Goal: Task Accomplishment & Management: Use online tool/utility

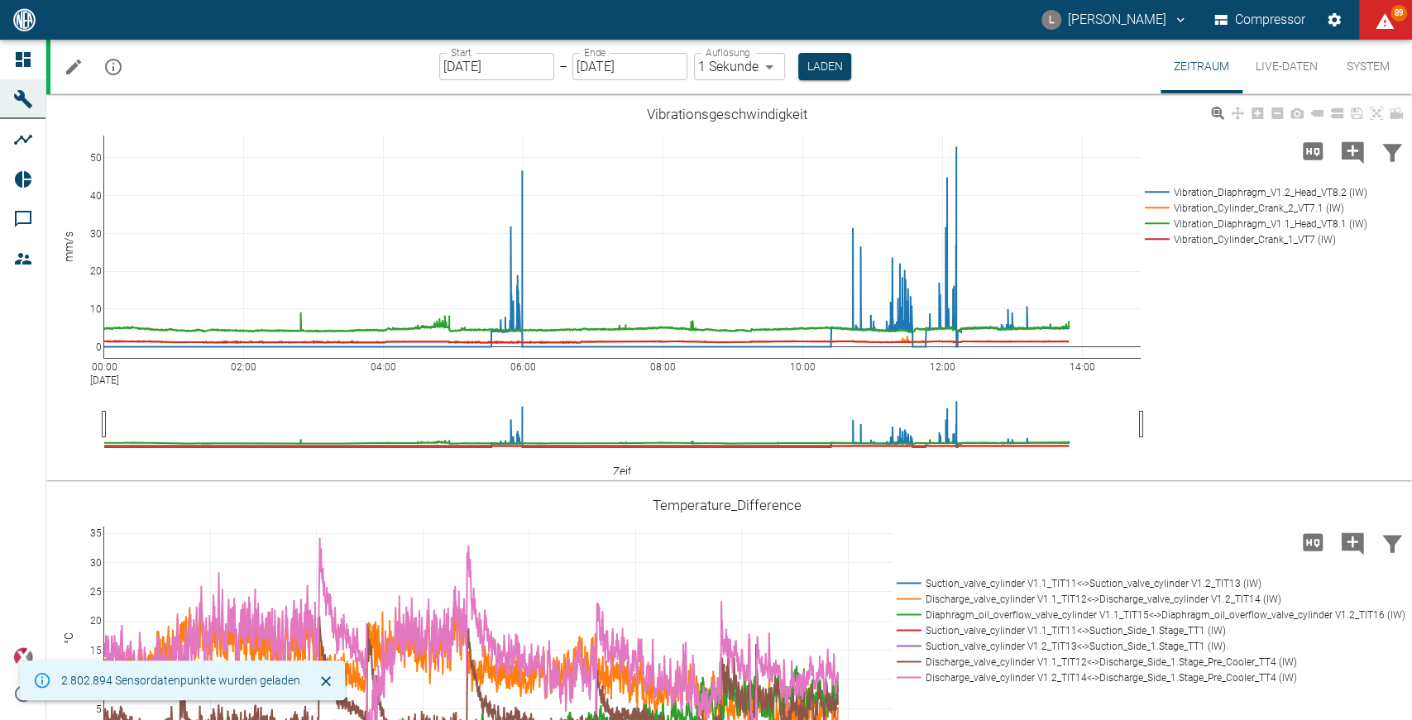
drag, startPoint x: 1410, startPoint y: 16, endPoint x: 1168, endPoint y: 315, distance: 385.2
click at [1168, 315] on div "L Luca Corigliano Compressor 89 Dashboard Maschinen Analysen Reports Kommentare…" at bounding box center [706, 360] width 1412 height 720
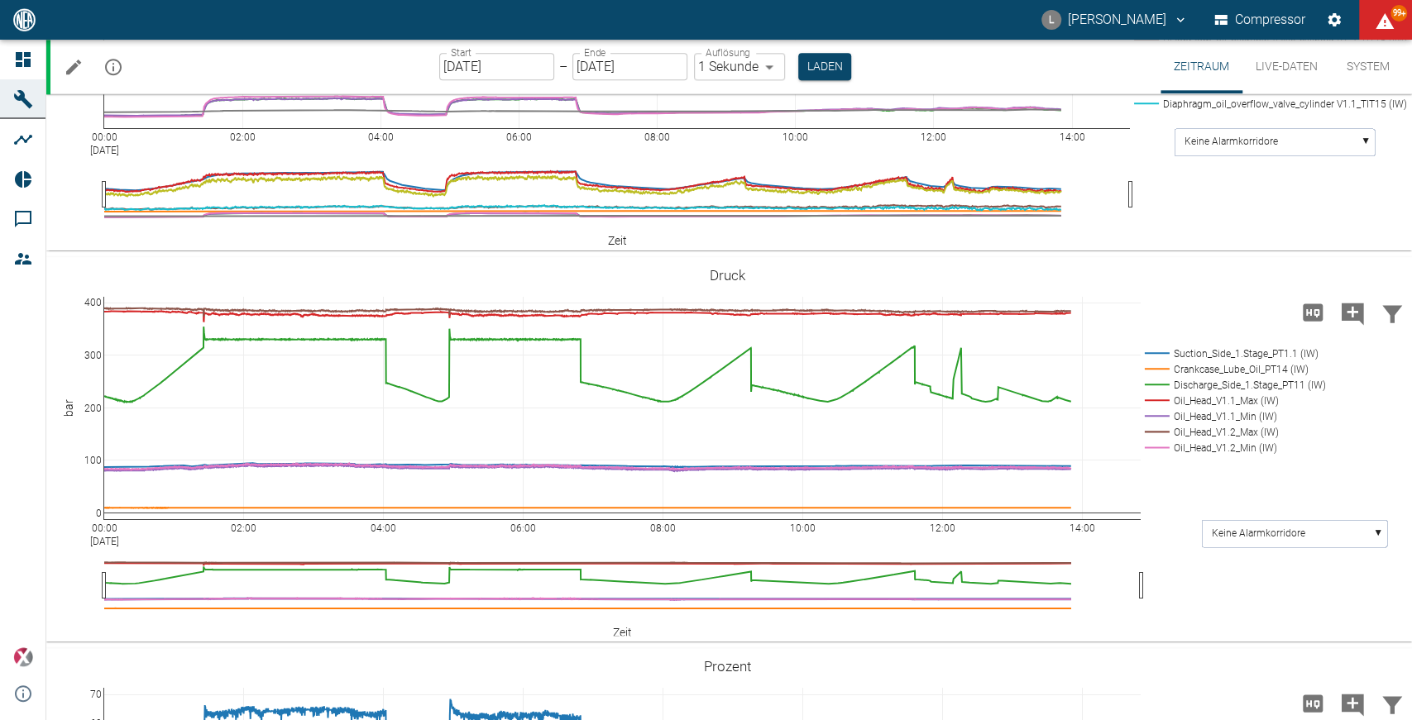
scroll to position [1706, 0]
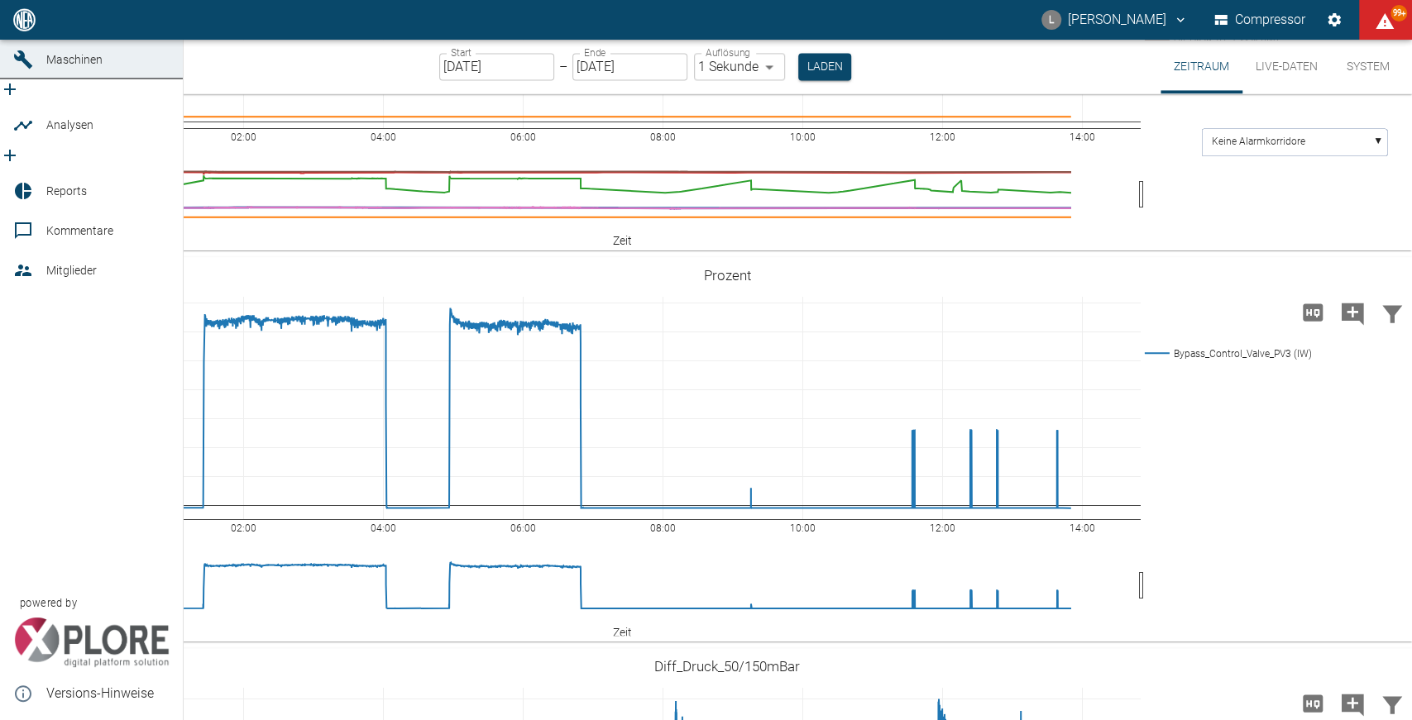
click at [20, 146] on icon "new /analyses/list/0" at bounding box center [10, 156] width 20 height 20
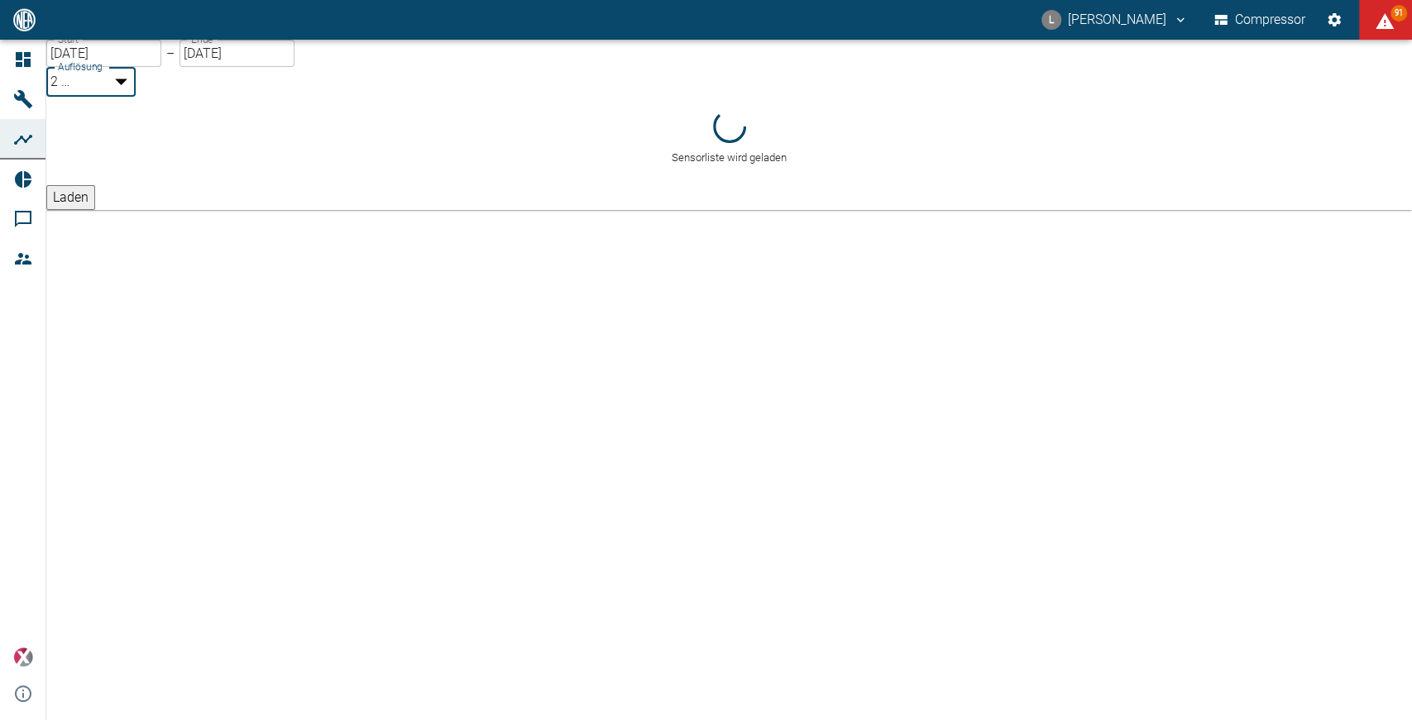
click at [374, 85] on body "L Luca Corigliano Compressor 91 Dashboard Maschinen Analysen Reports Kommentare…" at bounding box center [706, 360] width 1412 height 720
type input "1sec"
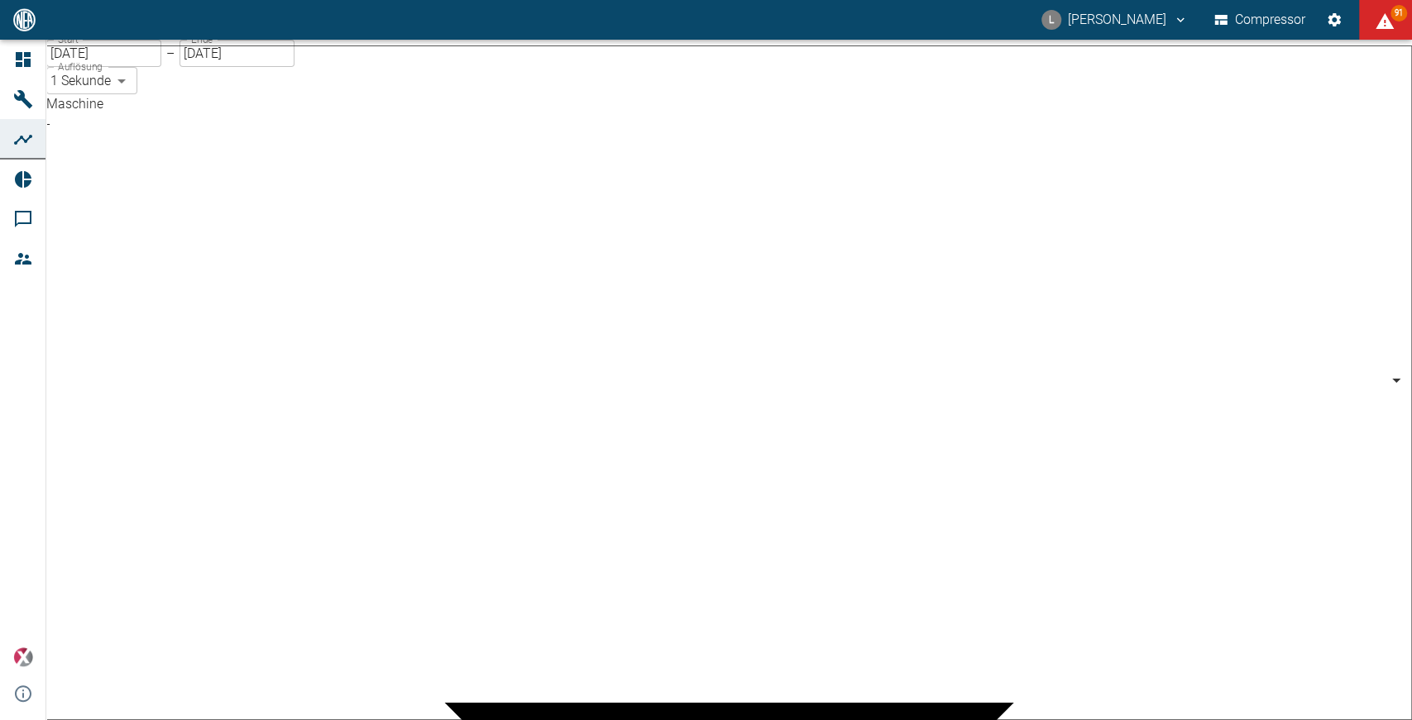
click at [270, 146] on body "L Luca Corigliano Compressor 91 Dashboard Maschinen Analysen Reports Kommentare…" at bounding box center [706, 360] width 1412 height 720
type input "53812aab-fb54-4a57-a574-01c3305aa274"
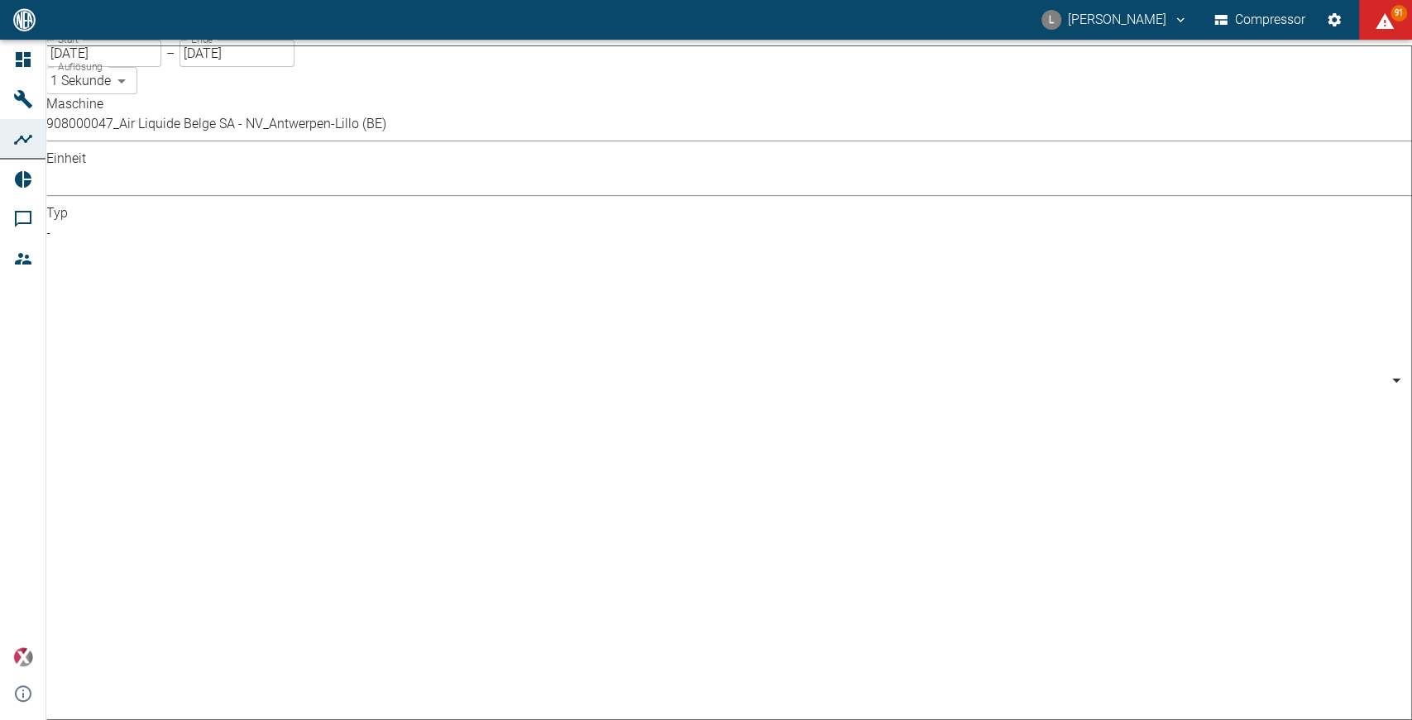
click at [647, 148] on body "L Luca Corigliano Compressor 91 Dashboard Maschinen Analysen Reports Kommentare…" at bounding box center [706, 360] width 1412 height 720
type input "Pressure"
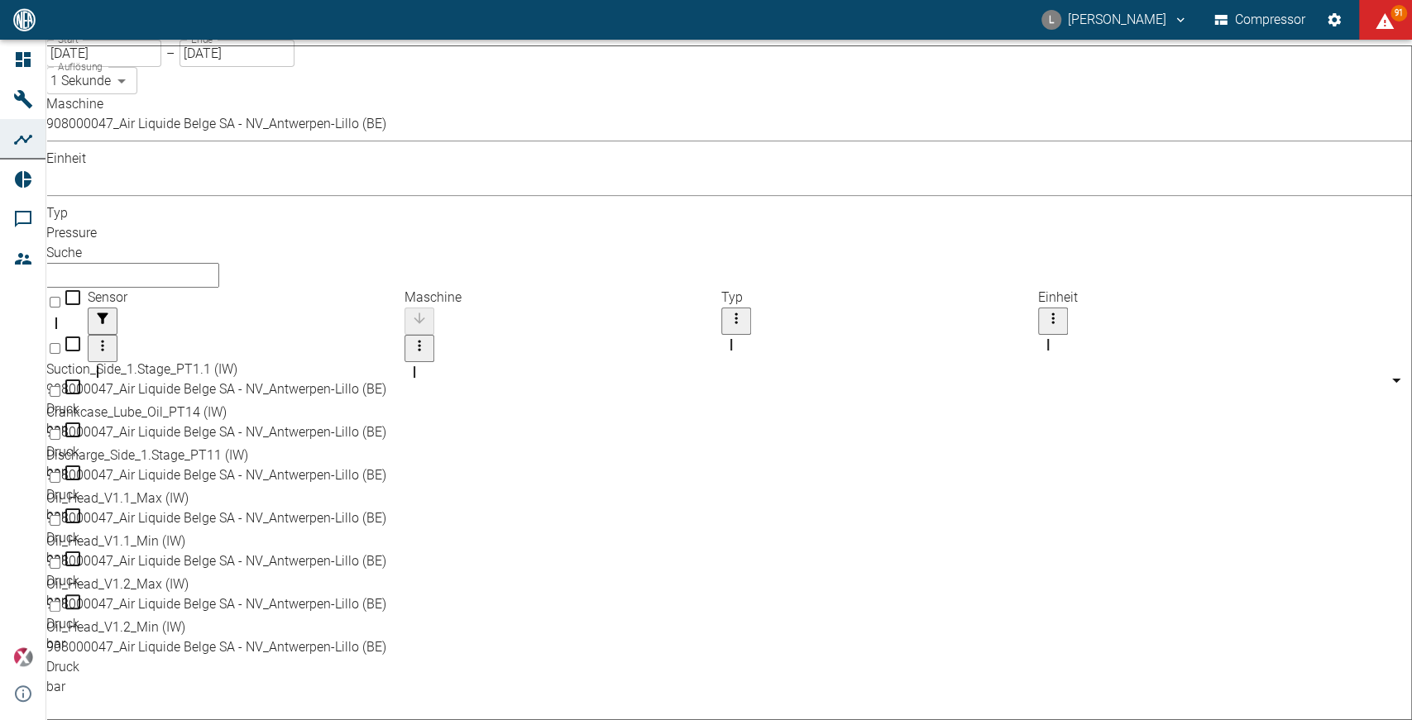
click at [225, 446] on div "Discharge_Side_1.Stage_PT11 (IW)" at bounding box center [700, 456] width 1309 height 20
checkbox input "true"
click at [215, 489] on div "Oil_Head_V1.1_Max (IW)" at bounding box center [700, 499] width 1309 height 20
checkbox input "true"
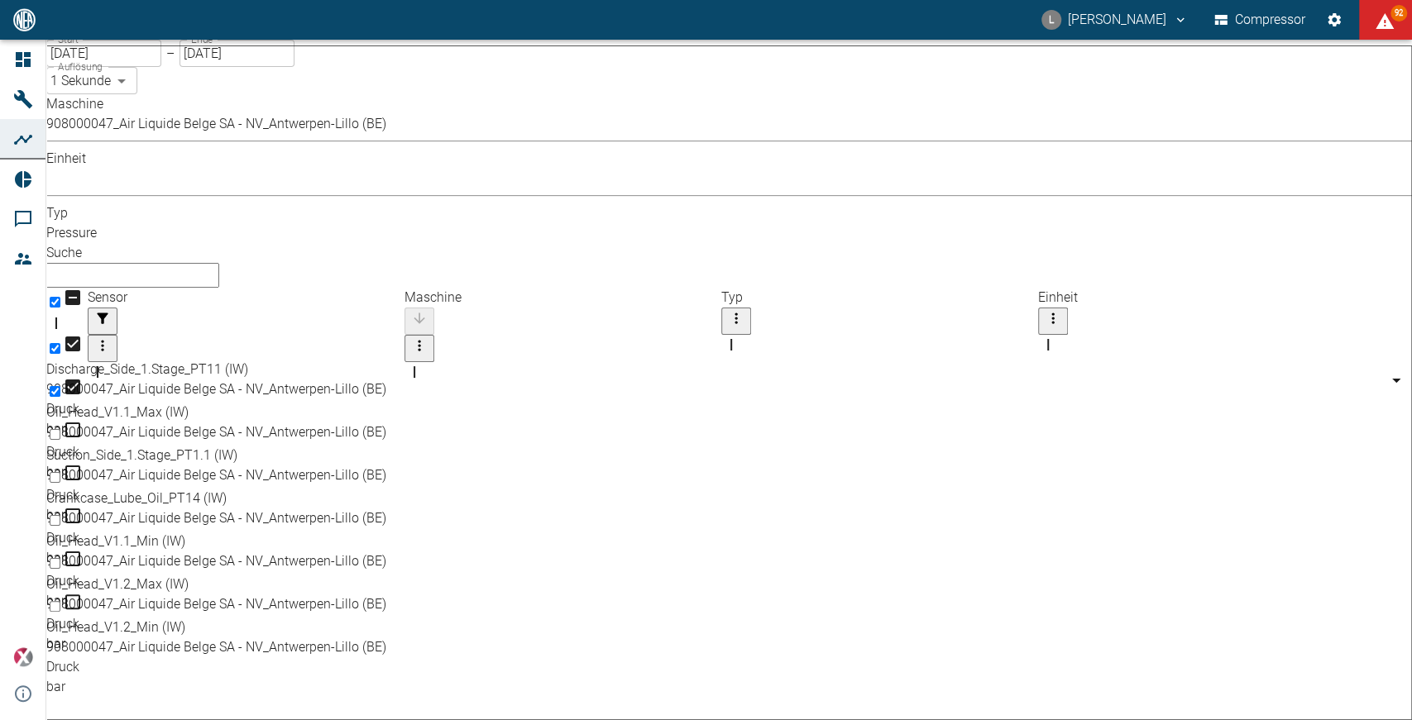
click at [215, 575] on div "Oil_Head_V1.2_Max (IW)" at bounding box center [700, 585] width 1309 height 20
checkbox input "true"
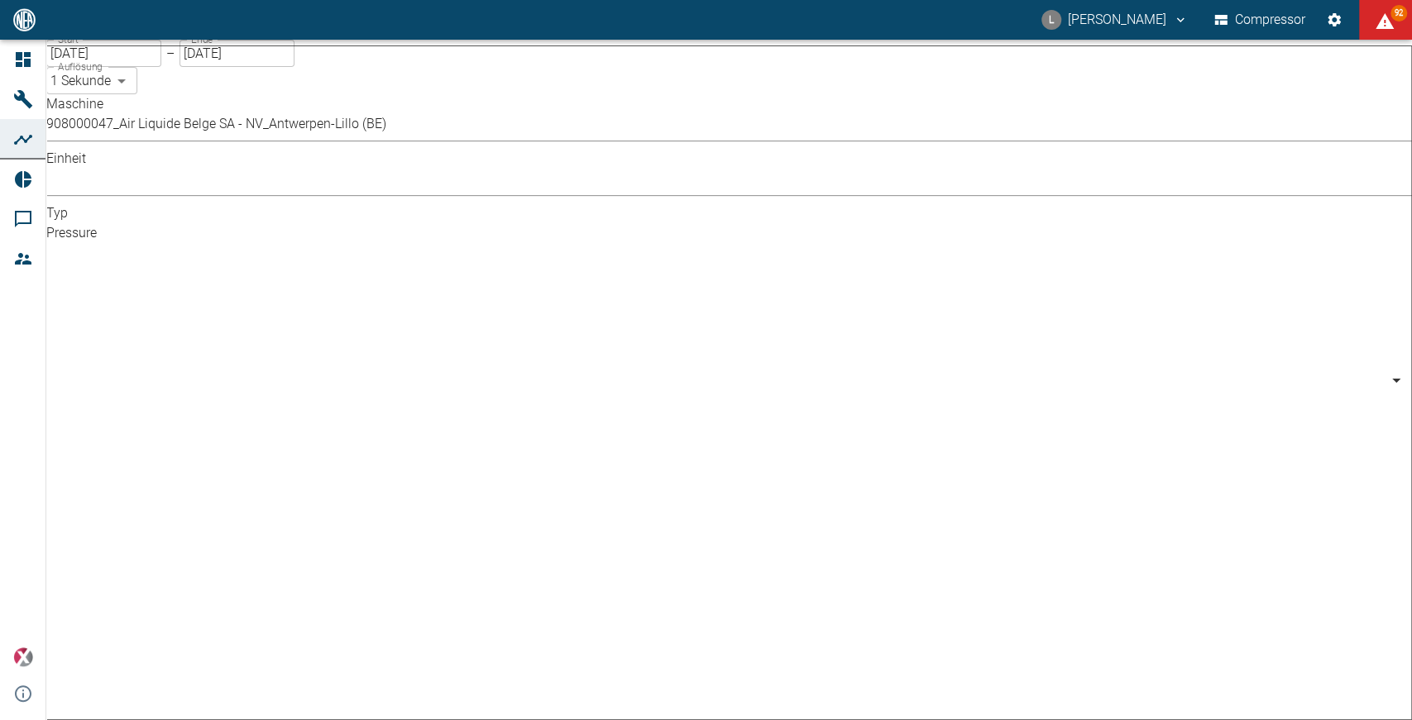
click at [588, 144] on body "L Luca Corigliano Compressor 92 Dashboard Maschinen Analysen Reports Kommentare…" at bounding box center [706, 360] width 1412 height 720
type input "Percentage"
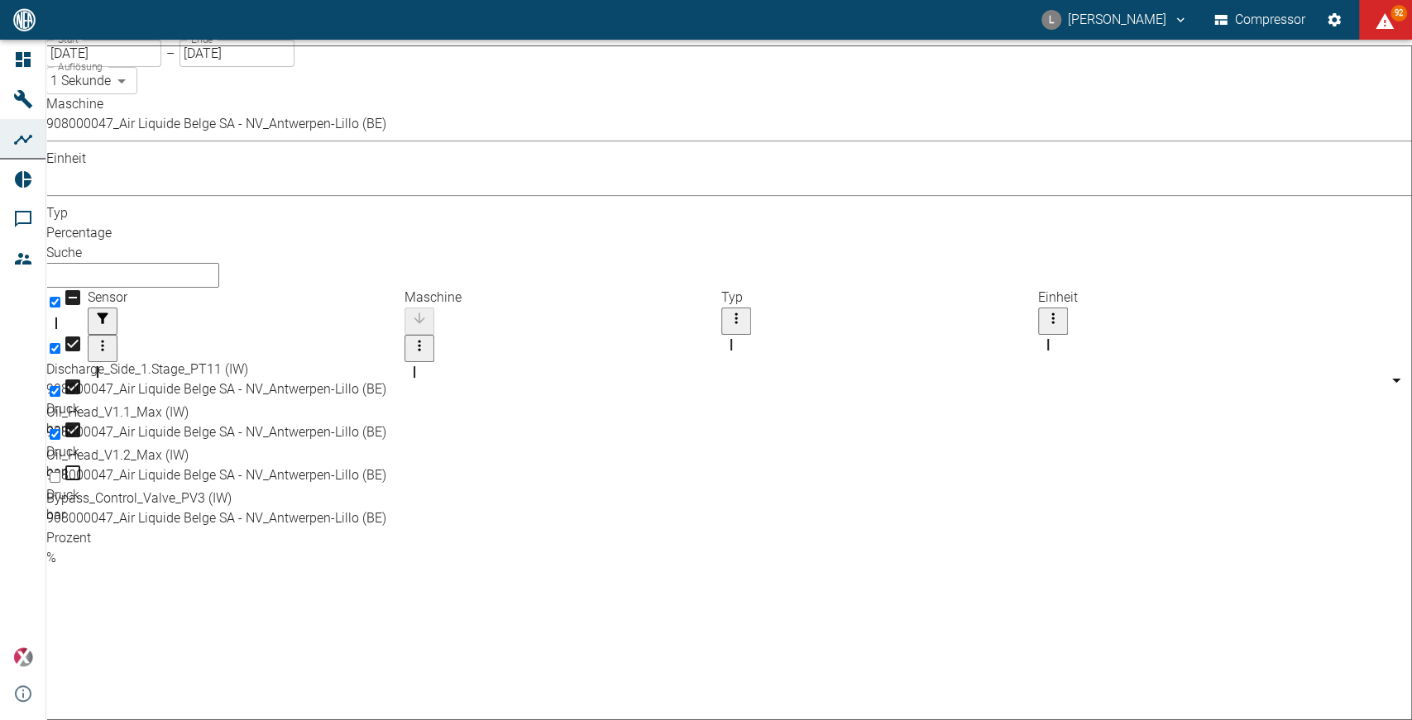
click at [526, 509] on div "908000047_Air Liquide Belge SA - NV_Antwerpen-Lillo (BE)" at bounding box center [700, 519] width 1309 height 20
checkbox input "true"
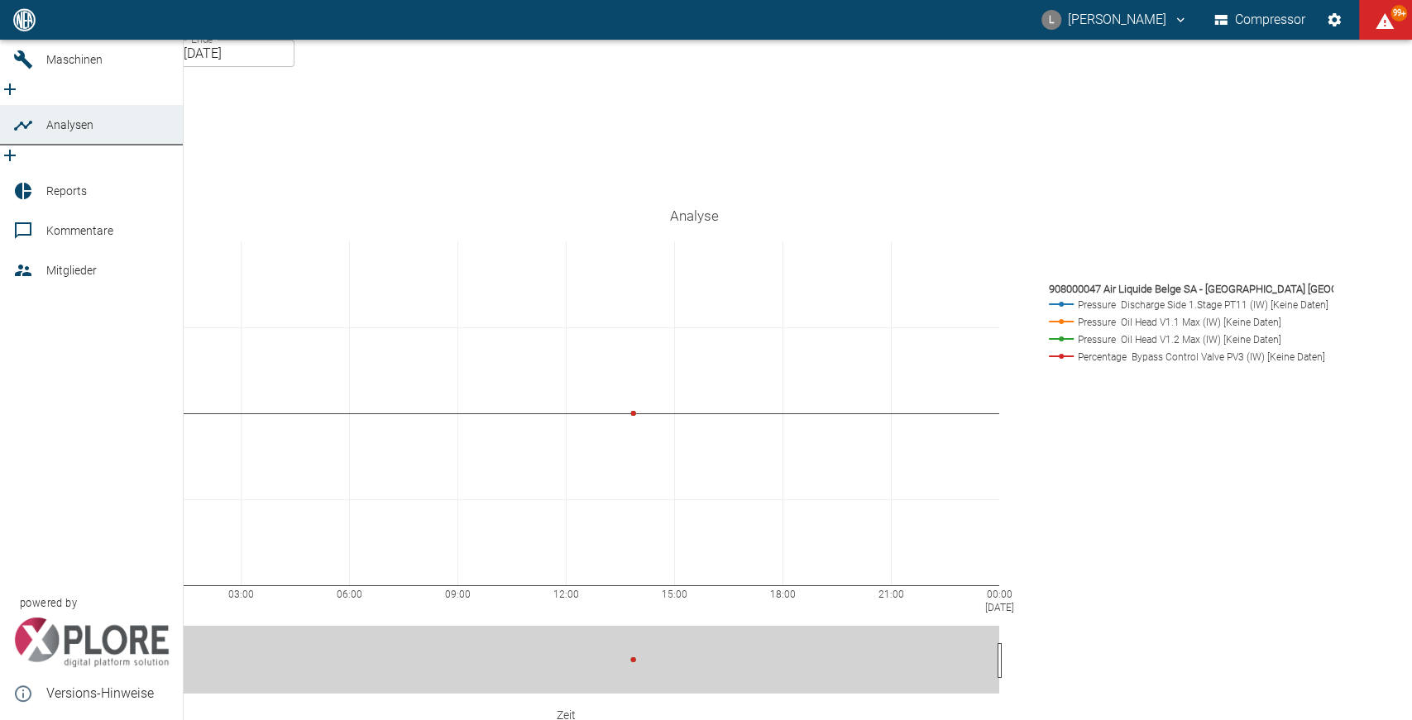
click at [17, 30] on icon at bounding box center [23, 20] width 20 height 20
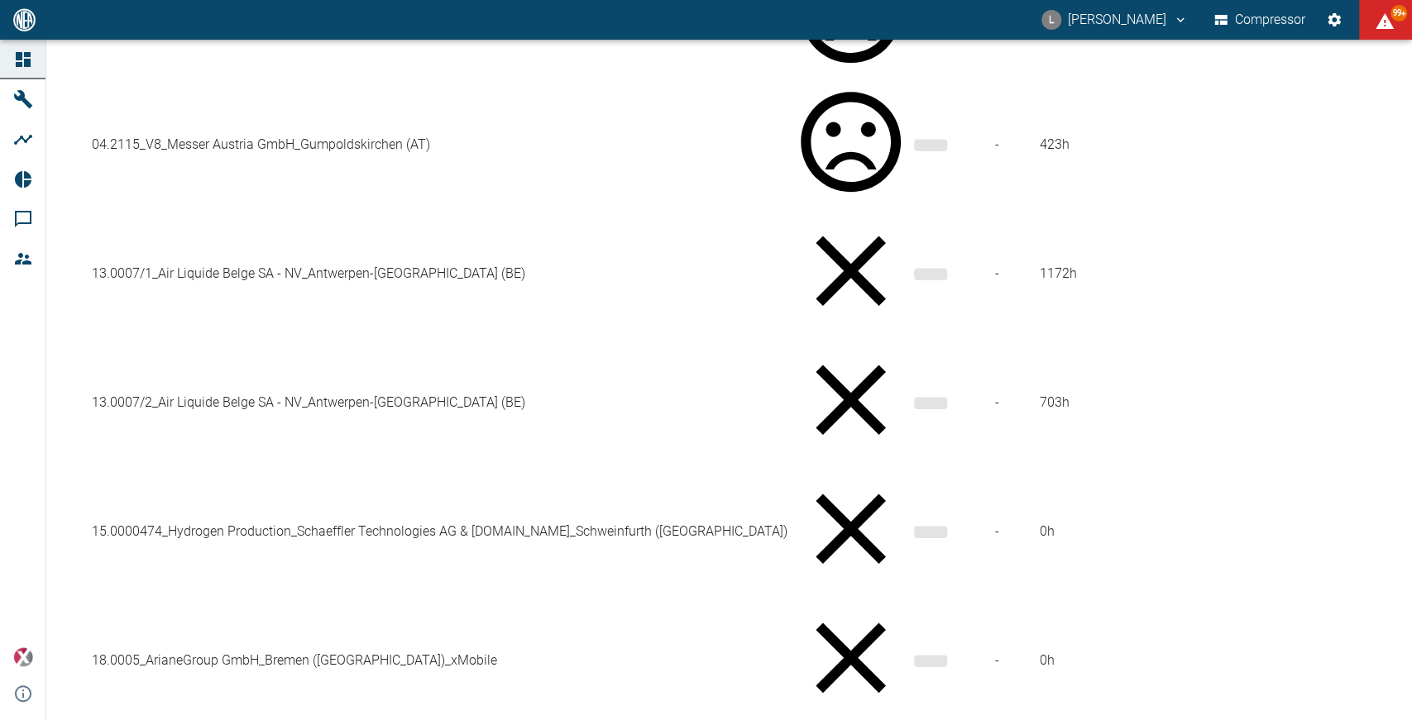
scroll to position [834, 0]
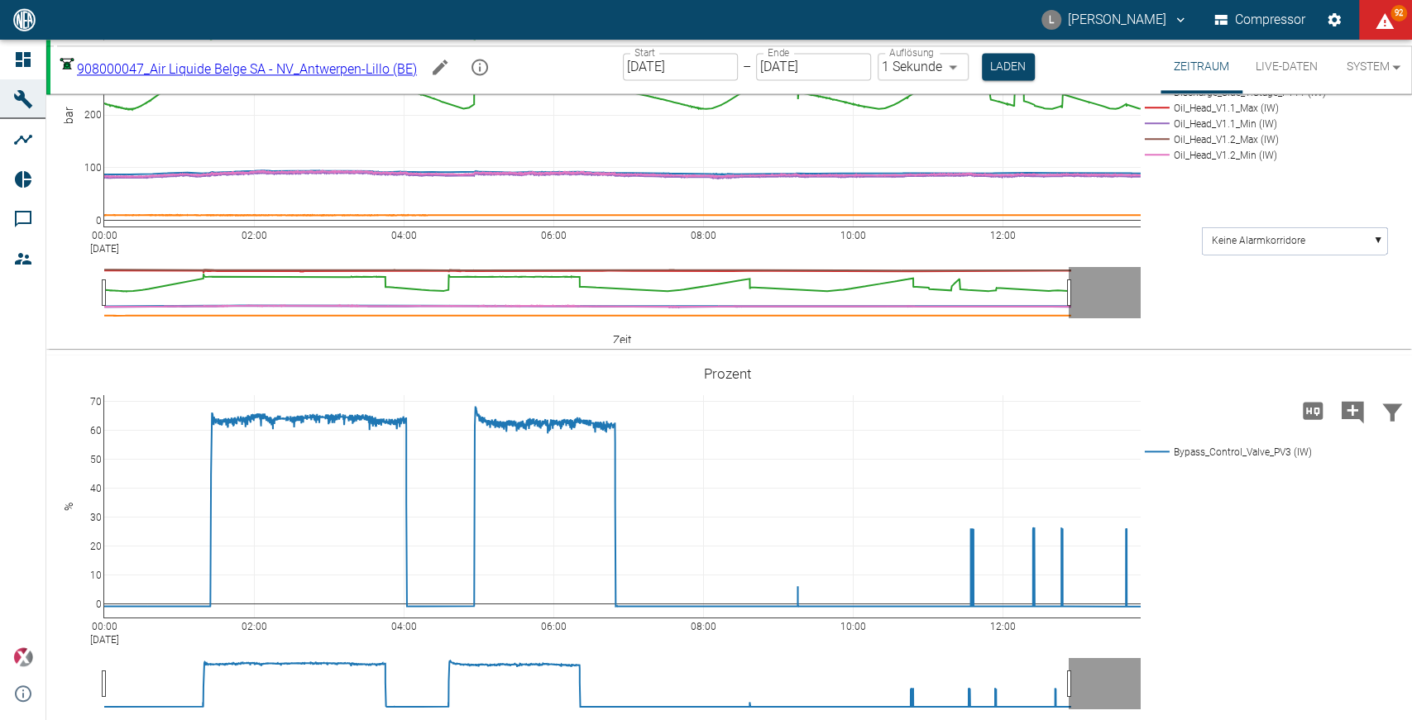
scroll to position [1609, 0]
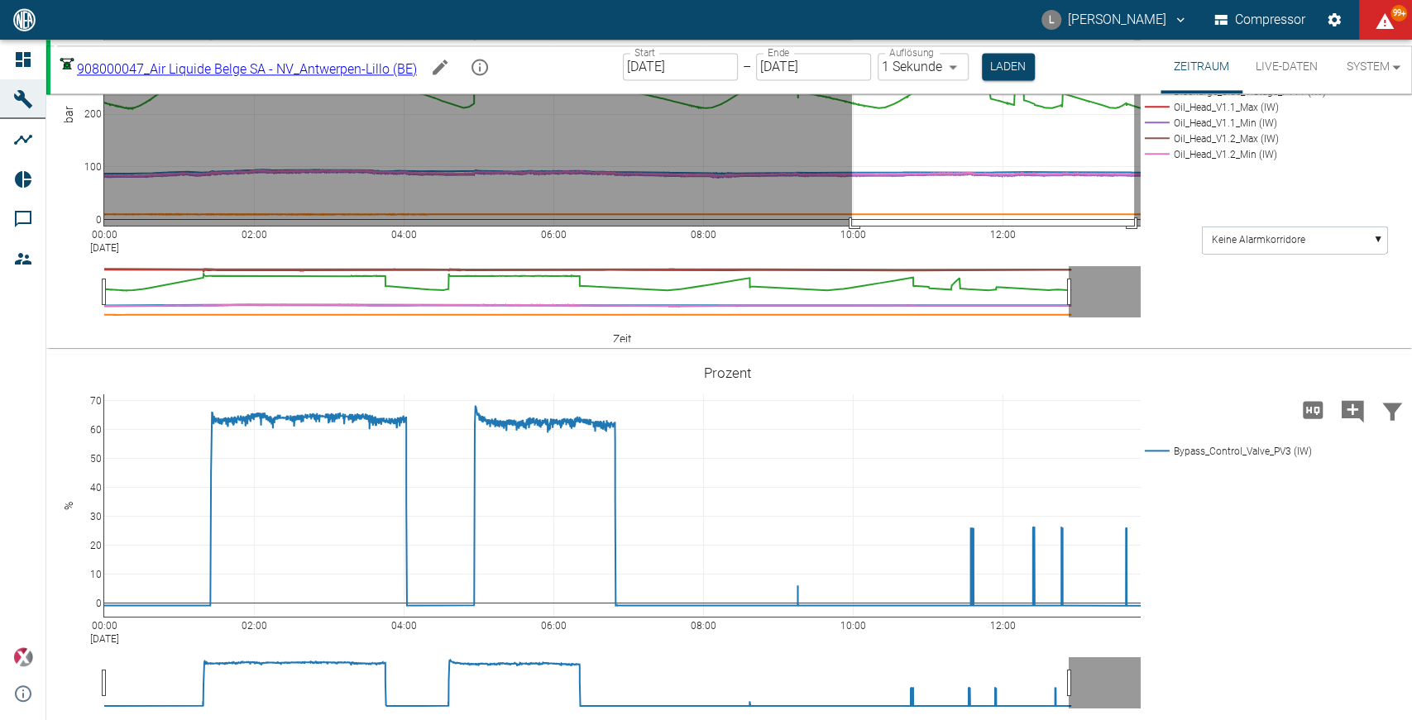
drag, startPoint x: 852, startPoint y: 99, endPoint x: 1134, endPoint y: 319, distance: 357.7
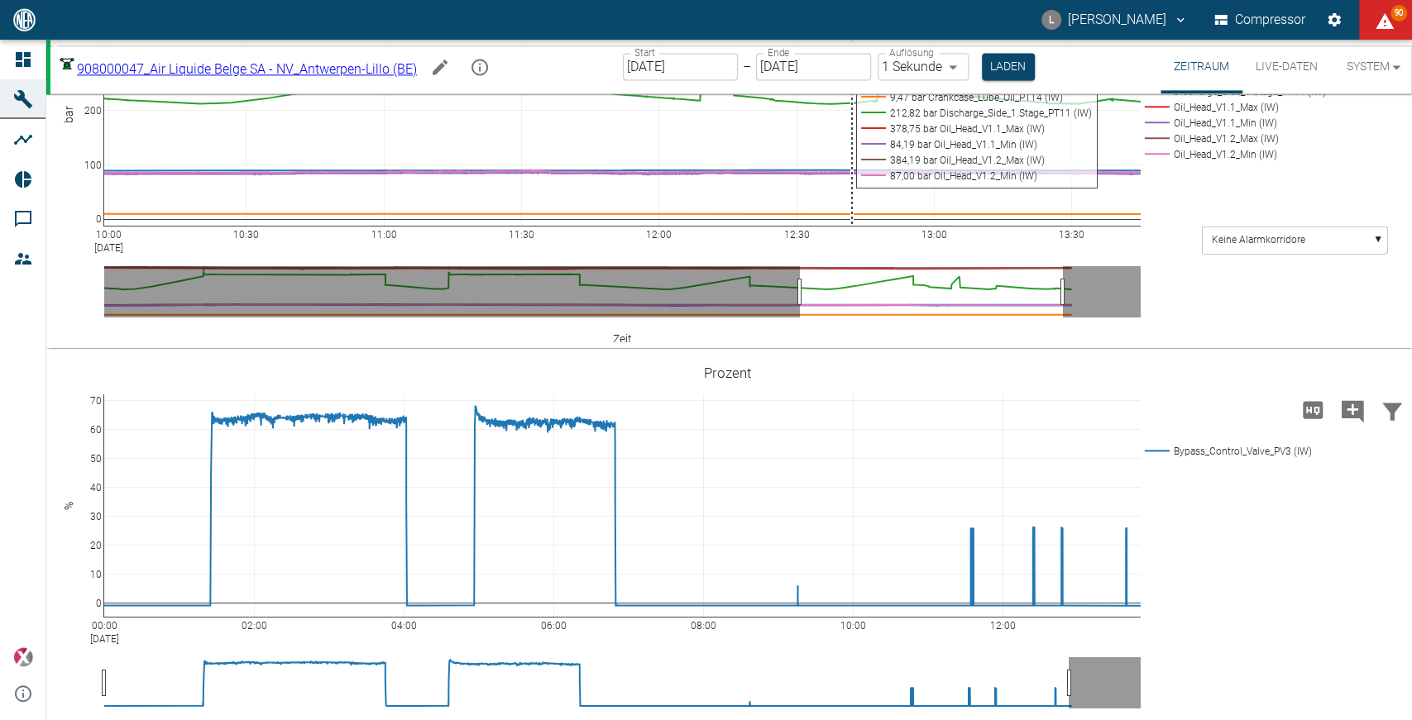
click at [1321, 342] on div "10:00 Sep 16, 2025 10:30 11:00 11:30 12:00 12:30 13:00 13:30 0 100 200 300 Suct…" at bounding box center [727, 156] width 1362 height 372
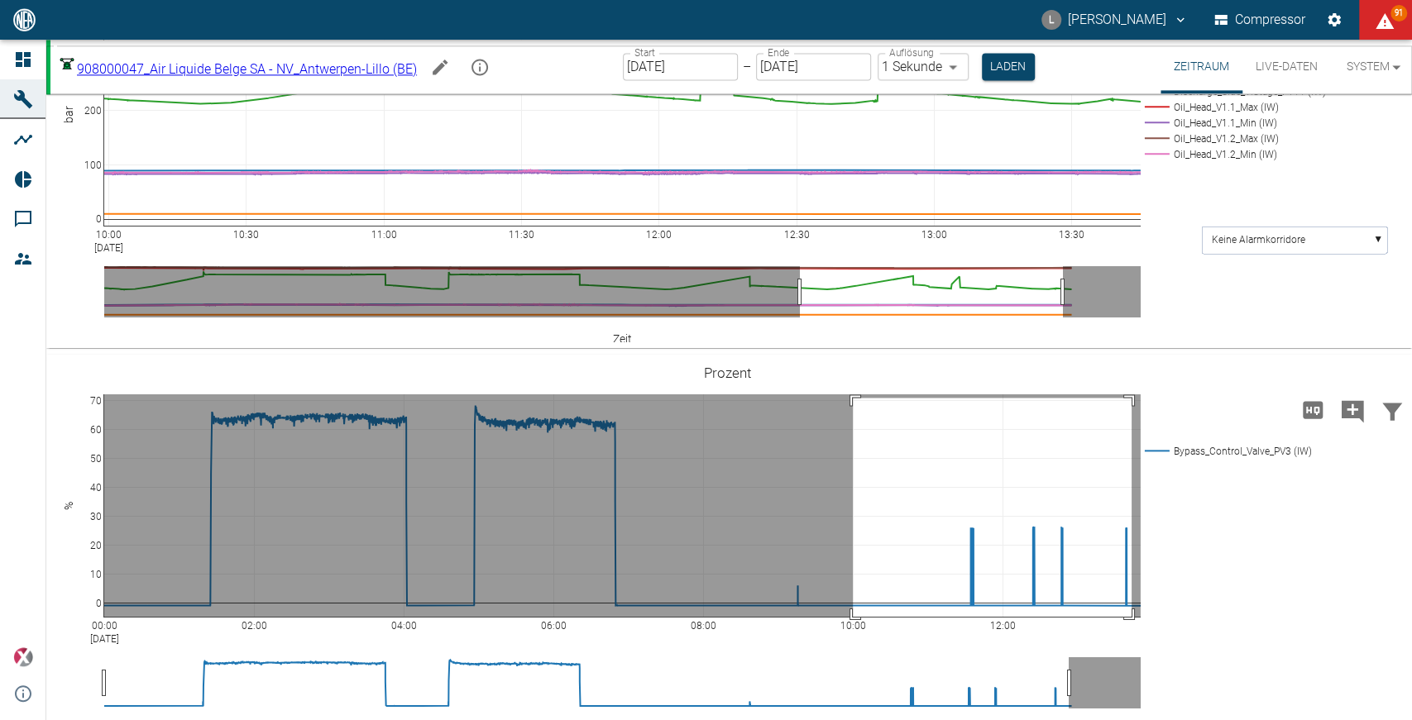
drag, startPoint x: 854, startPoint y: 486, endPoint x: 1132, endPoint y: 710, distance: 356.5
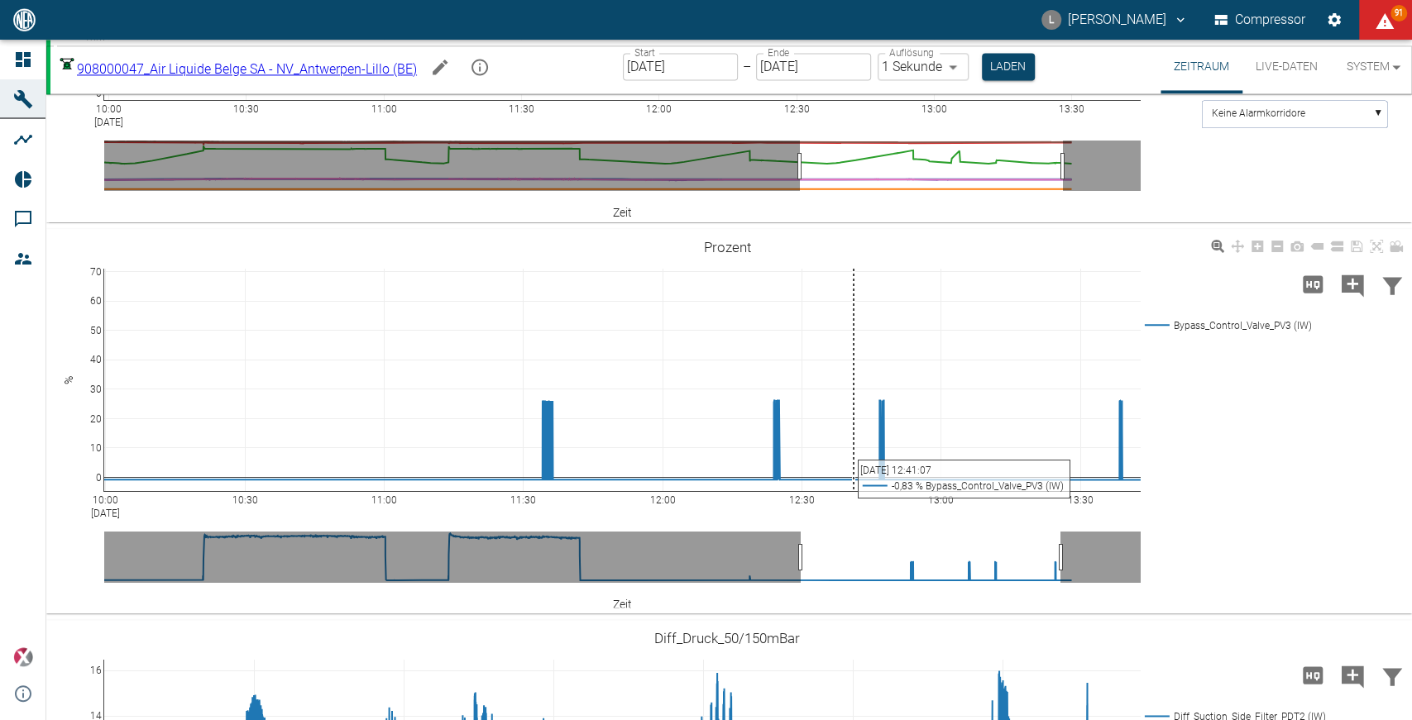
scroll to position [1737, 0]
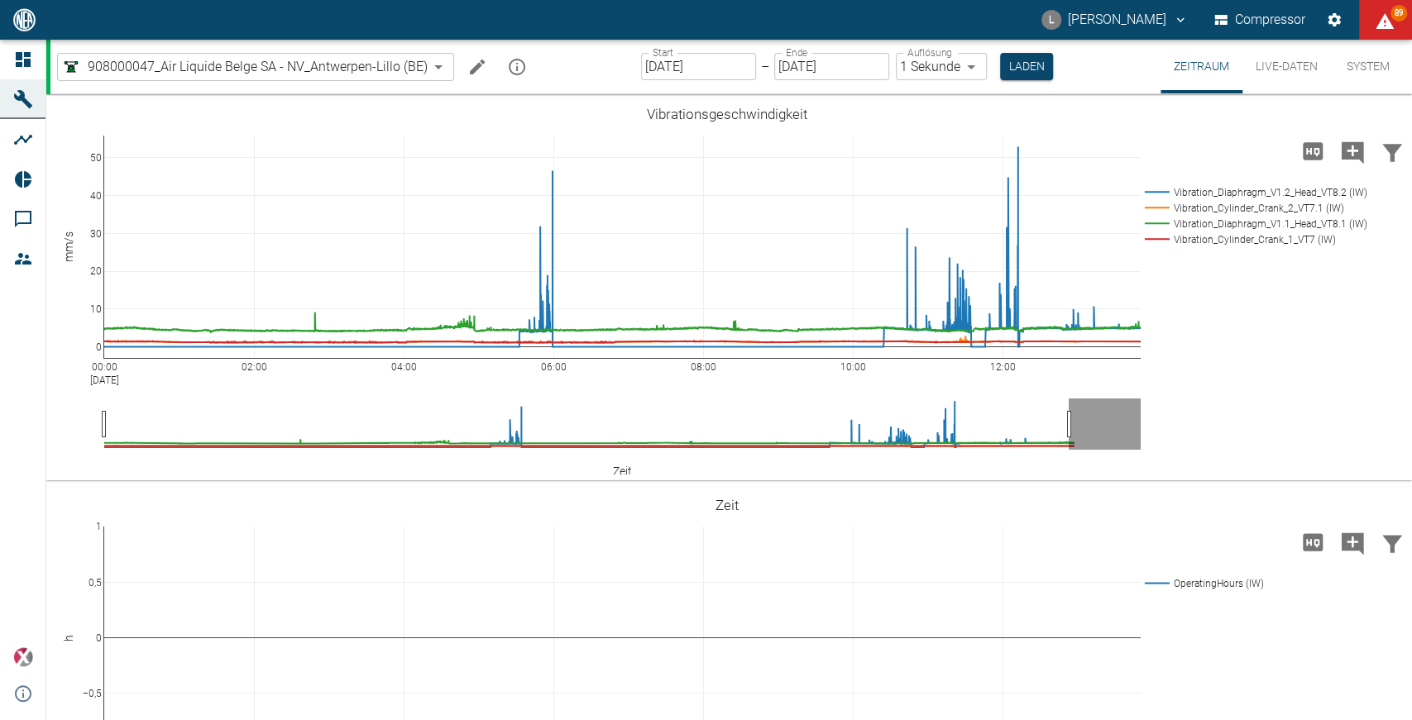
scroll to position [1557, 0]
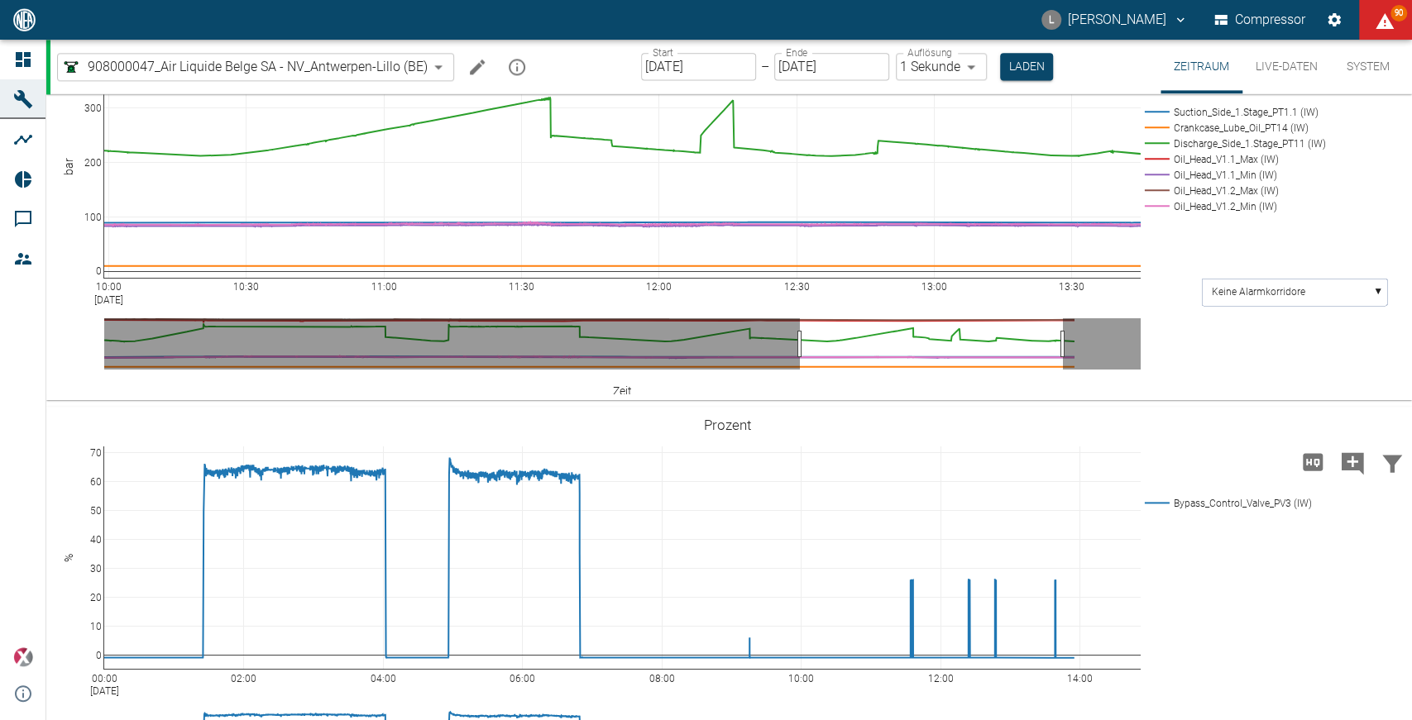
click at [1378, 395] on div "10:00 Sep 16, 2025 10:30 11:00 11:30 12:00 12:30 13:00 13:30 0 100 200 300 Suct…" at bounding box center [727, 208] width 1362 height 372
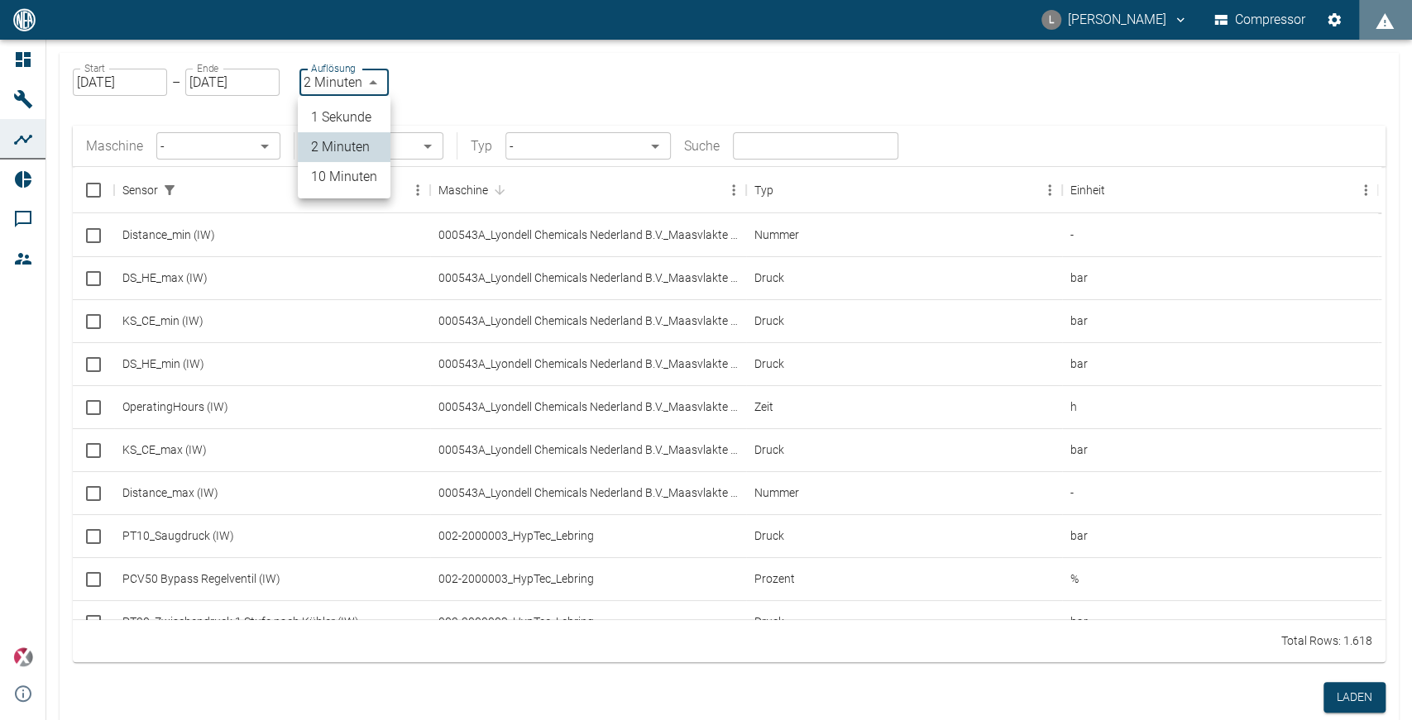
click at [378, 78] on body "L Luca Corigliano Compressor Dashboard Maschinen Analysen Reports Kommentare Mi…" at bounding box center [706, 360] width 1412 height 720
click at [347, 118] on li "1 Sekunde" at bounding box center [344, 118] width 93 height 30
type input "1sec"
click at [263, 150] on body "L Luca Corigliano Compressor 99+ Dashboard Maschinen Analysen Reports Kommentar…" at bounding box center [706, 360] width 1412 height 720
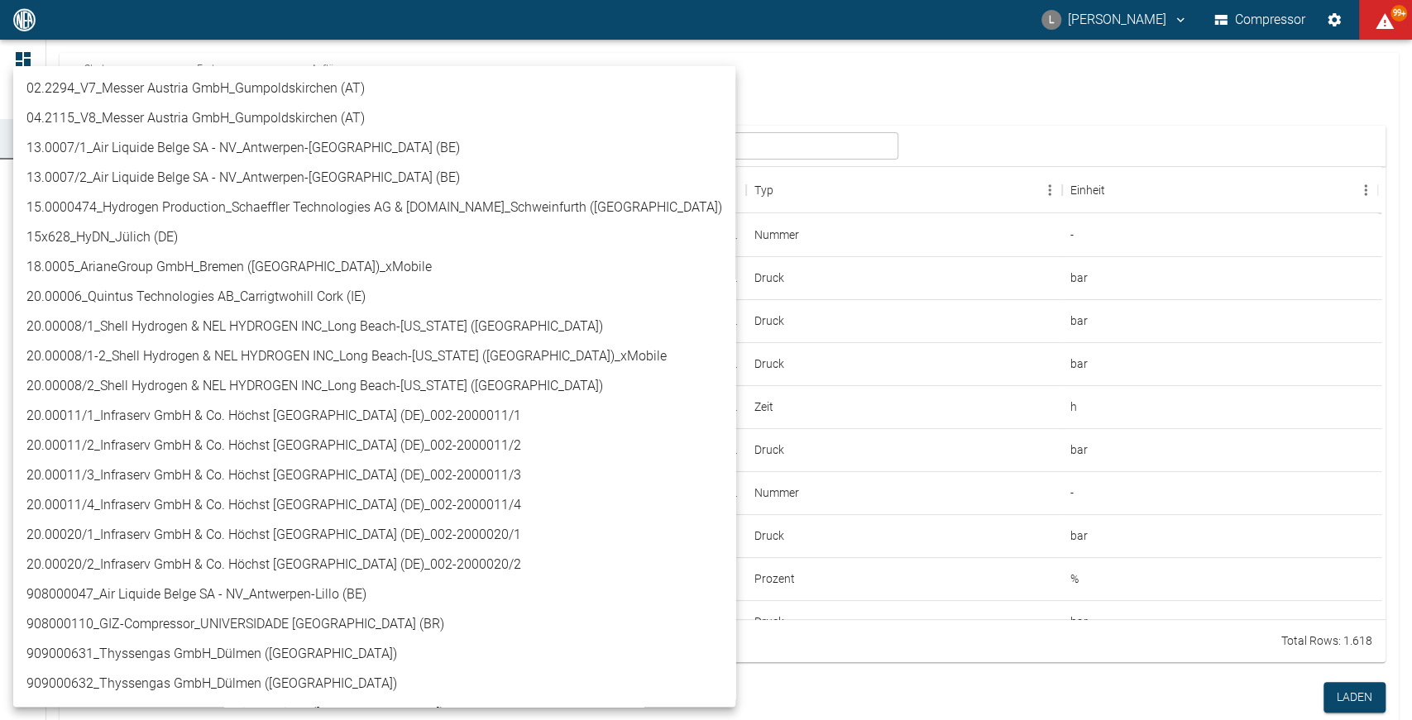
scroll to position [208, 0]
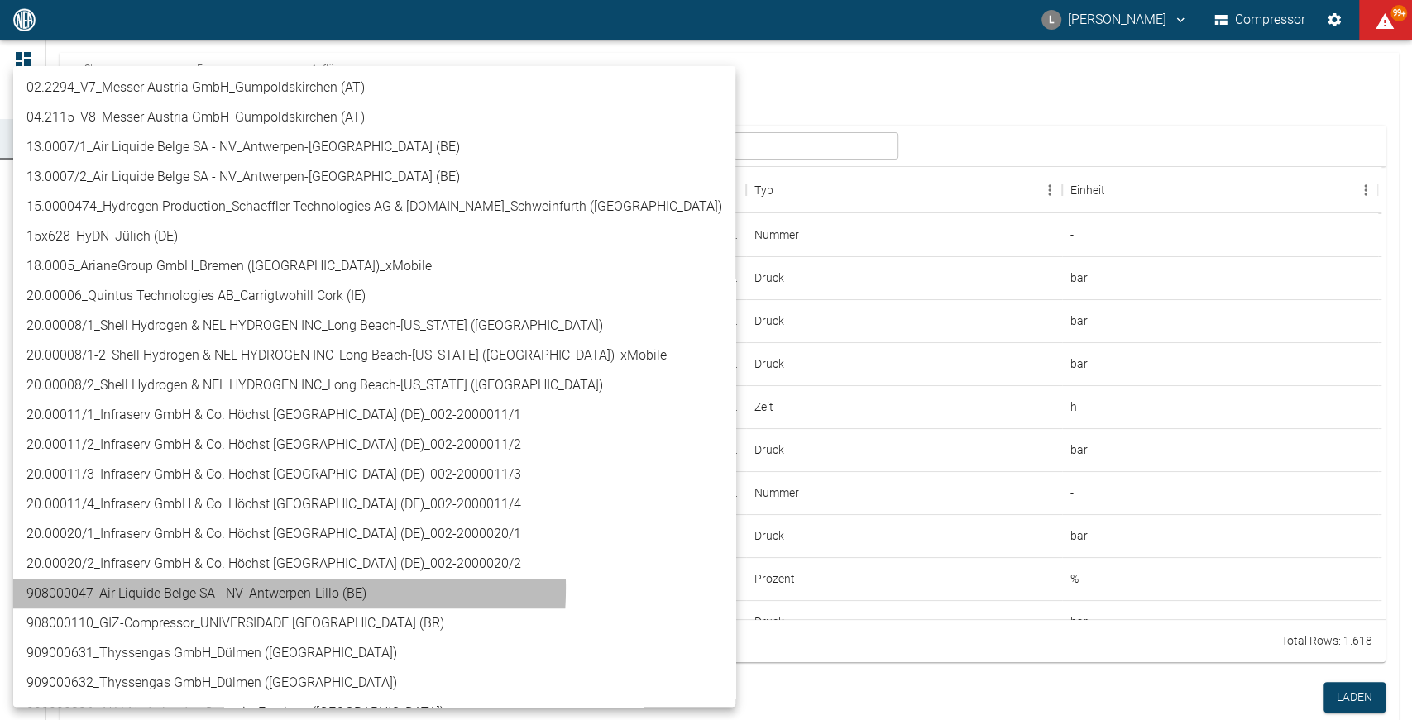
click at [223, 588] on li "908000047_Air Liquide Belge SA - NV_Antwerpen-Lillo (BE)" at bounding box center [374, 594] width 722 height 30
type input "53812aab-fb54-4a57-a574-01c3305aa274"
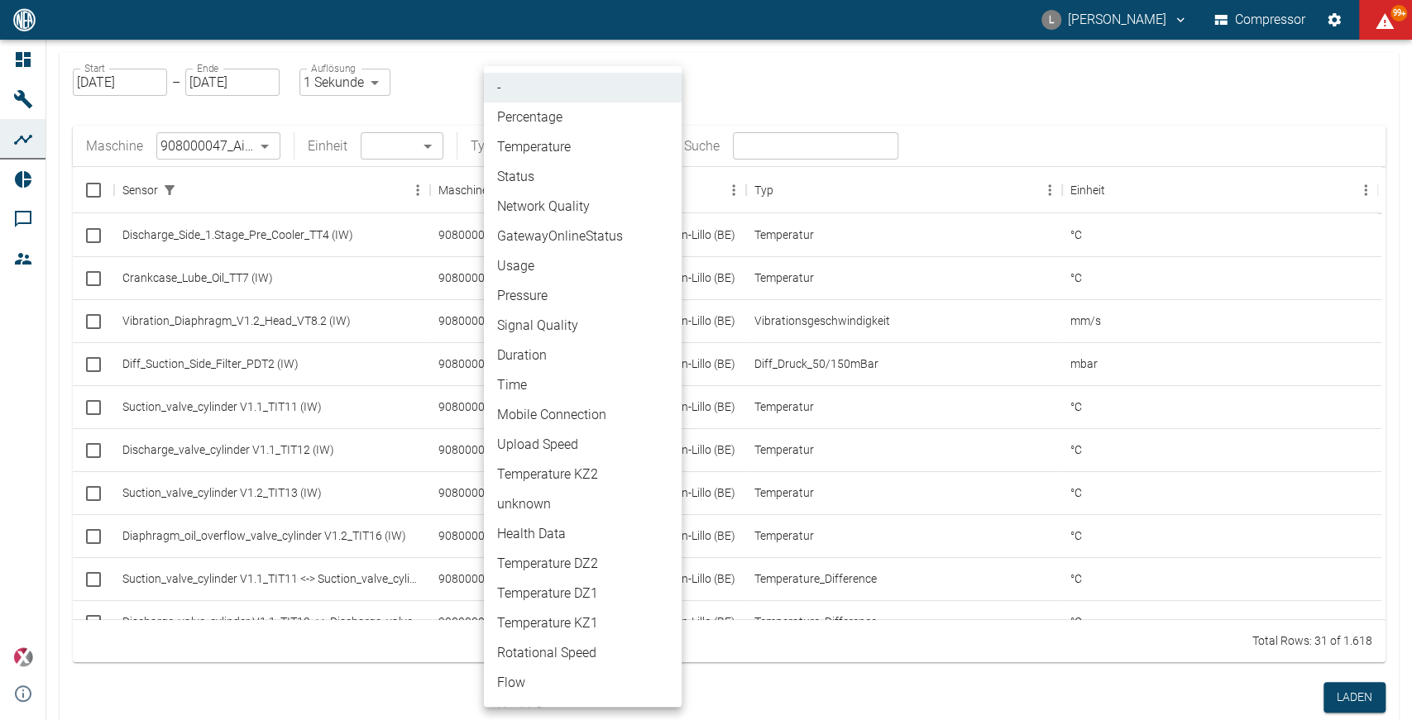
click at [648, 146] on body "L Luca Corigliano Compressor 99+ Dashboard Maschinen Analysen Reports Kommentar…" at bounding box center [706, 360] width 1412 height 720
click at [562, 298] on li "Pressure" at bounding box center [583, 296] width 198 height 30
type input "Pressure"
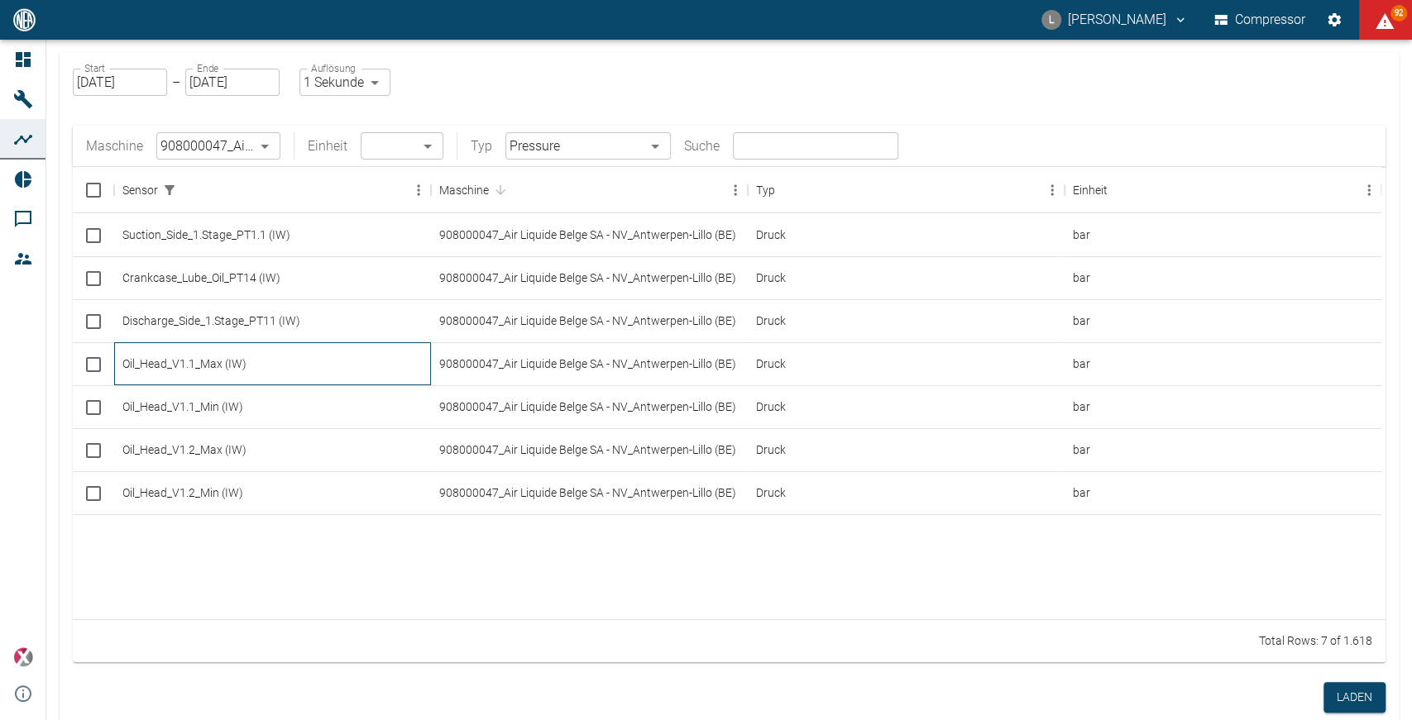
click at [207, 357] on div "Oil_Head_V1.1_Max (IW)" at bounding box center [272, 363] width 317 height 43
checkbox input "true"
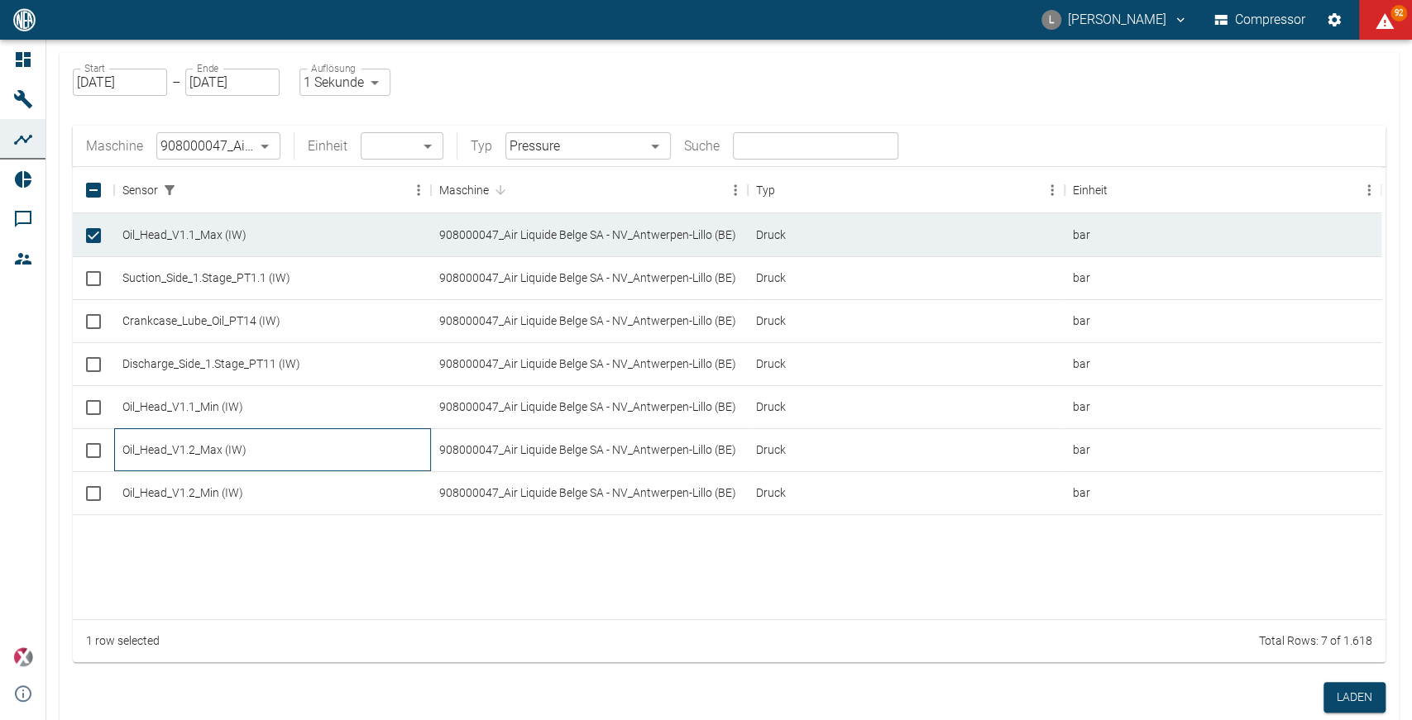
click at [206, 448] on div "Oil_Head_V1.2_Max (IW)" at bounding box center [272, 449] width 317 height 43
checkbox input "true"
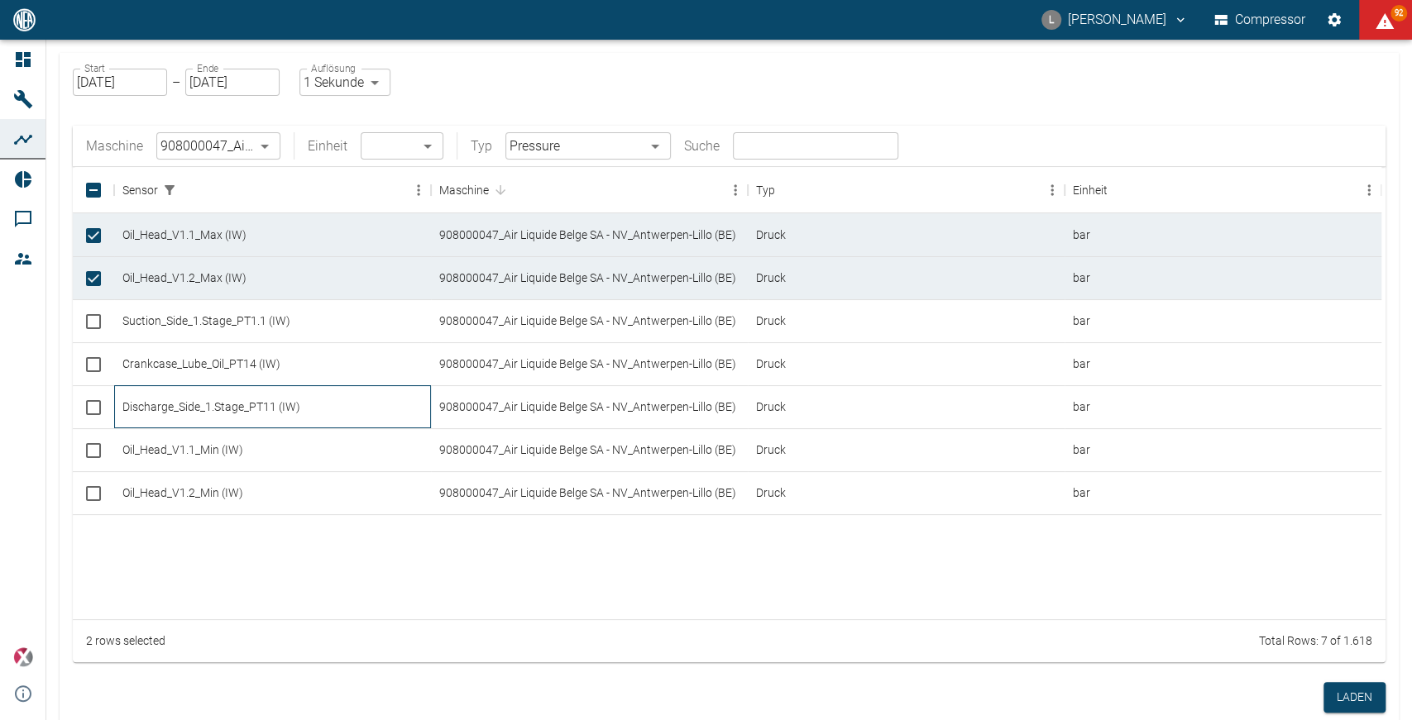
click at [241, 398] on div "Discharge_Side_1.Stage_PT11 (IW)" at bounding box center [272, 406] width 317 height 43
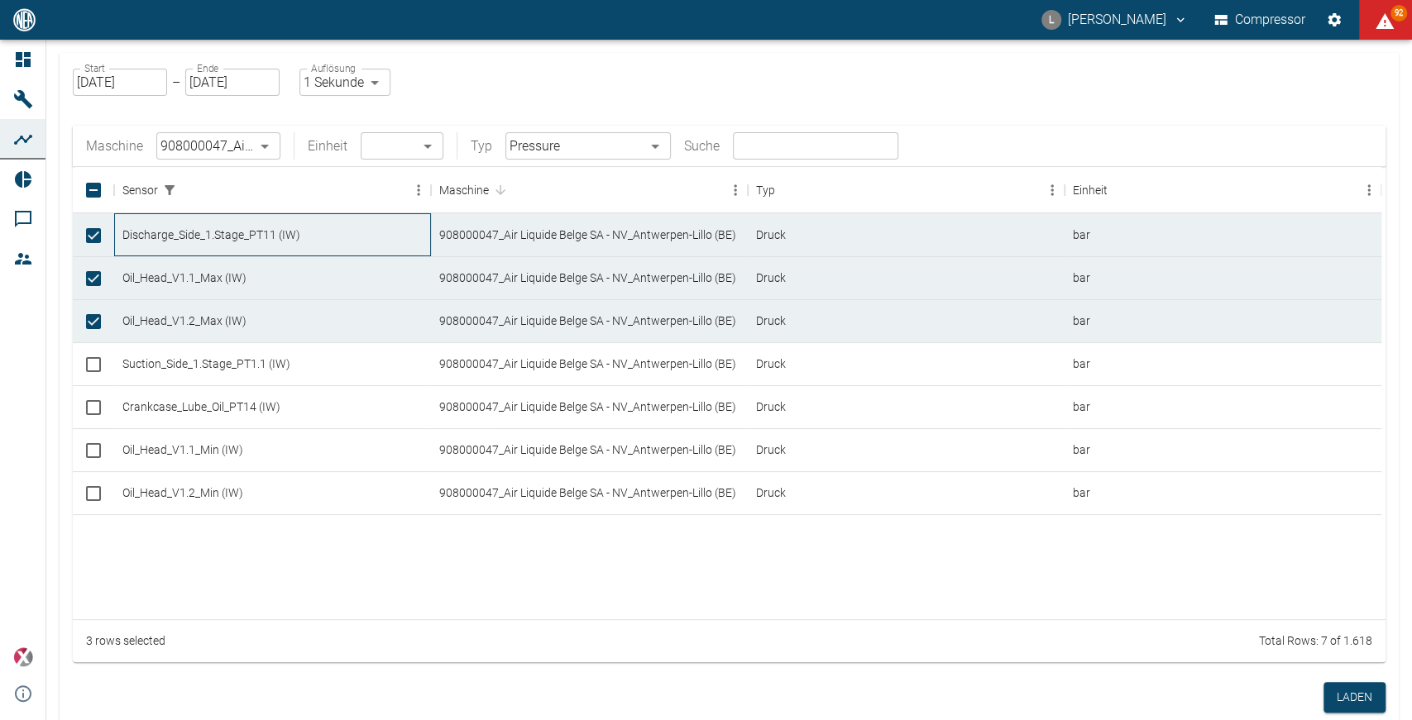
checkbox input "true"
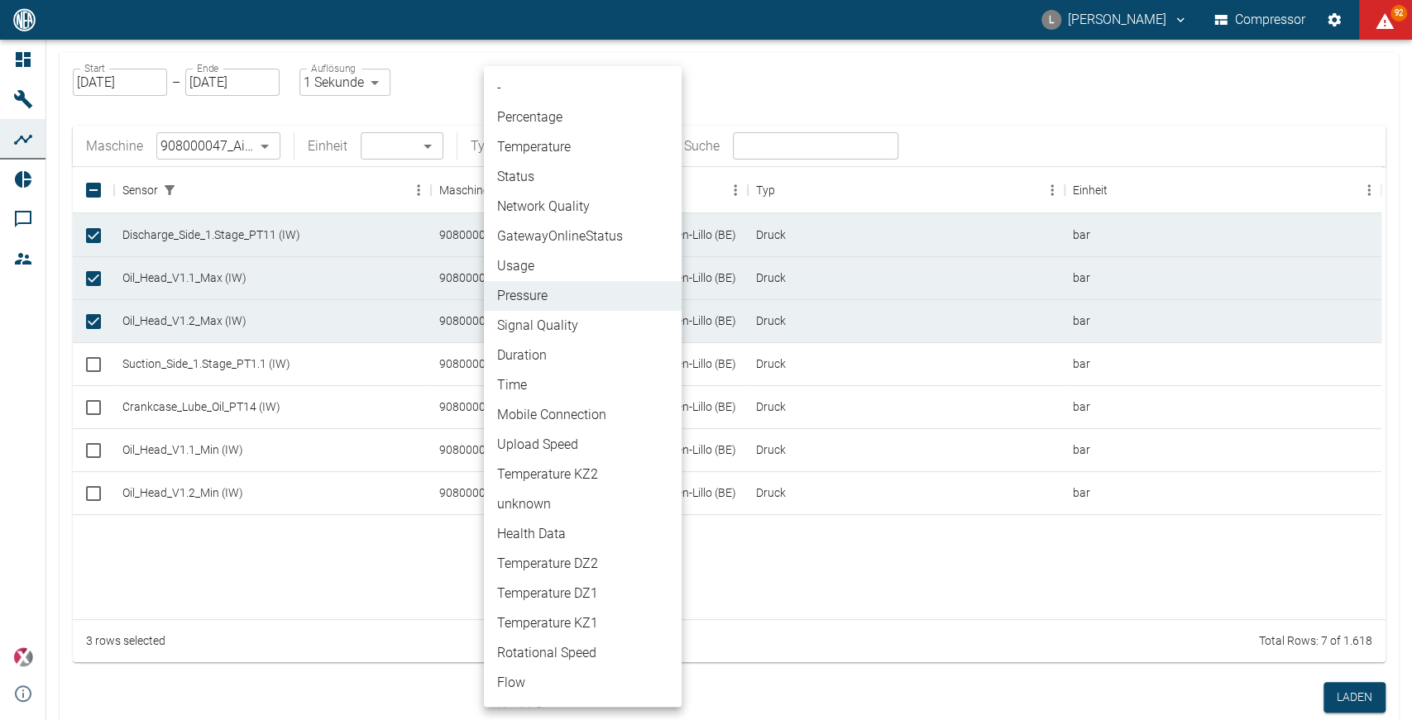
click at [569, 140] on body "L Luca Corigliano Compressor 92 Dashboard Maschinen Analysen Reports Kommentare…" at bounding box center [706, 360] width 1412 height 720
click at [596, 112] on li "Percentage" at bounding box center [583, 118] width 198 height 30
type input "Percentage"
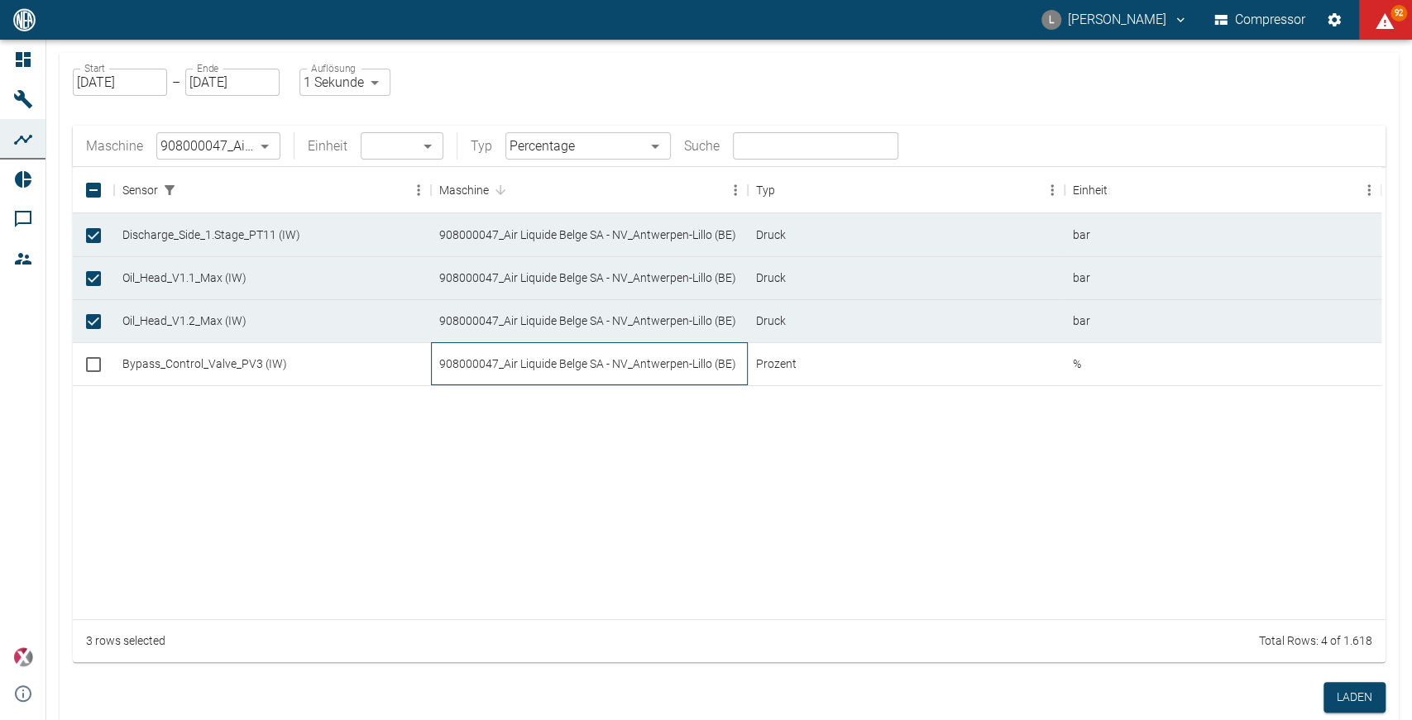
click at [674, 371] on div "908000047_Air Liquide Belge SA - NV_Antwerpen-Lillo (BE)" at bounding box center [589, 363] width 317 height 43
checkbox input "true"
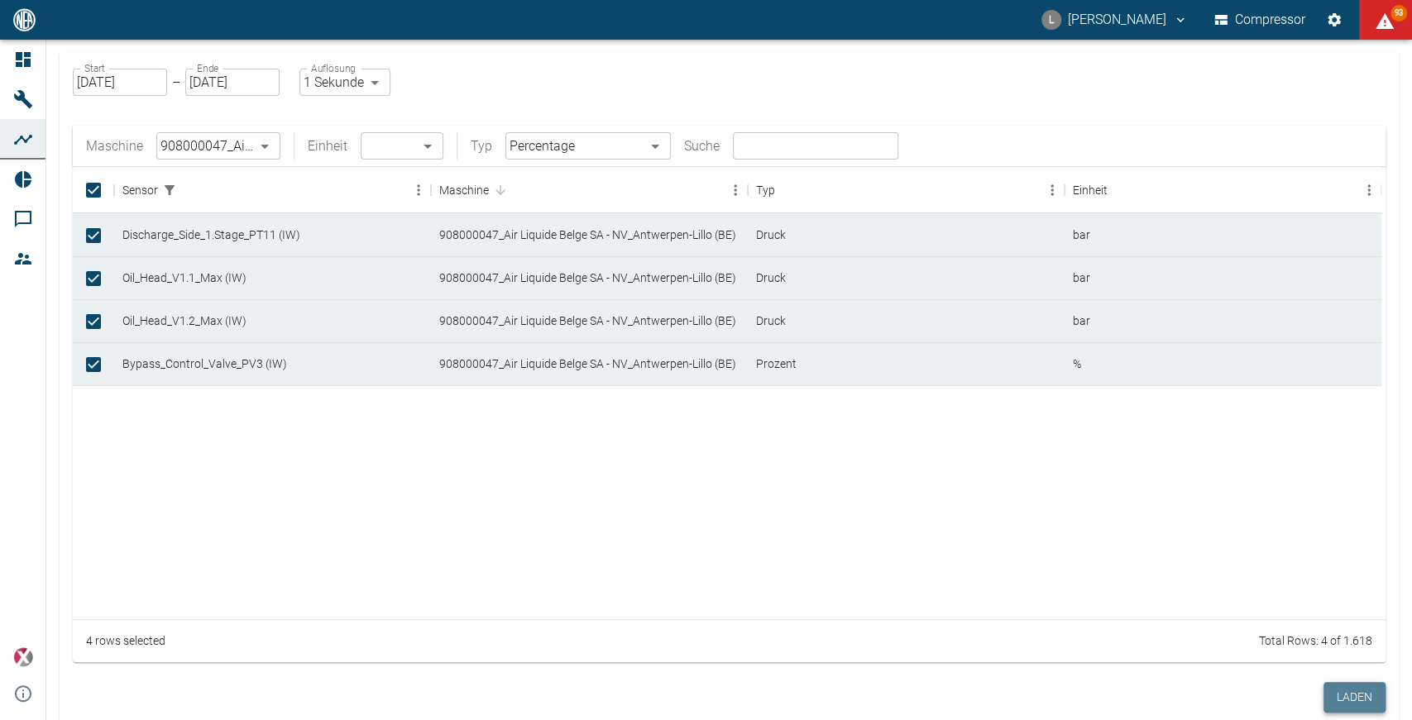
click at [1339, 695] on button "Laden" at bounding box center [1354, 697] width 62 height 31
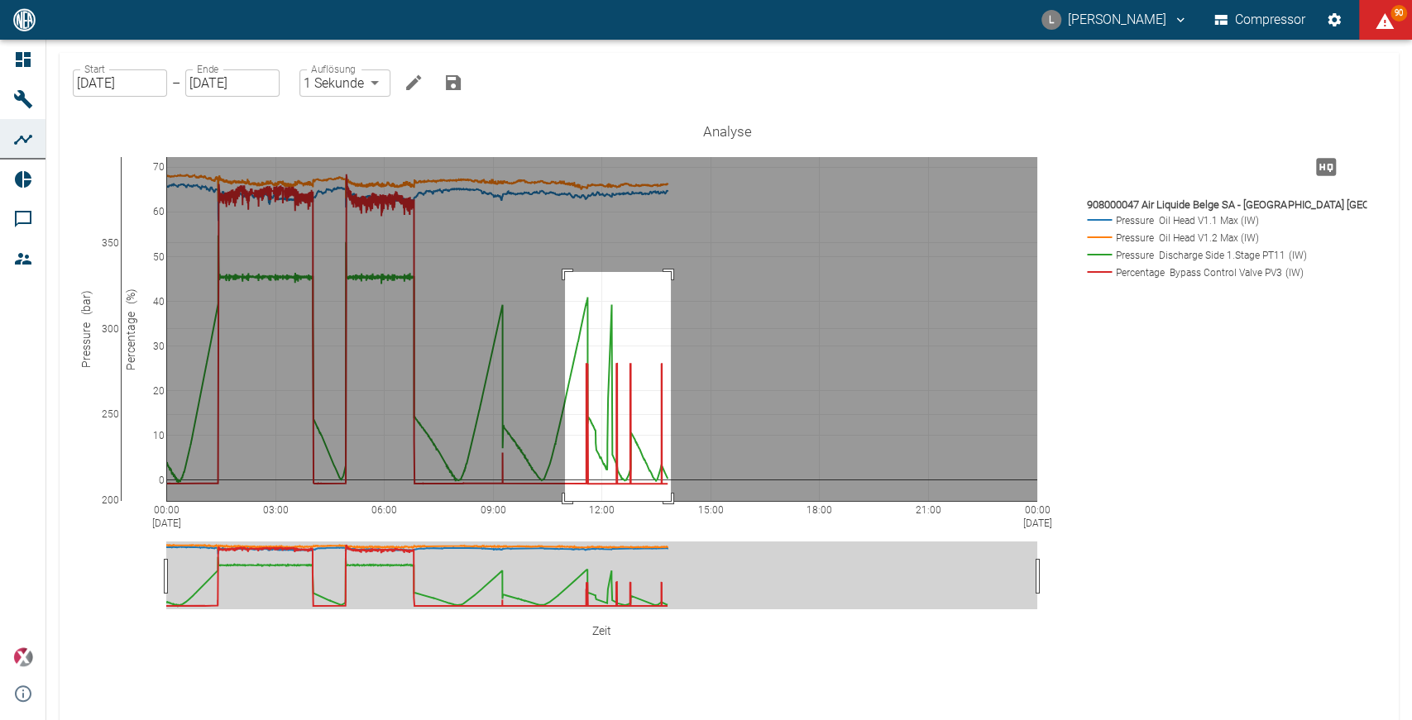
drag, startPoint x: 565, startPoint y: 272, endPoint x: 671, endPoint y: 513, distance: 263.0
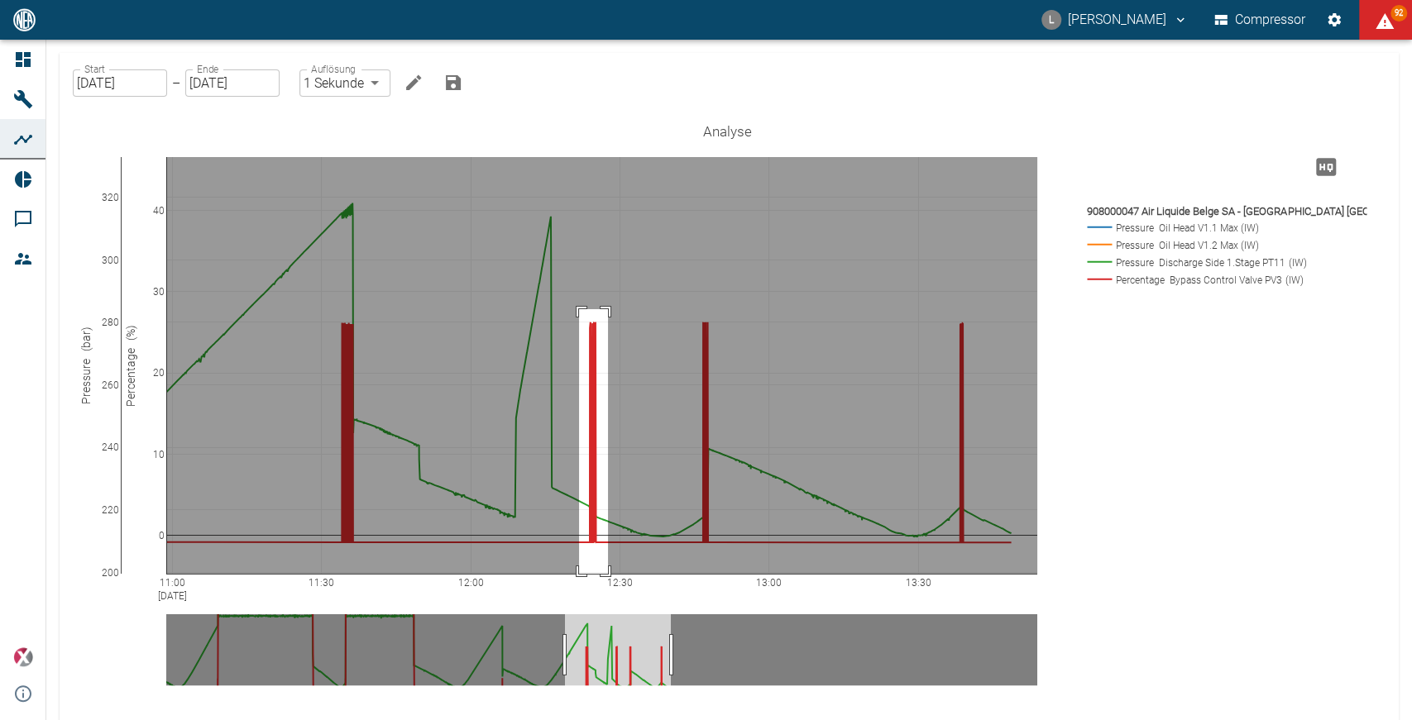
drag, startPoint x: 579, startPoint y: 309, endPoint x: 608, endPoint y: 578, distance: 270.4
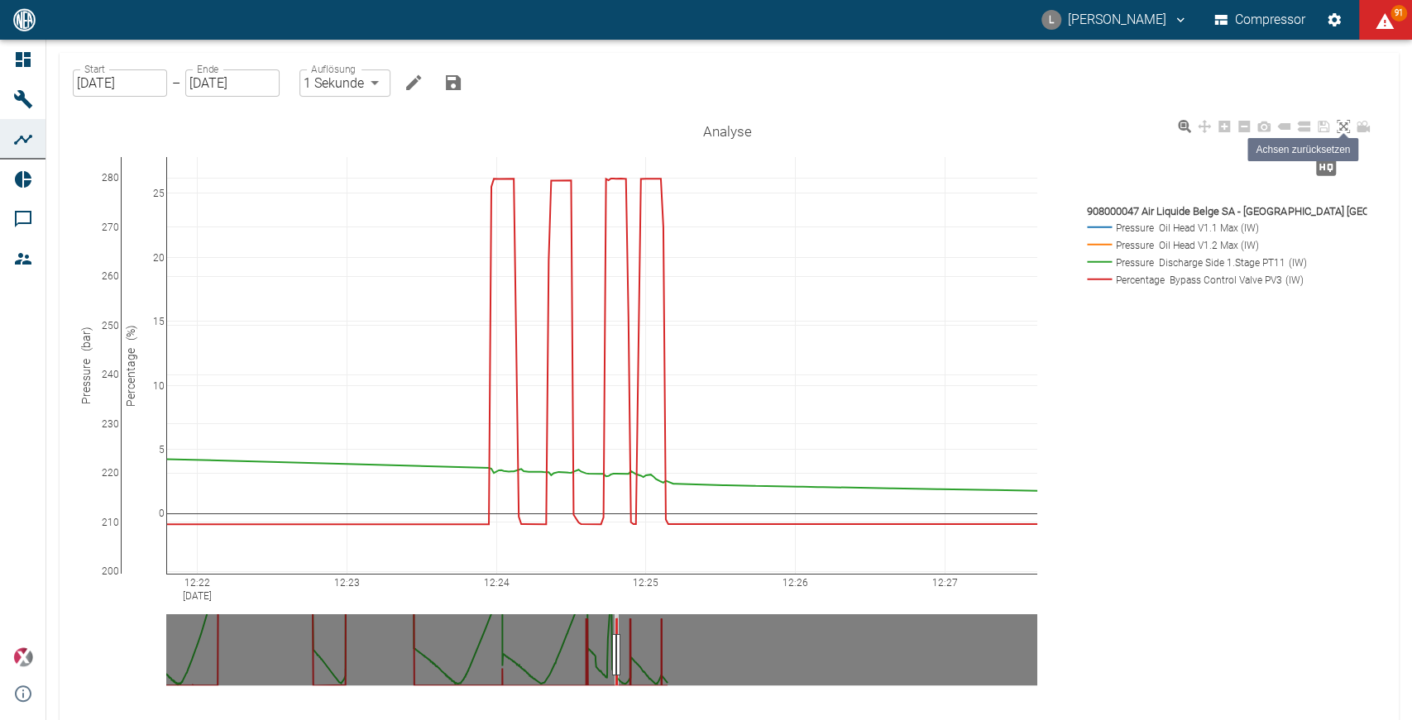
click at [1343, 128] on icon at bounding box center [1343, 126] width 13 height 13
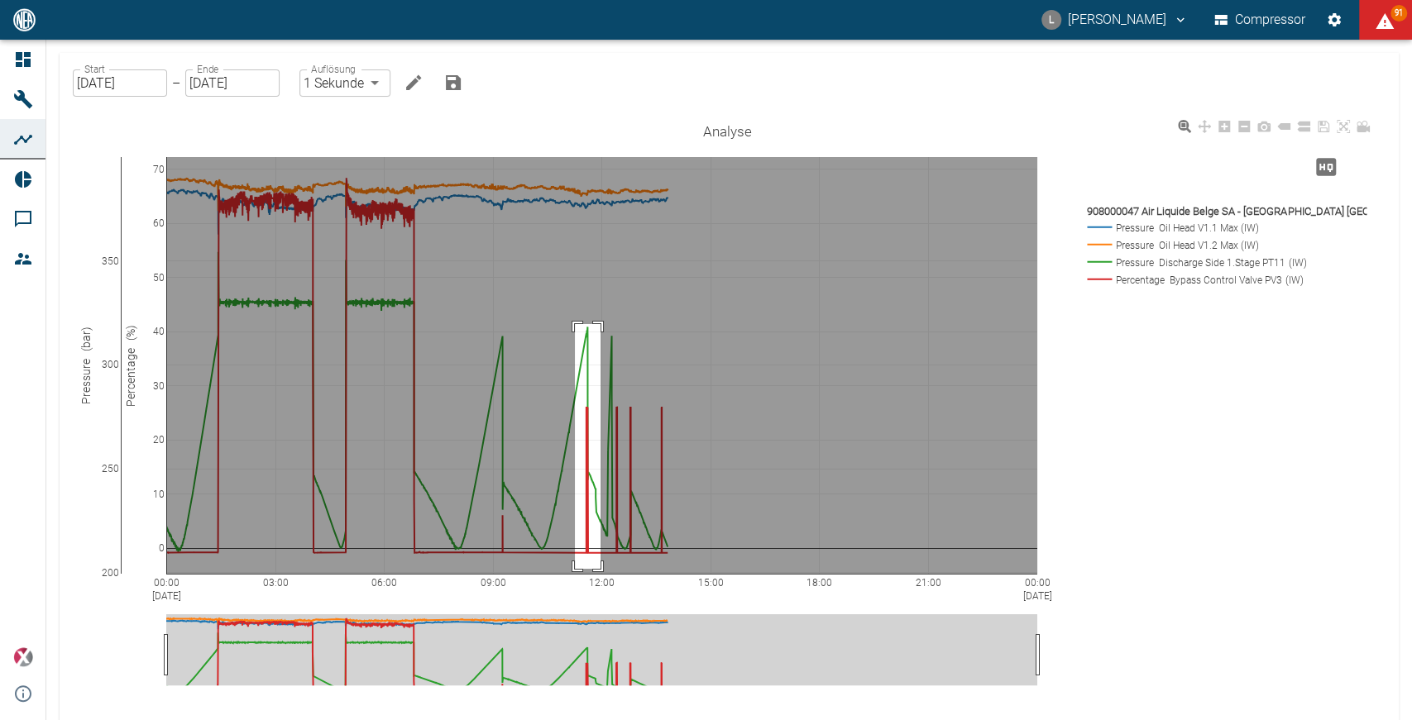
drag, startPoint x: 575, startPoint y: 324, endPoint x: 601, endPoint y: 569, distance: 246.2
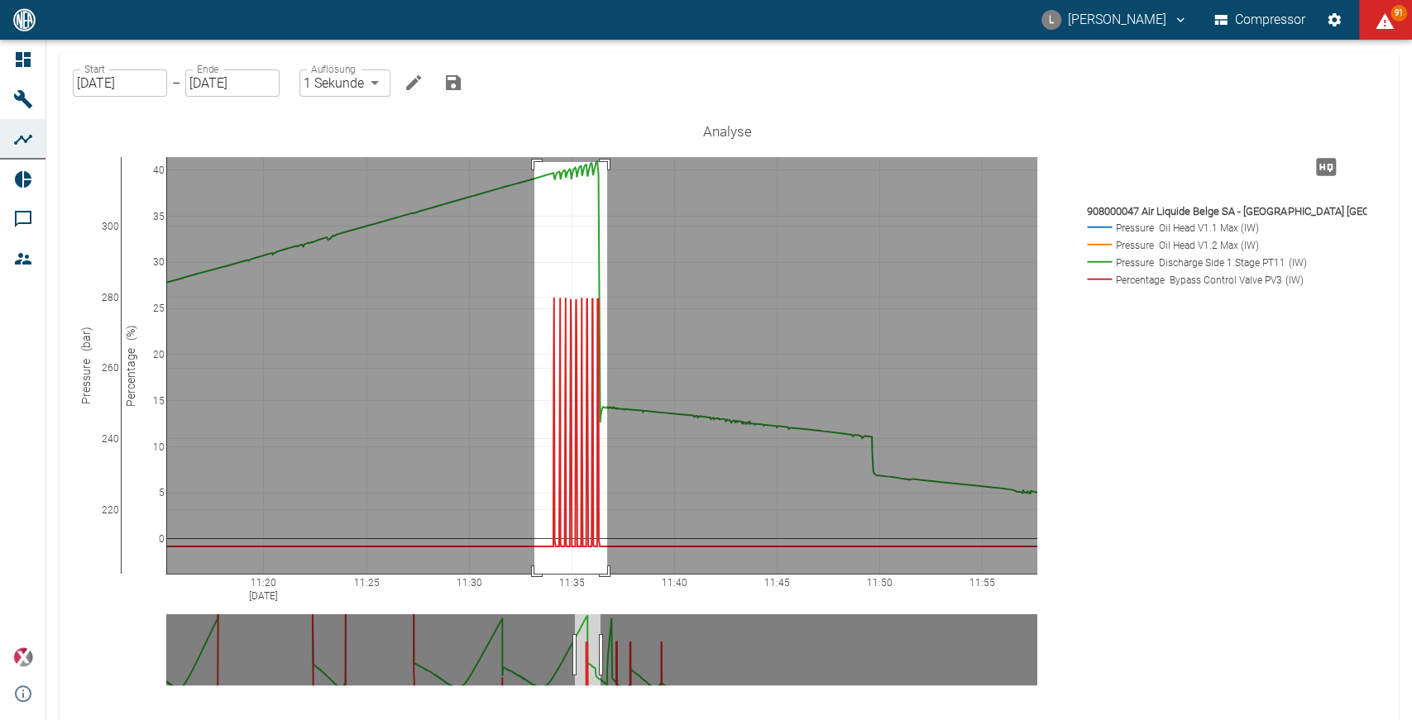
drag, startPoint x: 534, startPoint y: 162, endPoint x: 607, endPoint y: 582, distance: 426.5
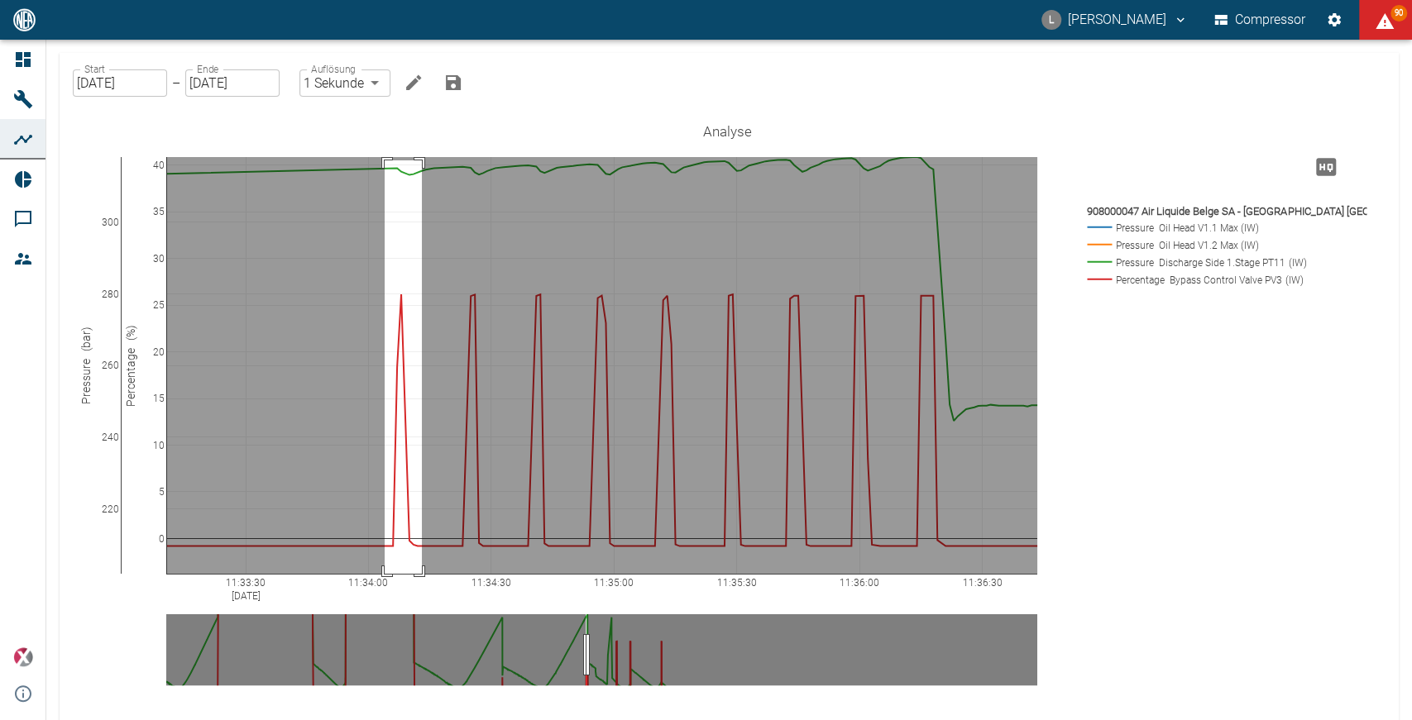
drag, startPoint x: 385, startPoint y: 160, endPoint x: 422, endPoint y: 592, distance: 433.4
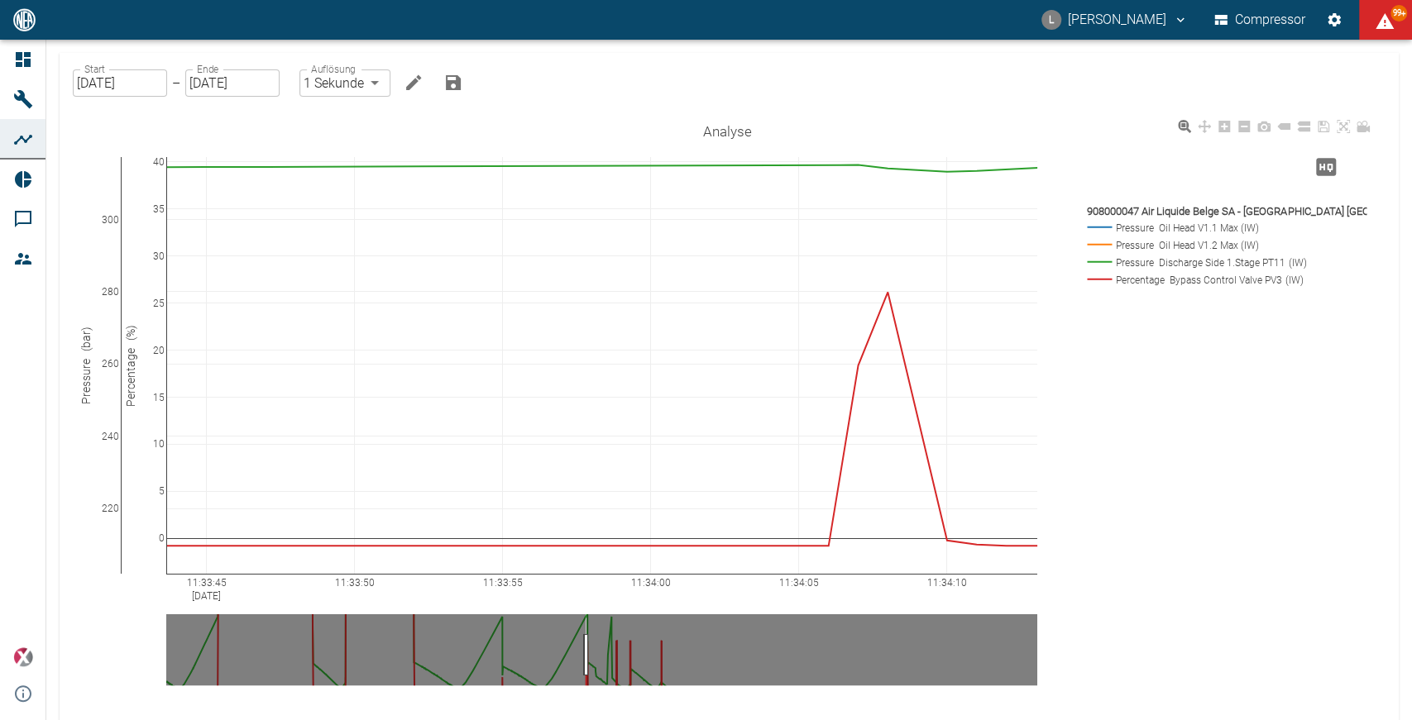
drag, startPoint x: 166, startPoint y: 576, endPoint x: 773, endPoint y: 629, distance: 608.6
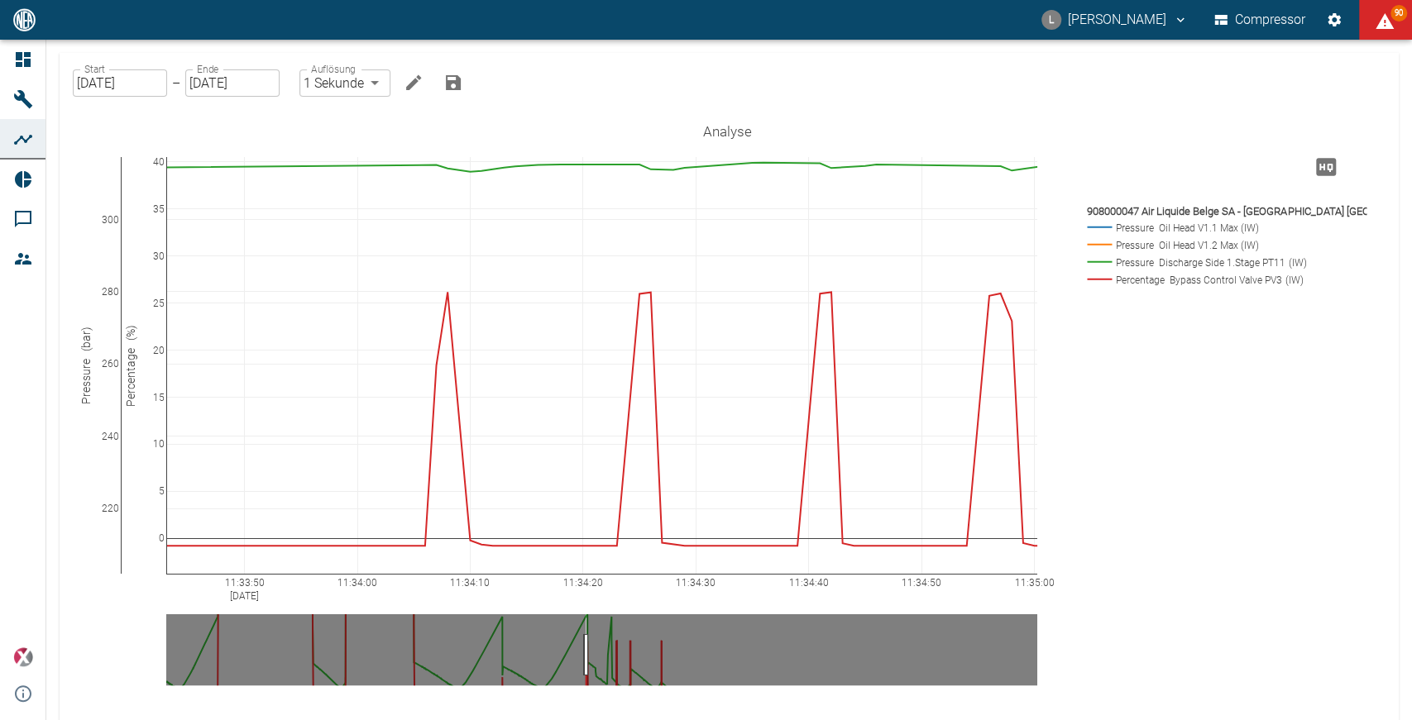
drag, startPoint x: 1036, startPoint y: 581, endPoint x: 503, endPoint y: 601, distance: 533.0
click at [1346, 123] on icon at bounding box center [1343, 126] width 13 height 13
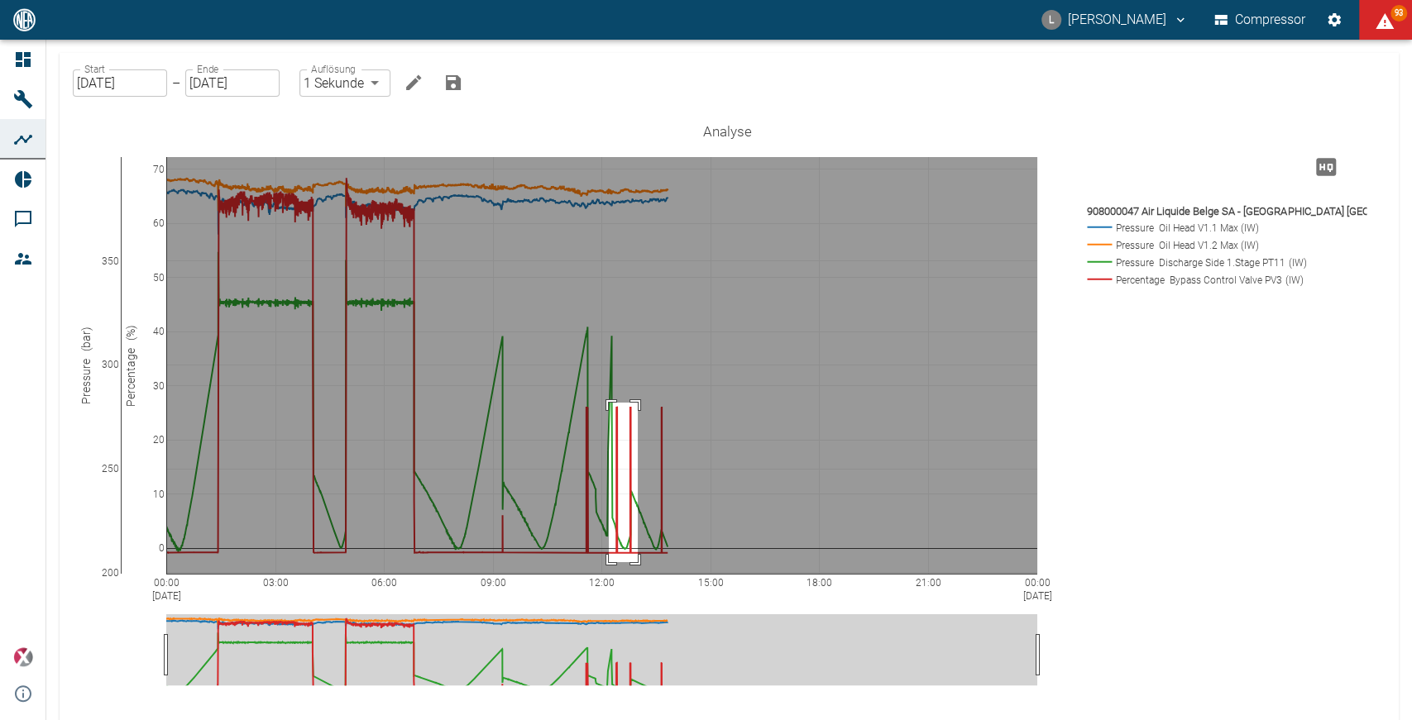
drag, startPoint x: 609, startPoint y: 403, endPoint x: 638, endPoint y: 562, distance: 162.2
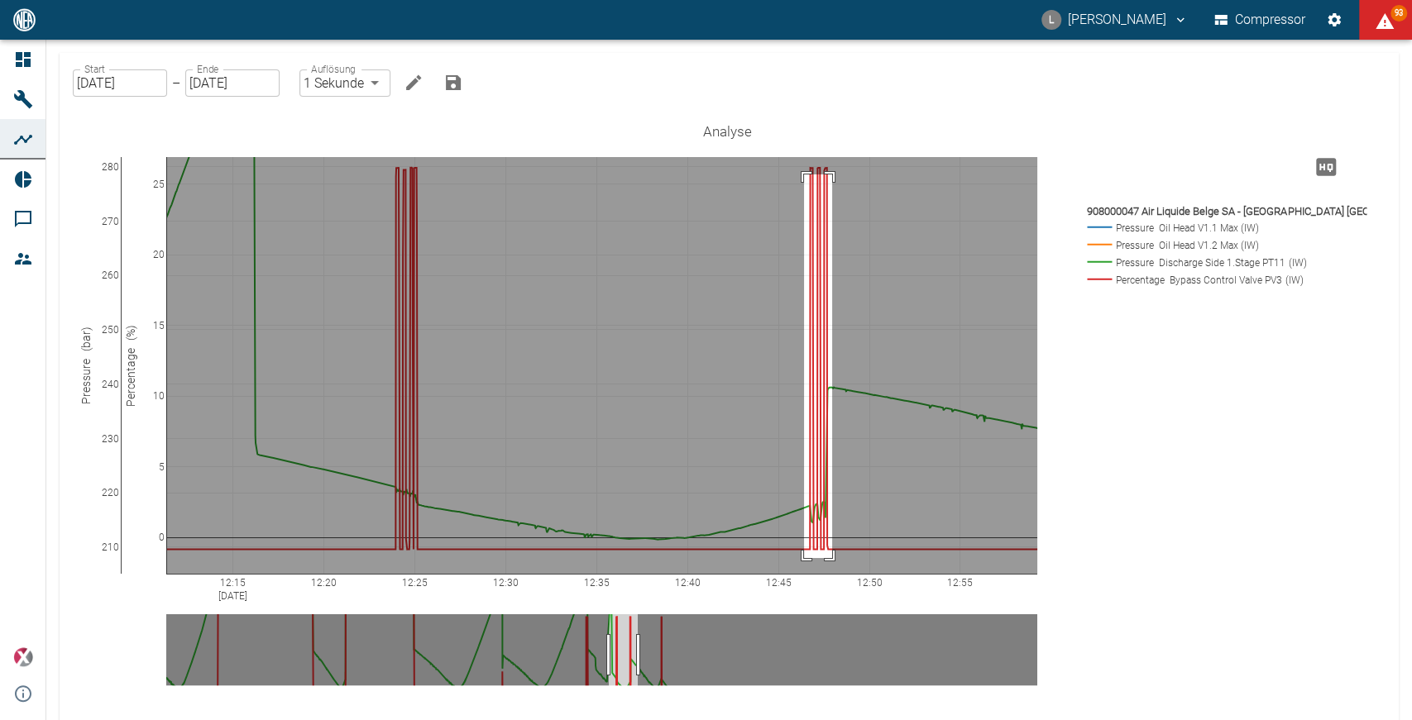
drag, startPoint x: 804, startPoint y: 175, endPoint x: 832, endPoint y: 558, distance: 384.8
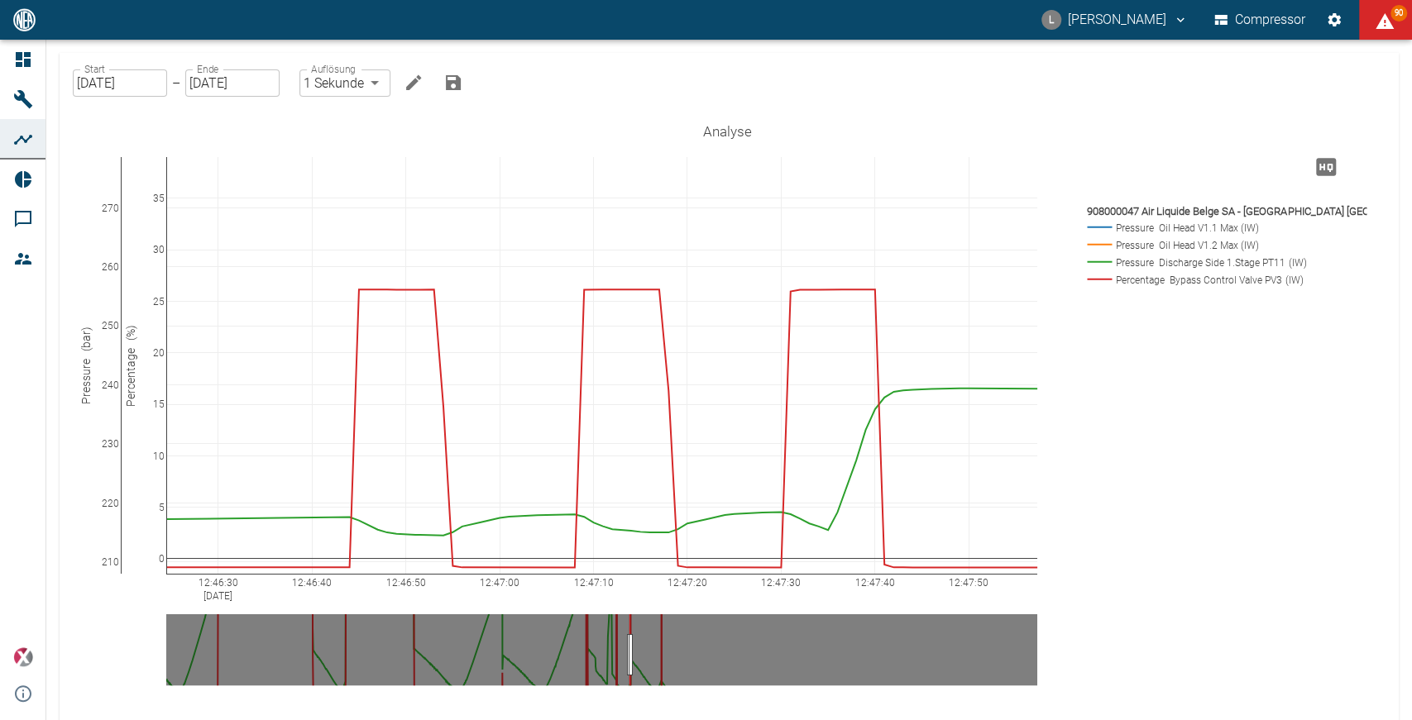
drag, startPoint x: 159, startPoint y: 162, endPoint x: 150, endPoint y: 299, distance: 137.6
click at [1346, 127] on icon at bounding box center [1343, 126] width 13 height 13
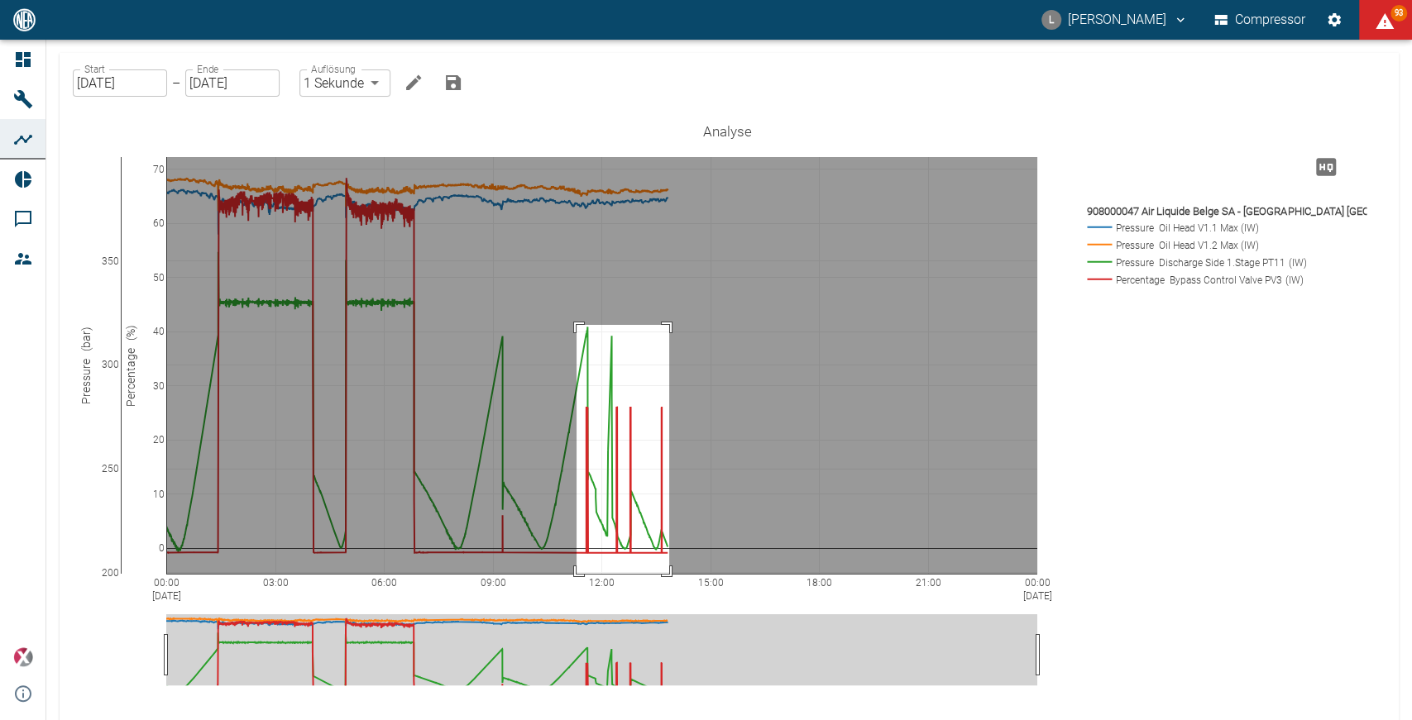
drag, startPoint x: 577, startPoint y: 325, endPoint x: 669, endPoint y: 595, distance: 285.1
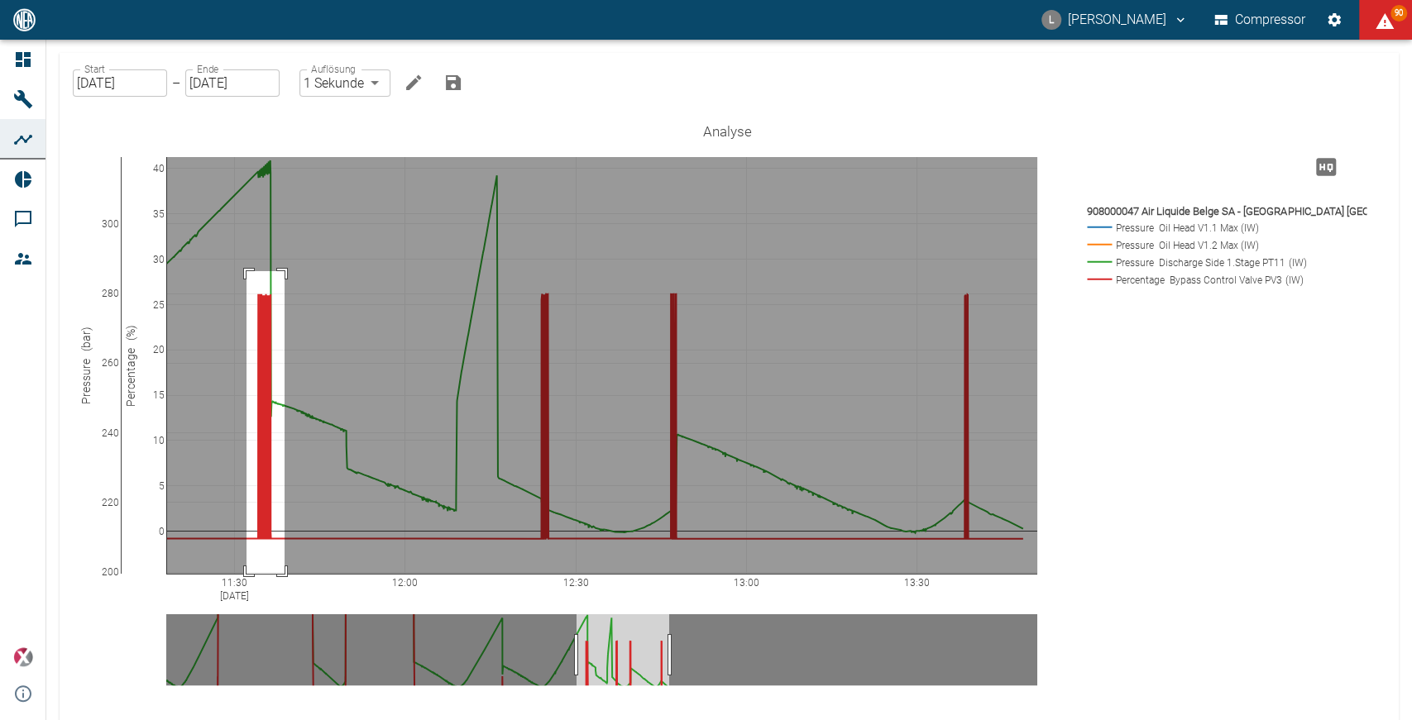
drag, startPoint x: 246, startPoint y: 271, endPoint x: 285, endPoint y: 582, distance: 313.4
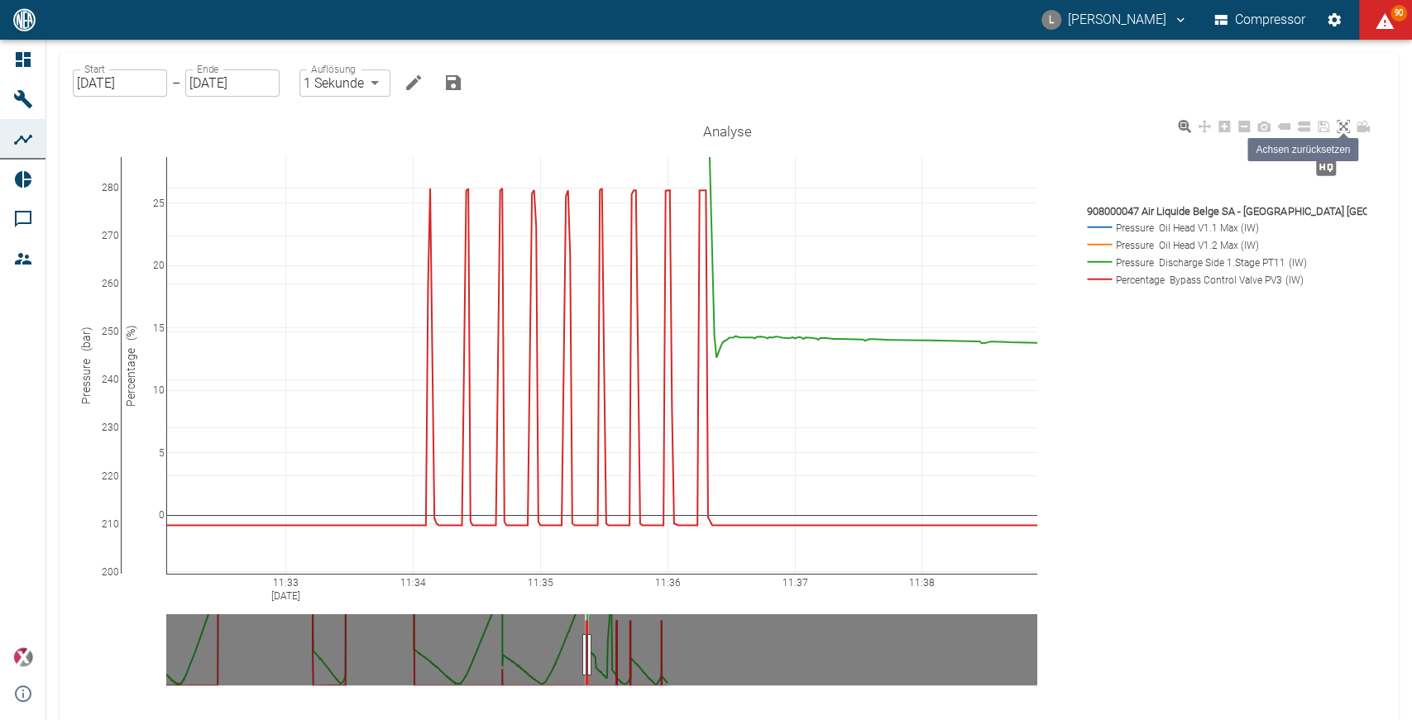
click at [1343, 127] on icon at bounding box center [1343, 126] width 13 height 13
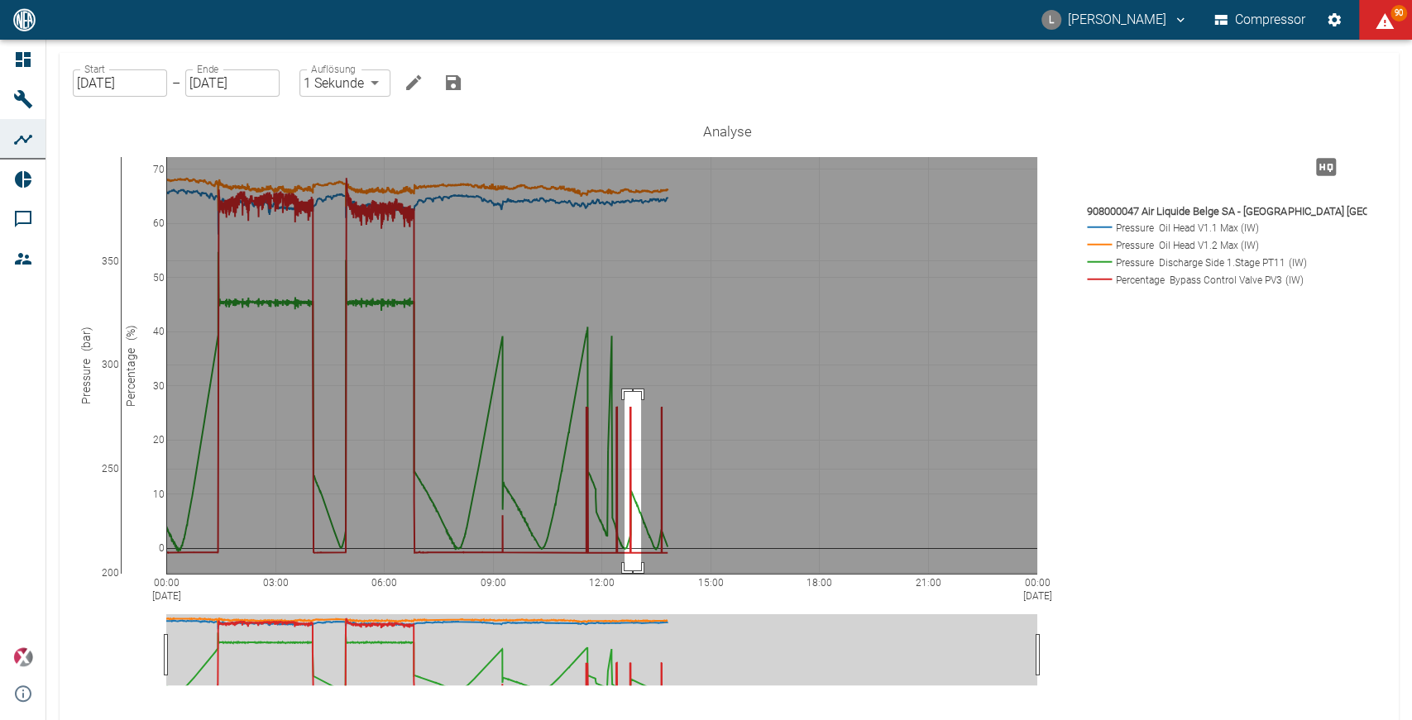
drag, startPoint x: 625, startPoint y: 392, endPoint x: 641, endPoint y: 571, distance: 179.4
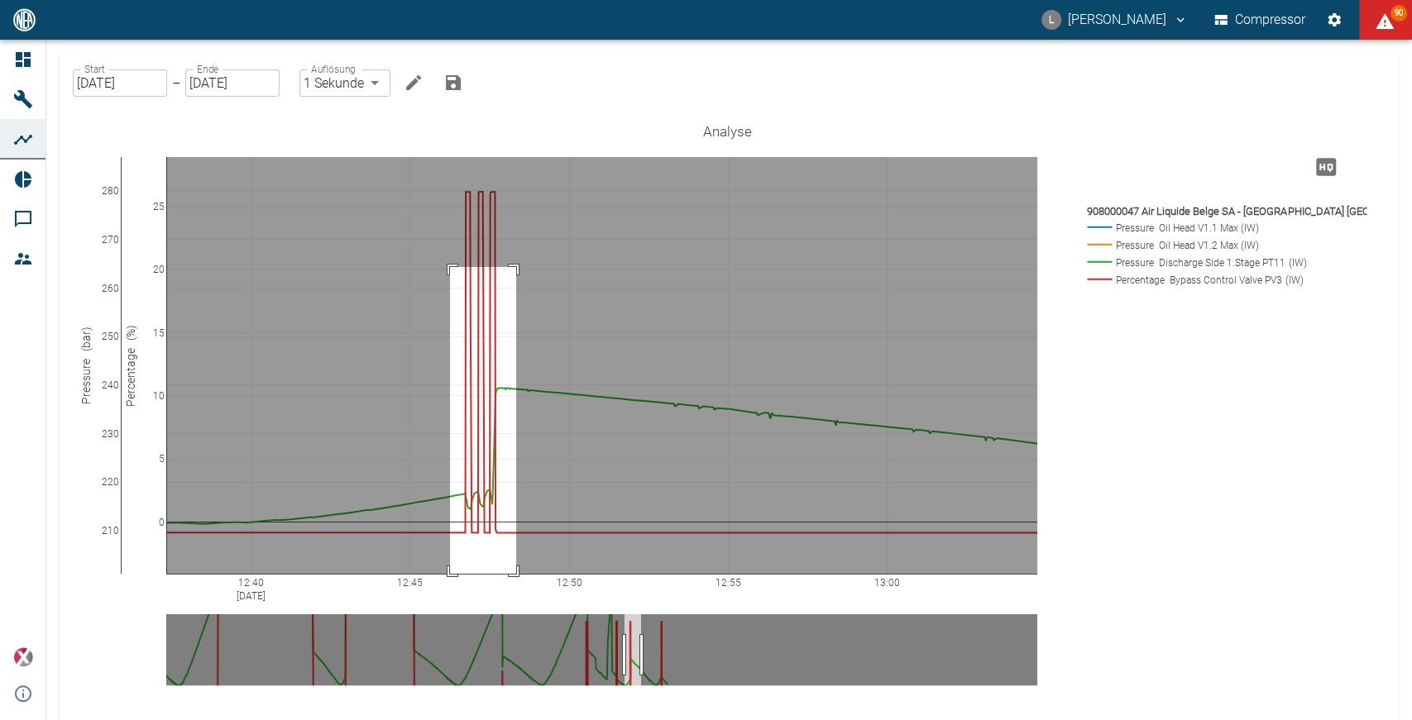
drag, startPoint x: 450, startPoint y: 267, endPoint x: 516, endPoint y: 601, distance: 339.9
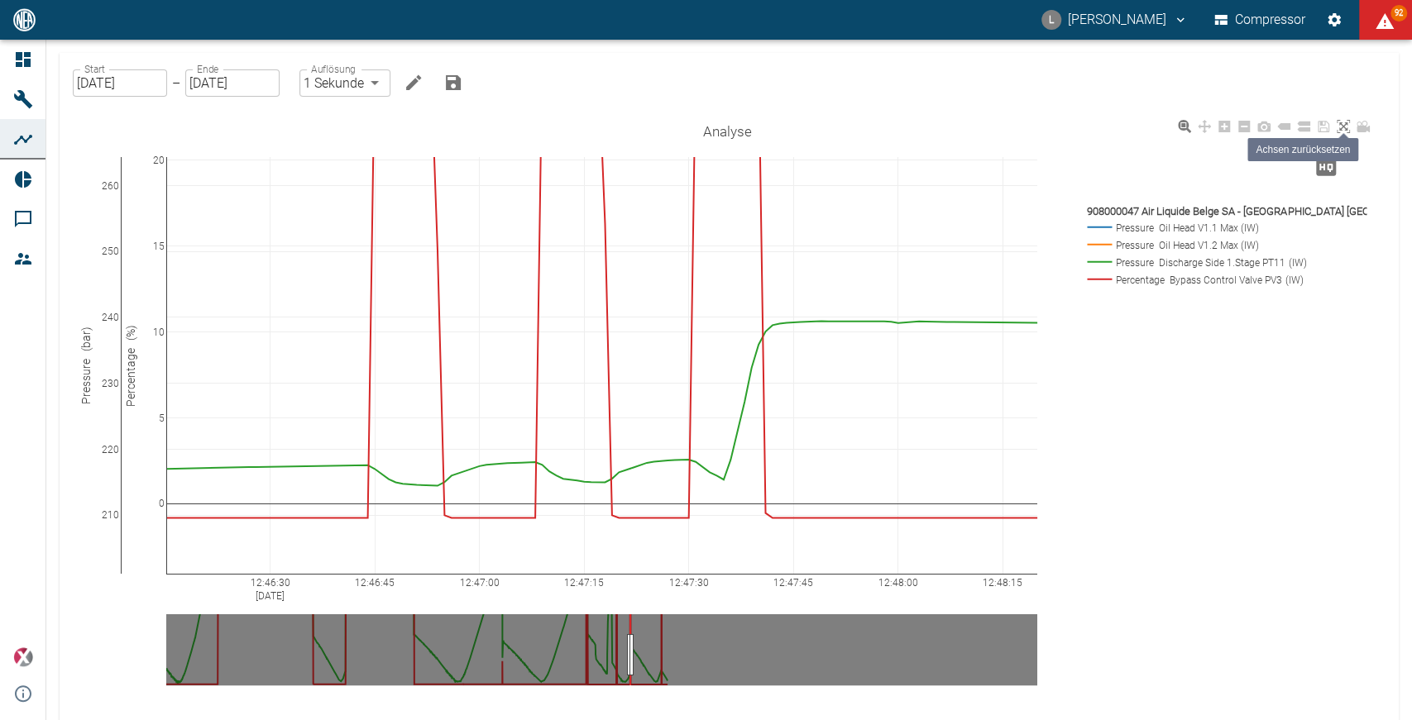
click at [1347, 126] on icon at bounding box center [1343, 126] width 13 height 13
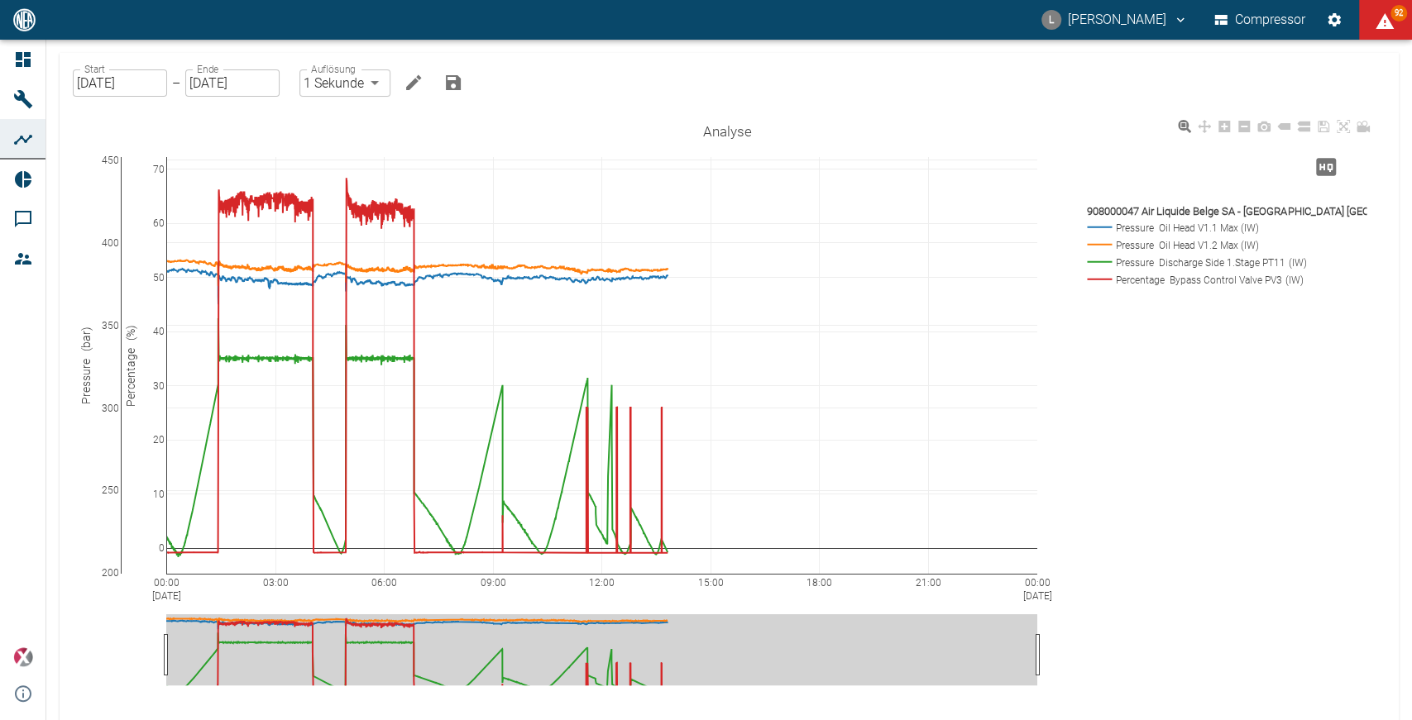
drag, startPoint x: 115, startPoint y: 164, endPoint x: 109, endPoint y: 250, distance: 86.2
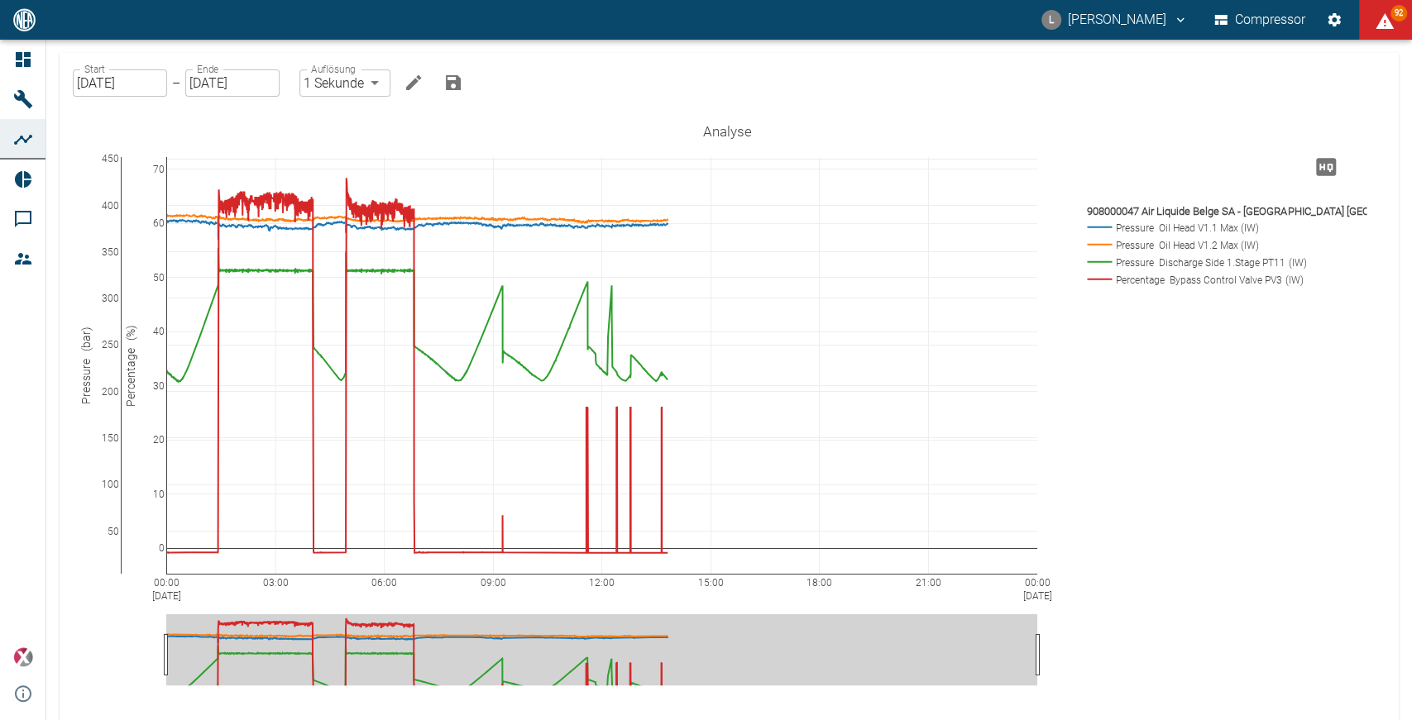
drag, startPoint x: 116, startPoint y: 571, endPoint x: 114, endPoint y: 389, distance: 182.0
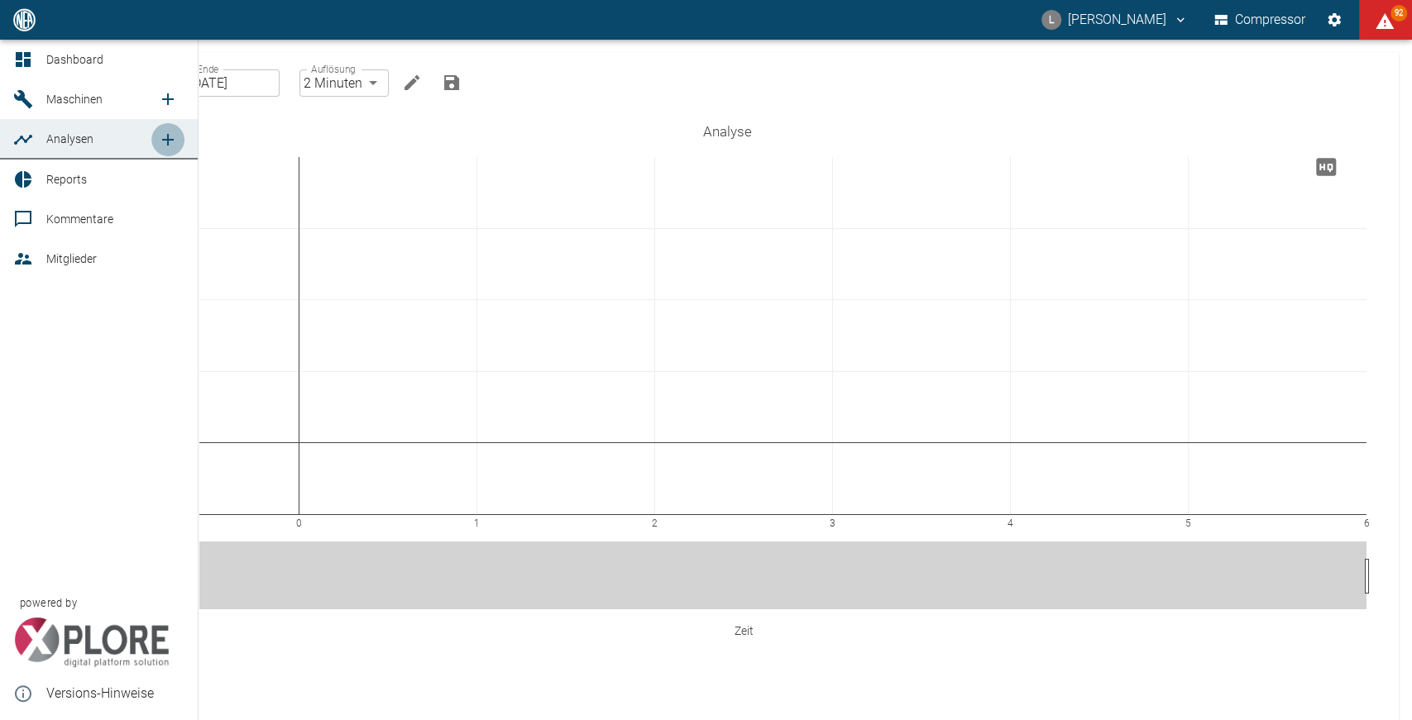
click at [165, 134] on icon "new /analyses/list/0" at bounding box center [168, 140] width 20 height 20
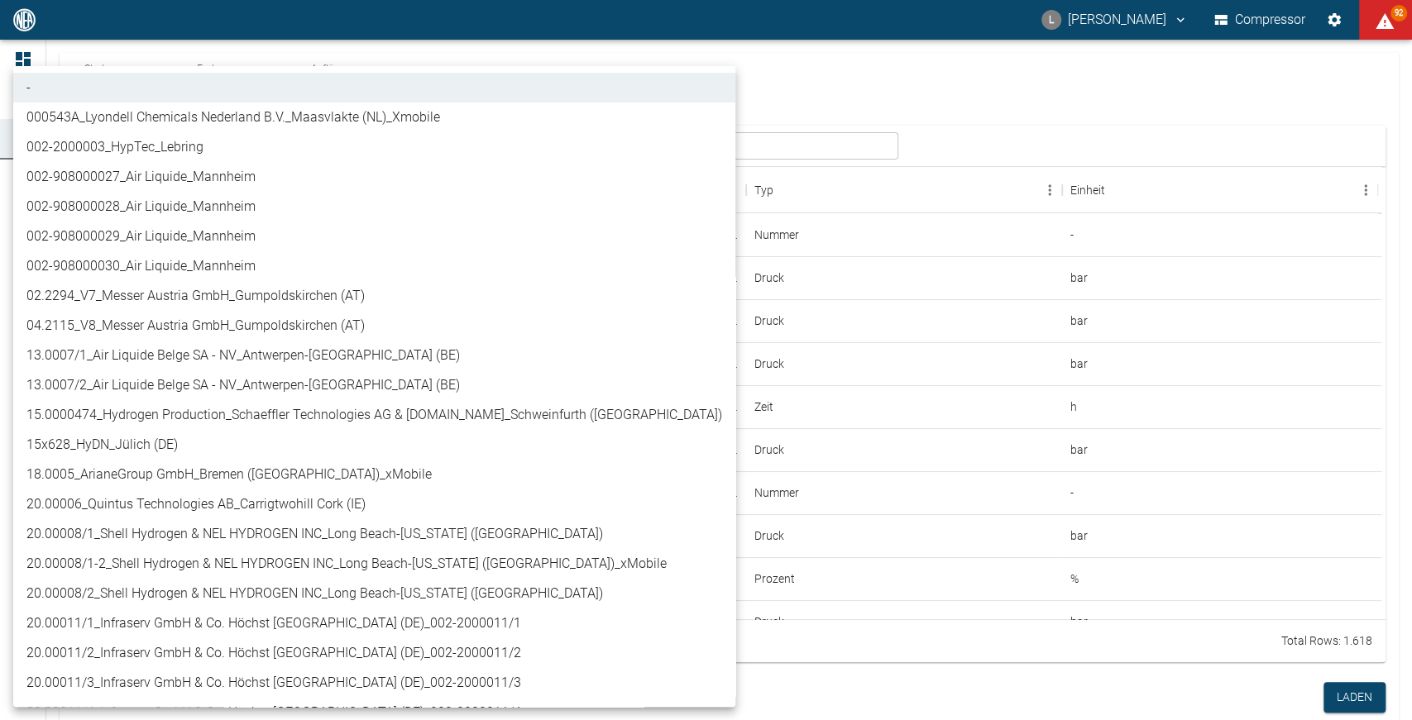
click at [257, 148] on body "L [PERSON_NAME] Compressor 92 Dashboard Maschinen Analysen Reports Kommentare M…" at bounding box center [706, 360] width 1412 height 720
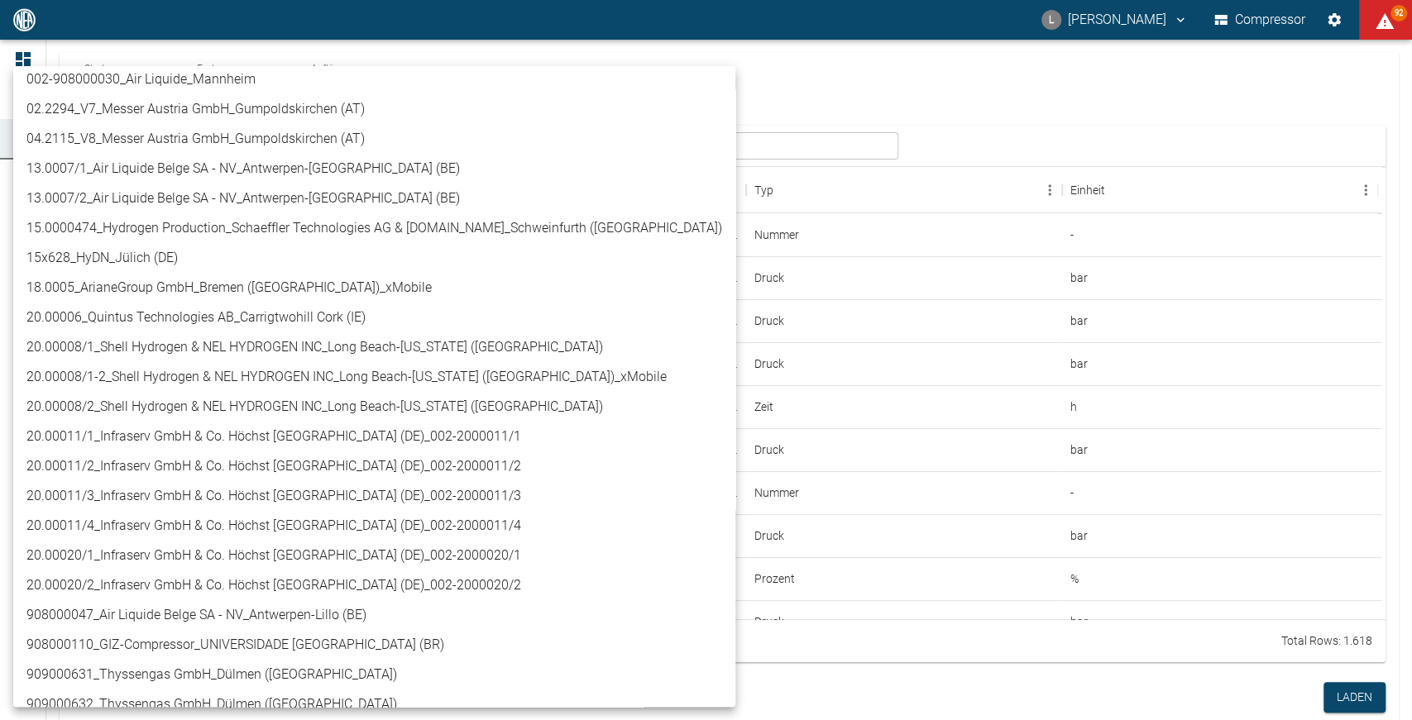
scroll to position [205, 0]
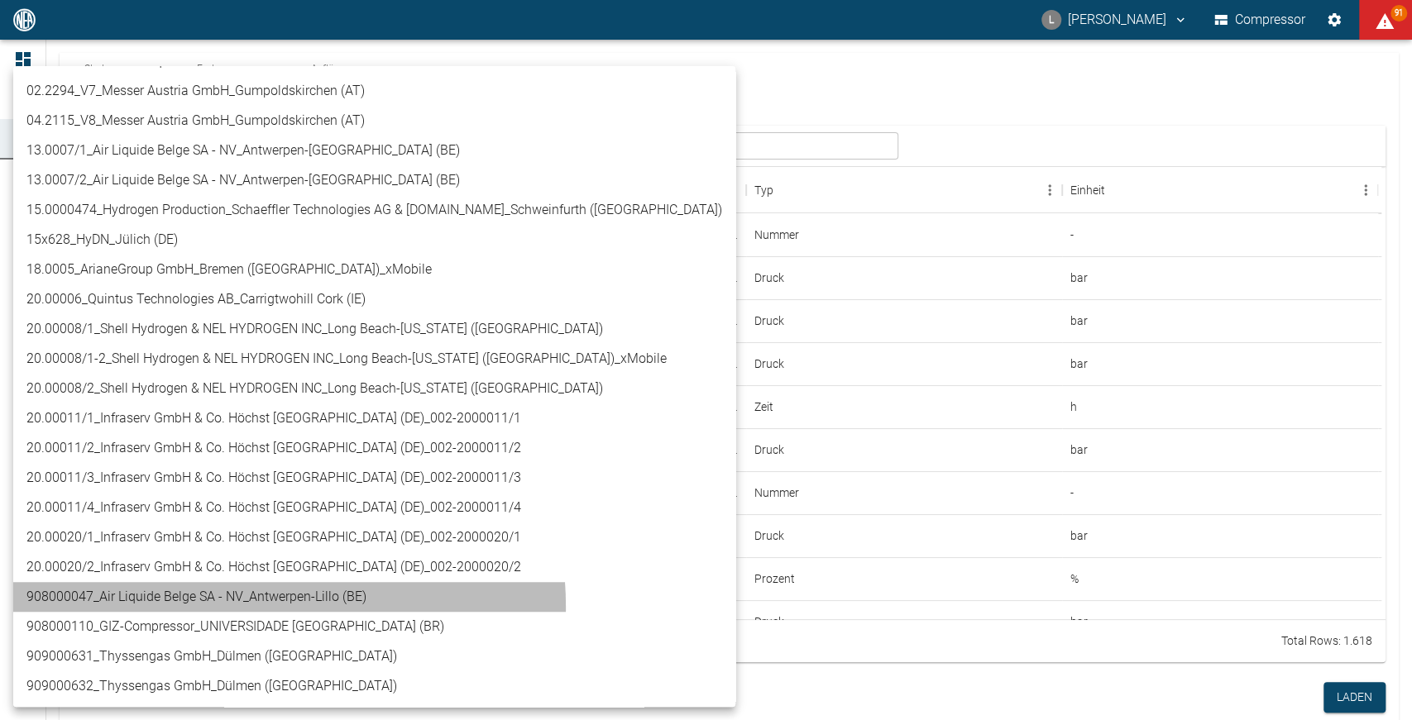
click at [219, 606] on li "908000047_Air Liquide Belge SA - NV_Antwerpen-Lillo (BE)" at bounding box center [374, 597] width 722 height 30
type input "53812aab-fb54-4a57-a574-01c3305aa274"
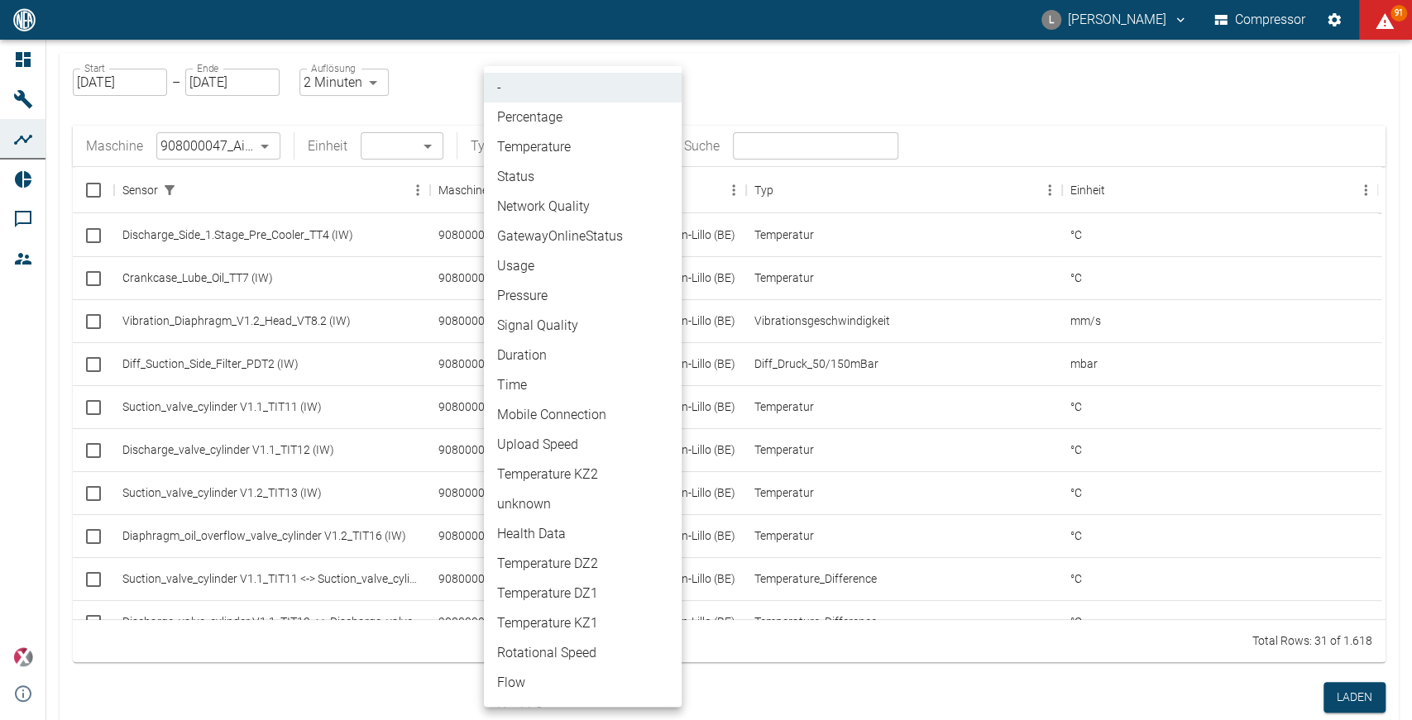
click at [656, 155] on body "L Luca Corigliano Compressor 91 Dashboard Maschinen Analysen Reports Kommentare…" at bounding box center [706, 360] width 1412 height 720
click at [564, 126] on li "Percentage" at bounding box center [583, 118] width 198 height 30
type input "Percentage"
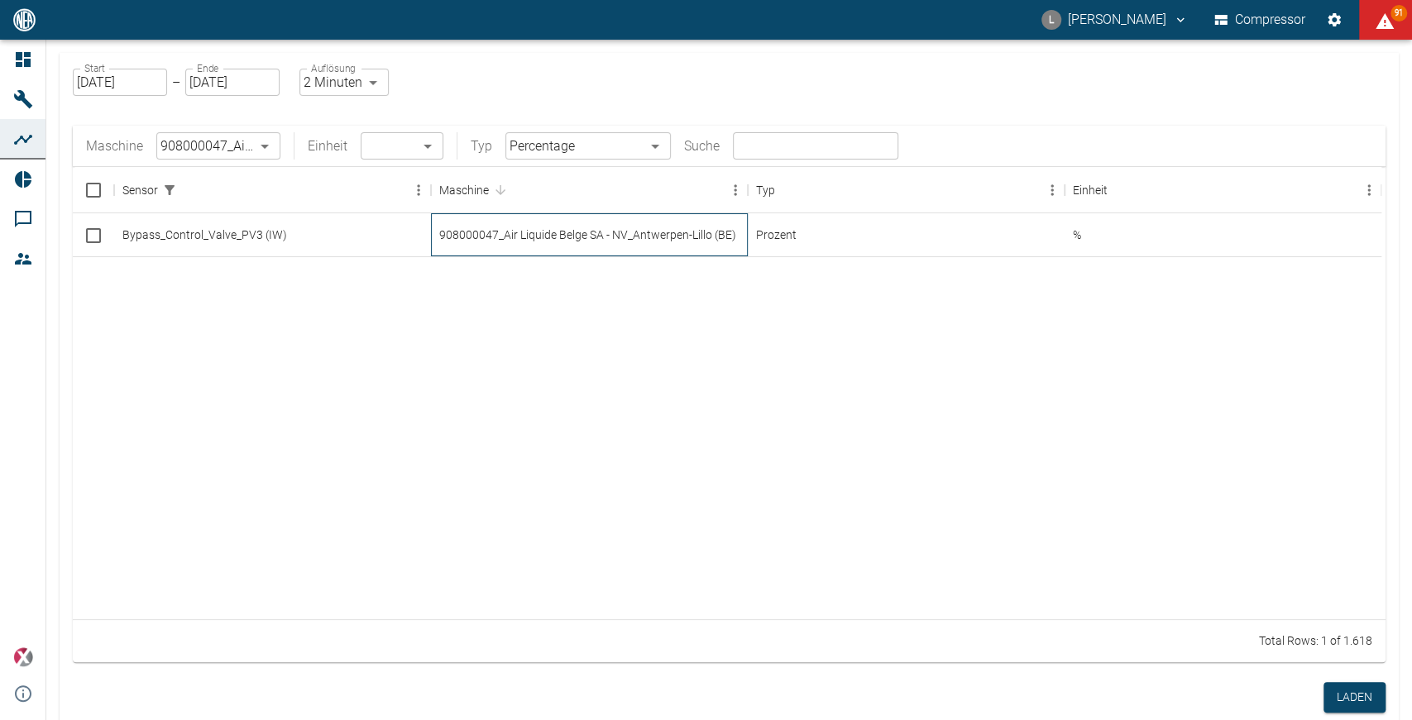
click at [520, 238] on div "908000047_Air Liquide Belge SA - NV_Antwerpen-Lillo (BE)" at bounding box center [589, 234] width 317 height 43
checkbox input "true"
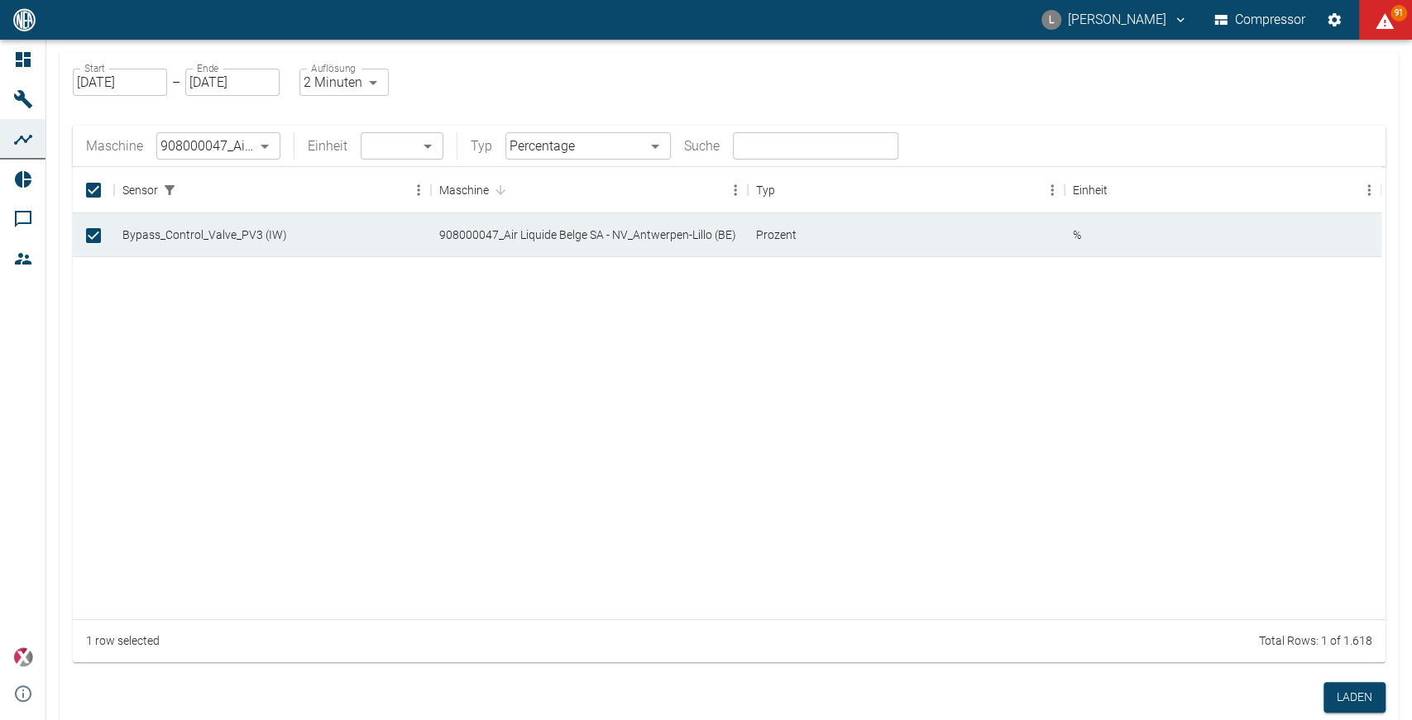
click at [620, 150] on body "L Luca Corigliano Compressor 91 Dashboard Maschinen Analysen Reports Kommentare…" at bounding box center [706, 360] width 1412 height 720
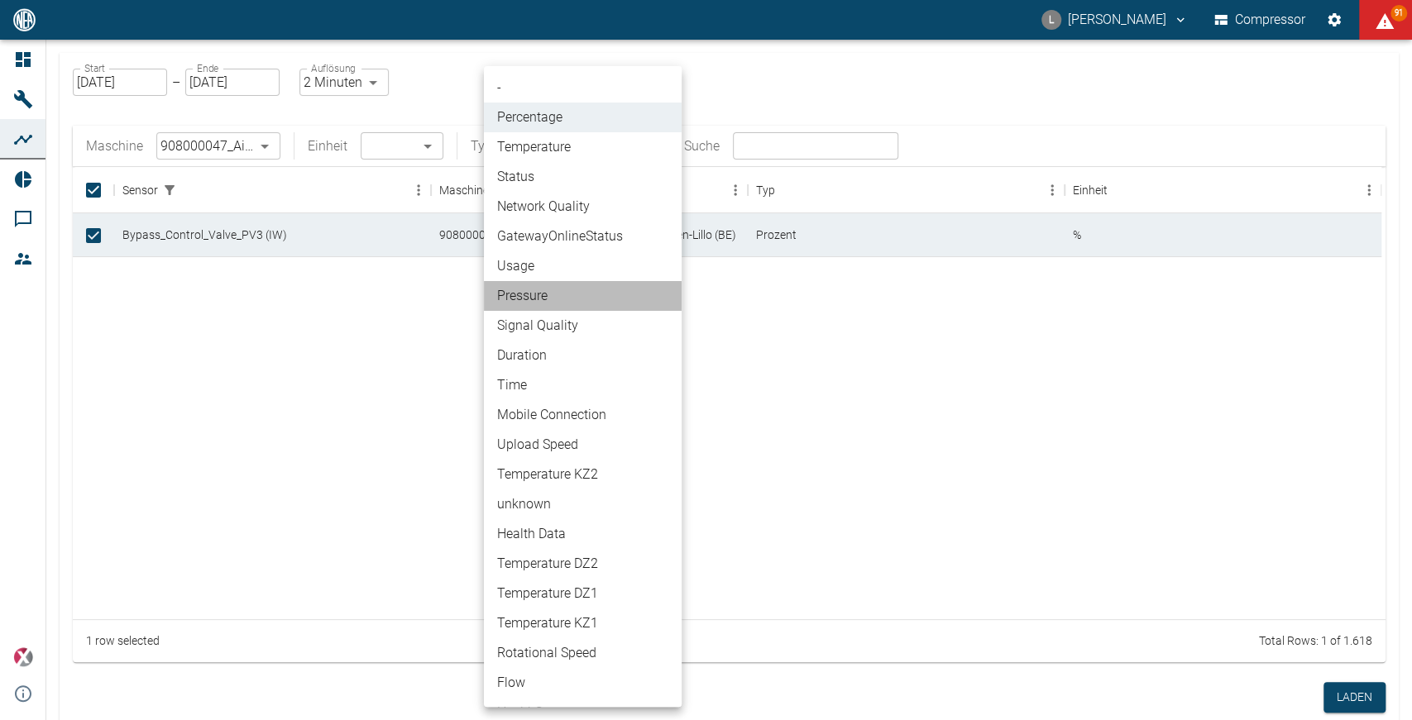
click at [572, 297] on li "Pressure" at bounding box center [583, 296] width 198 height 30
type input "Pressure"
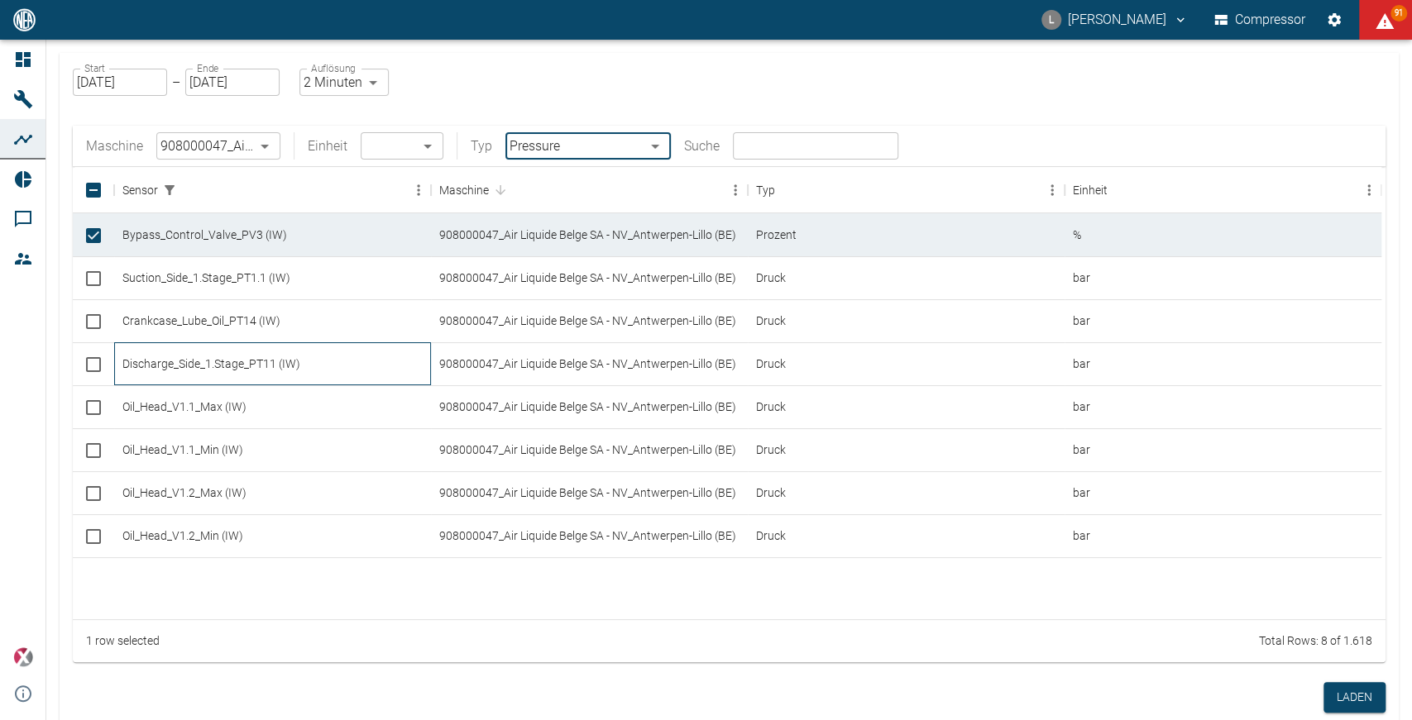
click at [216, 371] on div "Discharge_Side_1.Stage_PT11 (IW)" at bounding box center [272, 363] width 317 height 43
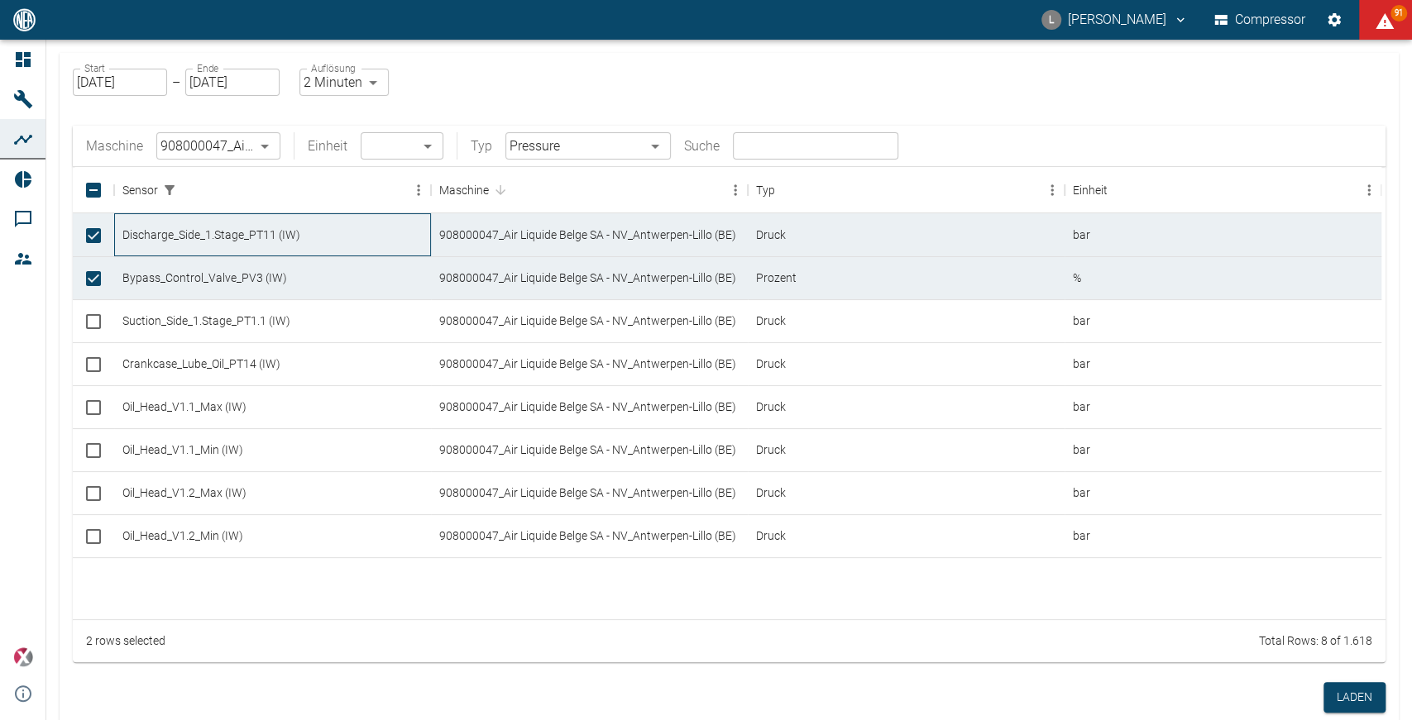
checkbox input "true"
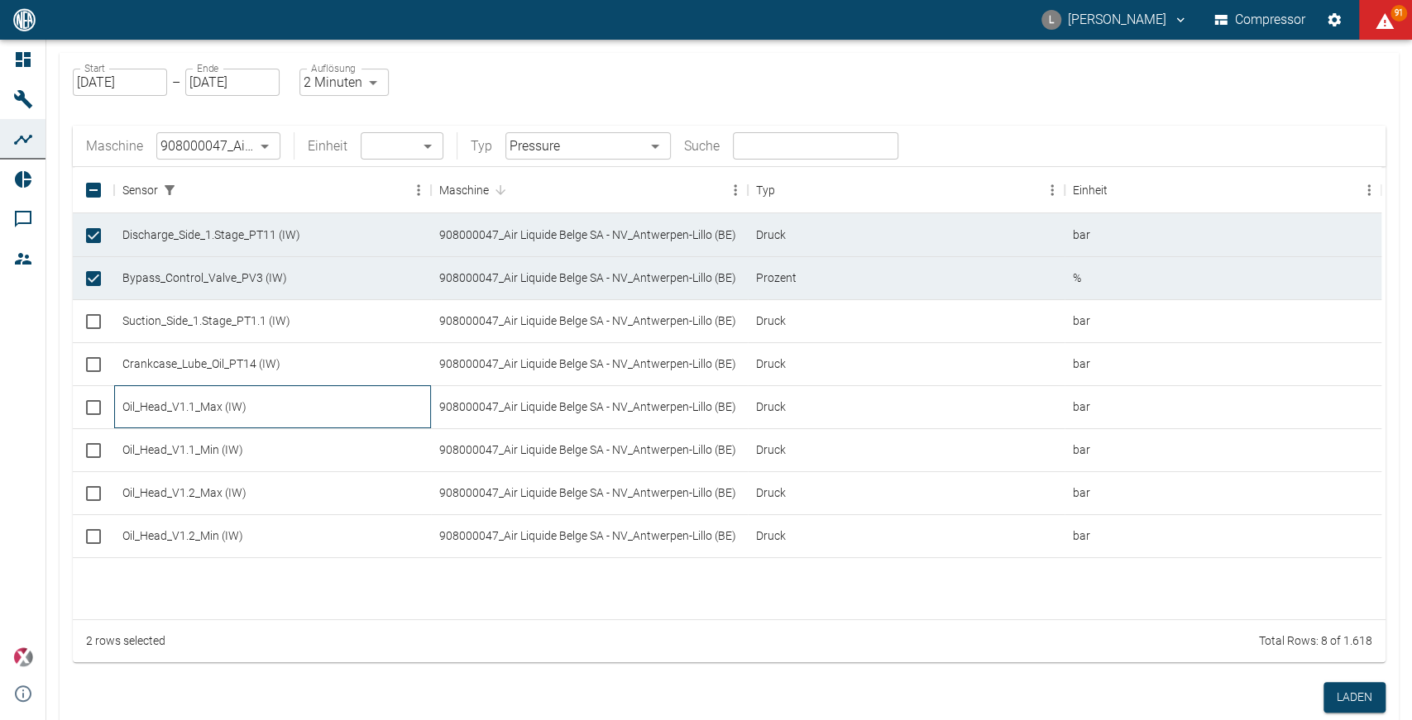
click at [212, 401] on div "Oil_Head_V1.1_Max (IW)" at bounding box center [272, 406] width 317 height 43
checkbox input "true"
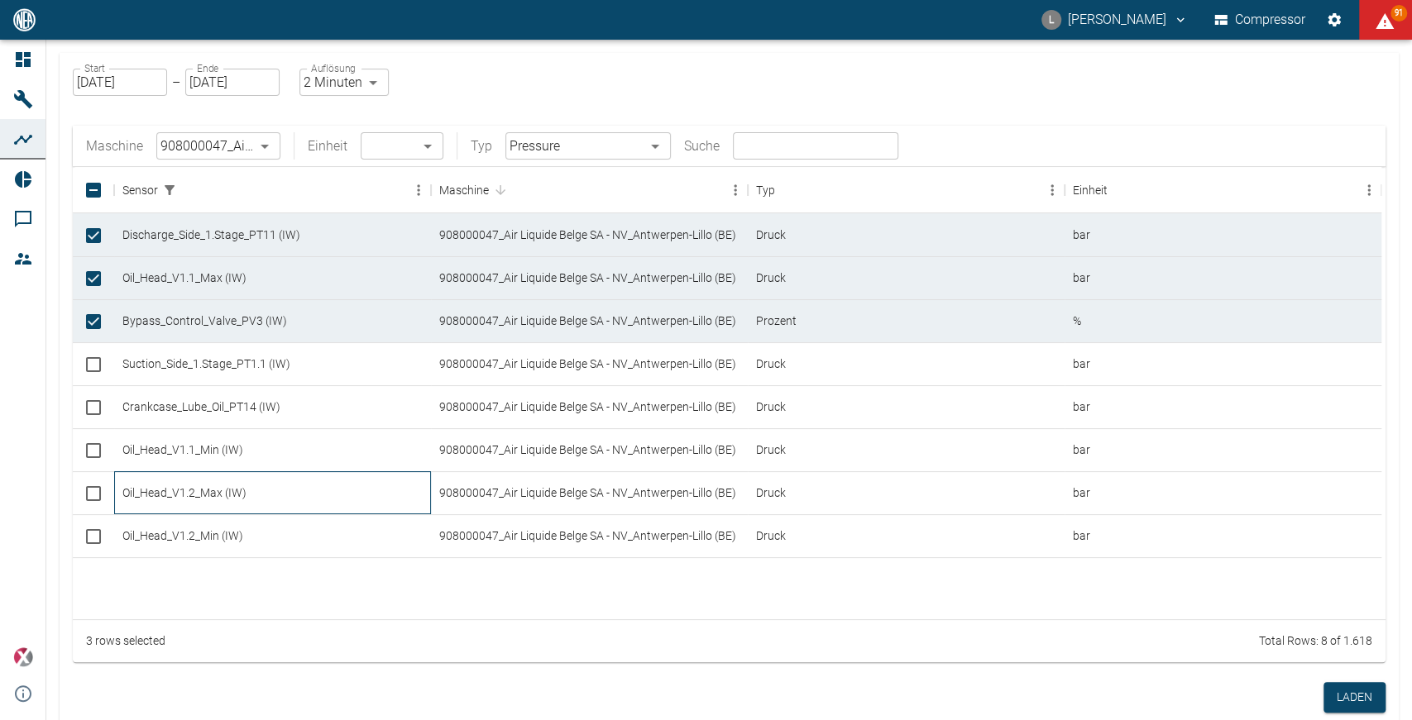
click at [203, 490] on div "Oil_Head_V1.2_Max (IW)" at bounding box center [272, 492] width 317 height 43
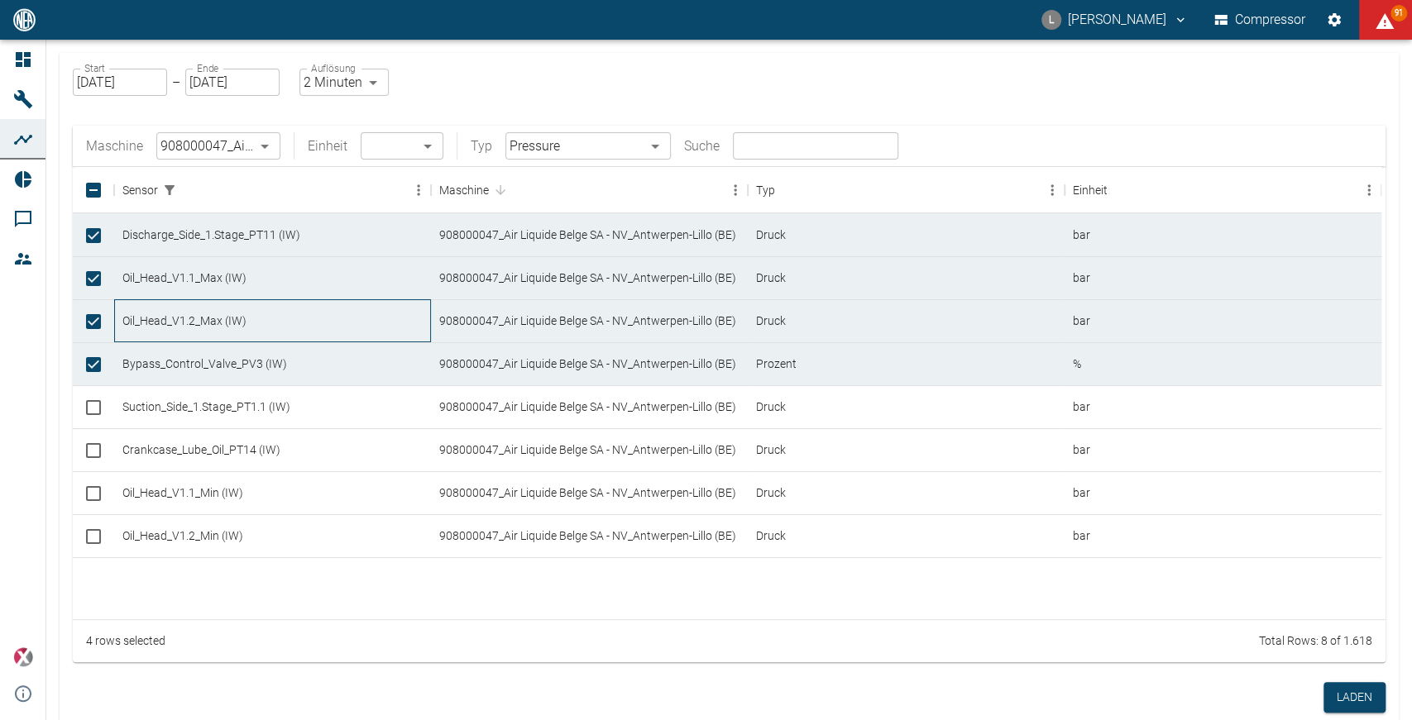
checkbox input "true"
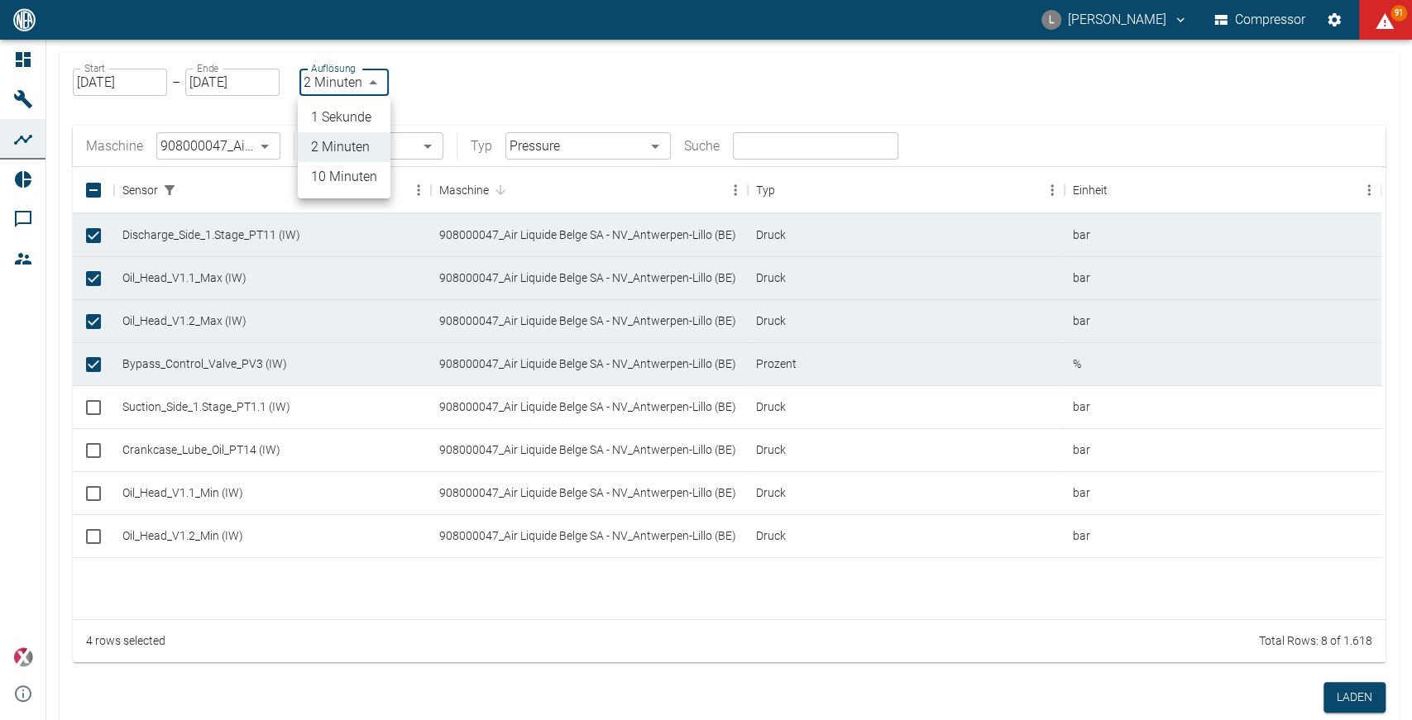
click at [364, 81] on body "L Luca Corigliano Compressor 91 Dashboard Maschinen Analysen Reports Kommentare…" at bounding box center [706, 360] width 1412 height 720
click at [355, 115] on li "1 Sekunde" at bounding box center [344, 118] width 93 height 30
type input "1sec"
click at [1347, 696] on button "Laden" at bounding box center [1354, 697] width 62 height 31
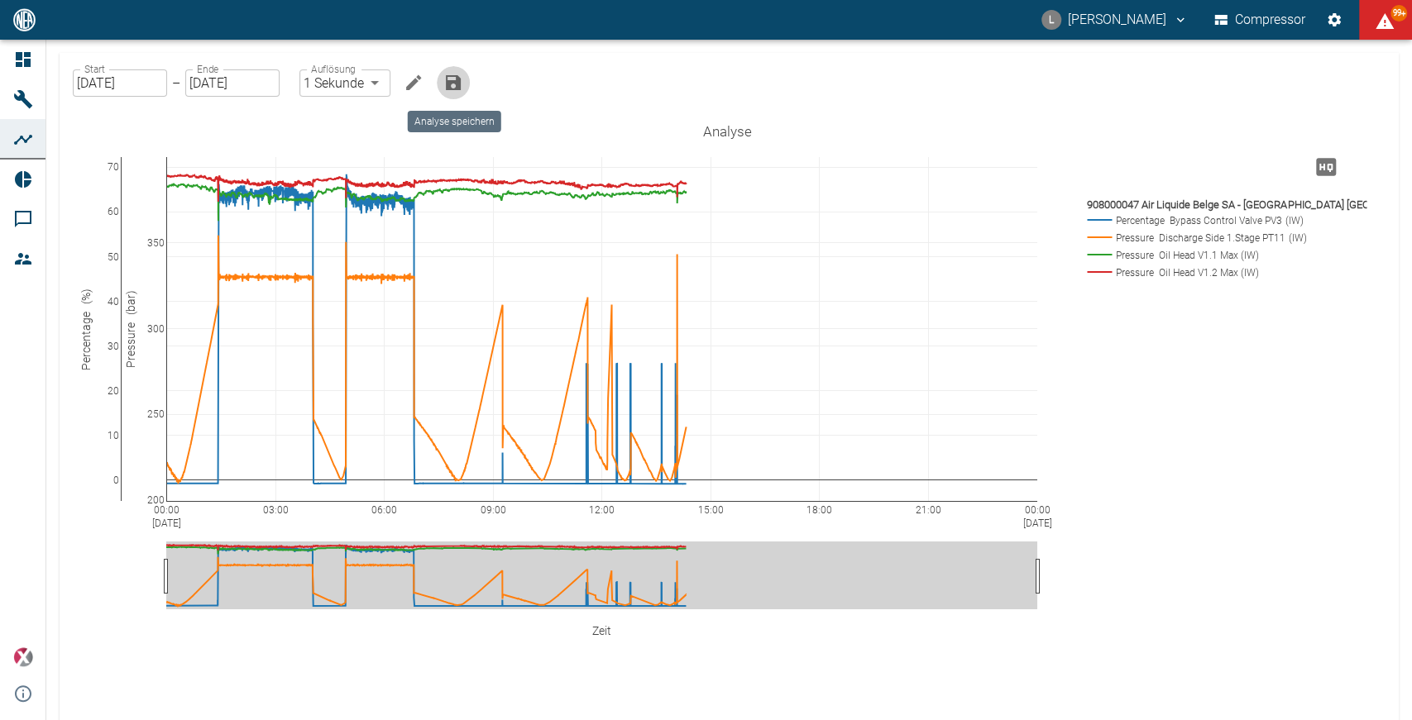
click at [452, 80] on icon "Analyse speichern" at bounding box center [453, 82] width 15 height 15
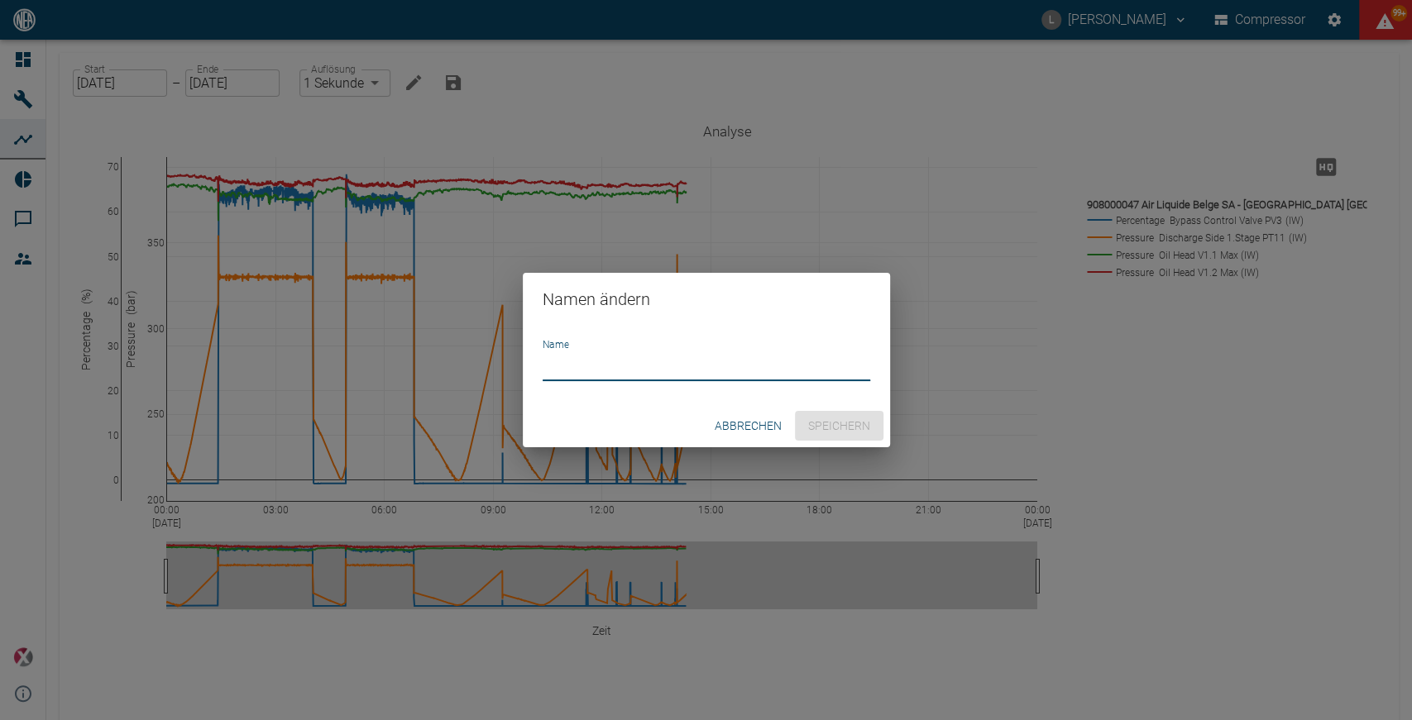
type input "K"
click at [716, 367] on input "LILLO C" at bounding box center [707, 366] width 328 height 29
click at [589, 366] on input "LILLO C" at bounding box center [707, 366] width 328 height 29
type input "[PERSON_NAME] C 16.09."
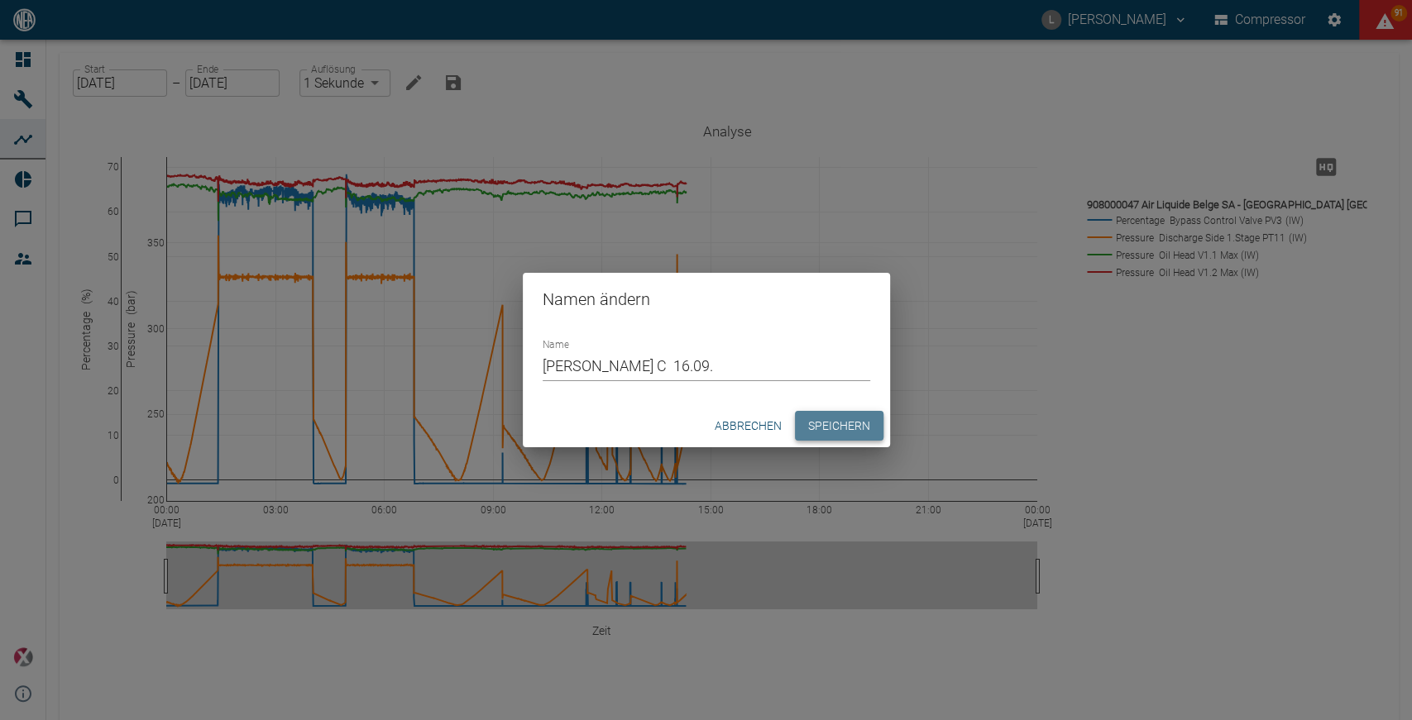
click at [854, 424] on button "Speichern" at bounding box center [839, 426] width 89 height 31
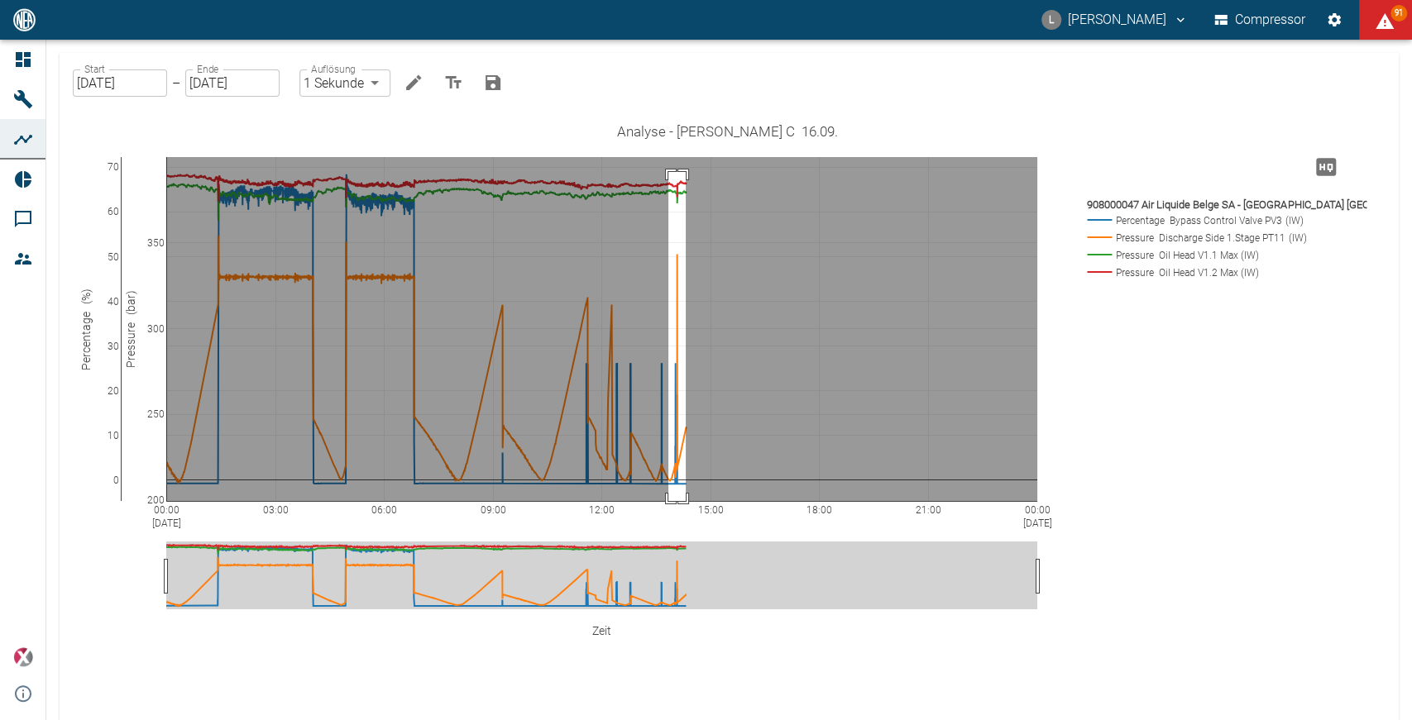
drag, startPoint x: 668, startPoint y: 173, endPoint x: 686, endPoint y: 510, distance: 337.1
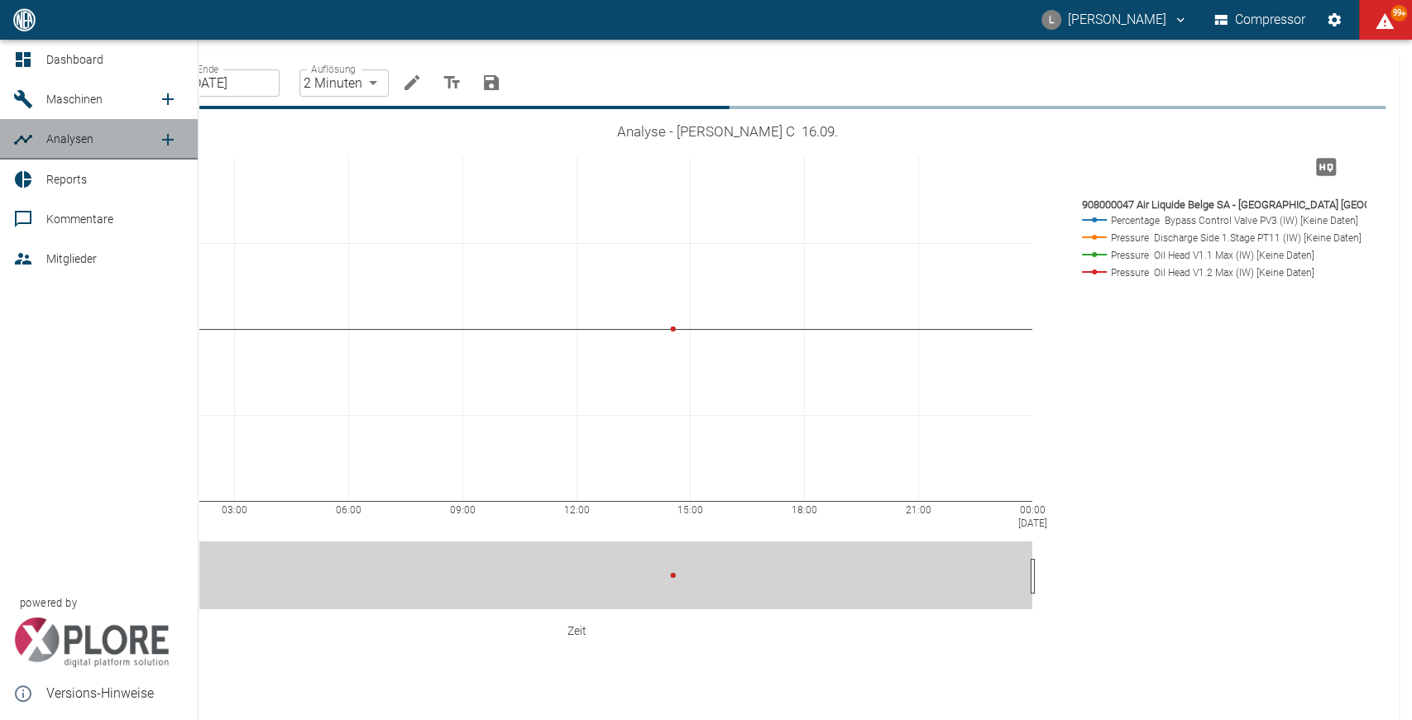
click at [116, 153] on link "Analysen" at bounding box center [99, 139] width 198 height 40
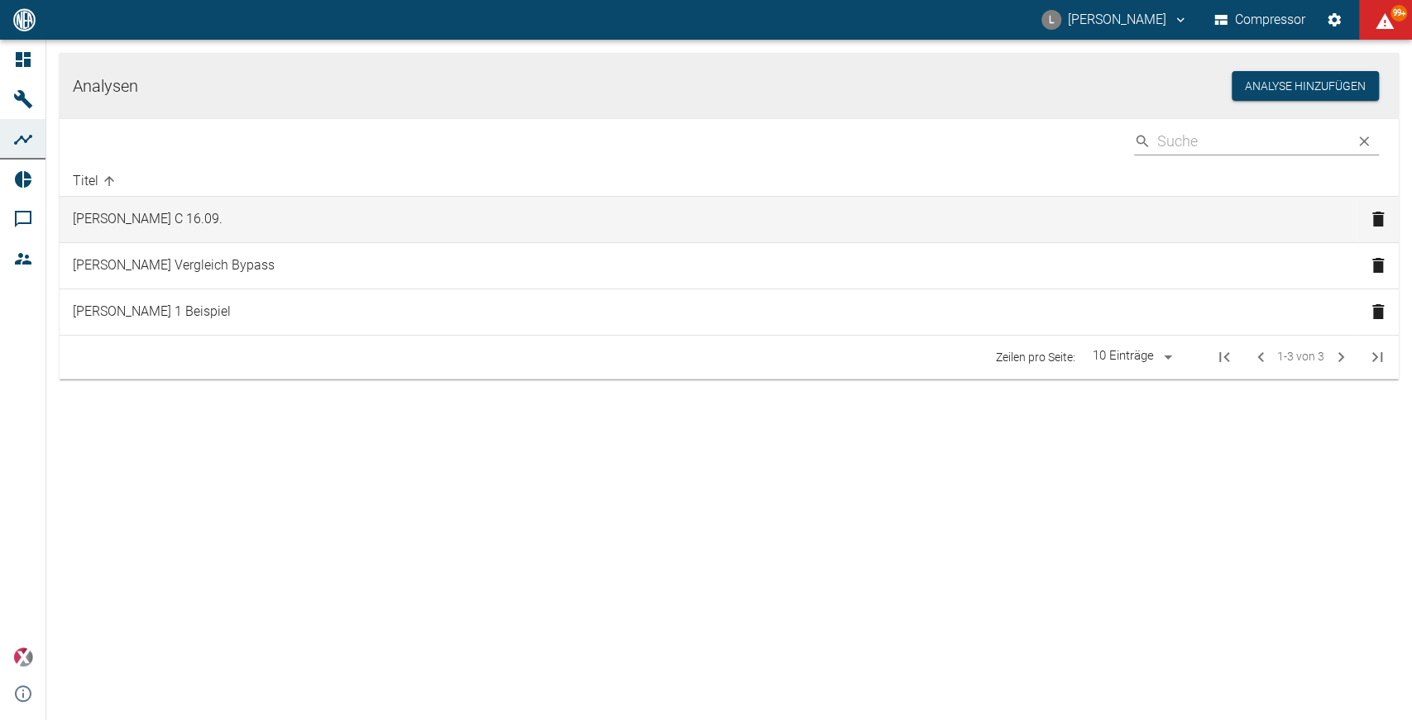
click at [271, 219] on td "[PERSON_NAME] C 16.09." at bounding box center [709, 220] width 1298 height 46
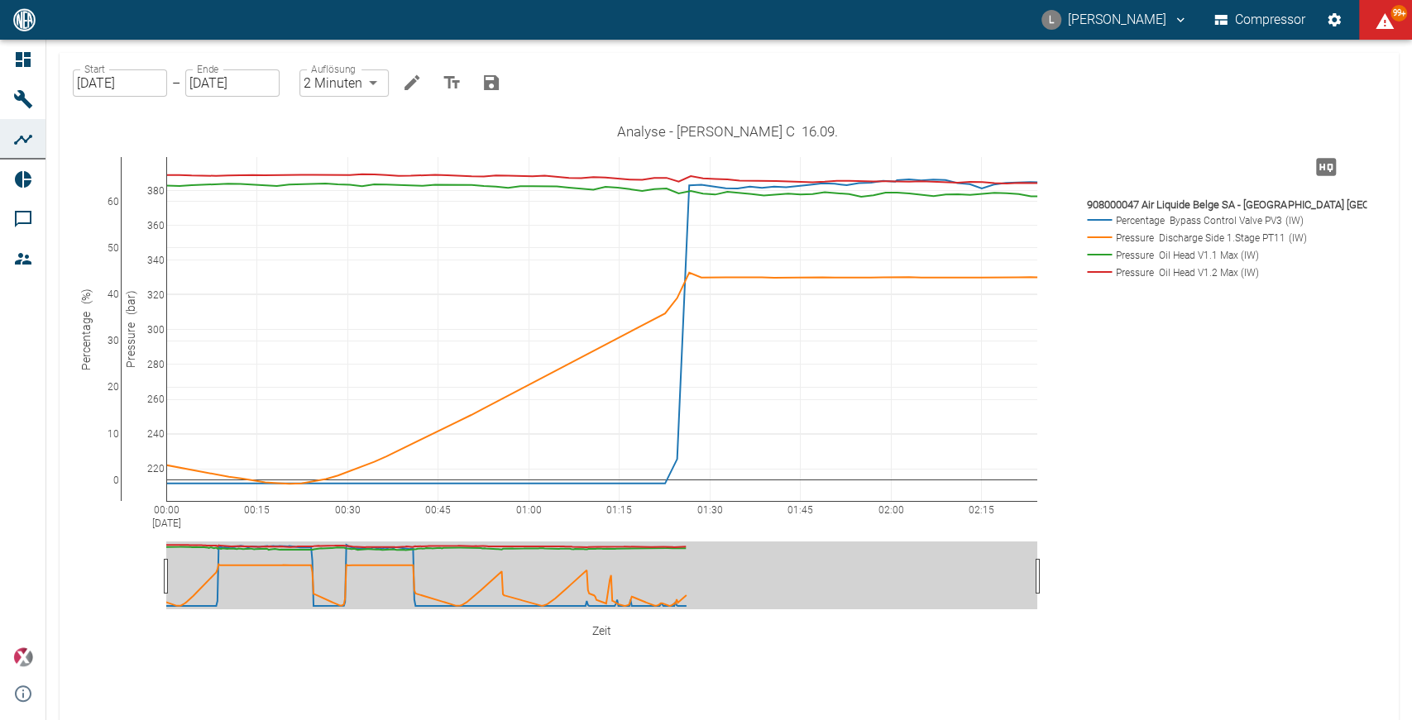
drag, startPoint x: 1031, startPoint y: 508, endPoint x: 1295, endPoint y: 518, distance: 264.9
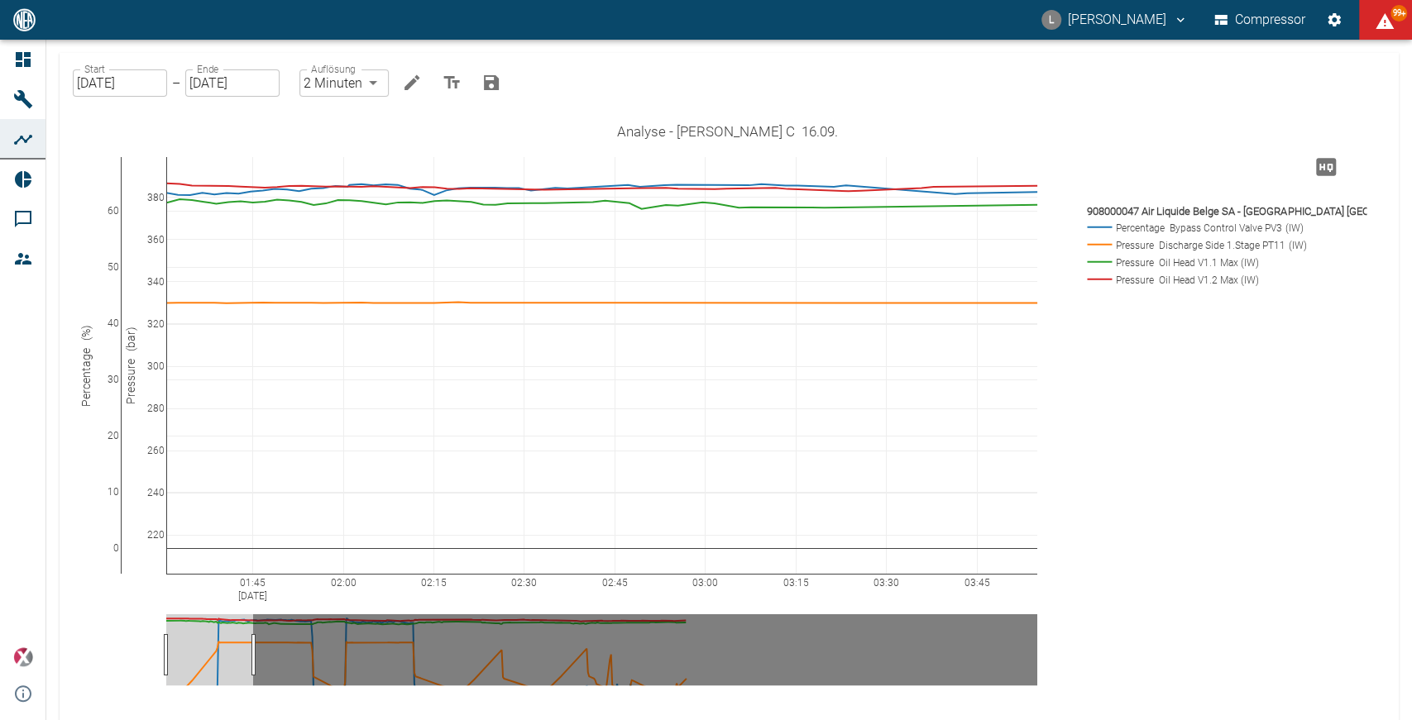
drag, startPoint x: 852, startPoint y: 586, endPoint x: 300, endPoint y: 577, distance: 551.8
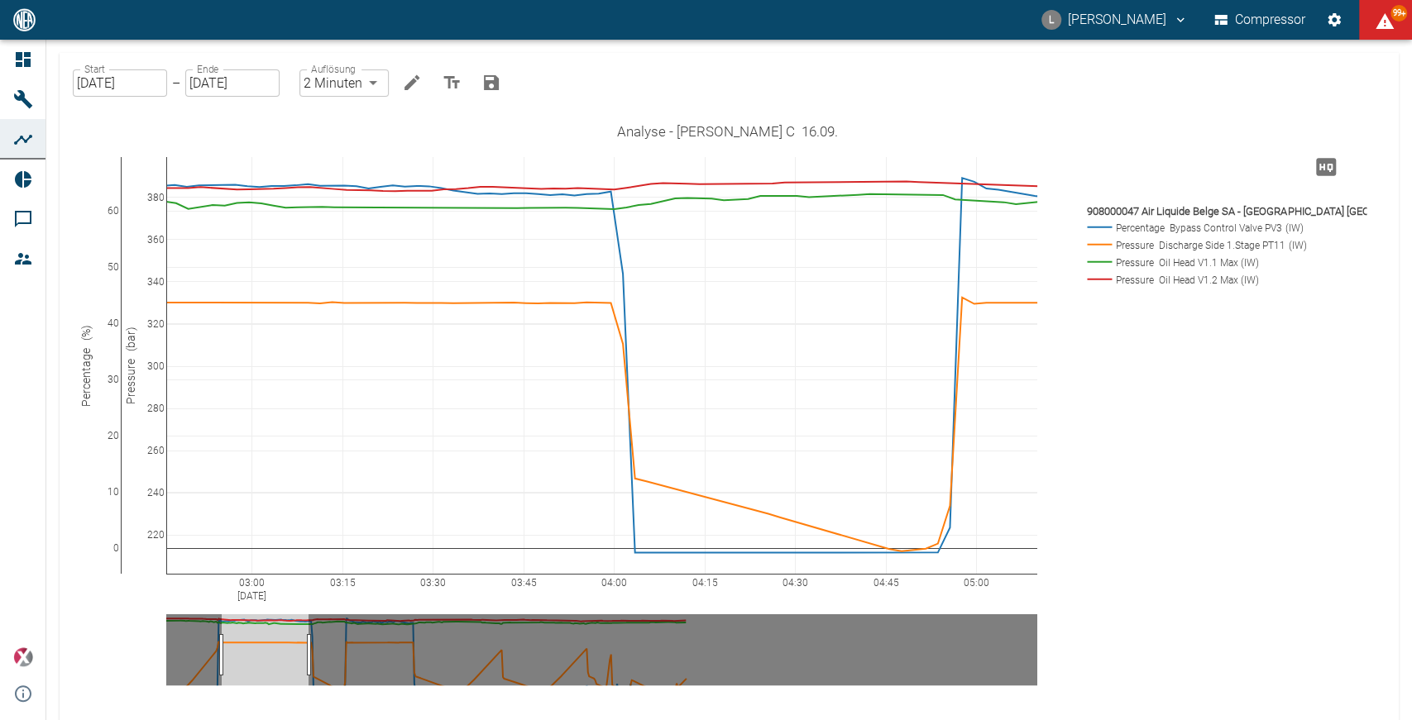
drag, startPoint x: 751, startPoint y: 589, endPoint x: 302, endPoint y: 596, distance: 449.2
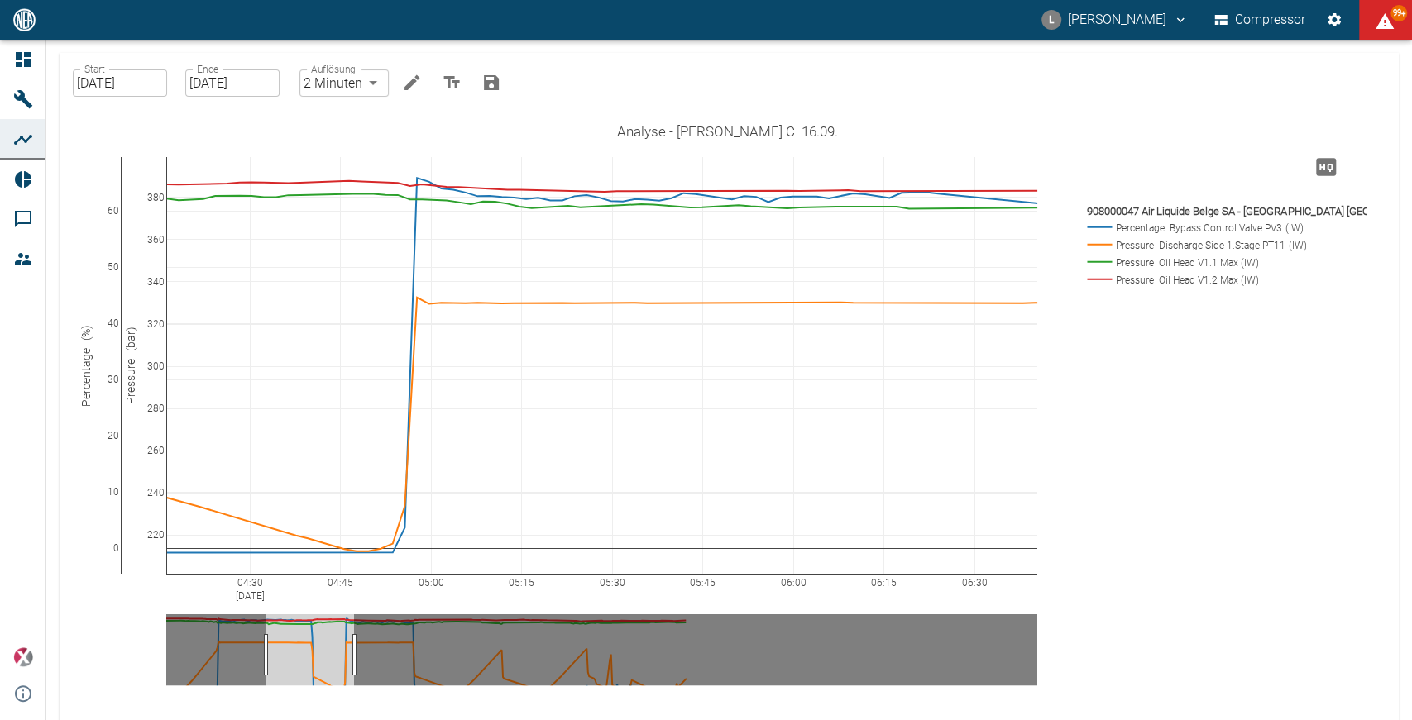
drag, startPoint x: 840, startPoint y: 588, endPoint x: 295, endPoint y: 587, distance: 545.1
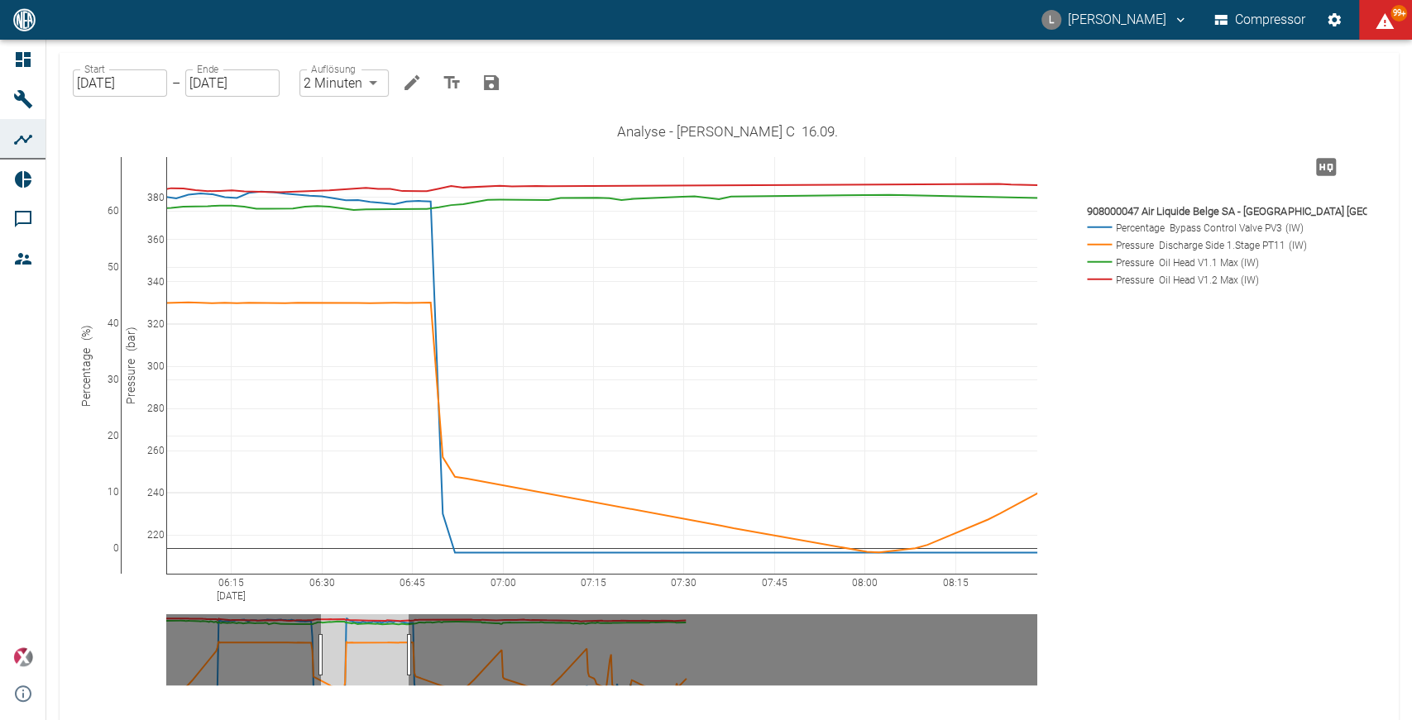
drag, startPoint x: 922, startPoint y: 587, endPoint x: 270, endPoint y: 609, distance: 653.0
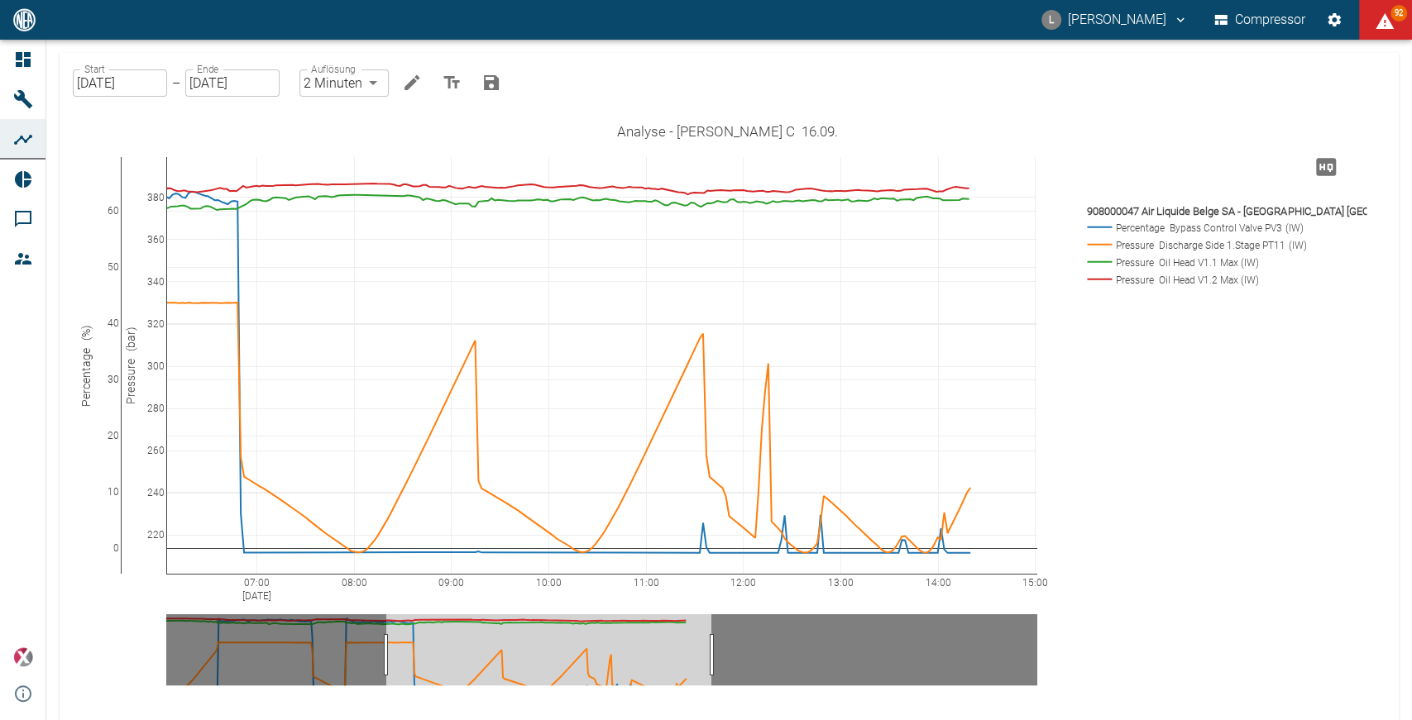
drag, startPoint x: 474, startPoint y: 648, endPoint x: 711, endPoint y: 666, distance: 238.1
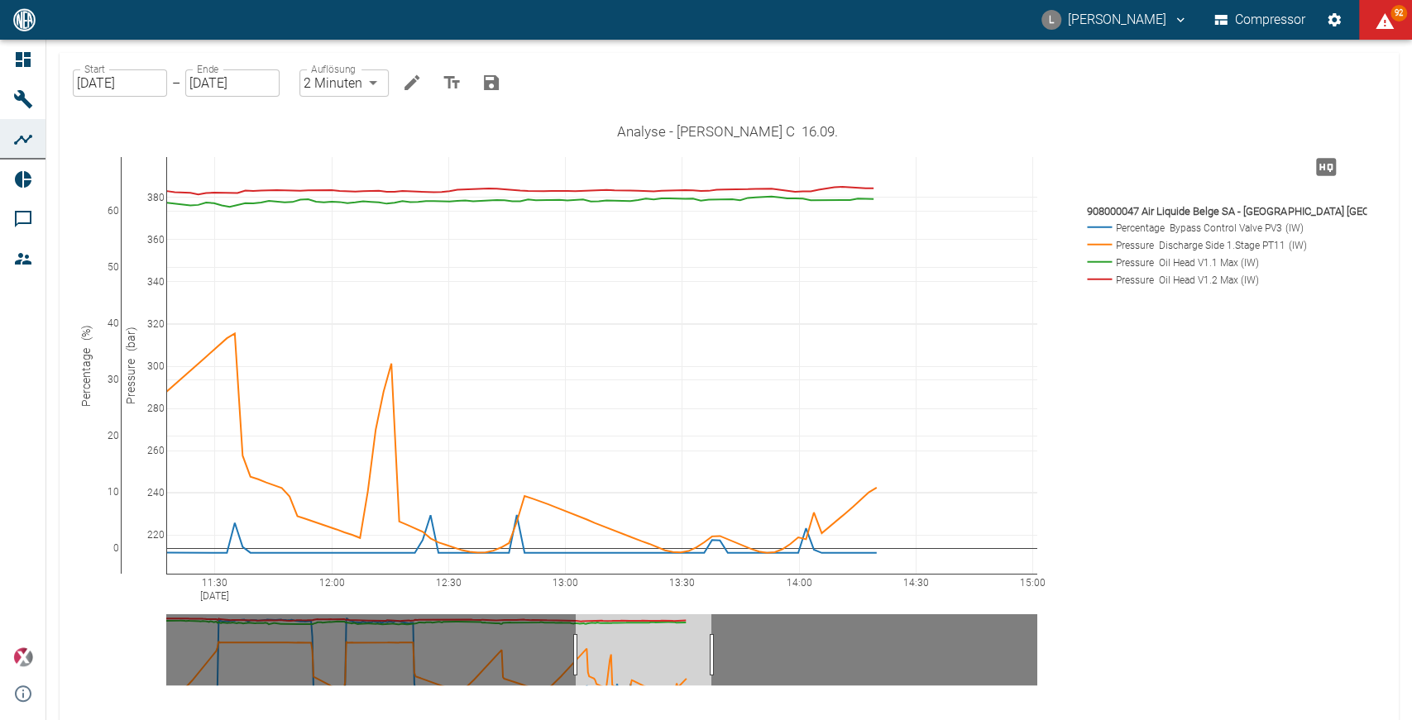
drag, startPoint x: 384, startPoint y: 659, endPoint x: 573, endPoint y: 696, distance: 193.0
click at [375, 83] on body "L [PERSON_NAME] Compressor 91 Dashboard Maschinen Analysen Reports Kommentare M…" at bounding box center [706, 360] width 1412 height 720
click at [367, 120] on li "1 Sekunde" at bounding box center [344, 118] width 93 height 30
type input "1sec"
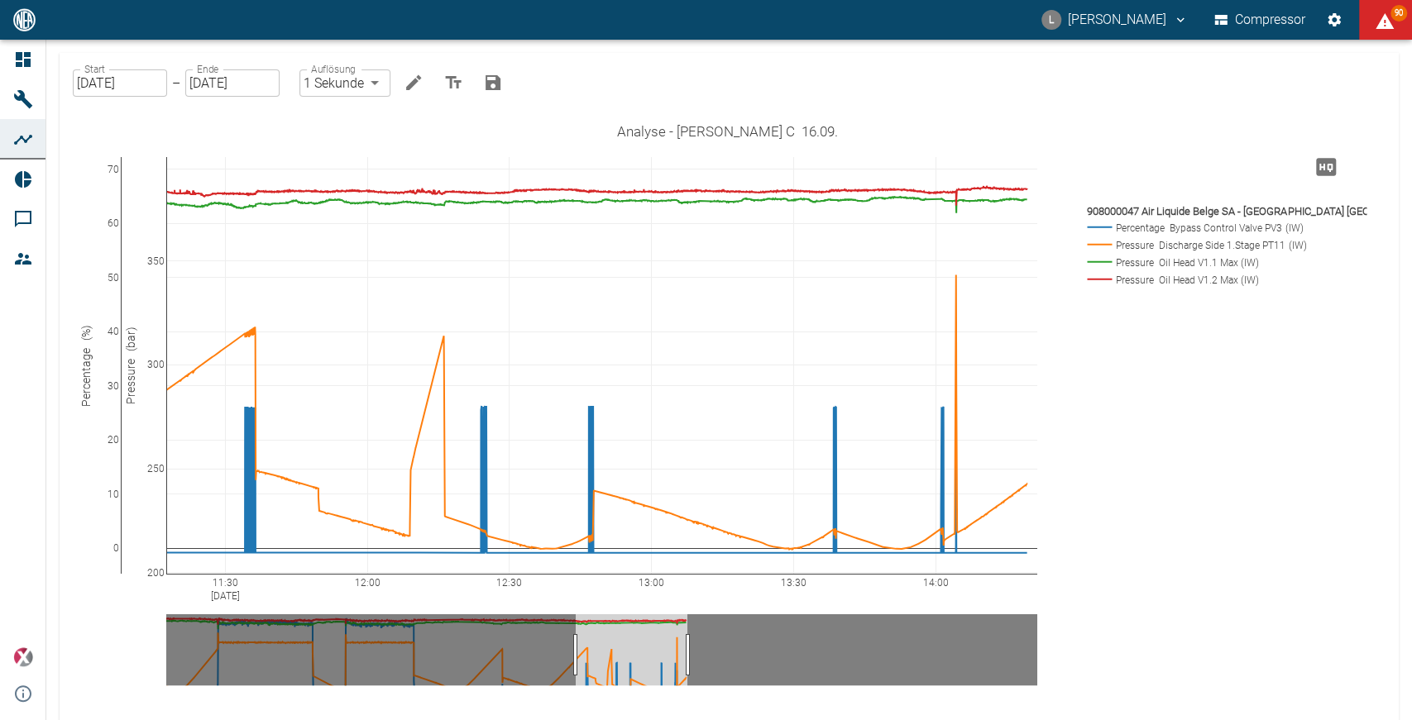
drag, startPoint x: 711, startPoint y: 658, endPoint x: 687, endPoint y: 658, distance: 24.8
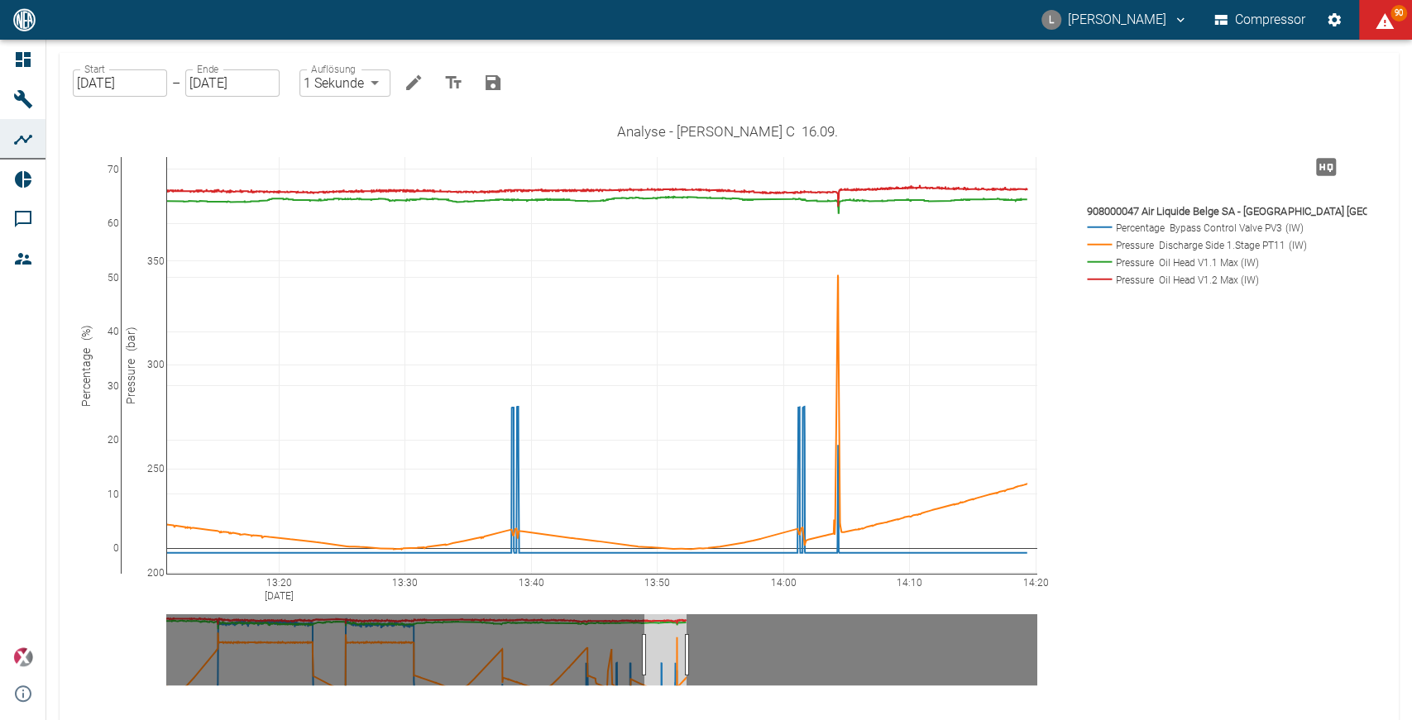
drag, startPoint x: 573, startPoint y: 653, endPoint x: 643, endPoint y: 682, distance: 75.3
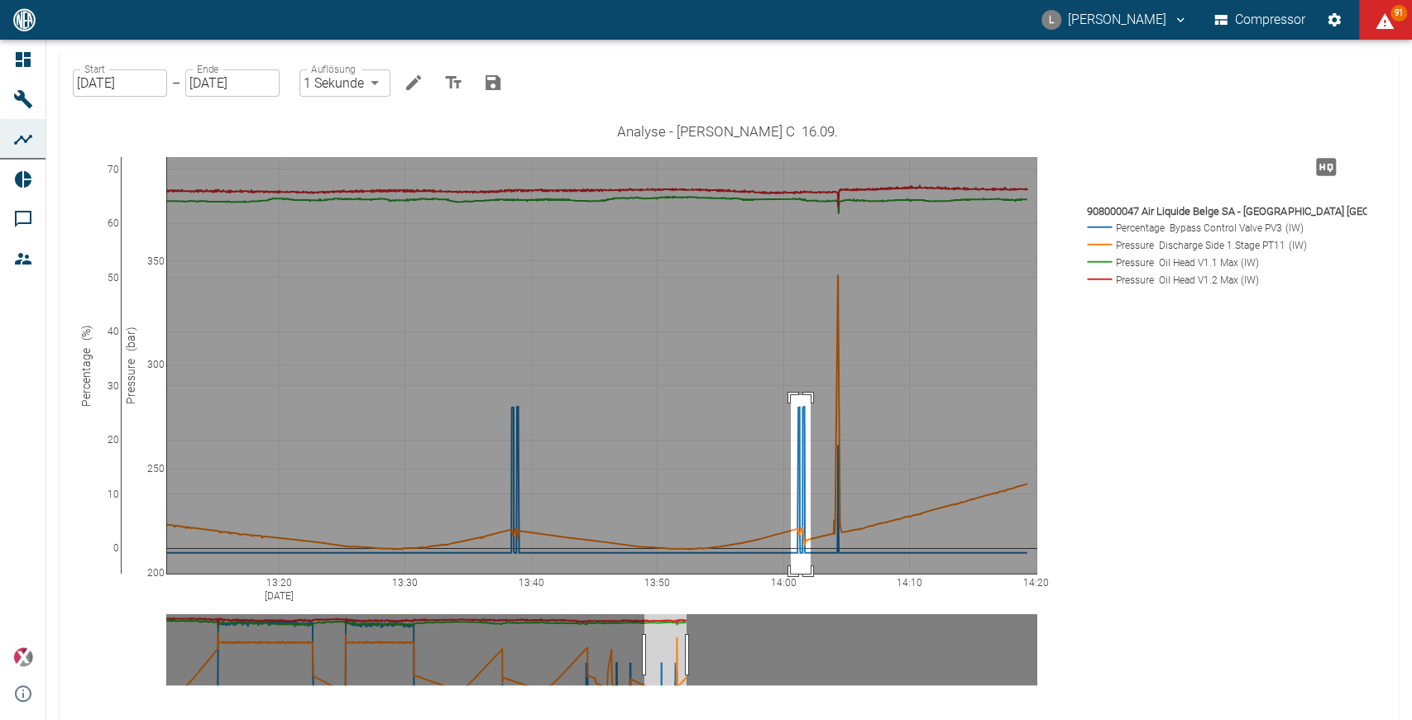
drag, startPoint x: 791, startPoint y: 395, endPoint x: 811, endPoint y: 596, distance: 201.2
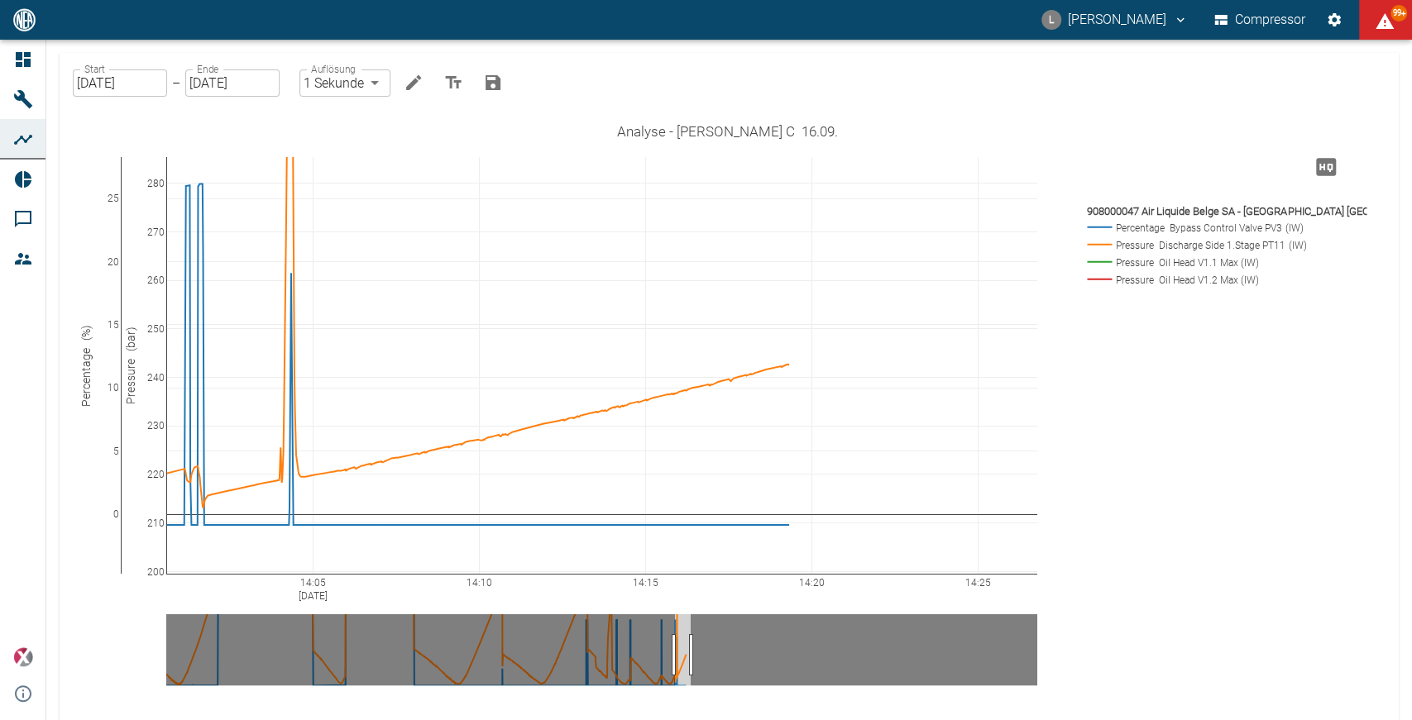
drag, startPoint x: 675, startPoint y: 645, endPoint x: 690, endPoint y: 653, distance: 16.6
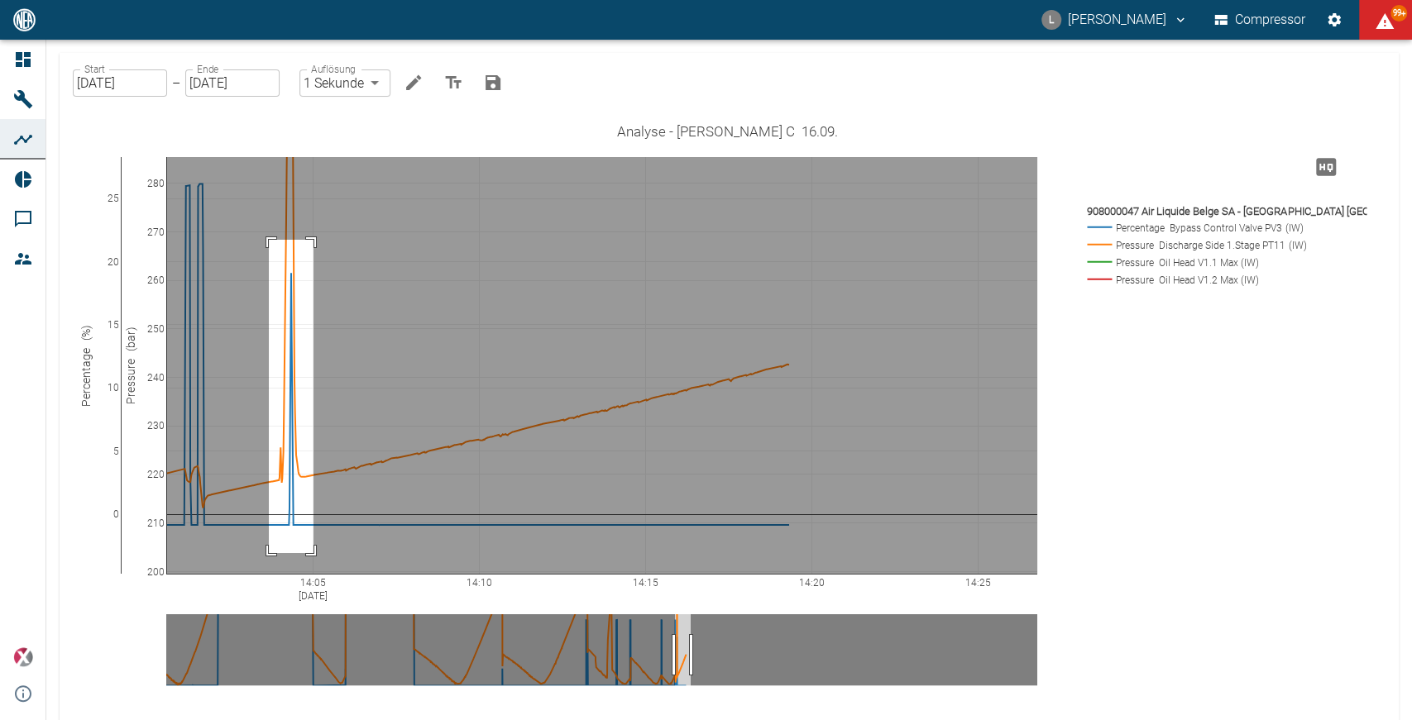
drag, startPoint x: 268, startPoint y: 240, endPoint x: 313, endPoint y: 553, distance: 316.8
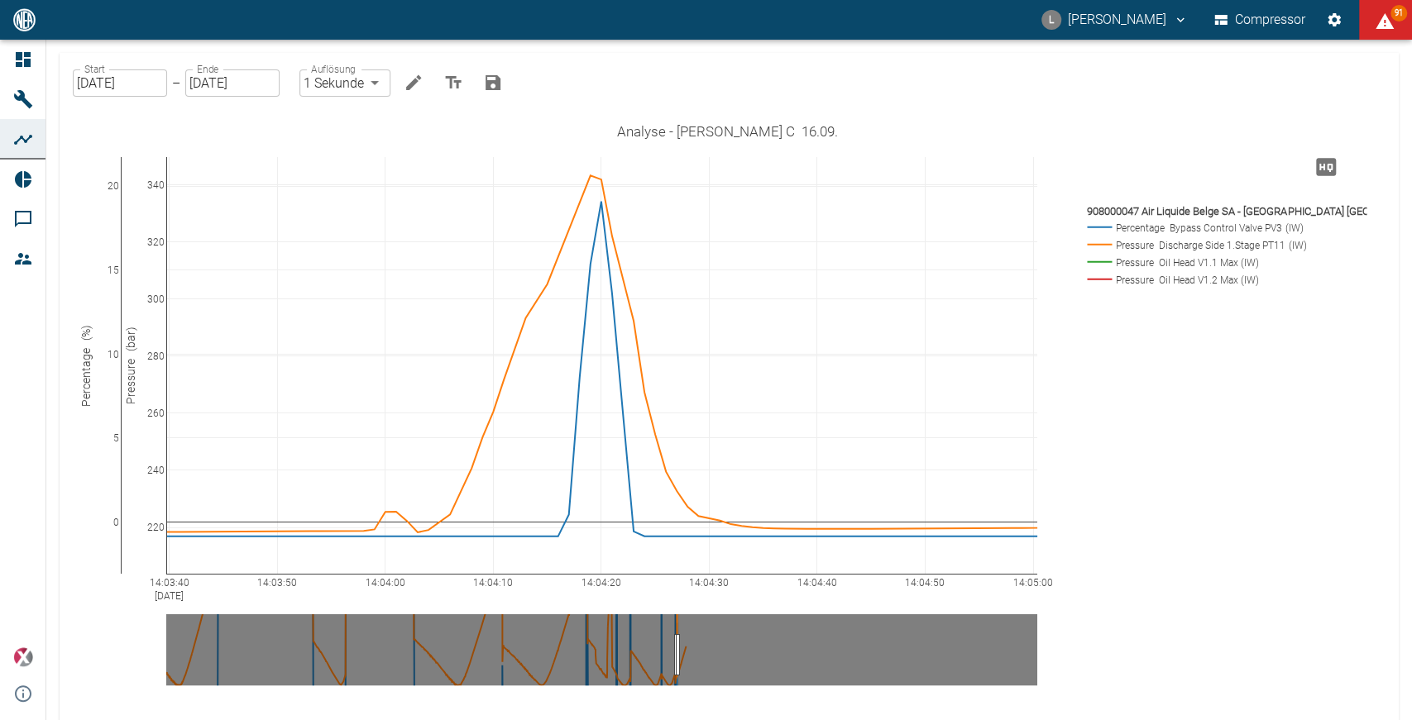
drag, startPoint x: 162, startPoint y: 159, endPoint x: 139, endPoint y: 391, distance: 233.6
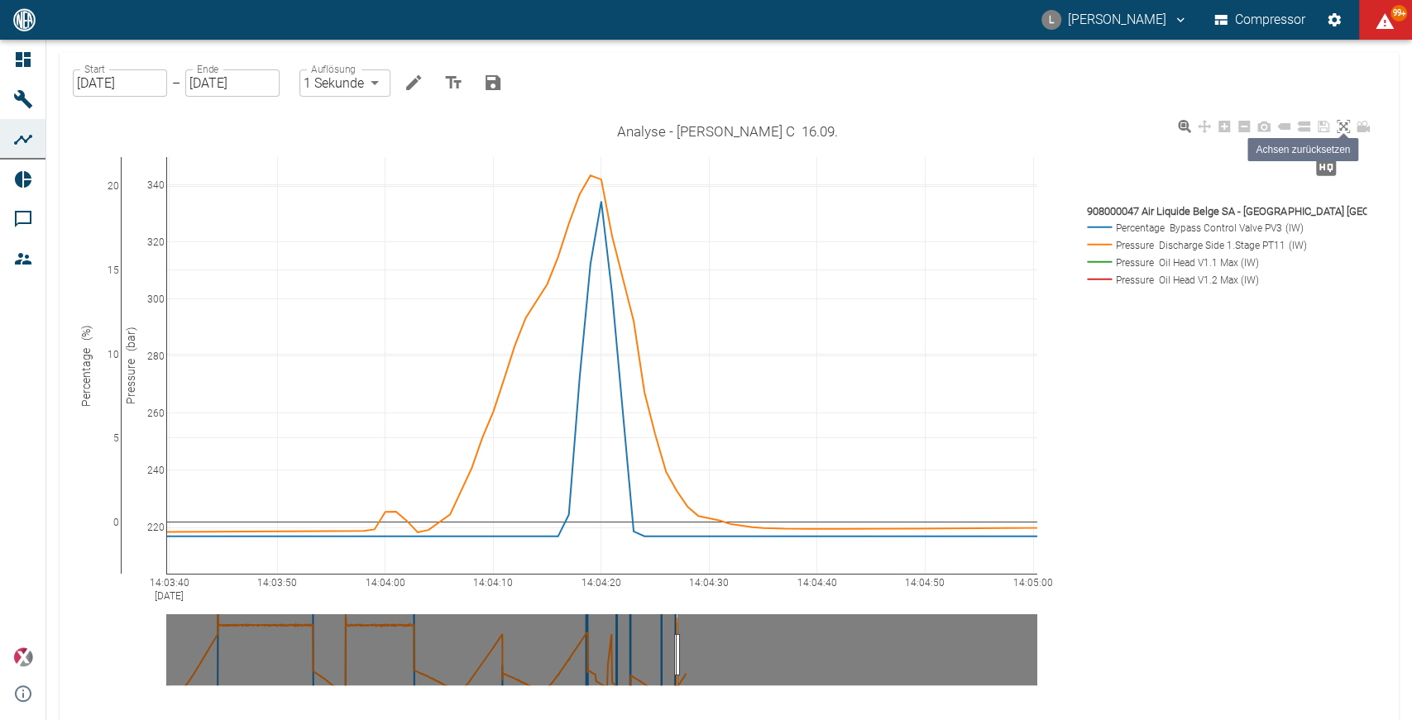
click at [1345, 132] on icon at bounding box center [1343, 126] width 13 height 13
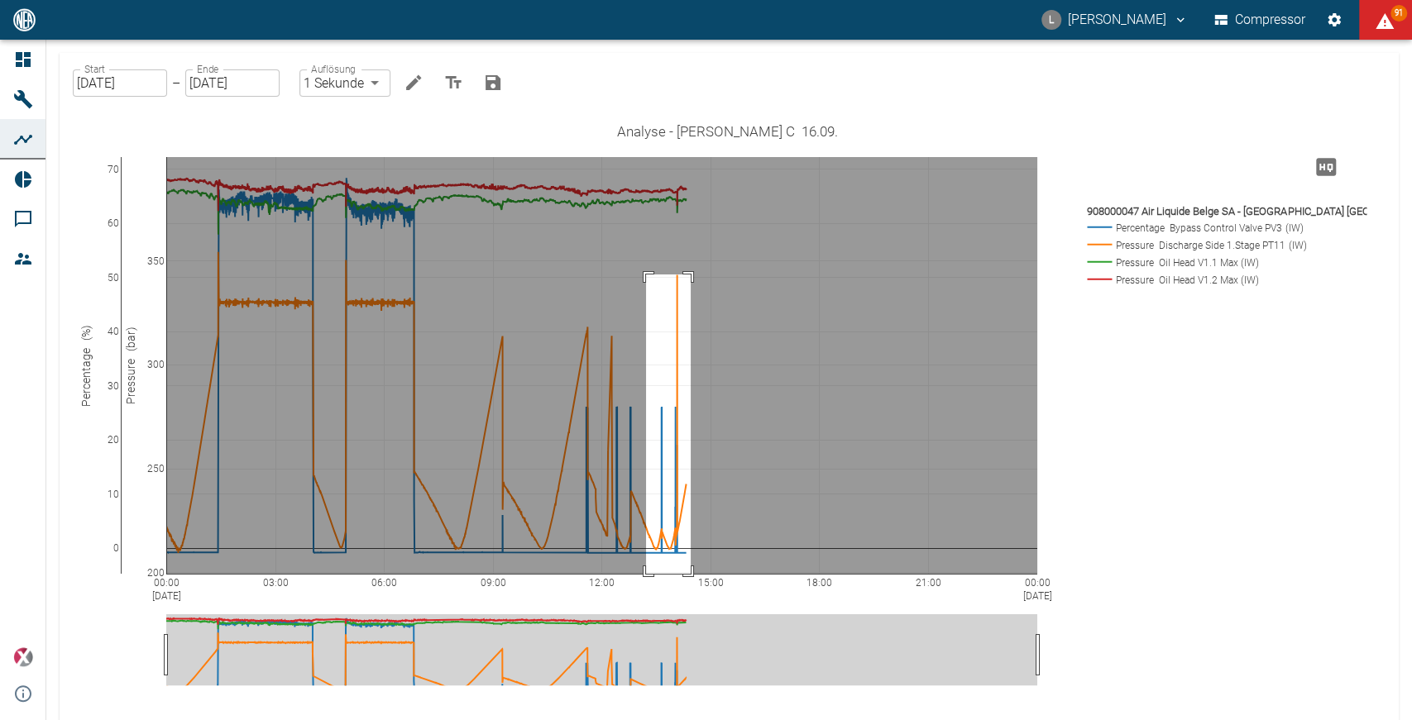
drag, startPoint x: 646, startPoint y: 275, endPoint x: 691, endPoint y: 594, distance: 322.4
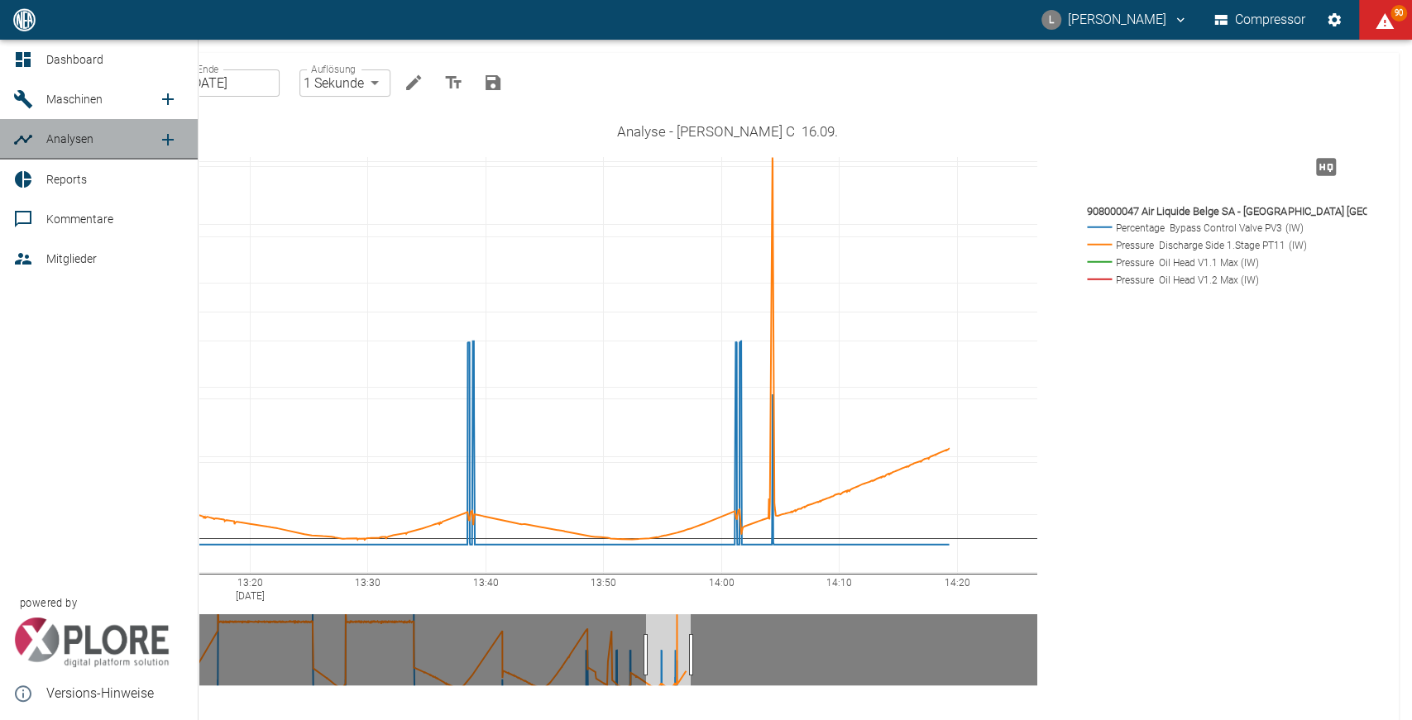
click at [32, 132] on icon at bounding box center [23, 140] width 20 height 20
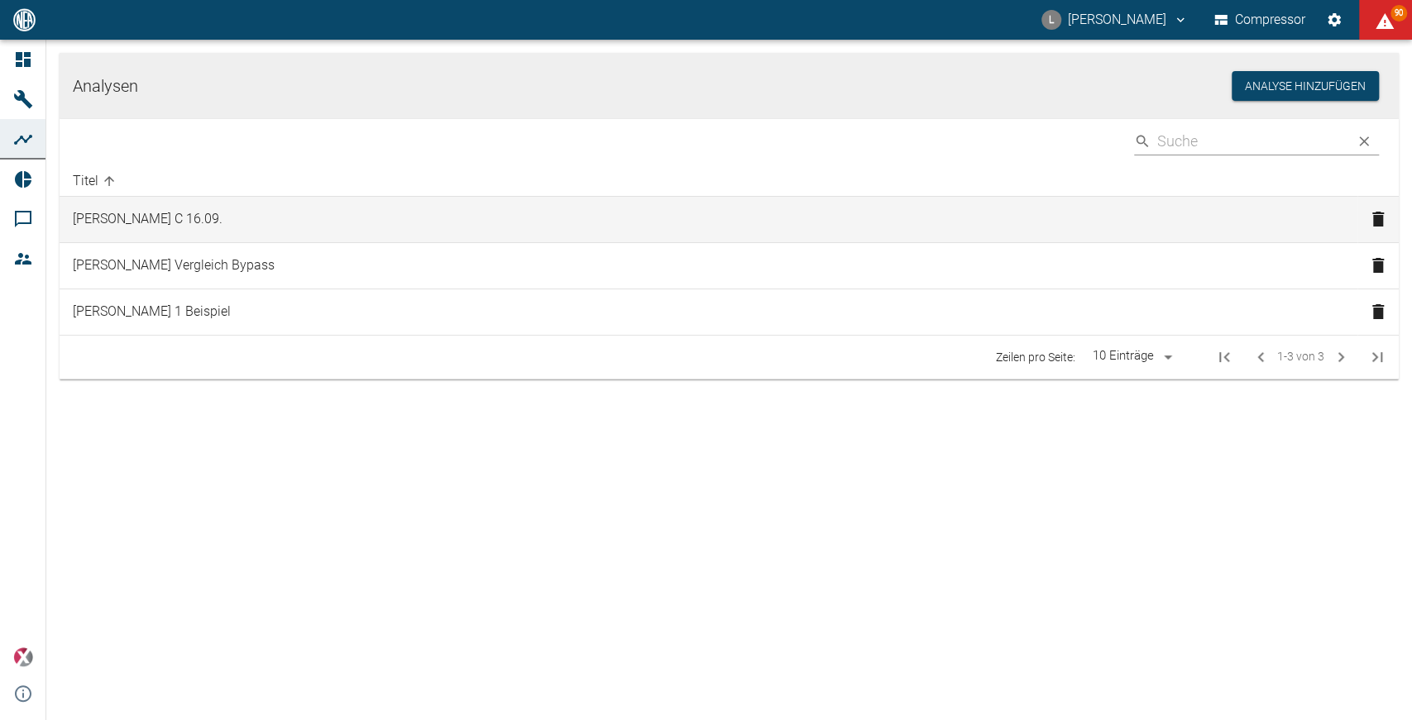
click at [374, 220] on td "[PERSON_NAME] C 16.09." at bounding box center [709, 220] width 1298 height 46
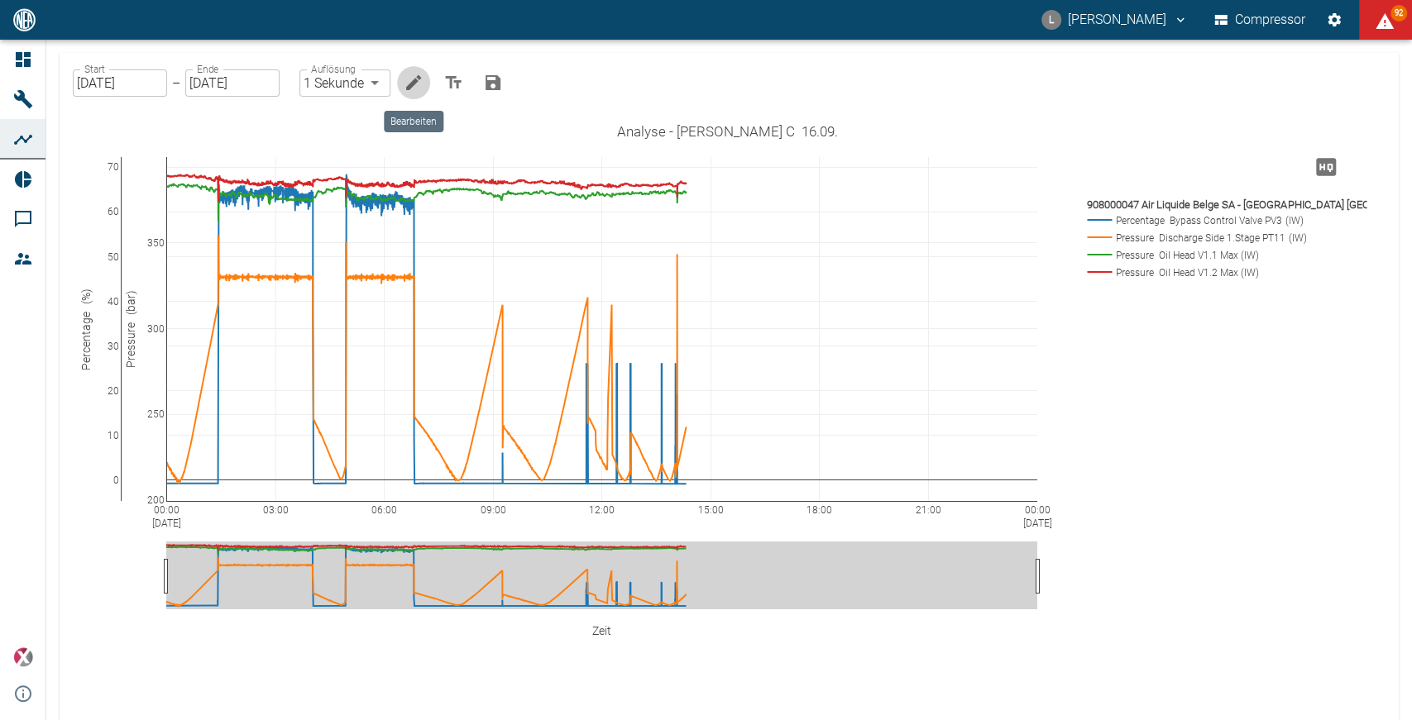
click at [412, 89] on icon "Bearbeiten" at bounding box center [414, 83] width 20 height 20
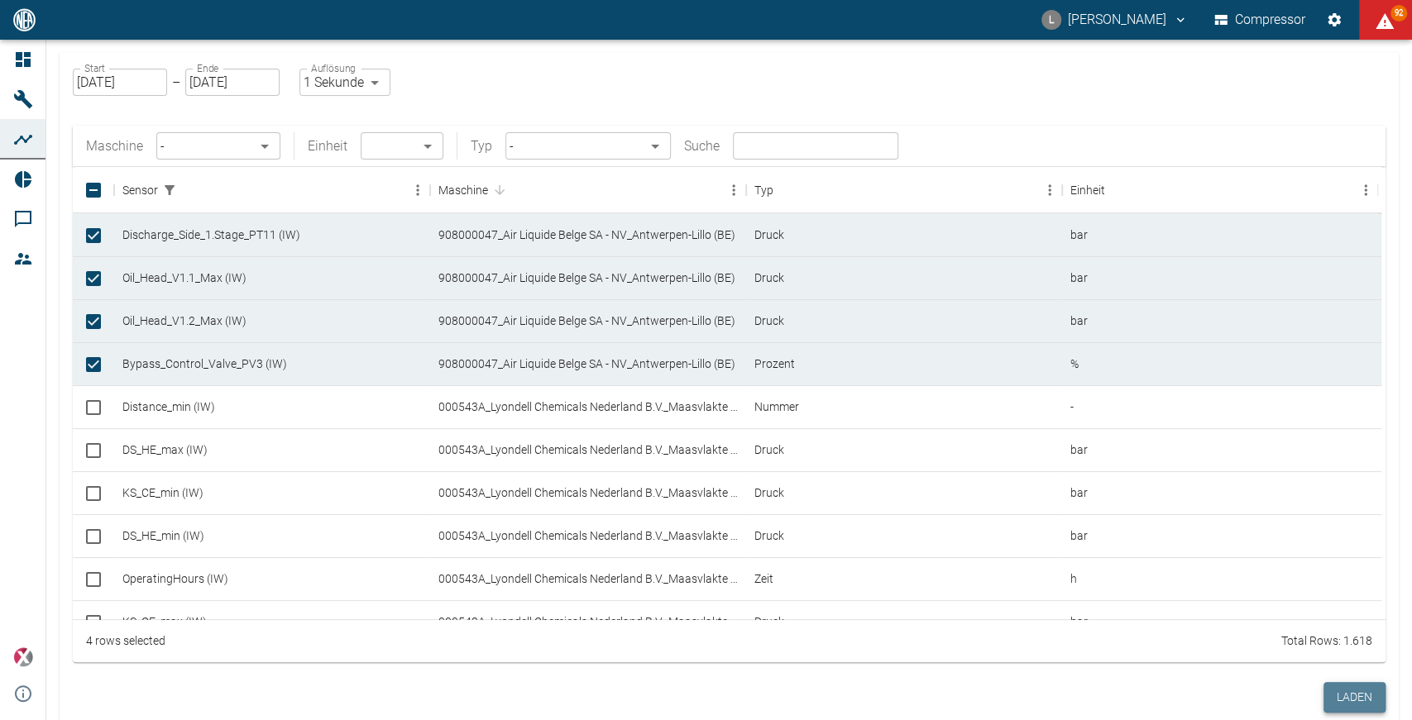
click at [1349, 698] on button "Laden" at bounding box center [1354, 697] width 62 height 31
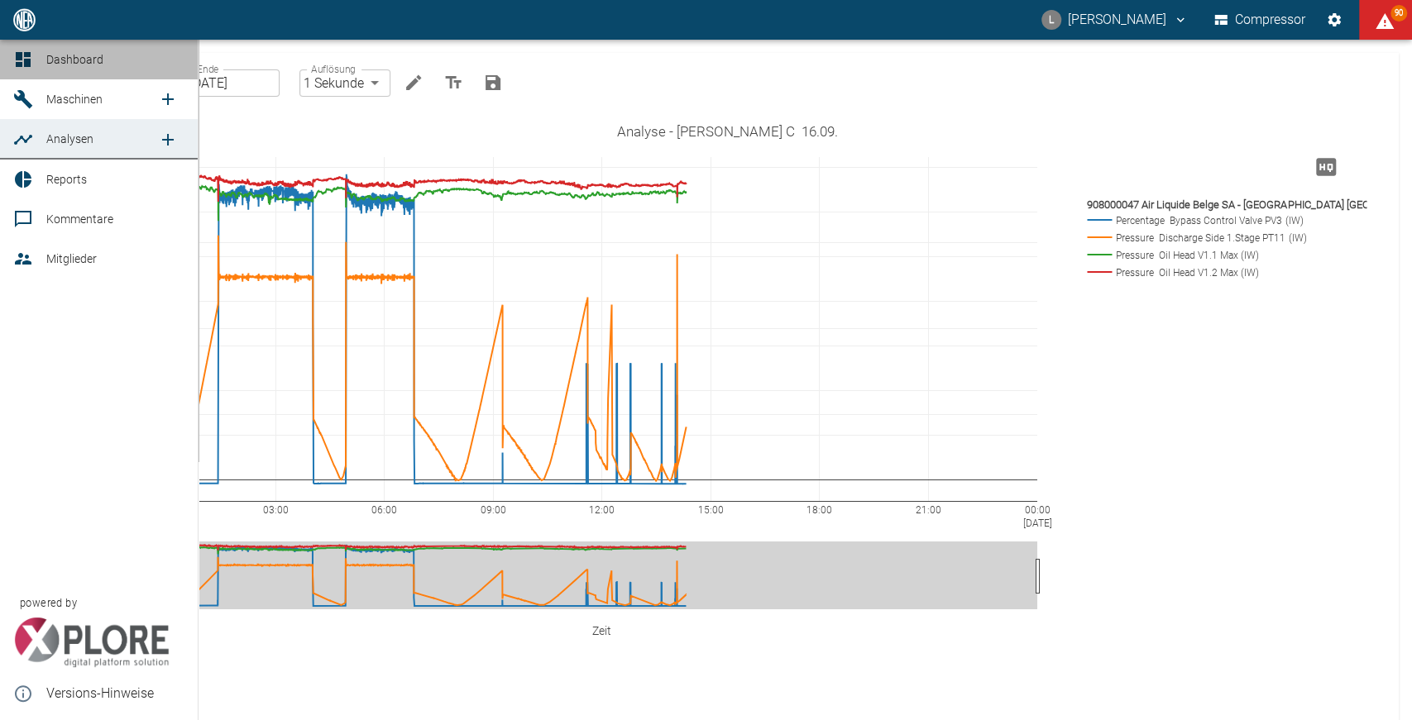
click at [38, 64] on link "Dashboard" at bounding box center [99, 60] width 198 height 40
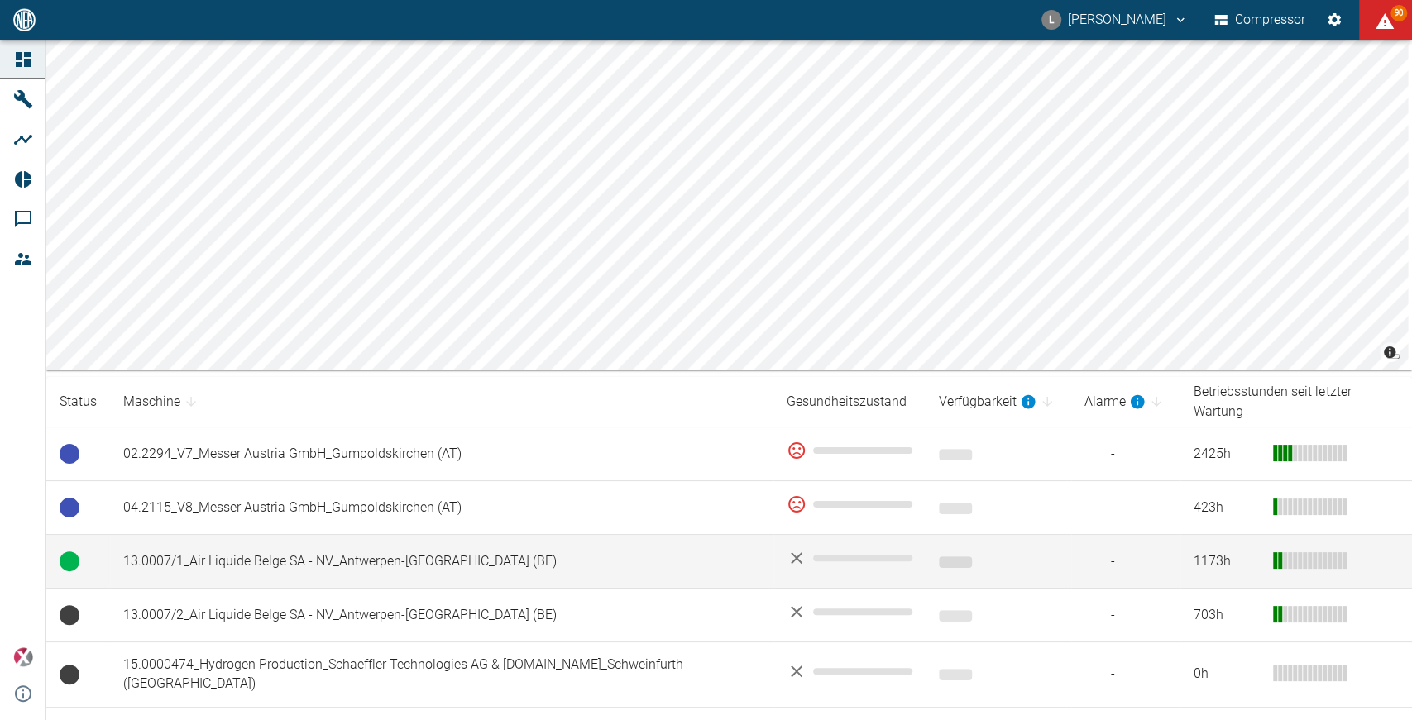
scroll to position [477, 0]
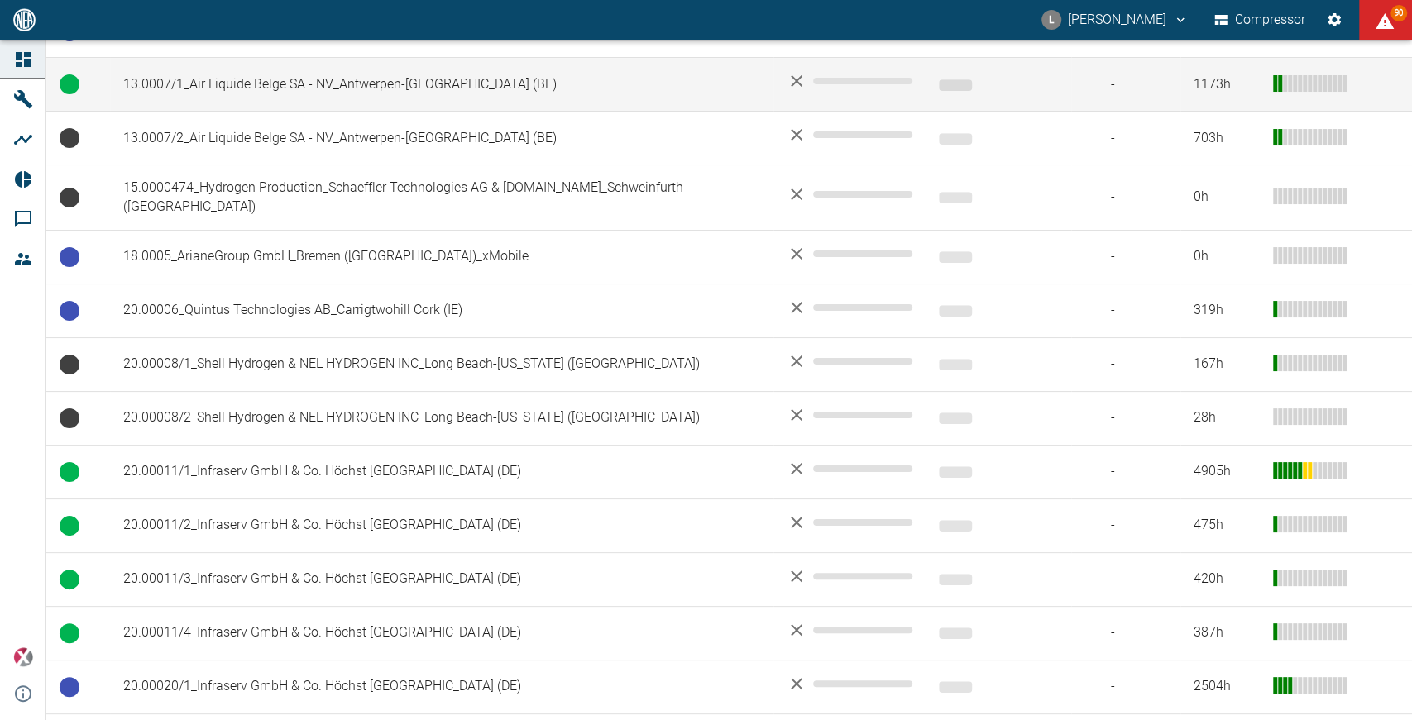
click at [466, 553] on td "20.00011/3_Infraserv GmbH & Co. Höchst [GEOGRAPHIC_DATA] (DE)" at bounding box center [441, 580] width 663 height 54
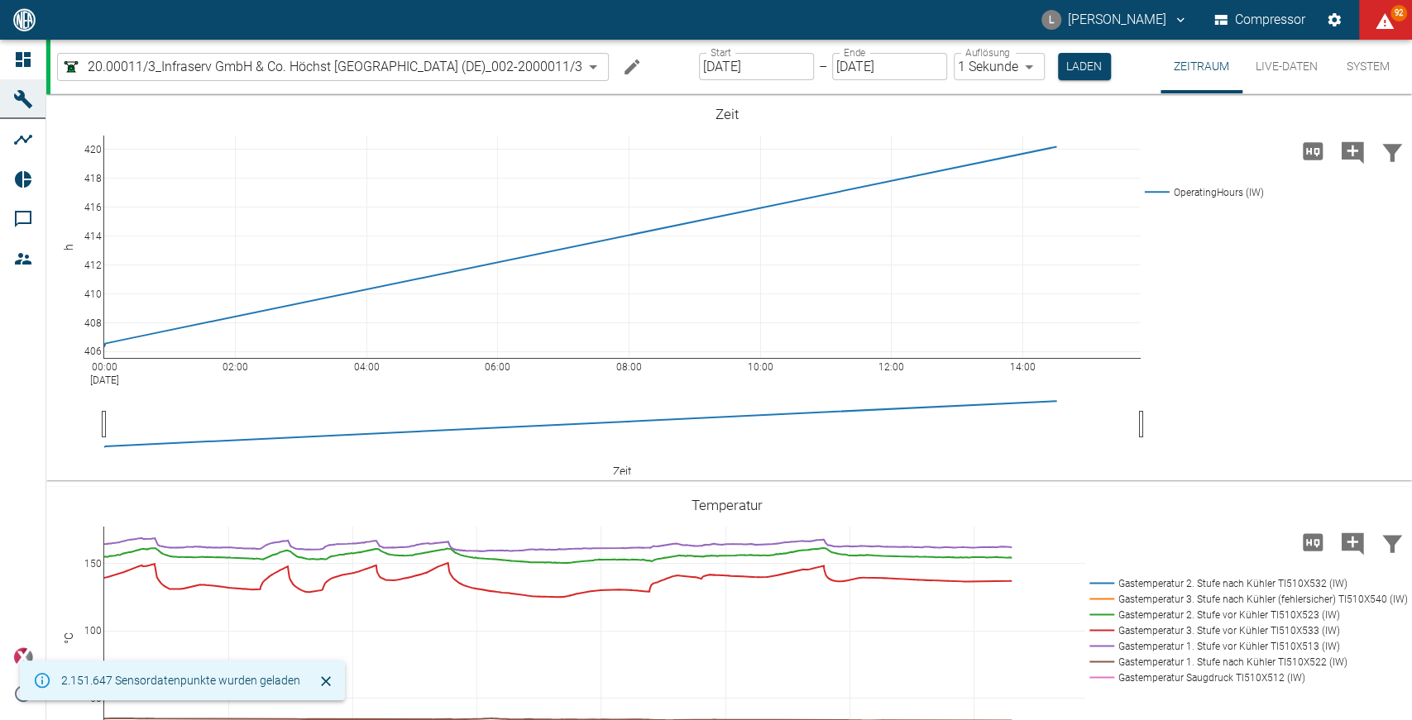
click at [27, 58] on icon at bounding box center [23, 60] width 20 height 20
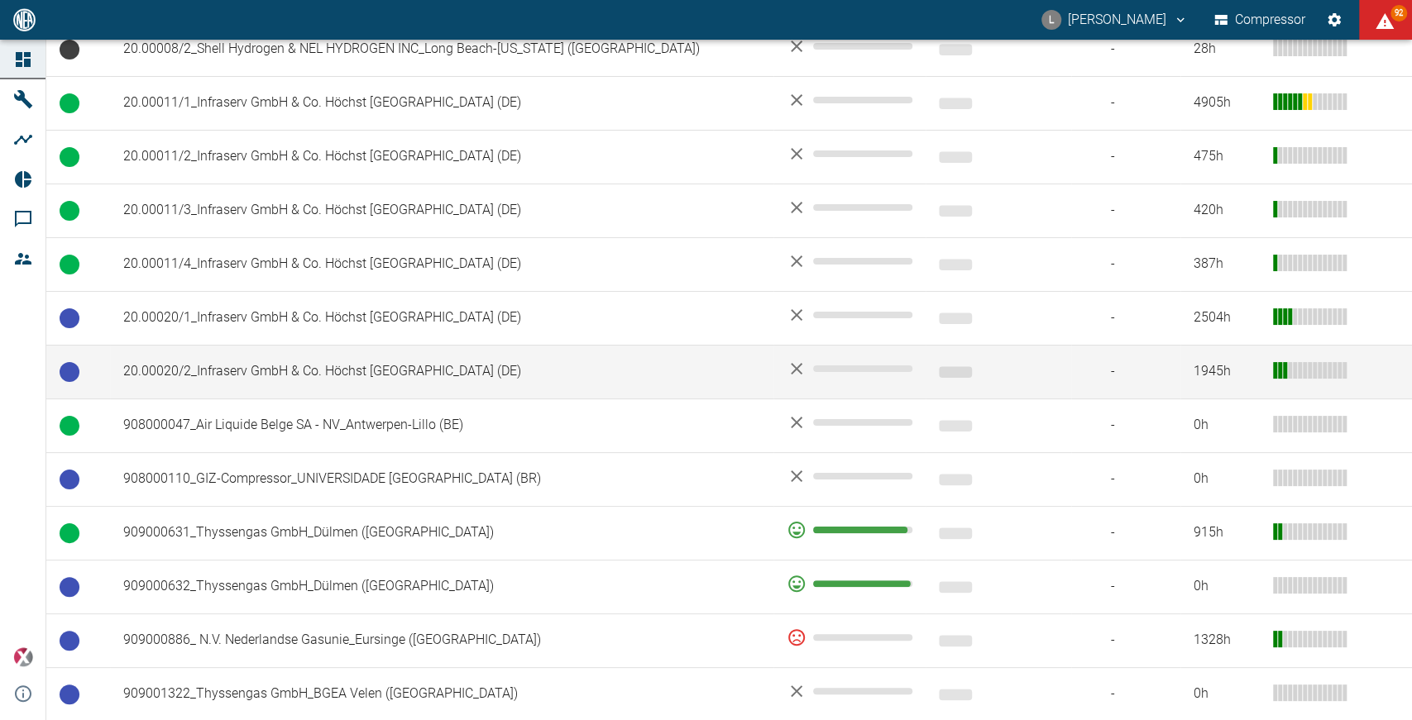
scroll to position [864, 0]
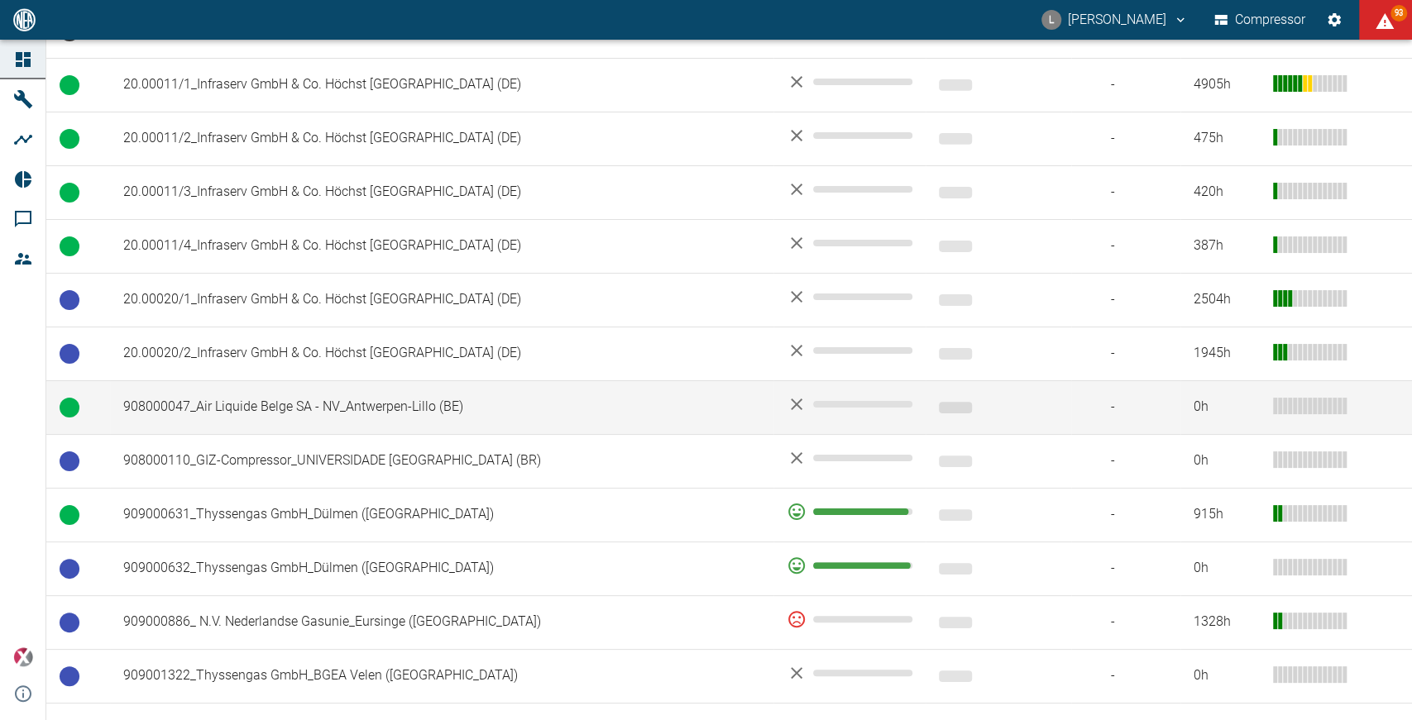
click at [280, 380] on td "908000047_Air Liquide Belge SA - NV_Antwerpen-Lillo (BE)" at bounding box center [441, 407] width 663 height 54
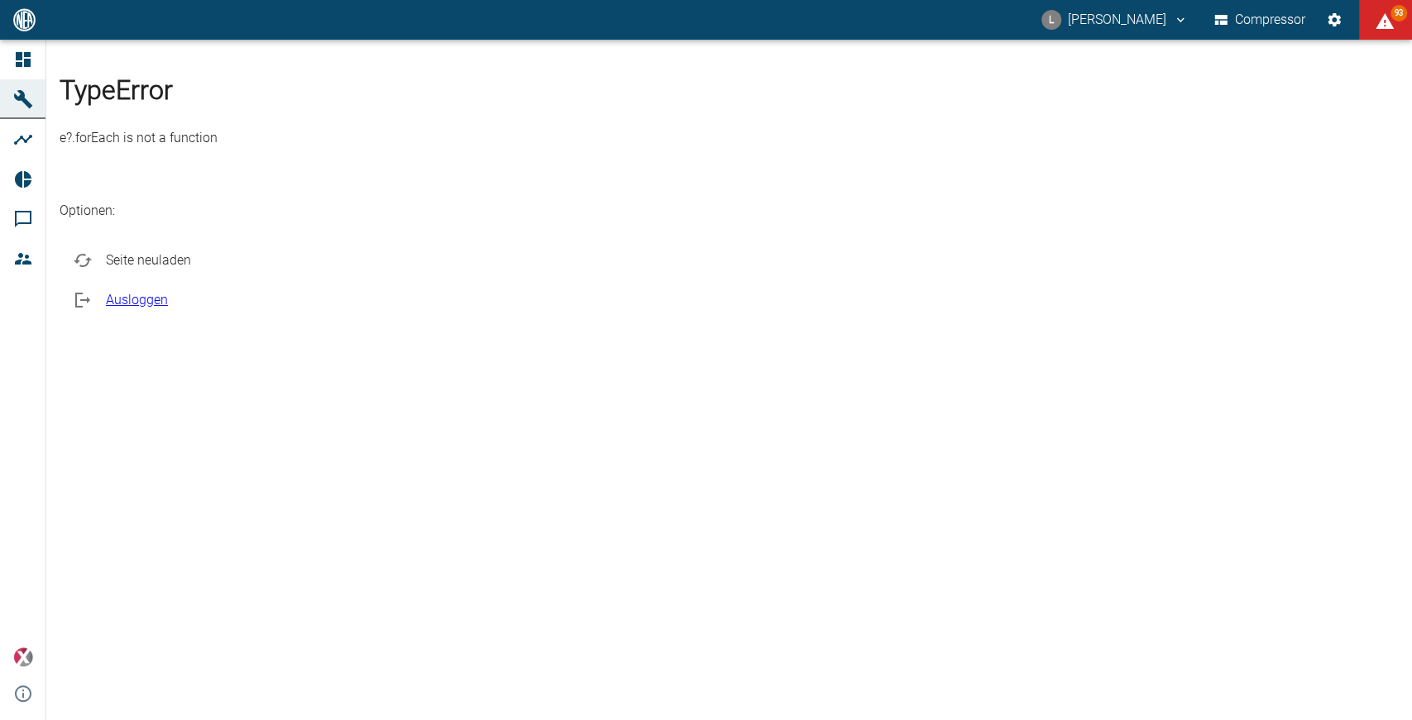
click at [634, 270] on span "Seite neuladen" at bounding box center [746, 261] width 1280 height 20
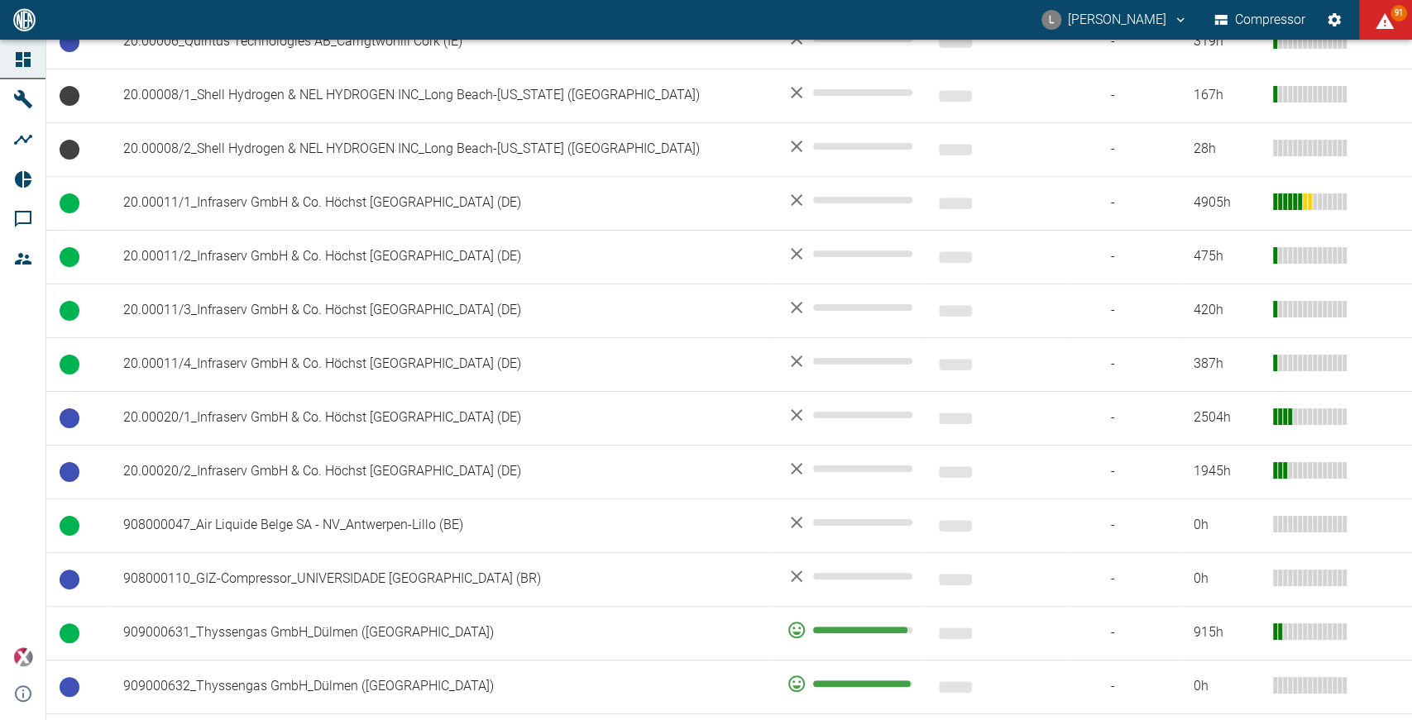
scroll to position [754, 0]
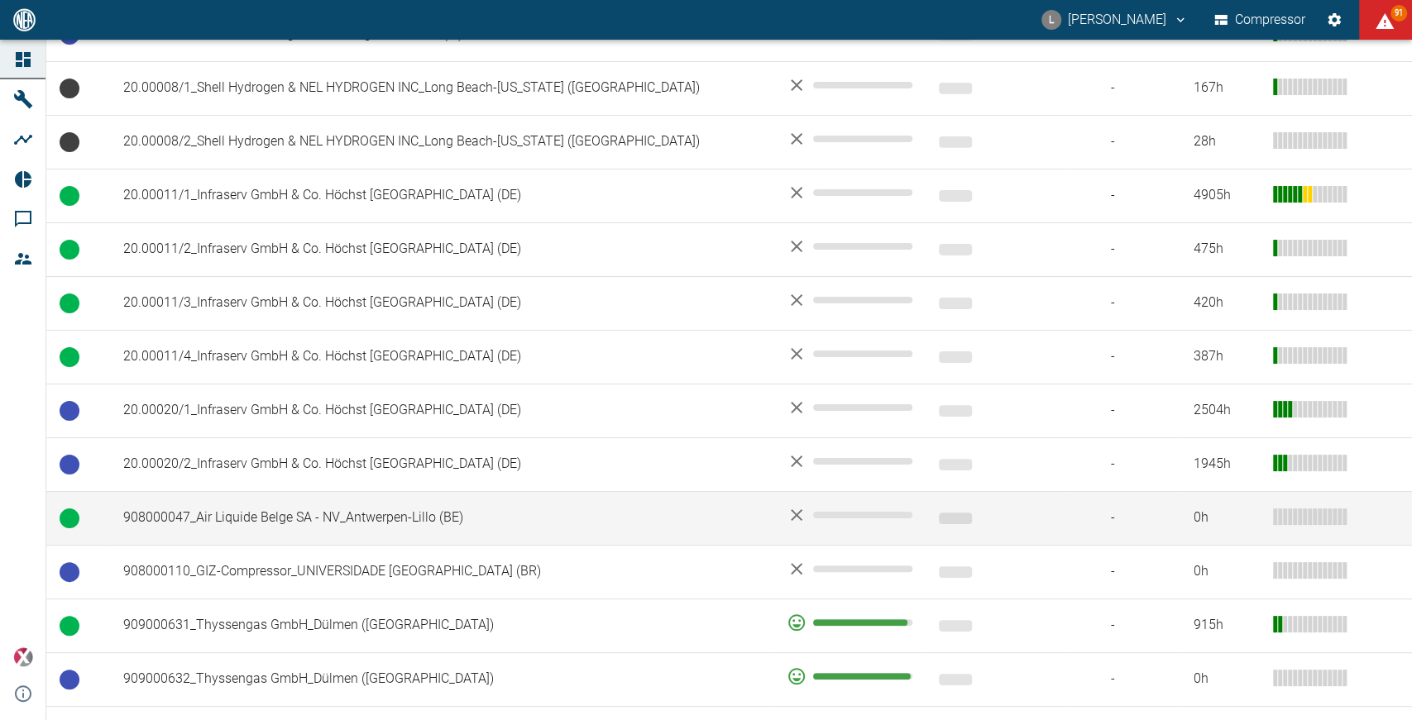
click at [276, 491] on td "908000047_Air Liquide Belge SA - NV_Antwerpen-Lillo (BE)" at bounding box center [441, 518] width 663 height 54
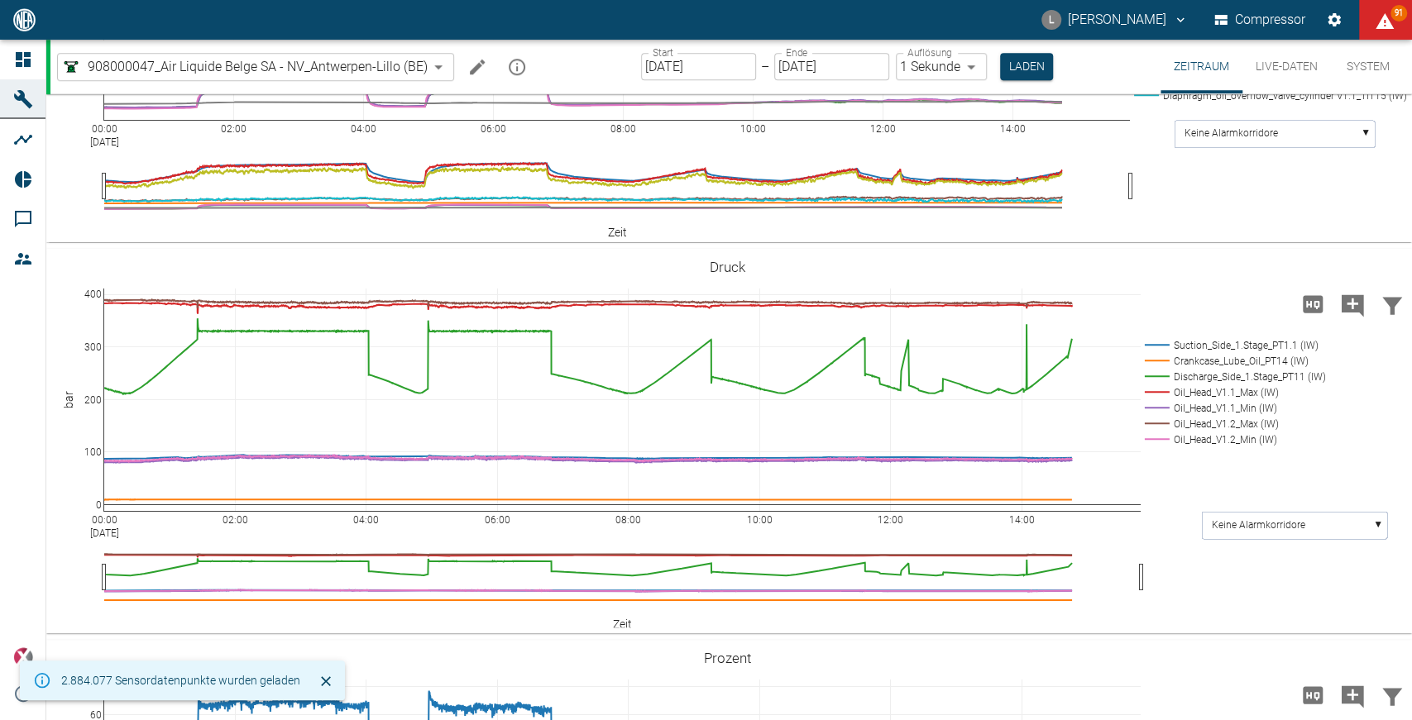
scroll to position [864, 0]
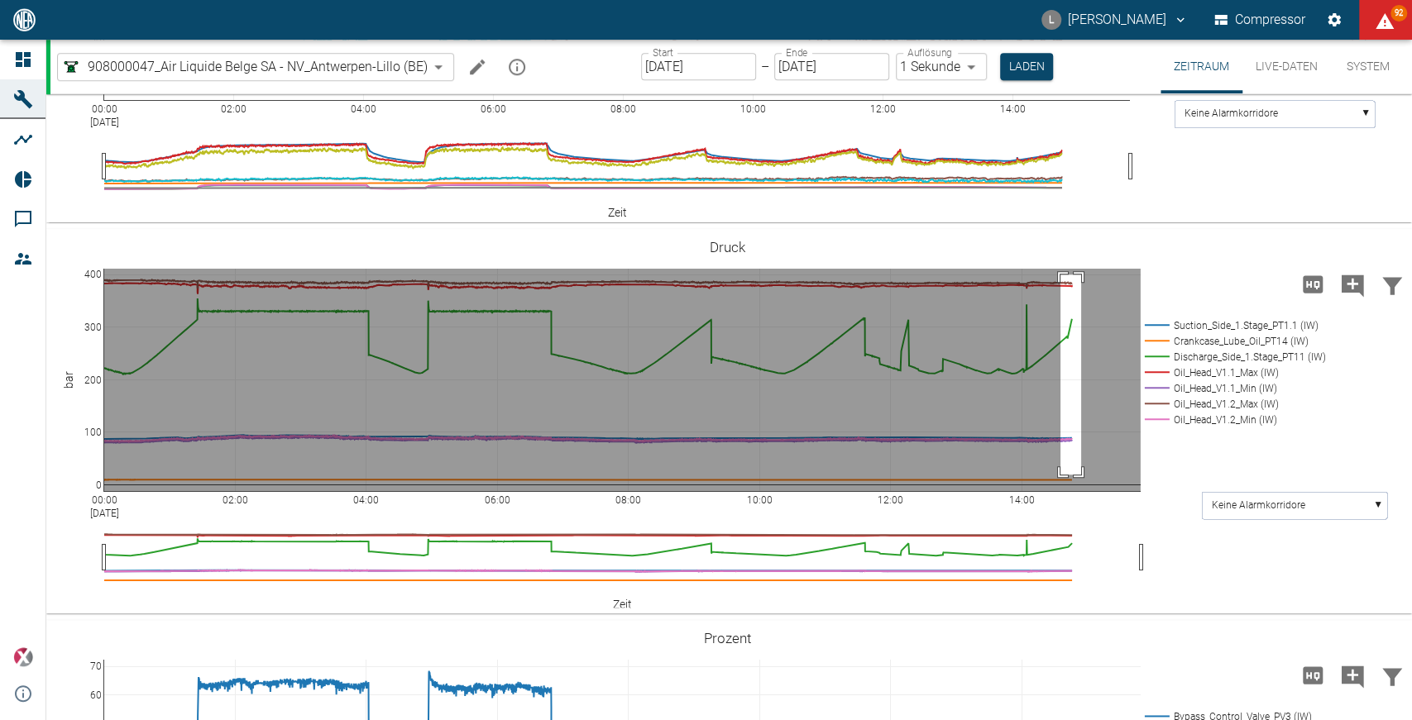
drag, startPoint x: 1060, startPoint y: 452, endPoint x: 1081, endPoint y: 652, distance: 201.2
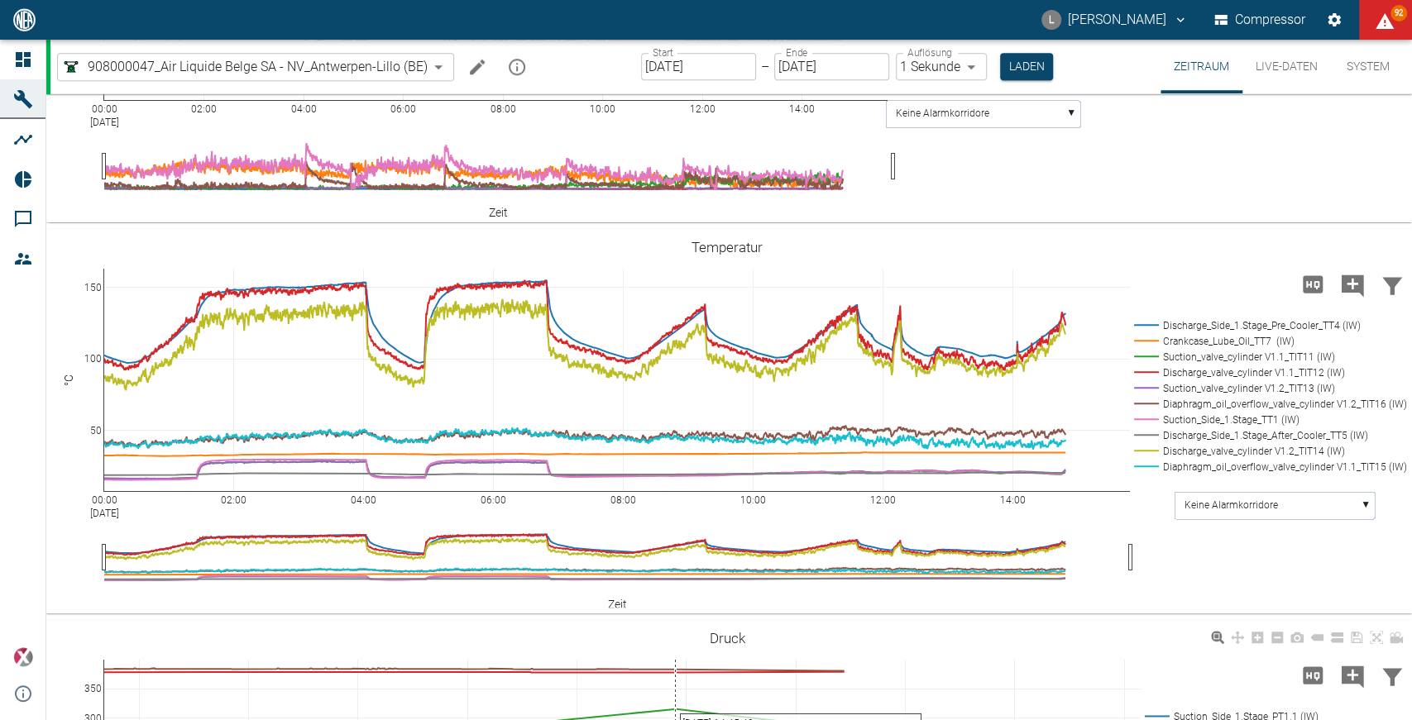
scroll to position [1255, 0]
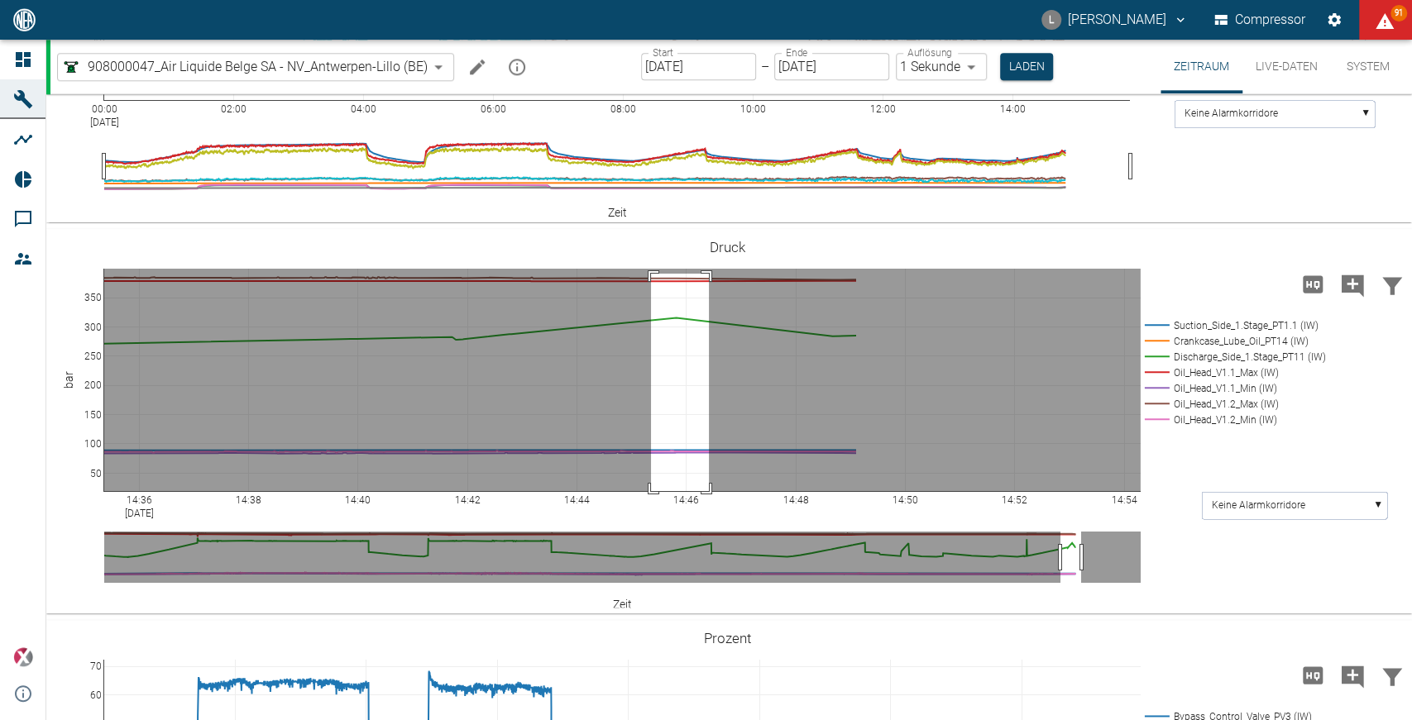
drag, startPoint x: 650, startPoint y: 451, endPoint x: 709, endPoint y: 705, distance: 260.6
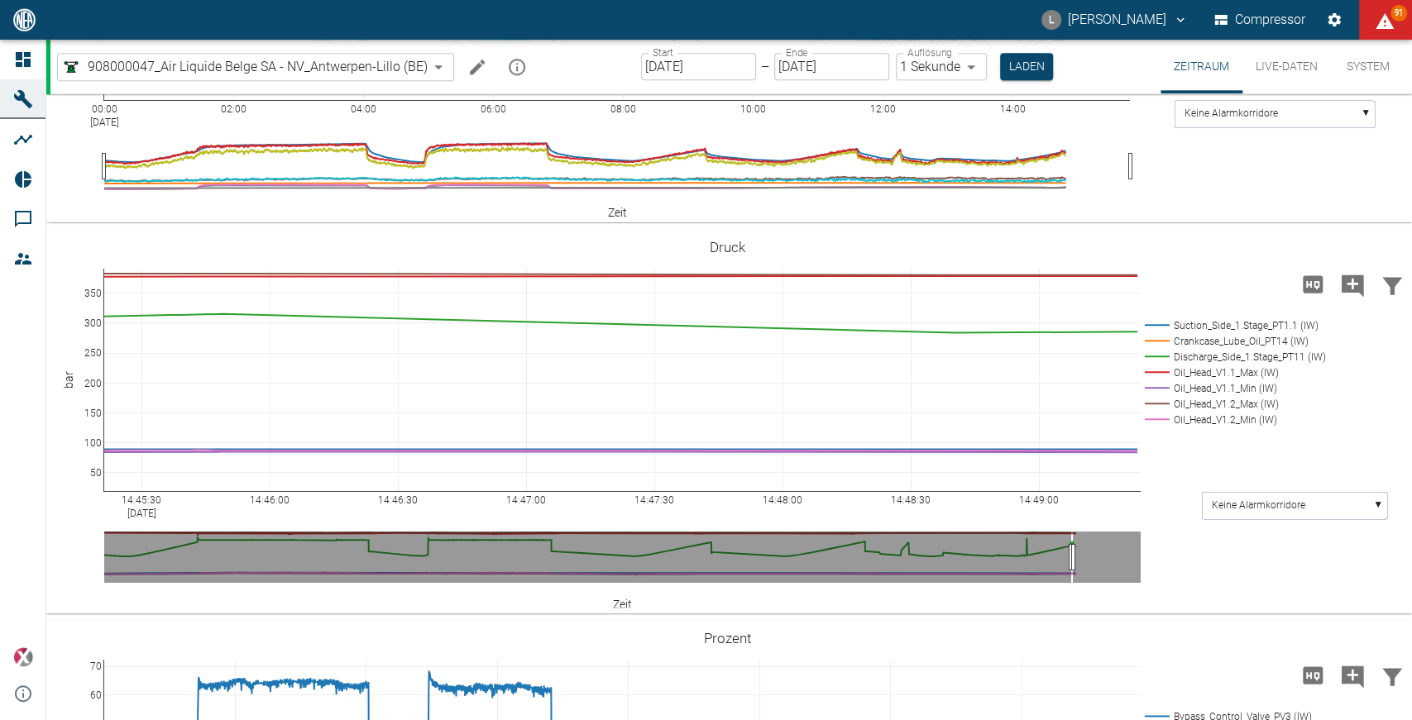
drag, startPoint x: 1138, startPoint y: 676, endPoint x: 373, endPoint y: 703, distance: 765.6
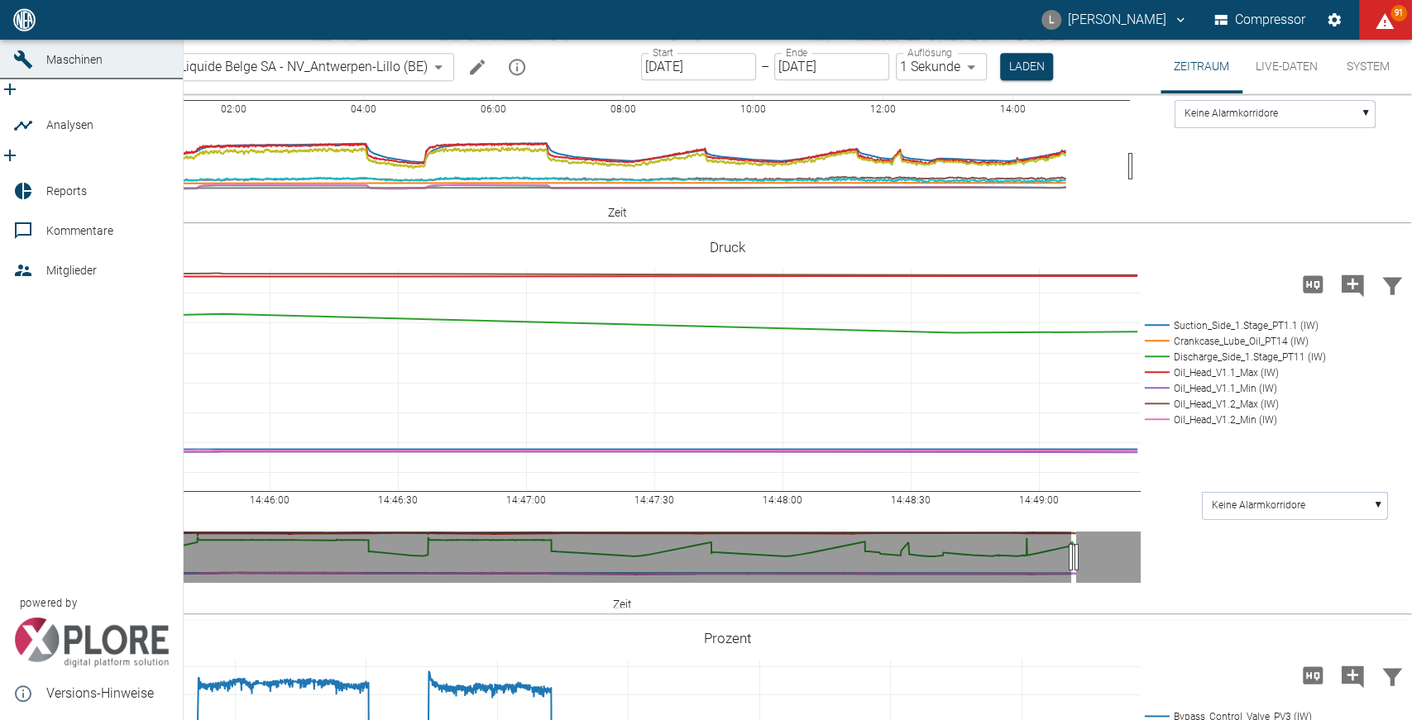
click at [35, 132] on div at bounding box center [25, 126] width 25 height 20
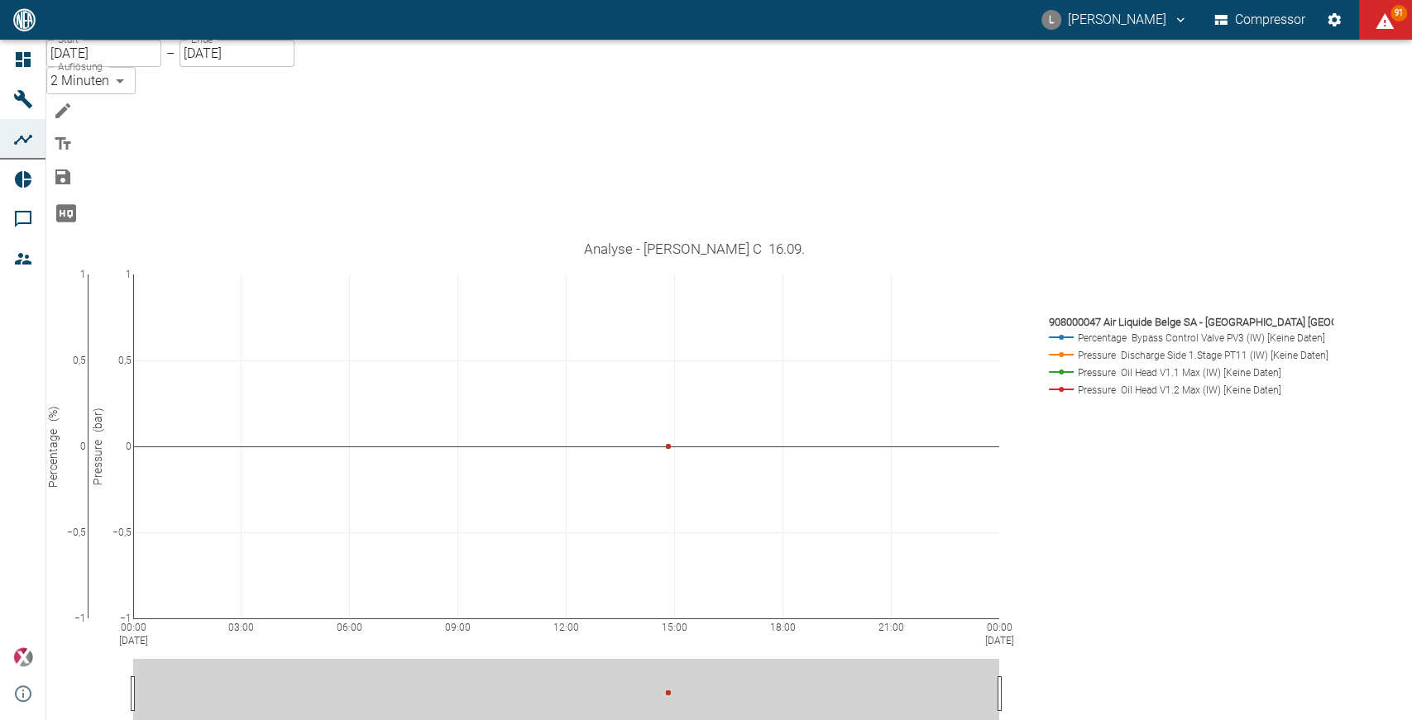
click at [367, 89] on body "L Luca Corigliano Compressor 91 Dashboard Maschinen Analysen Reports Kommentare…" at bounding box center [706, 360] width 1412 height 720
type input "1sec"
click at [73, 101] on icon "Bearbeiten" at bounding box center [63, 111] width 20 height 20
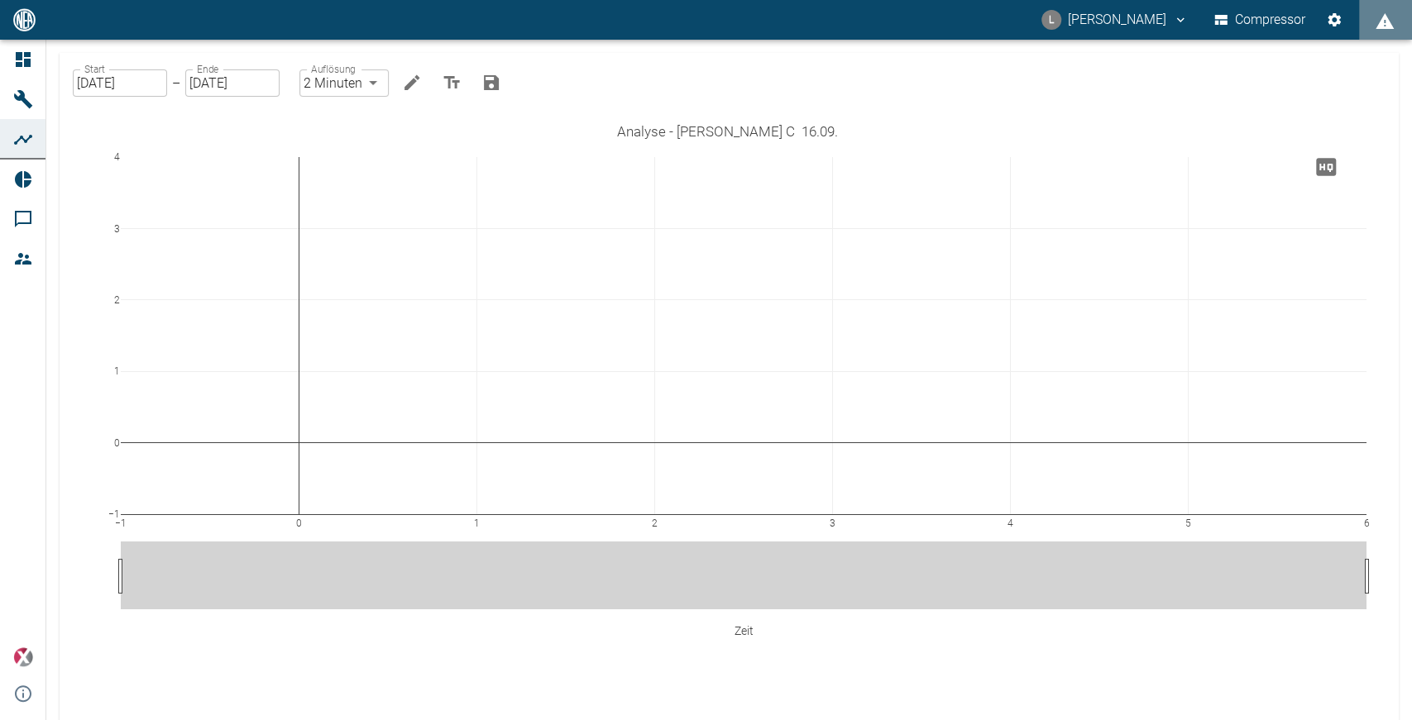
click at [360, 79] on body "L Luca Corigliano Compressor Dashboard Maschinen Analysen Reports Kommentare Mi…" at bounding box center [706, 360] width 1412 height 720
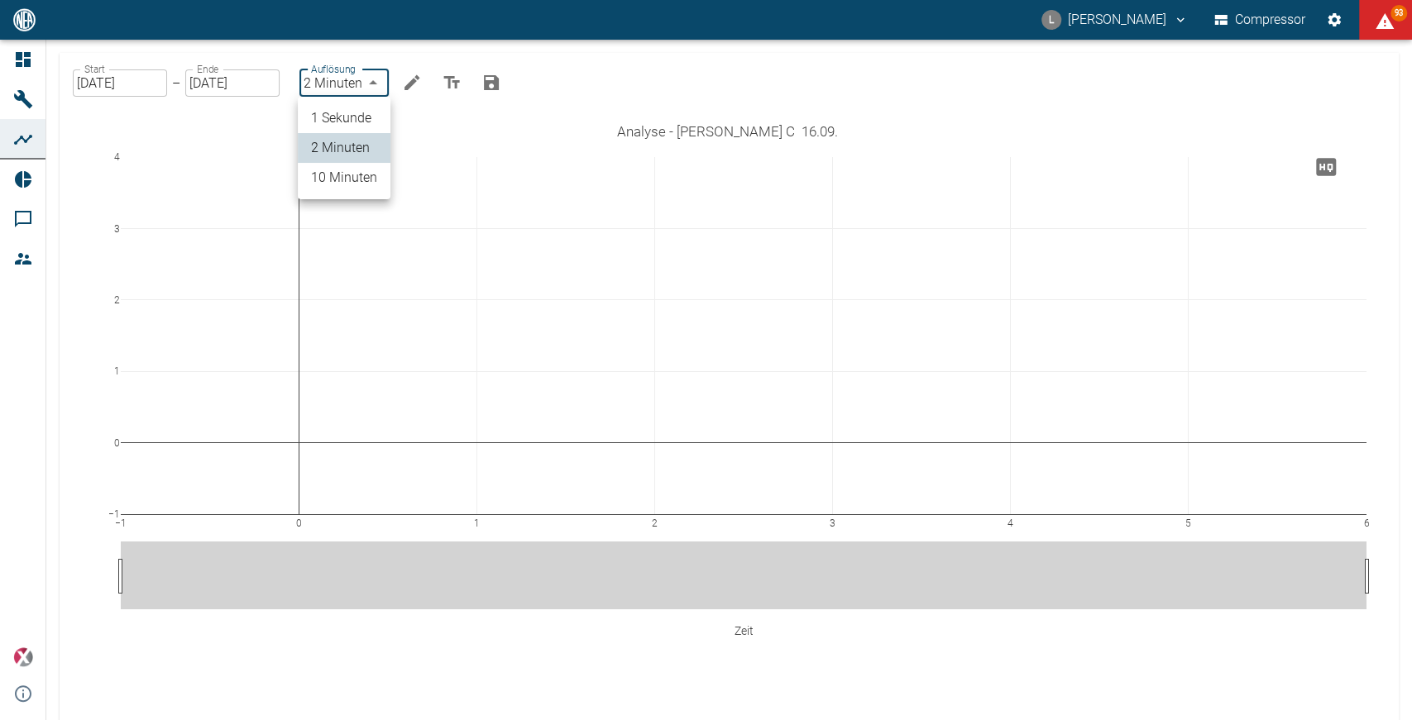
click at [369, 119] on li "1 Sekunde" at bounding box center [344, 118] width 93 height 30
type input "1sec"
click at [409, 88] on icon "Bearbeiten" at bounding box center [413, 82] width 15 height 15
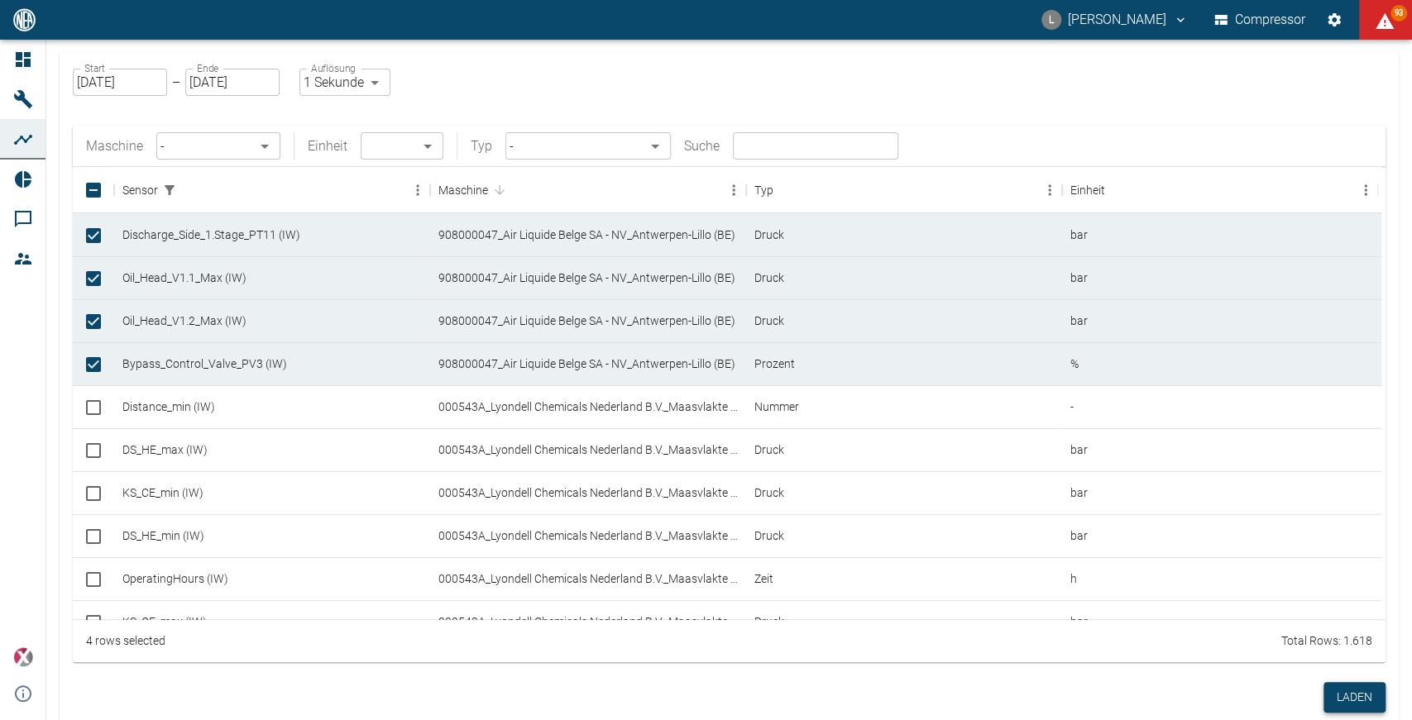
click at [1346, 699] on button "Laden" at bounding box center [1354, 697] width 62 height 31
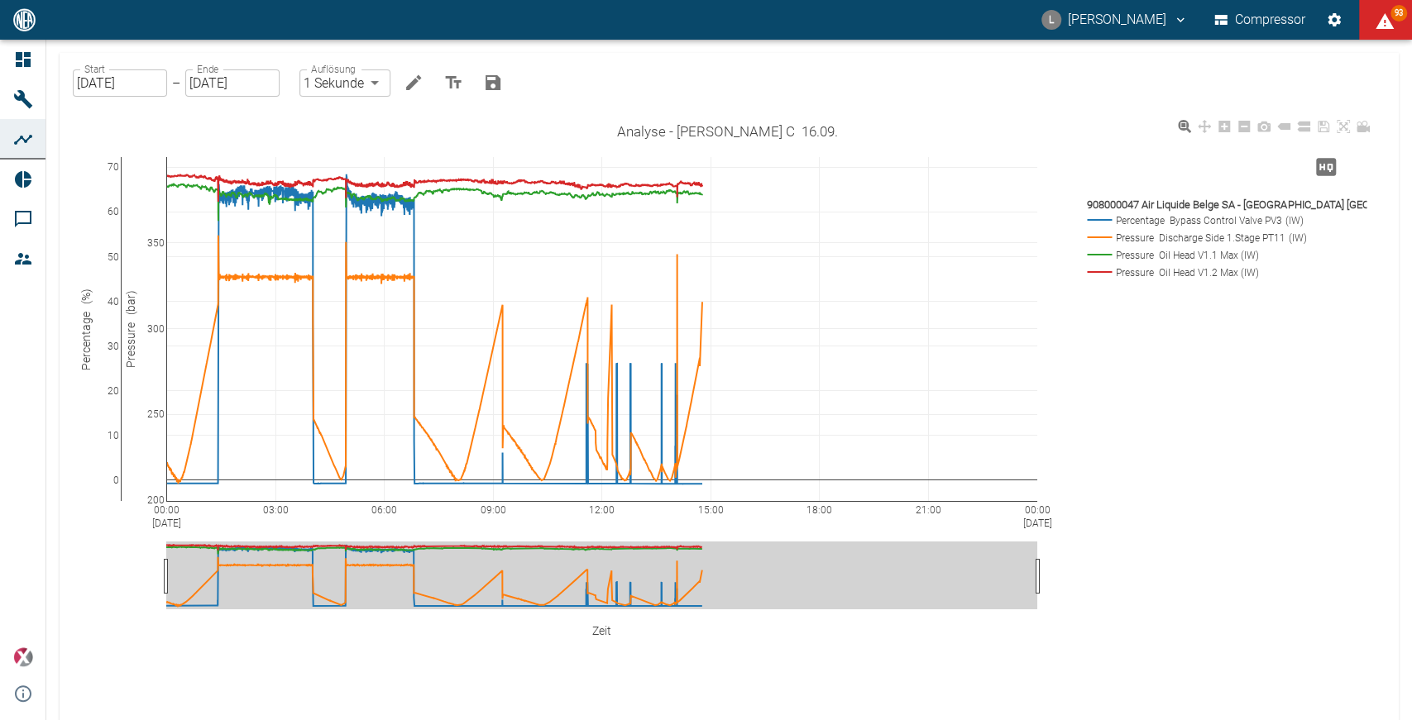
drag, startPoint x: 1209, startPoint y: 515, endPoint x: 1243, endPoint y: 545, distance: 45.1
click at [1243, 545] on div "00:00 Sep 16, 2025 03:00 06:00 09:00 12:00 15:00 18:00 21:00 00:00 Sep 17, 2025…" at bounding box center [726, 404] width 1295 height 577
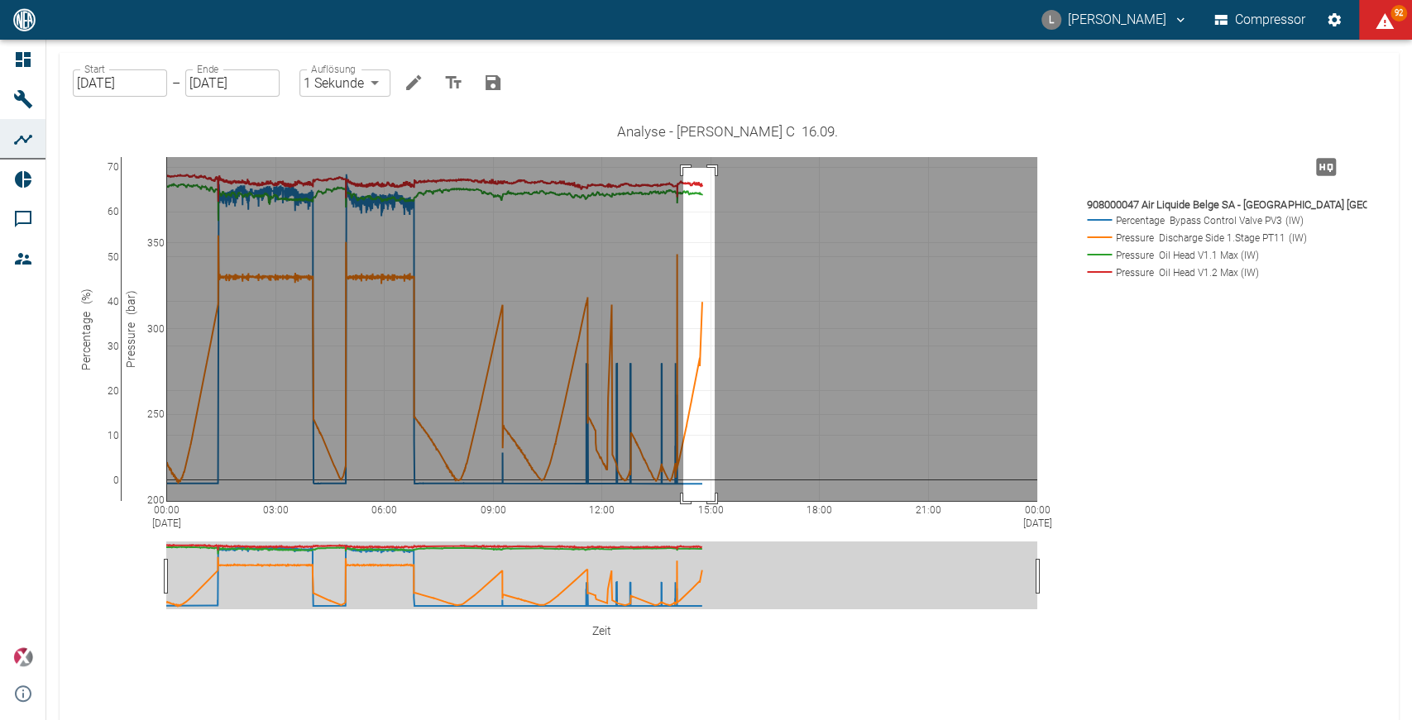
drag, startPoint x: 683, startPoint y: 168, endPoint x: 715, endPoint y: 531, distance: 364.5
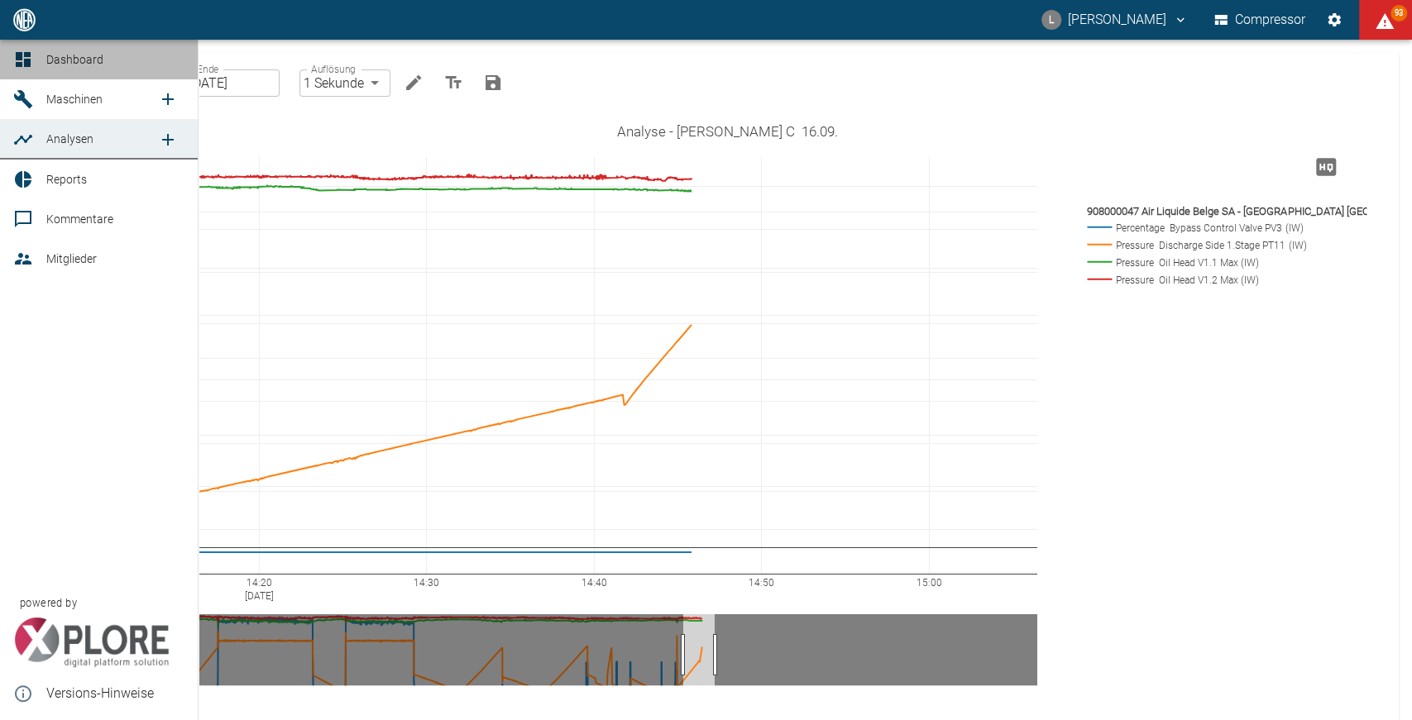
click at [90, 61] on span "Dashboard" at bounding box center [74, 59] width 57 height 13
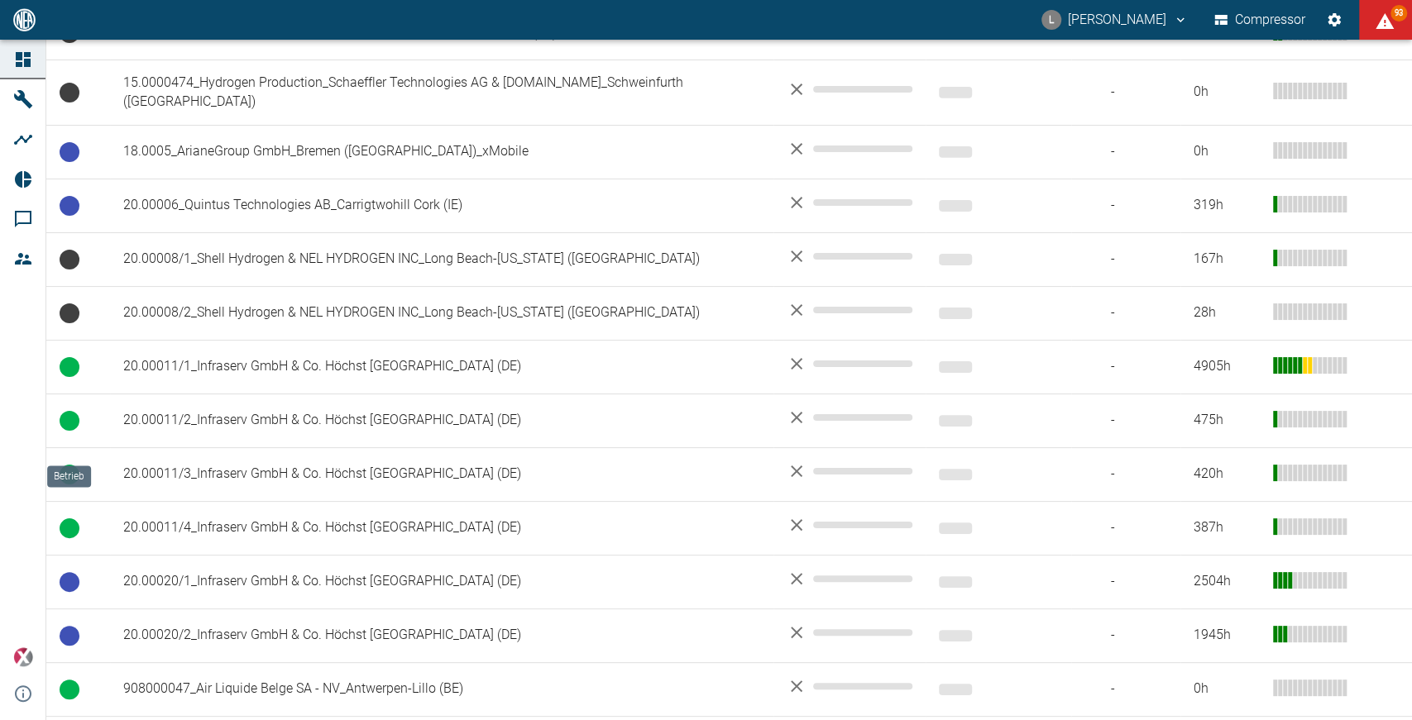
scroll to position [594, 0]
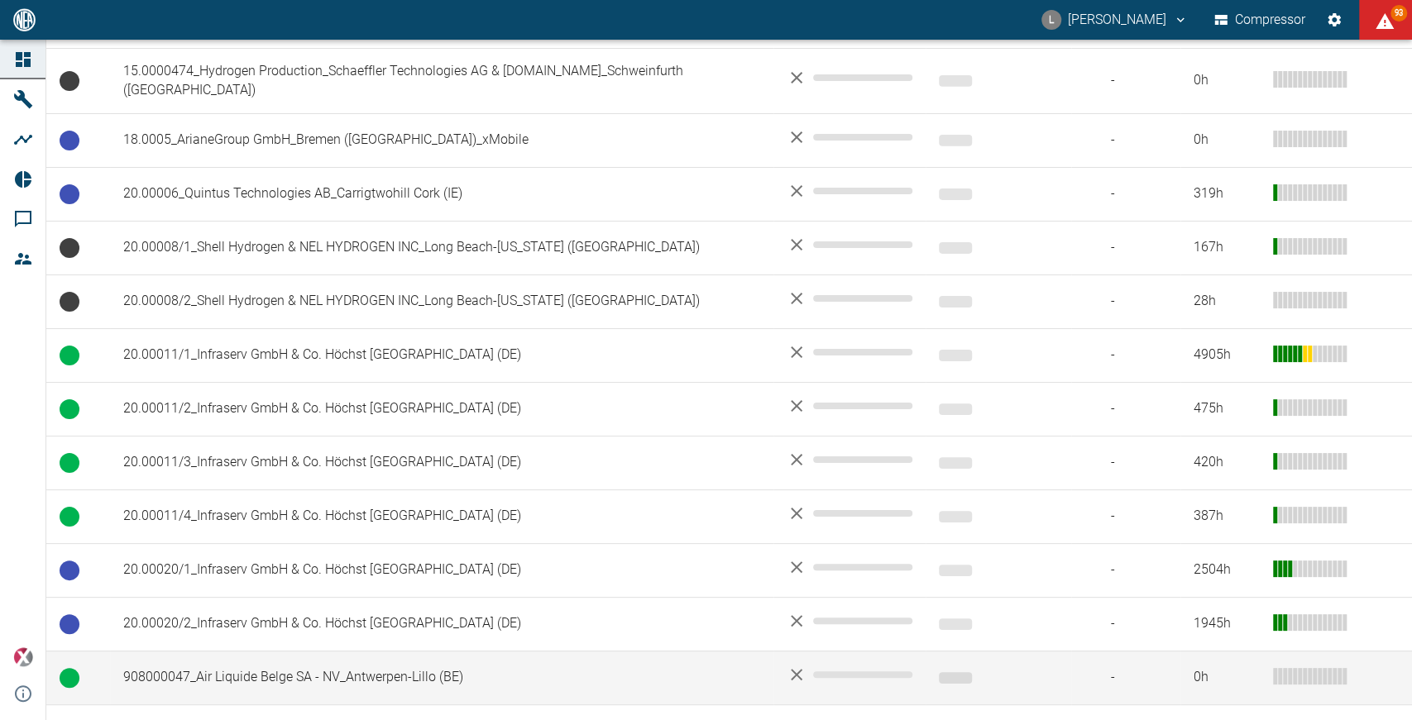
click at [269, 651] on td "908000047_Air Liquide Belge SA - NV_Antwerpen-Lillo (BE)" at bounding box center [441, 678] width 663 height 54
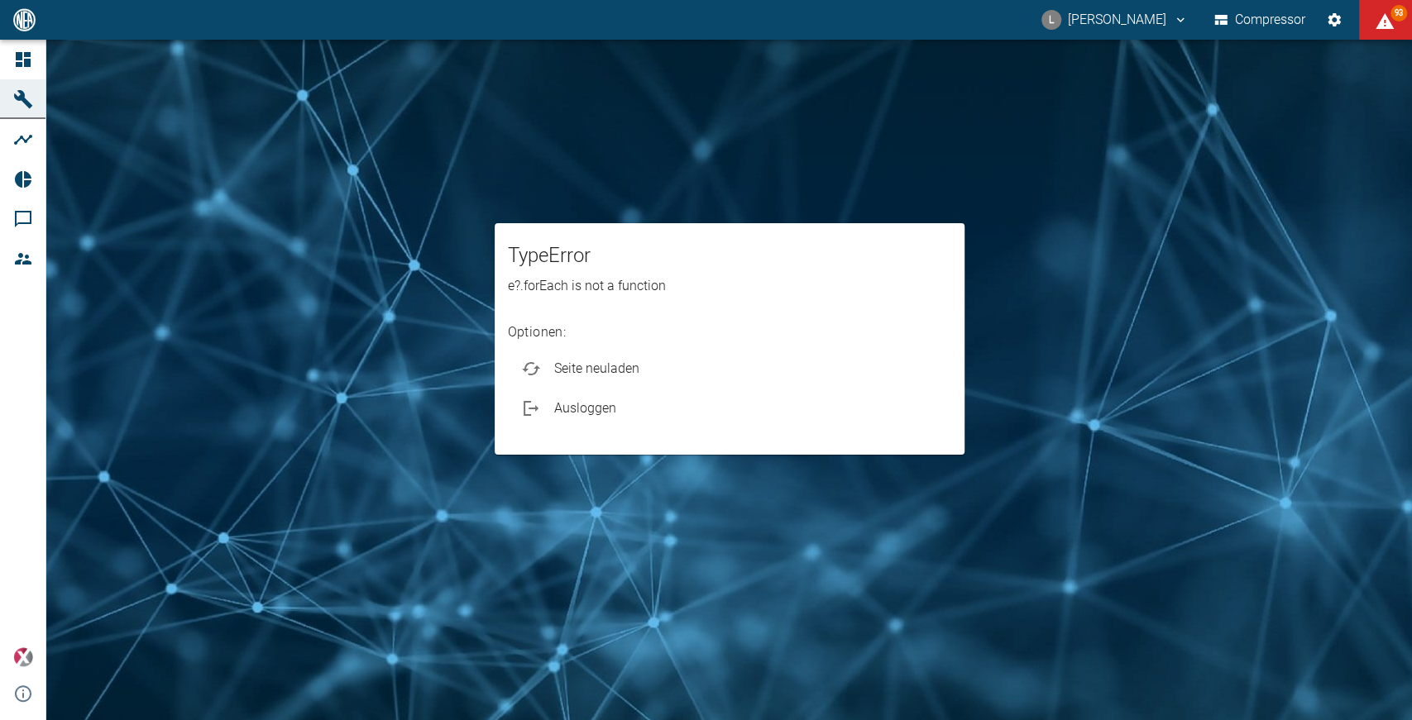
click at [739, 359] on span "Seite neuladen" at bounding box center [746, 369] width 384 height 20
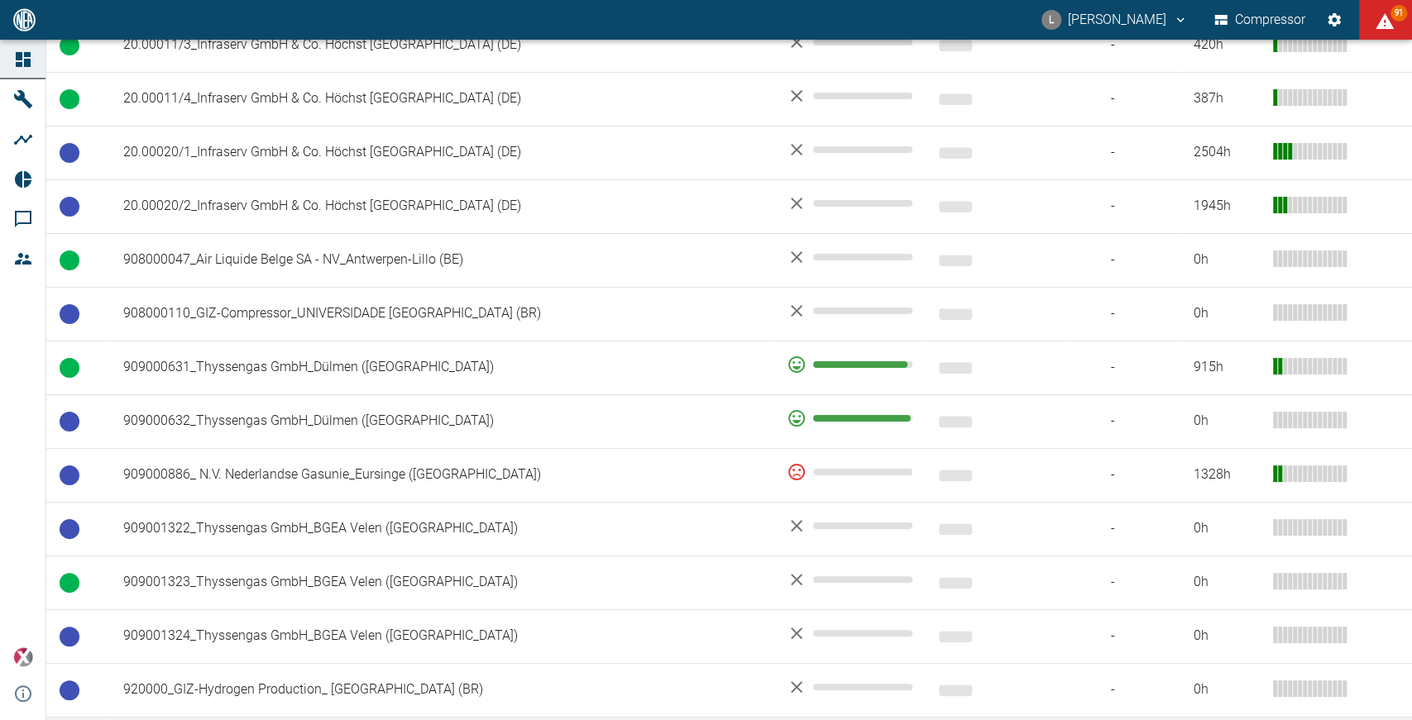
scroll to position [1012, 0]
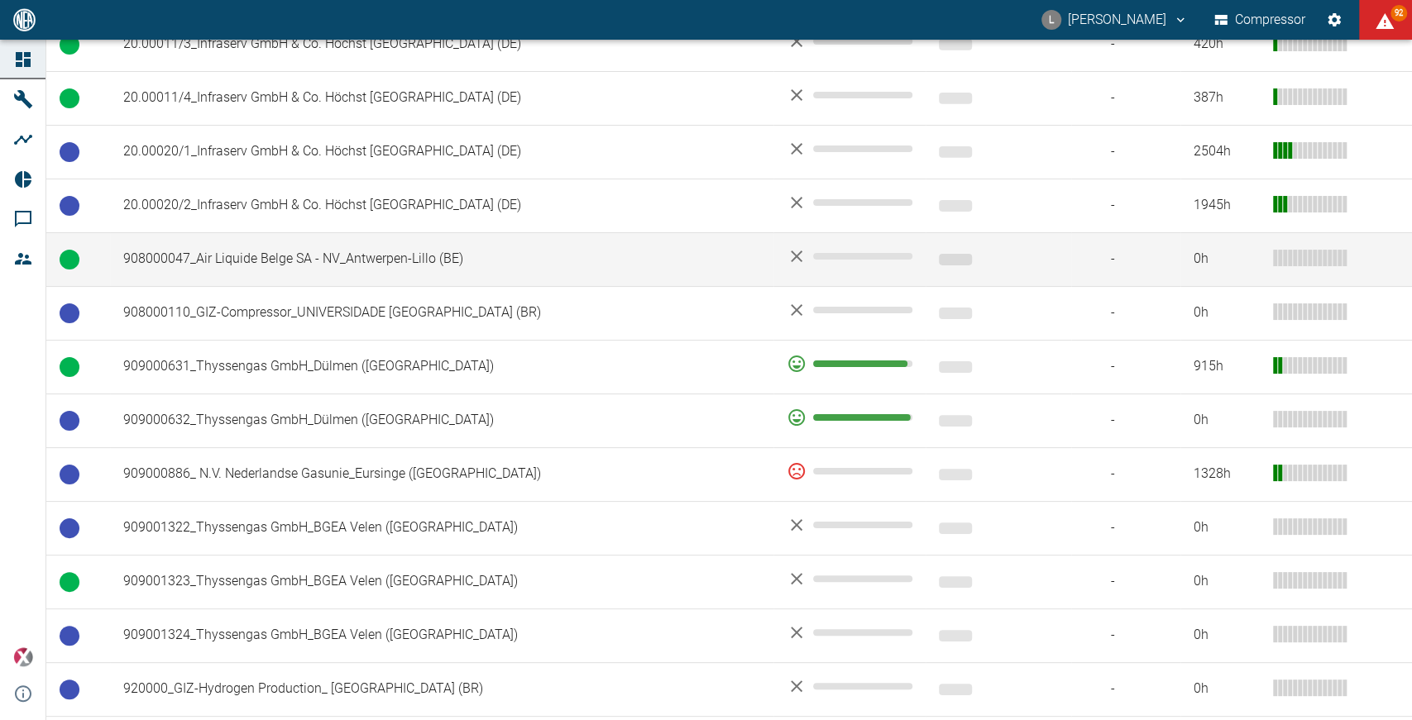
click at [369, 232] on td "908000047_Air Liquide Belge SA - NV_Antwerpen-Lillo (BE)" at bounding box center [441, 259] width 663 height 54
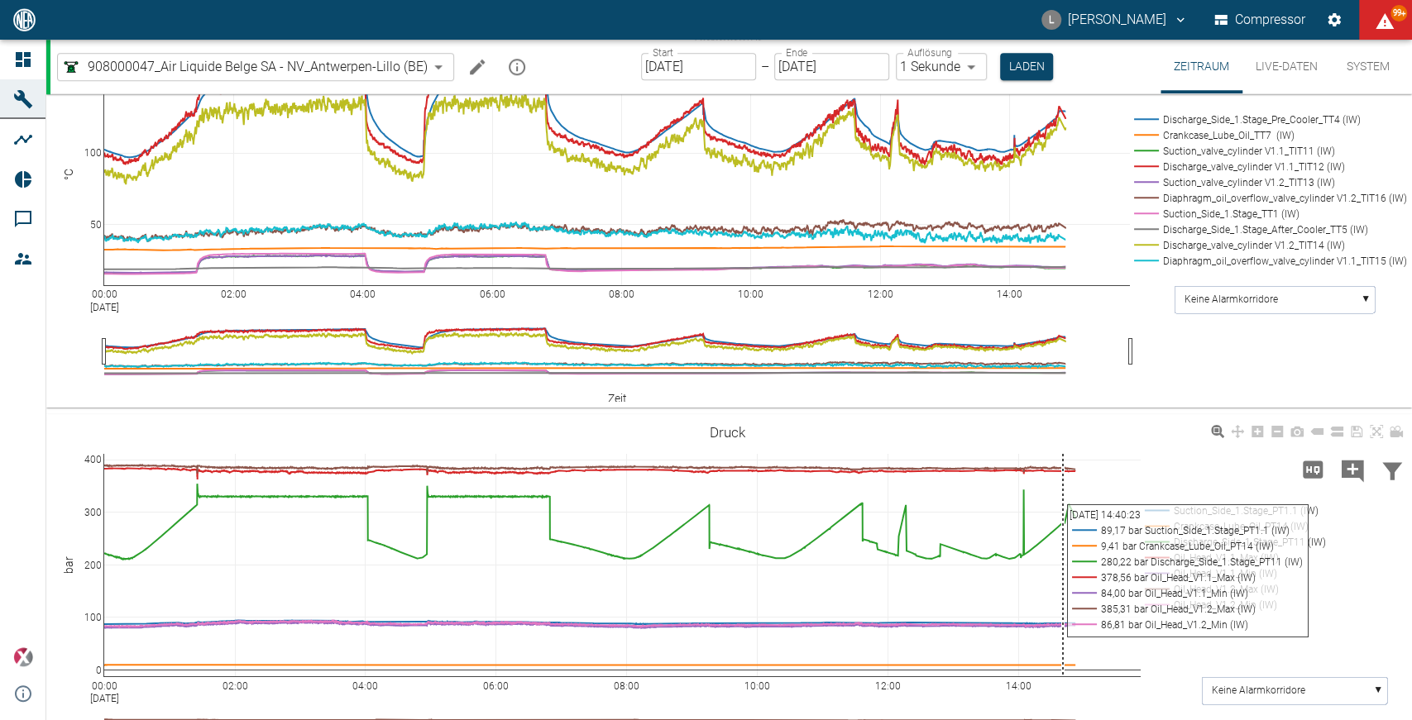
scroll to position [1372, 0]
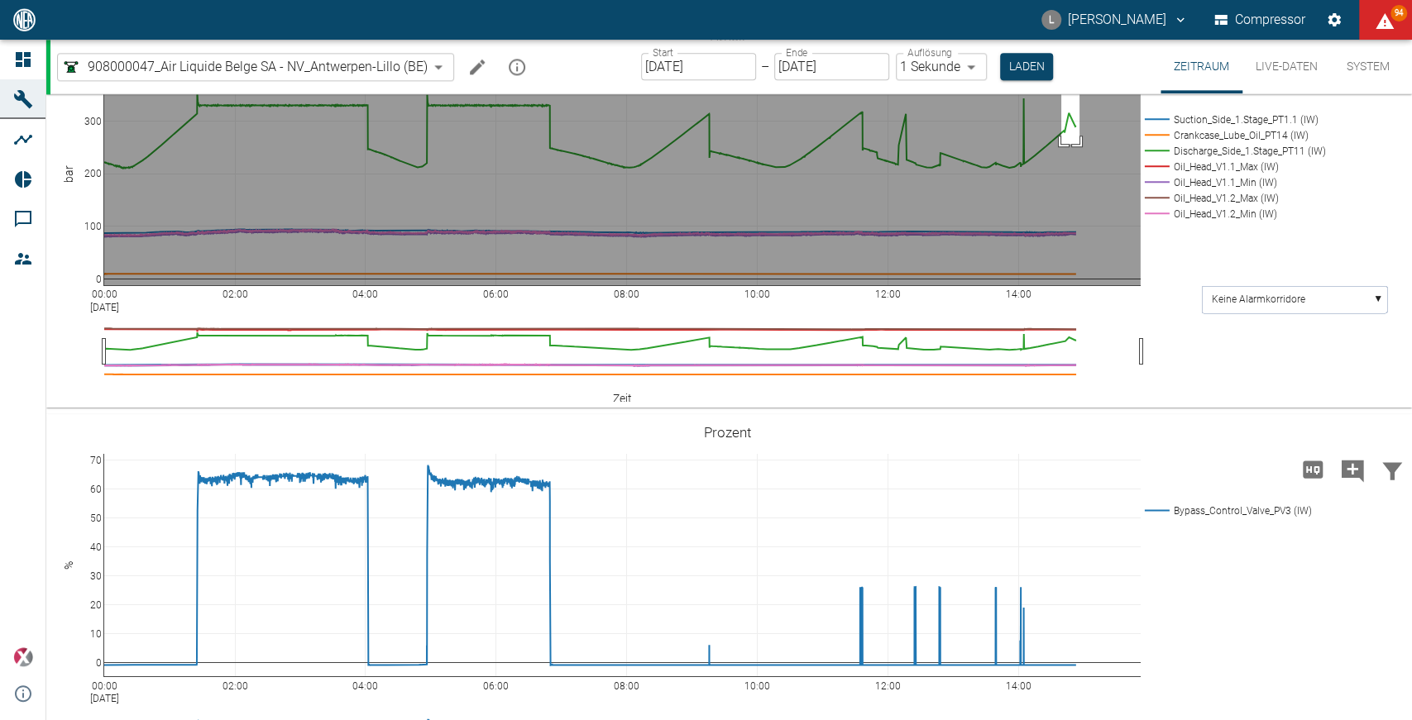
drag, startPoint x: 1061, startPoint y: 333, endPoint x: 1079, endPoint y: 409, distance: 78.2
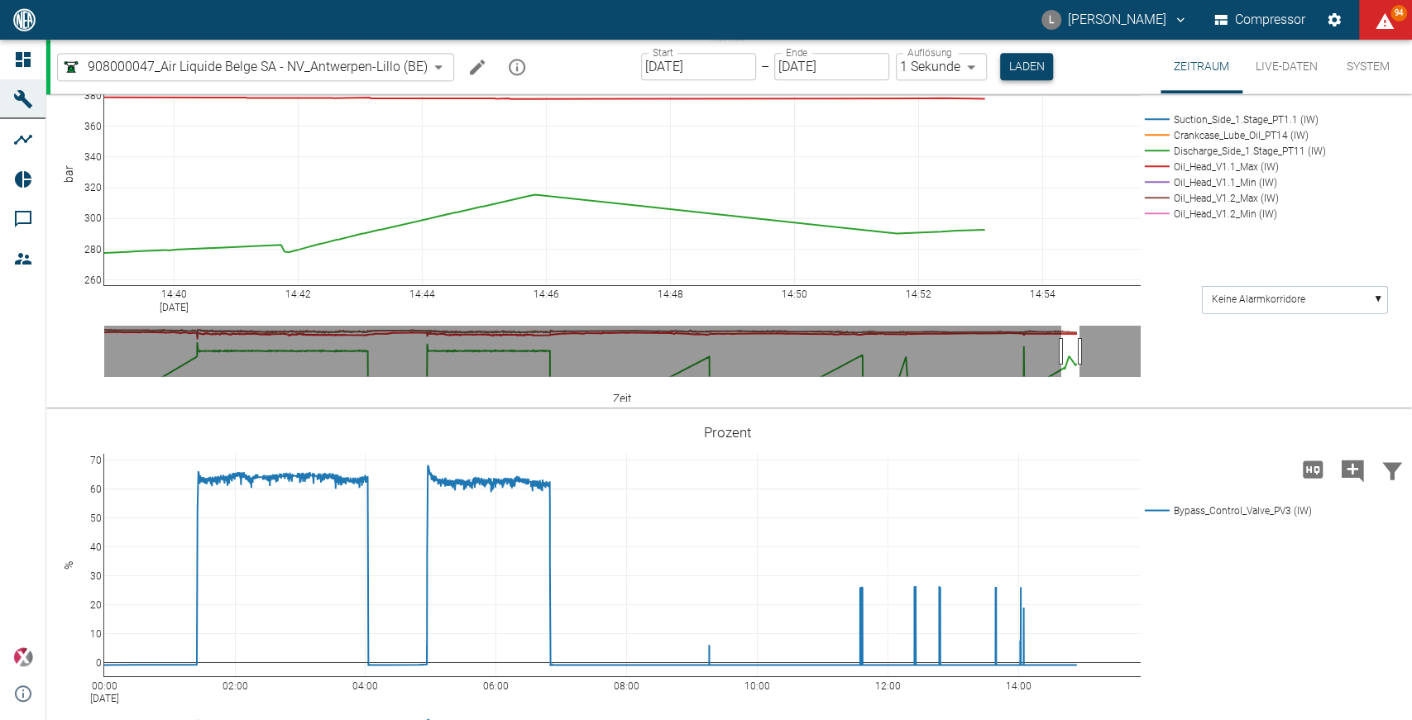
click at [1037, 65] on button "Laden" at bounding box center [1026, 66] width 53 height 27
click at [1026, 64] on button "Laden" at bounding box center [1026, 66] width 53 height 27
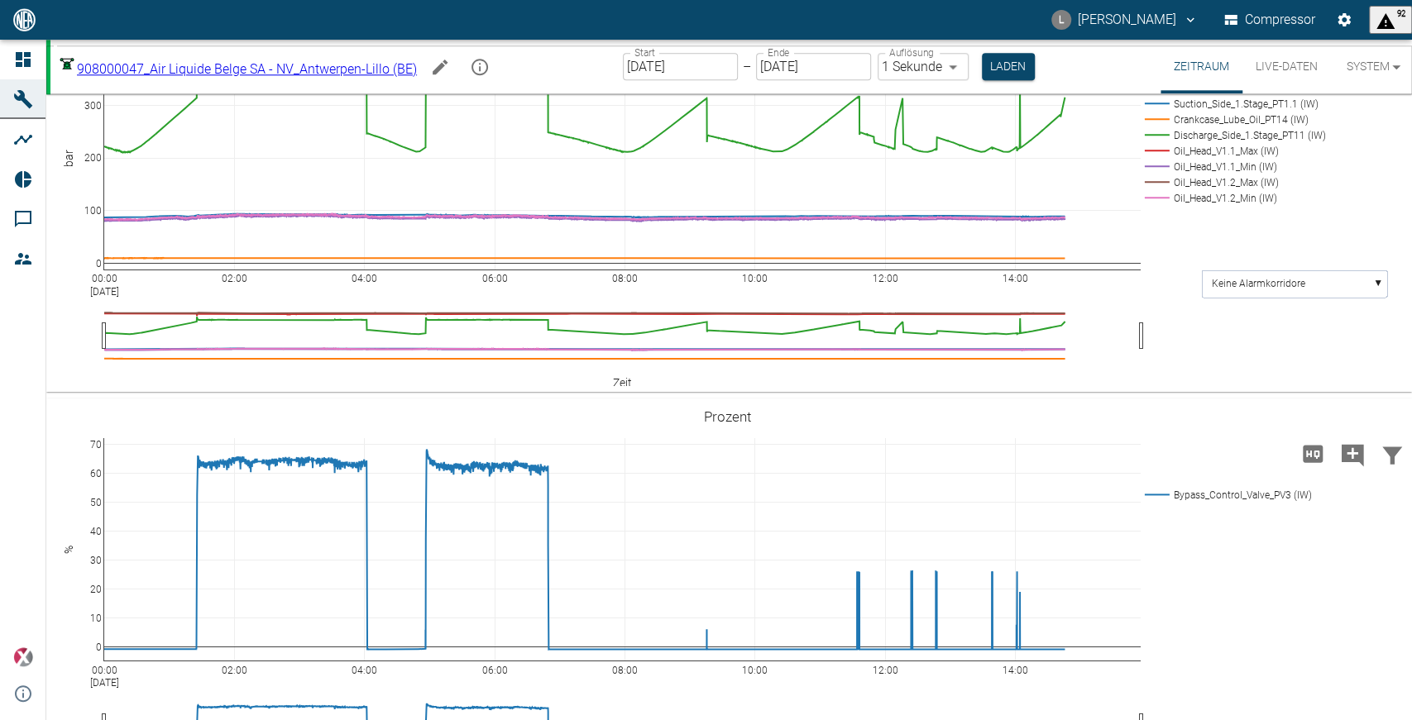
scroll to position [1300, 0]
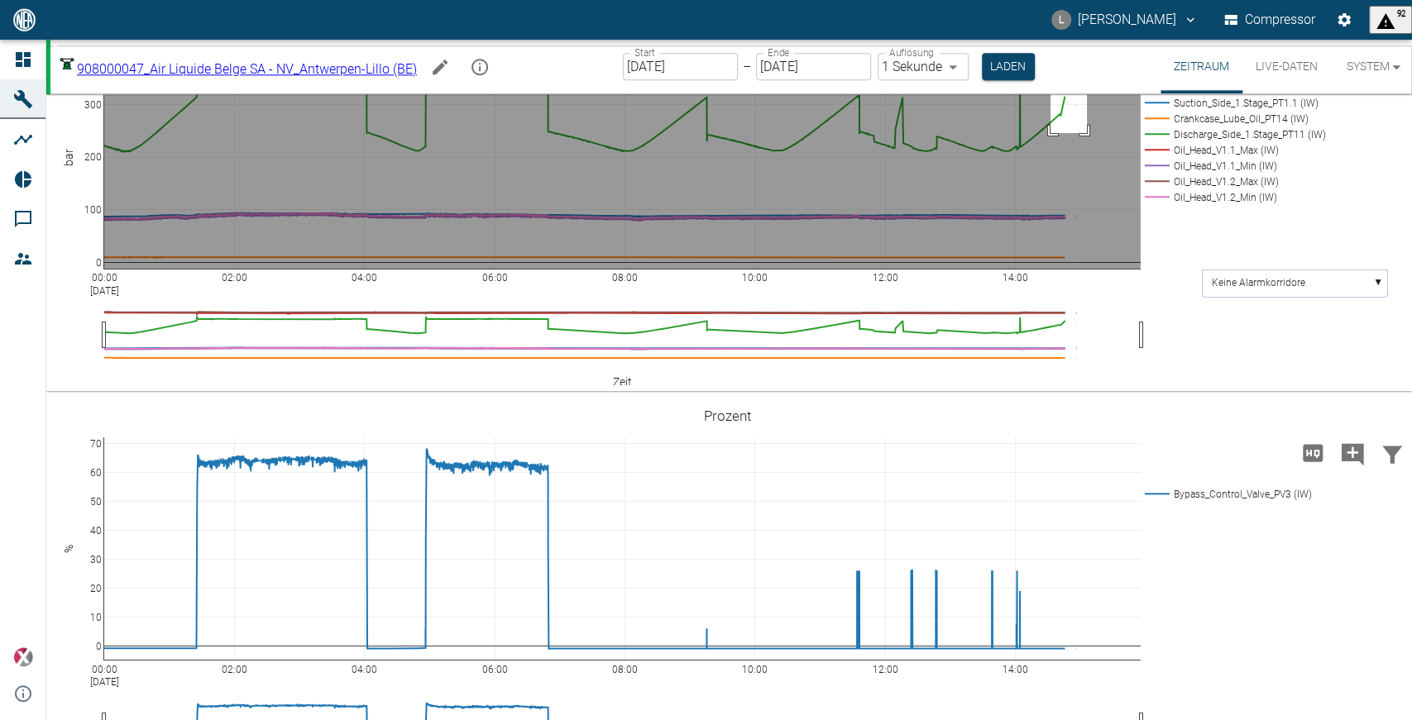
drag, startPoint x: 1051, startPoint y: 407, endPoint x: 1087, endPoint y: 487, distance: 88.1
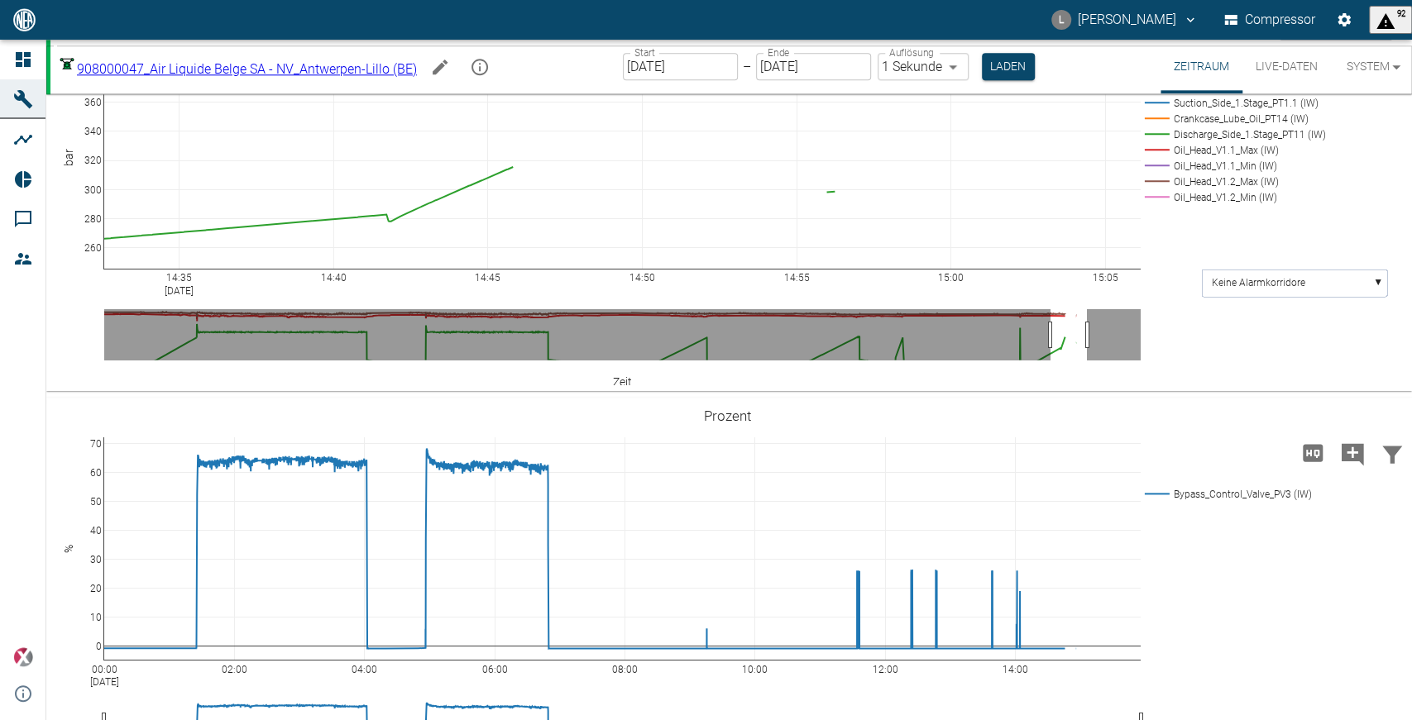
click at [1377, 31] on icon at bounding box center [1376, 23] width 13 height 13
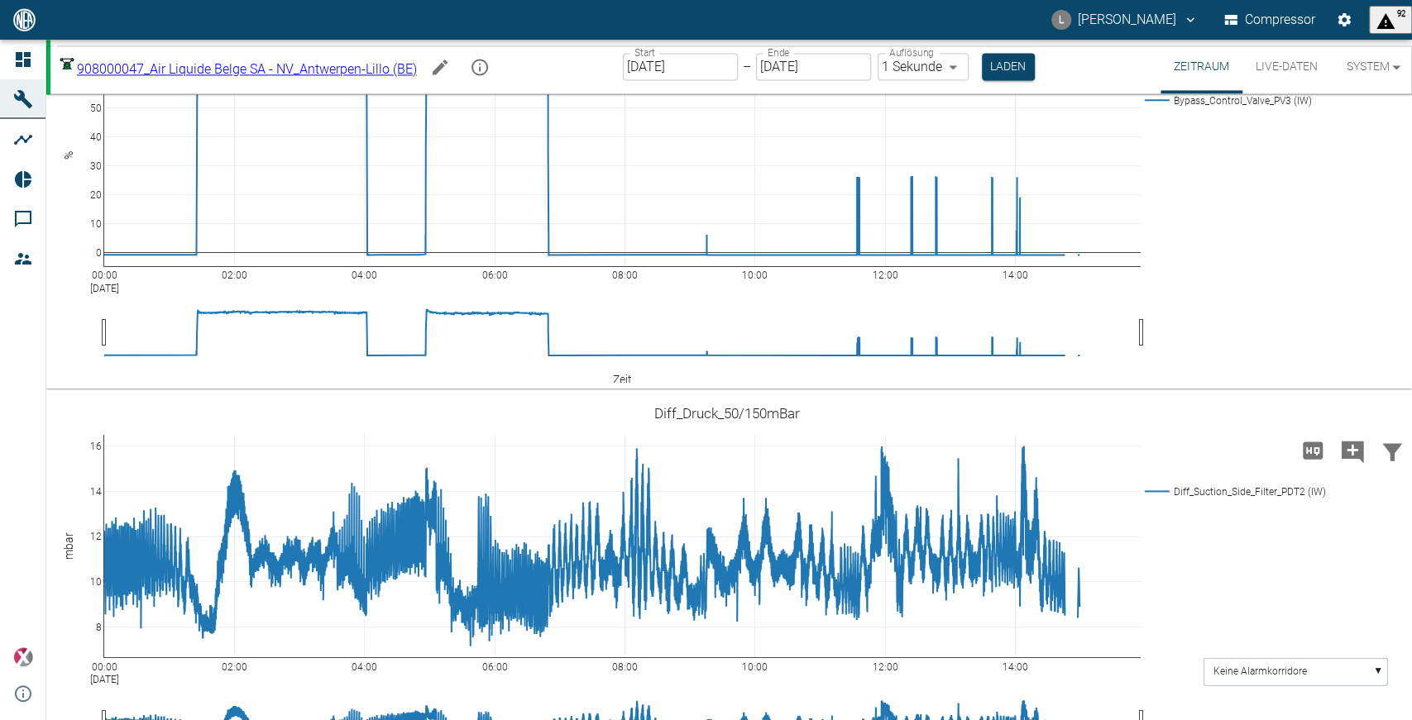
scroll to position [1550, 0]
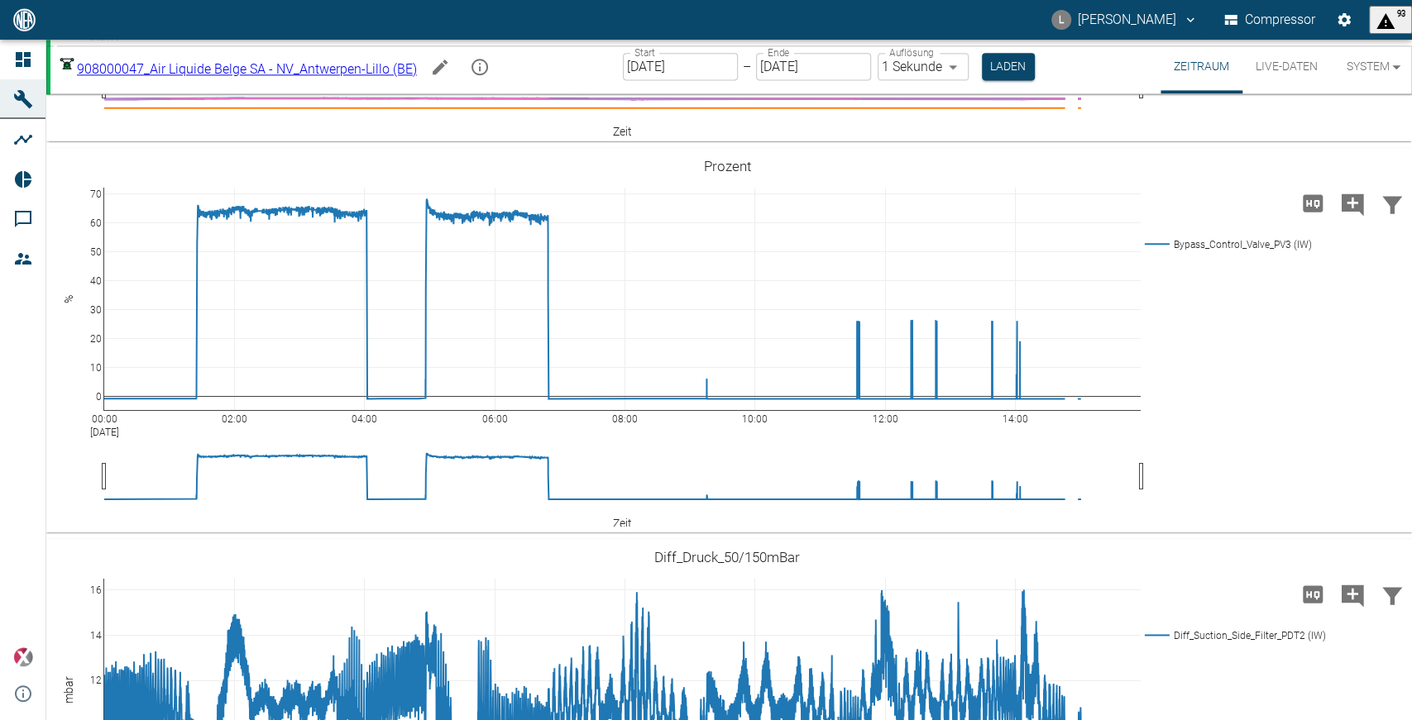
drag, startPoint x: 701, startPoint y: 188, endPoint x: 720, endPoint y: 254, distance: 69.1
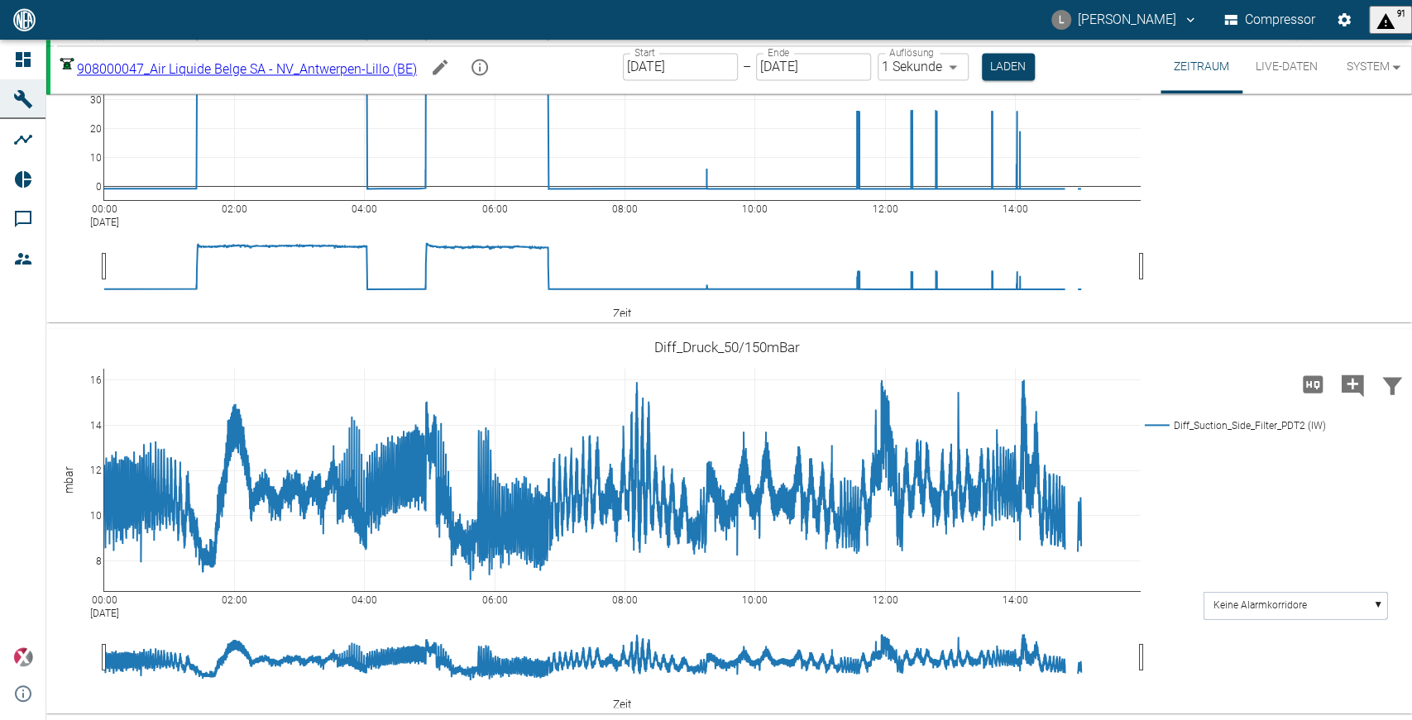
scroll to position [1833, 0]
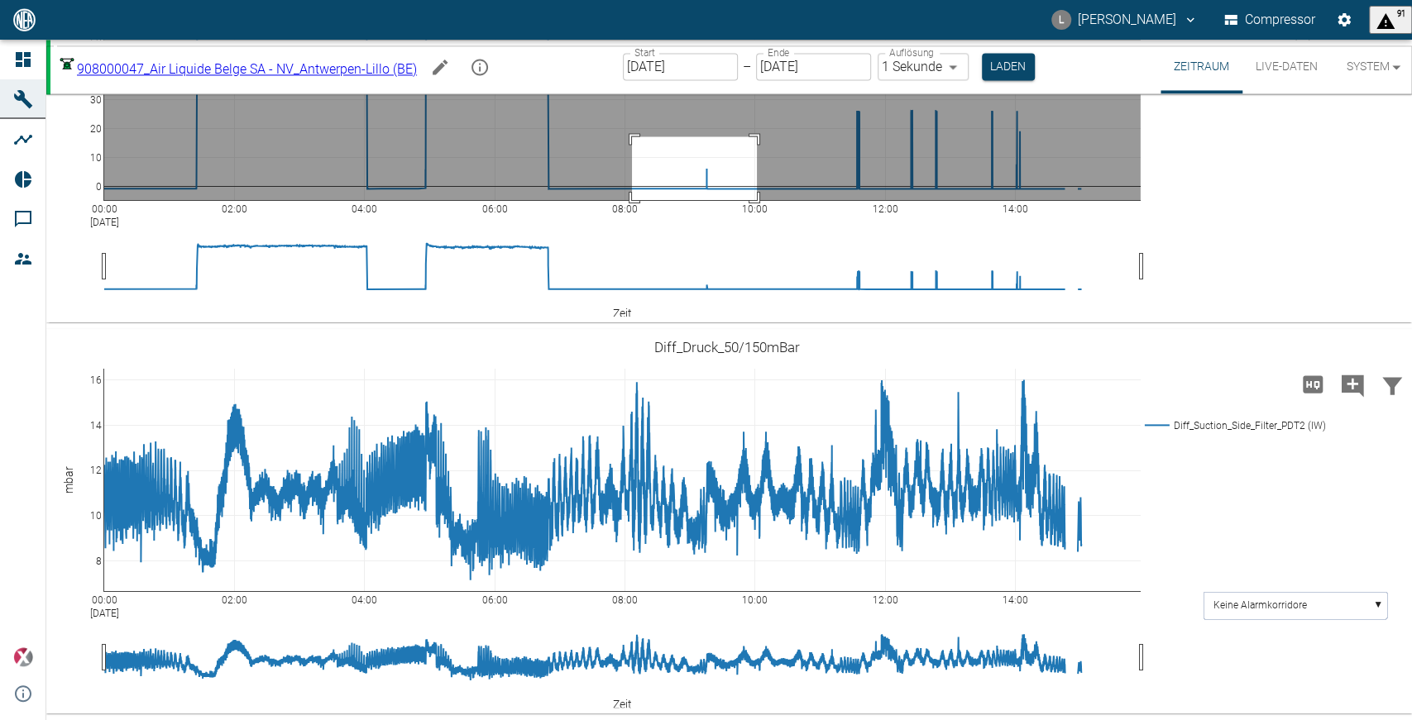
drag, startPoint x: 633, startPoint y: 419, endPoint x: 757, endPoint y: 503, distance: 150.0
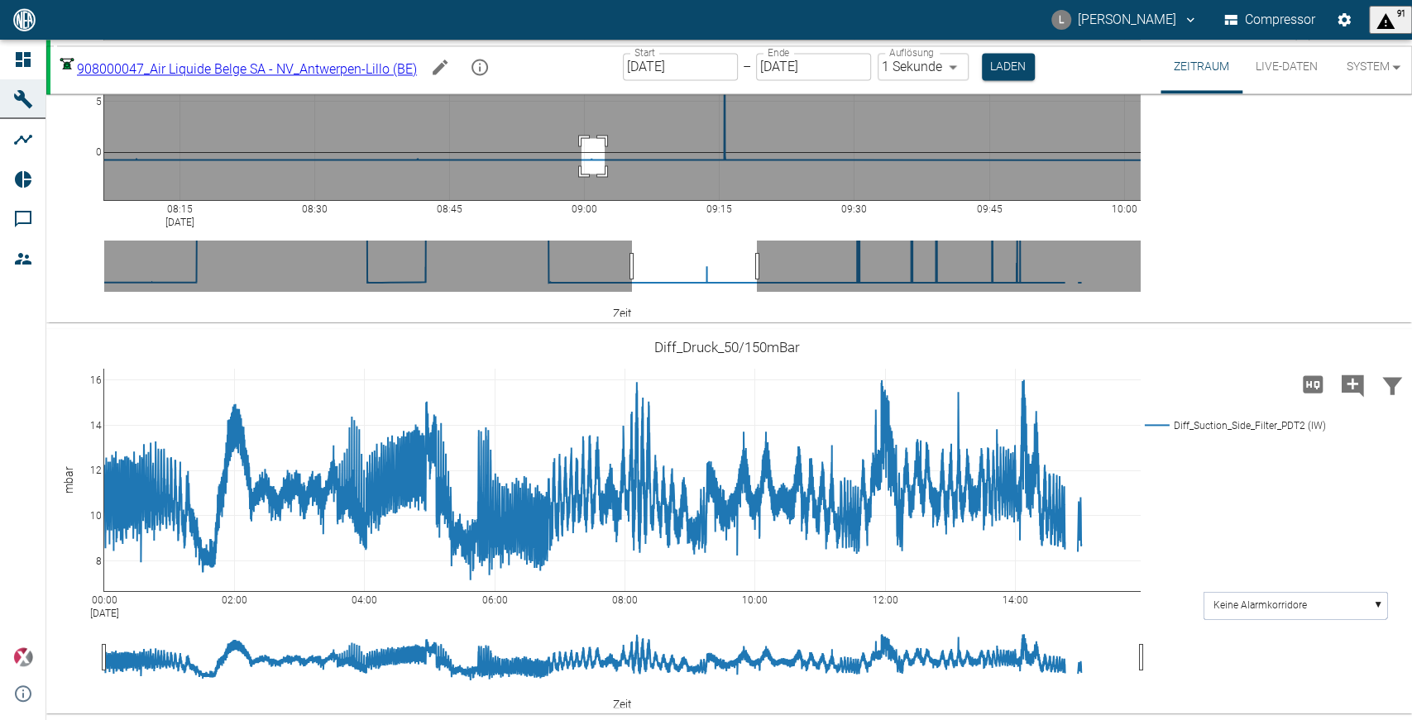
drag, startPoint x: 581, startPoint y: 420, endPoint x: 605, endPoint y: 456, distance: 42.4
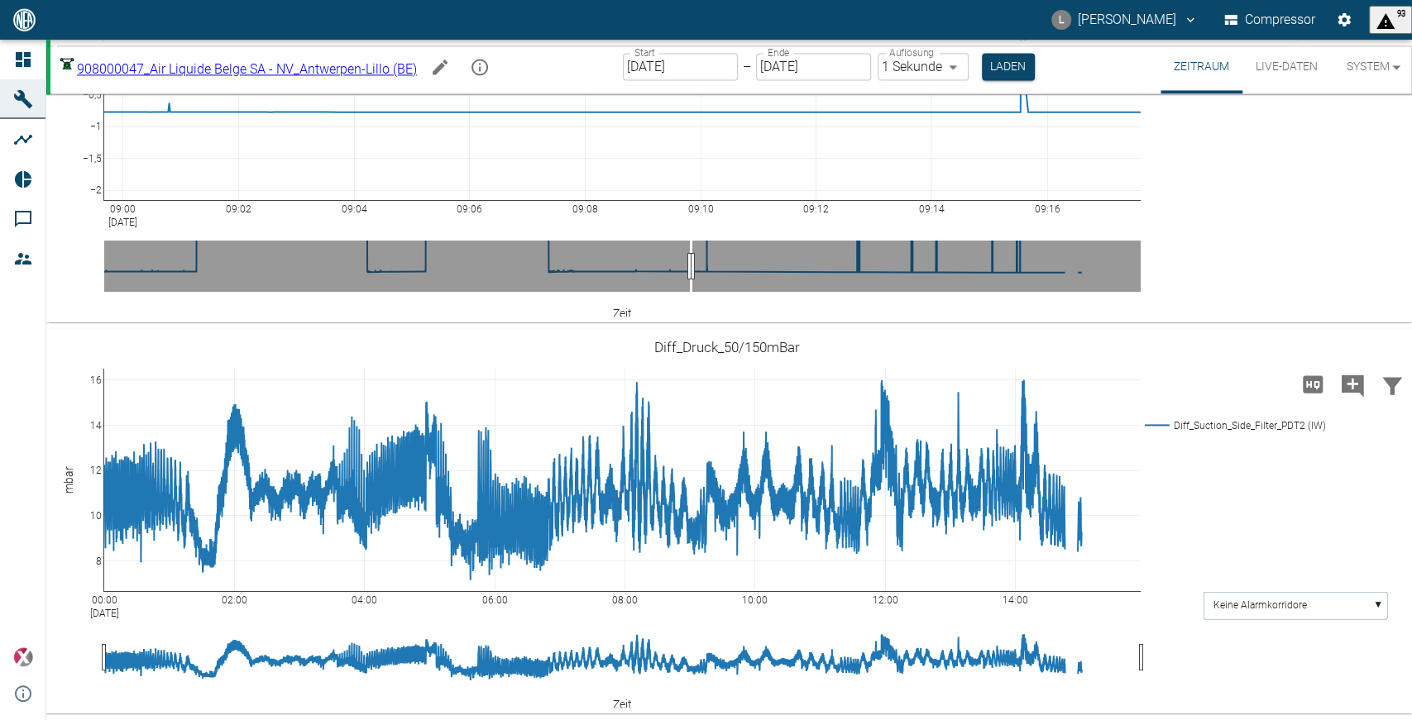
drag, startPoint x: 1138, startPoint y: 491, endPoint x: 251, endPoint y: 487, distance: 887.6
drag, startPoint x: 1136, startPoint y: 488, endPoint x: 1038, endPoint y: 483, distance: 97.7
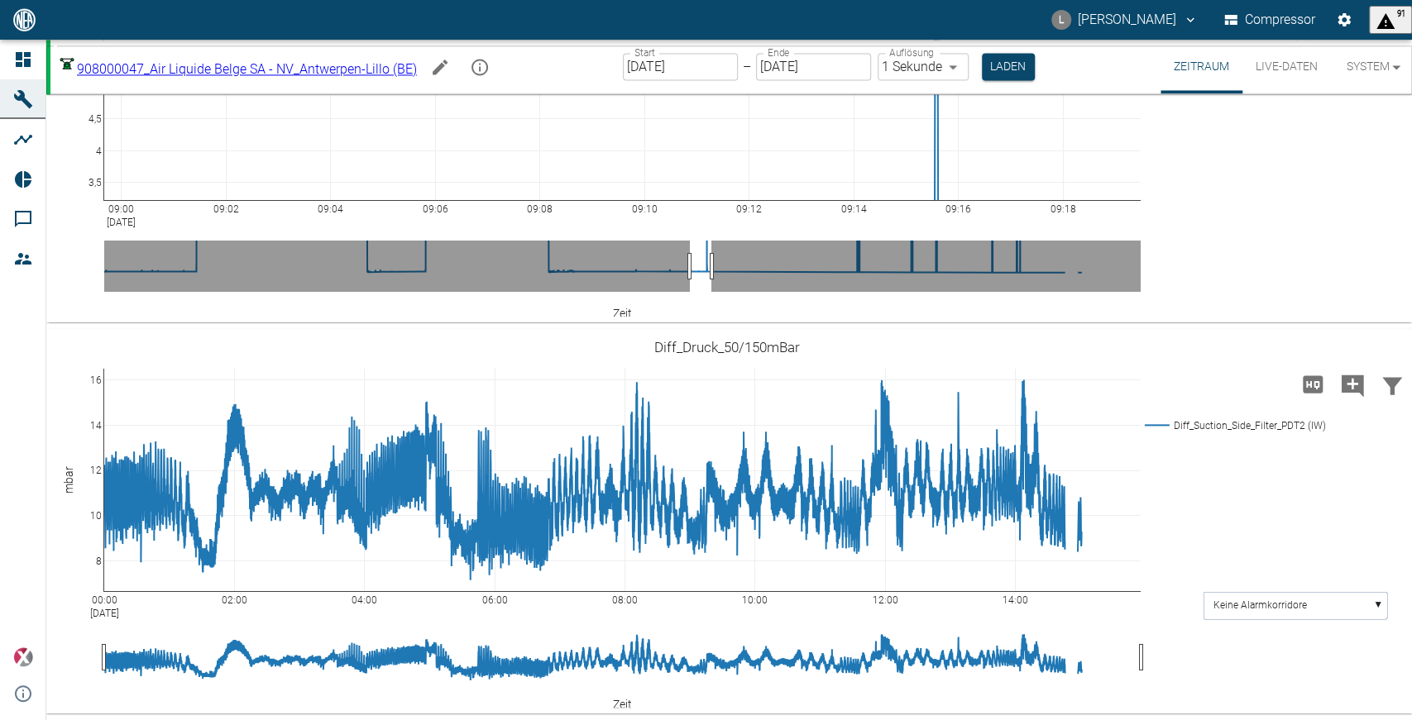
drag, startPoint x: 99, startPoint y: 318, endPoint x: 50, endPoint y: 660, distance: 346.0
drag, startPoint x: 99, startPoint y: 259, endPoint x: 106, endPoint y: 355, distance: 96.2
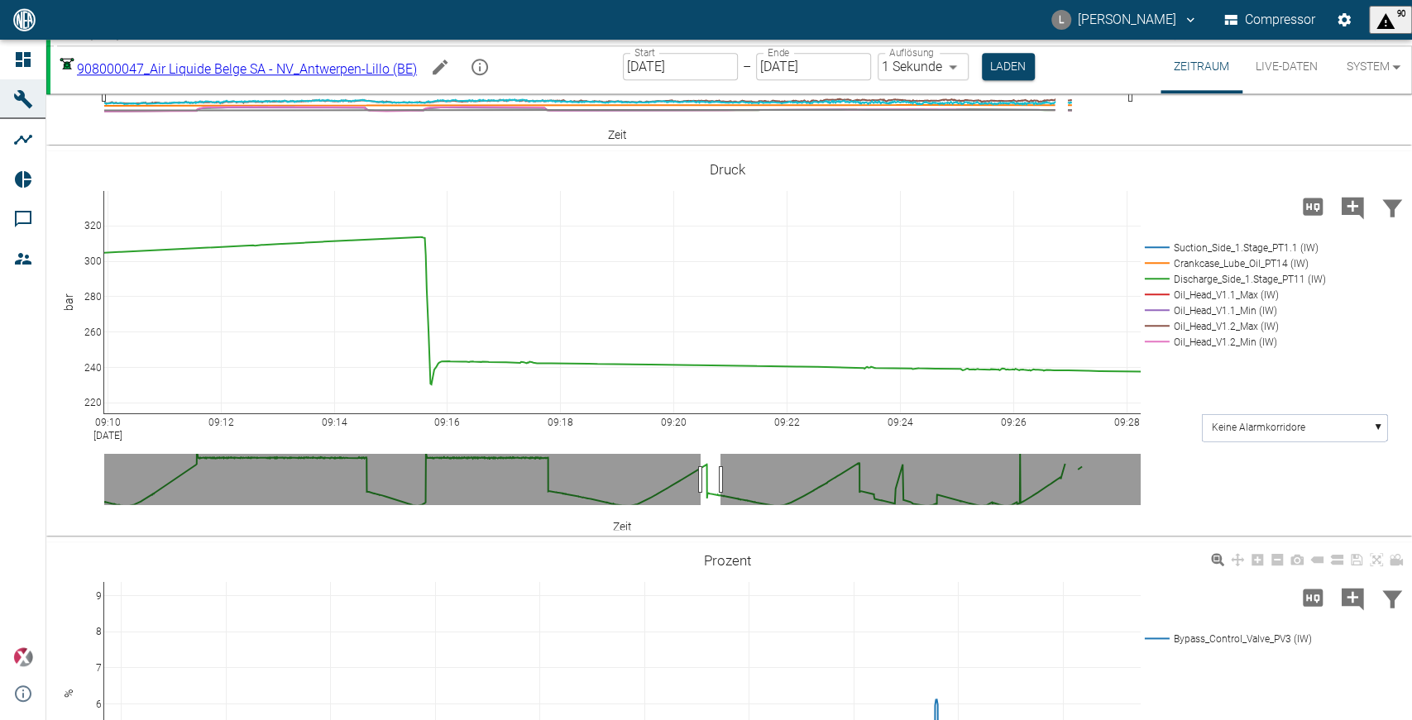
scroll to position [1432, 0]
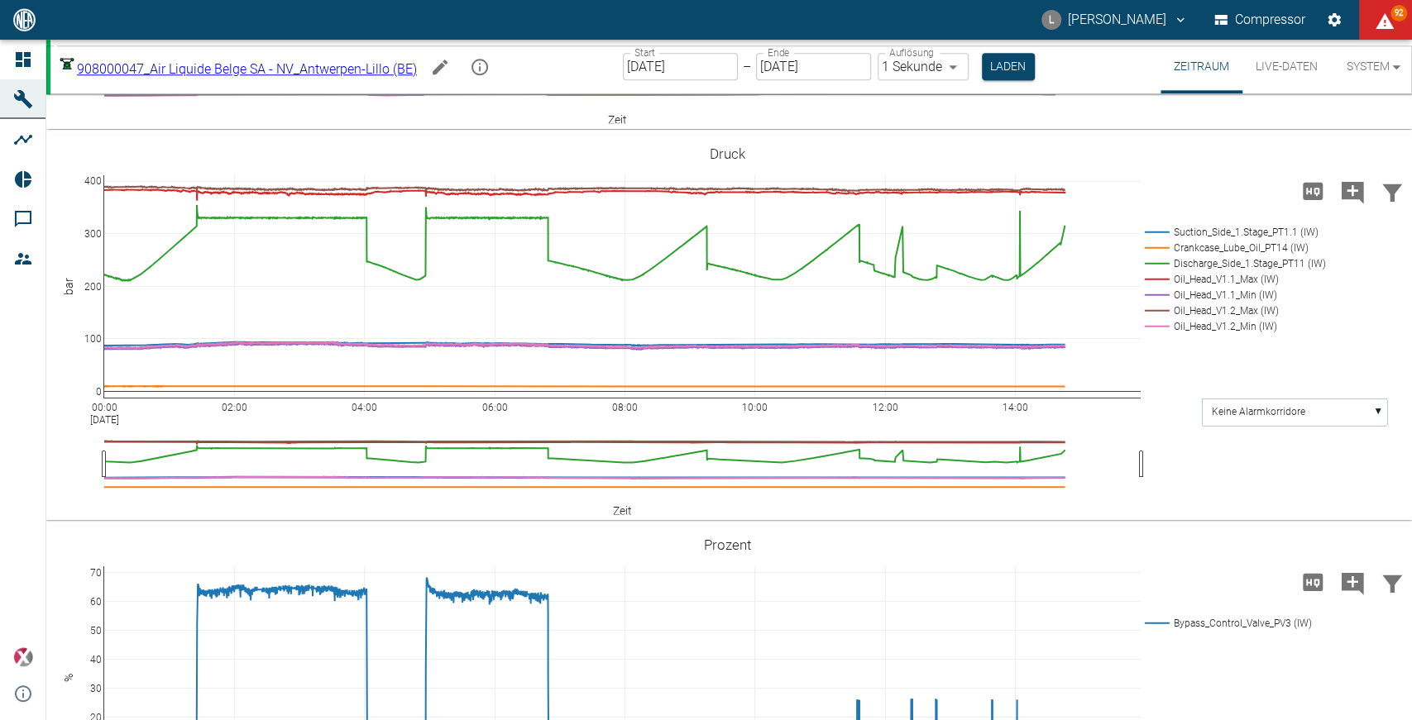
scroll to position [1451, 0]
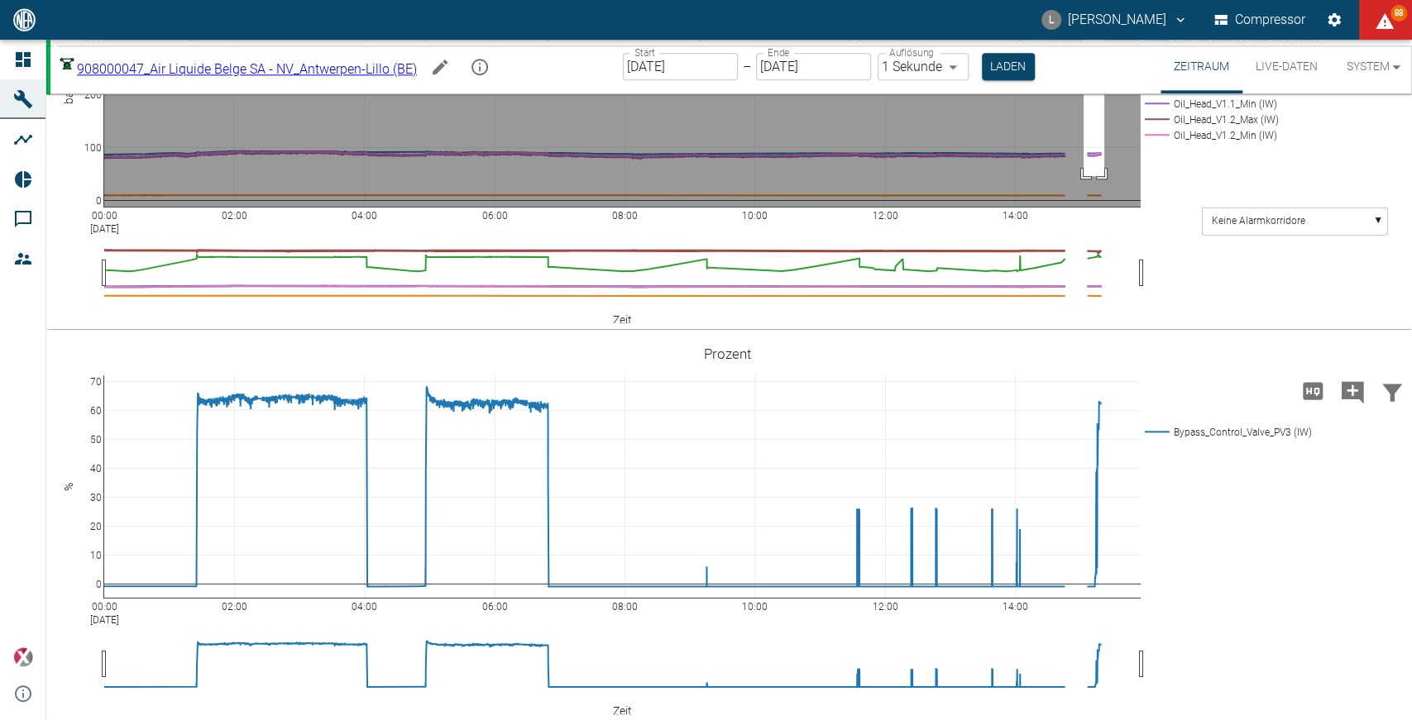
drag, startPoint x: 1084, startPoint y: 254, endPoint x: 1104, endPoint y: 442, distance: 188.9
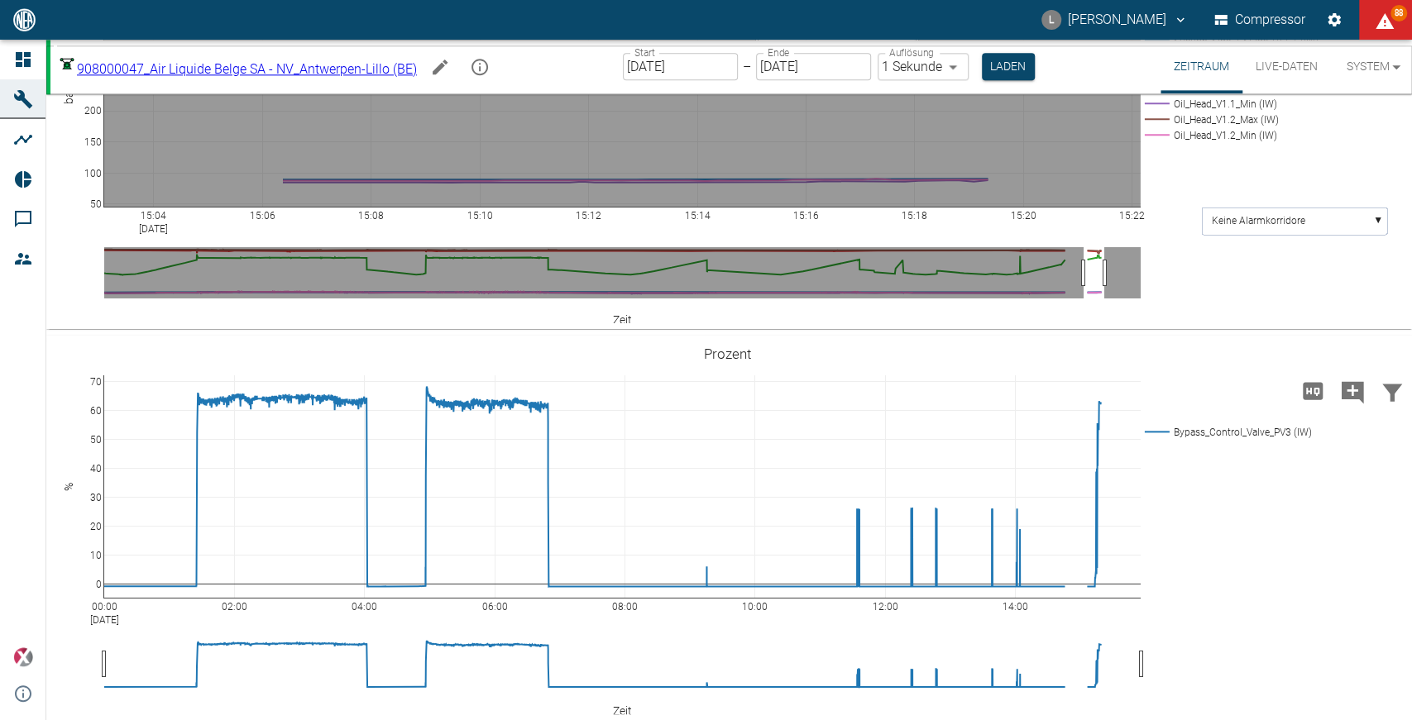
drag, startPoint x: 759, startPoint y: 251, endPoint x: 916, endPoint y: 316, distance: 169.9
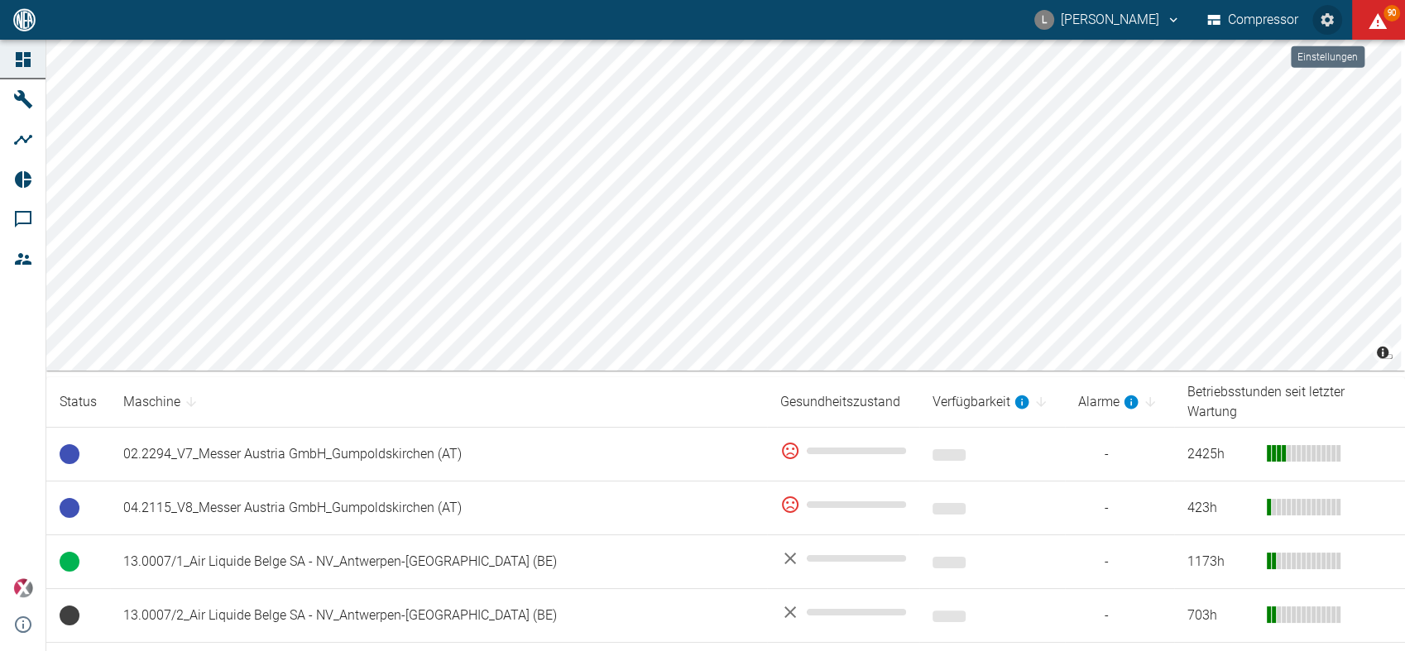
click at [1328, 25] on icon "Einstellungen" at bounding box center [1326, 19] width 13 height 13
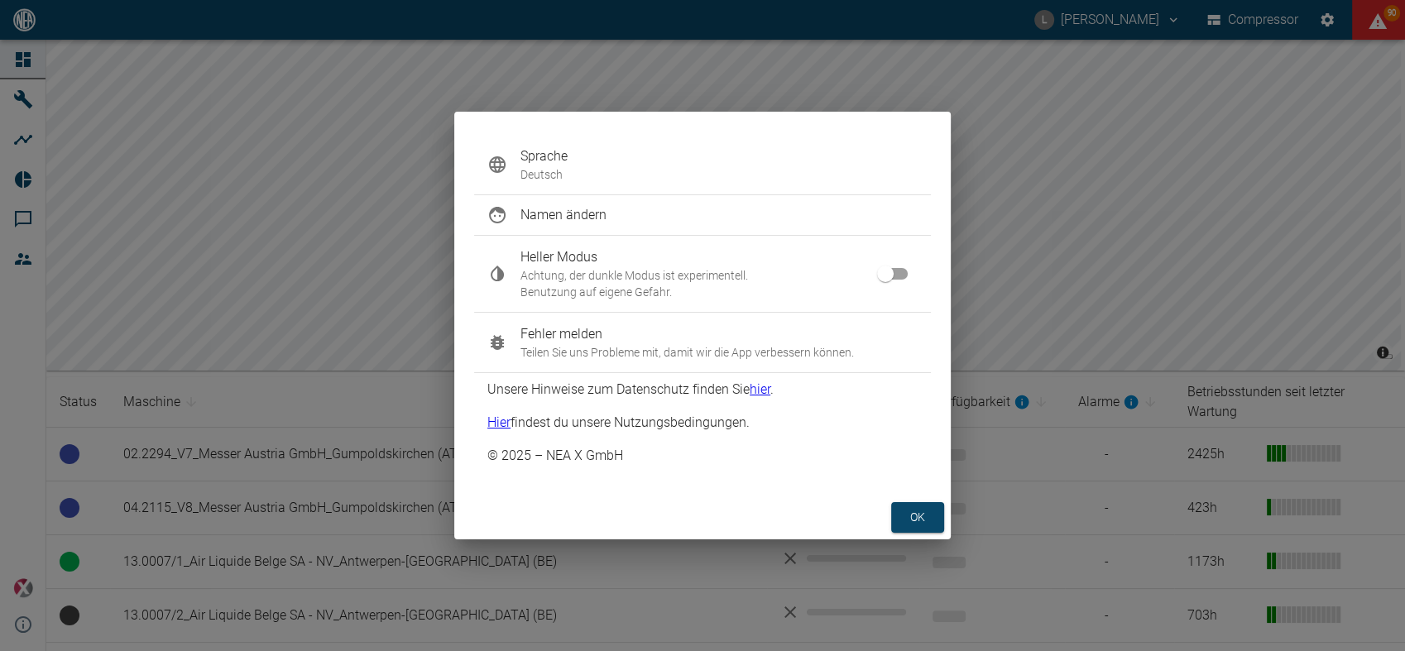
click at [989, 267] on div "Sprache Deutsch Namen ändern Heller Modus Achtung, der dunkle Modus ist experim…" at bounding box center [702, 325] width 1405 height 651
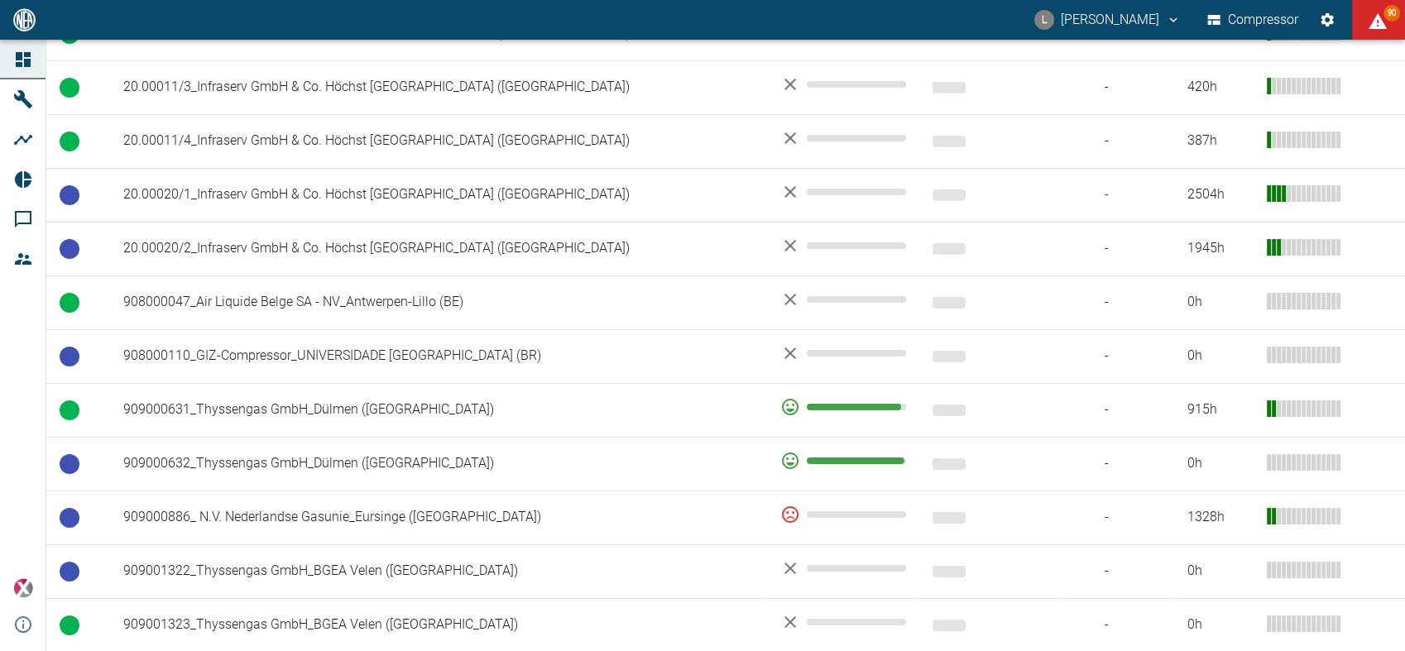
scroll to position [971, 0]
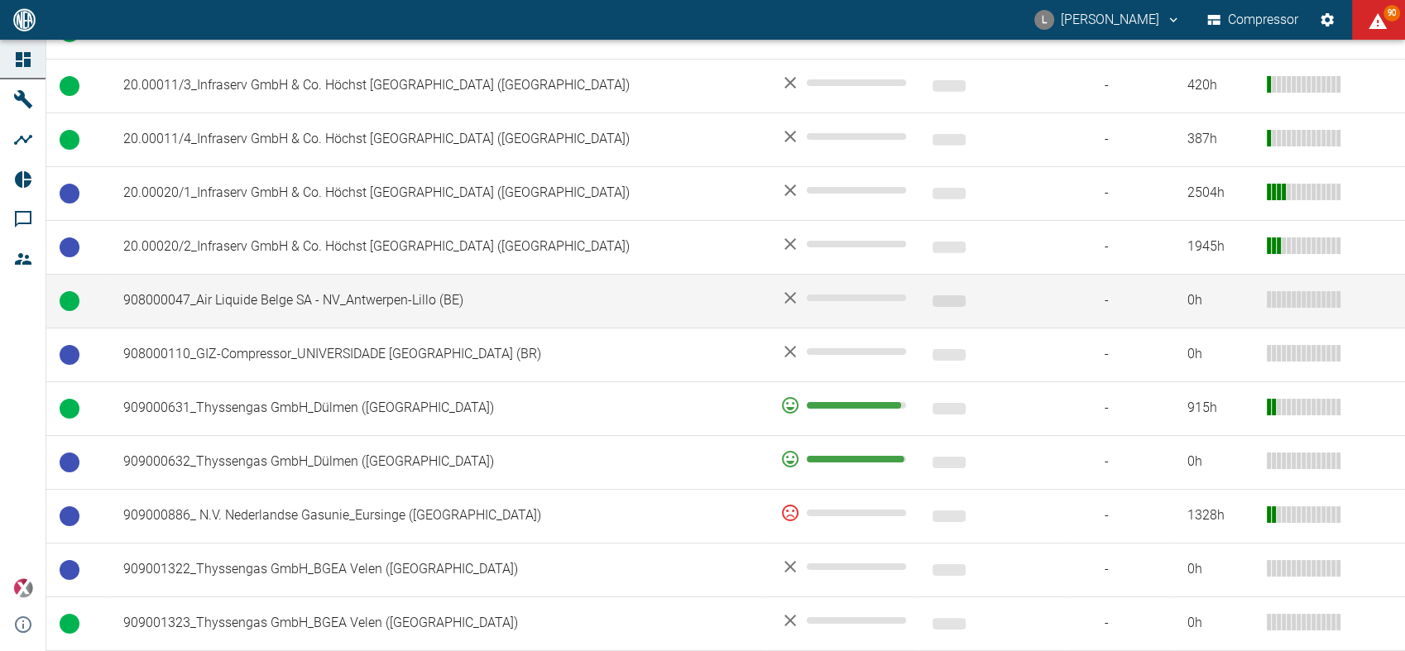
click at [276, 274] on td "908000047_Air Liquide Belge SA - NV_Antwerpen-Lillo (BE)" at bounding box center [438, 301] width 657 height 54
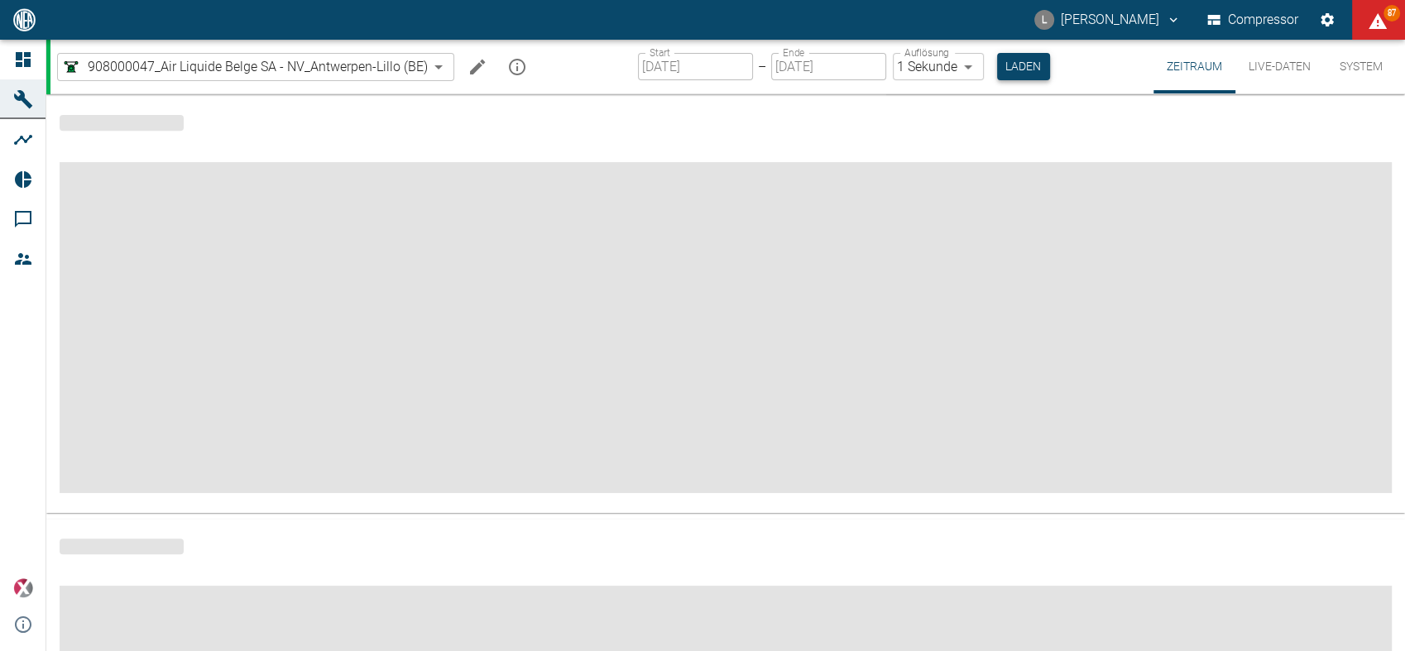
click at [1027, 57] on button "Laden" at bounding box center [1023, 66] width 53 height 27
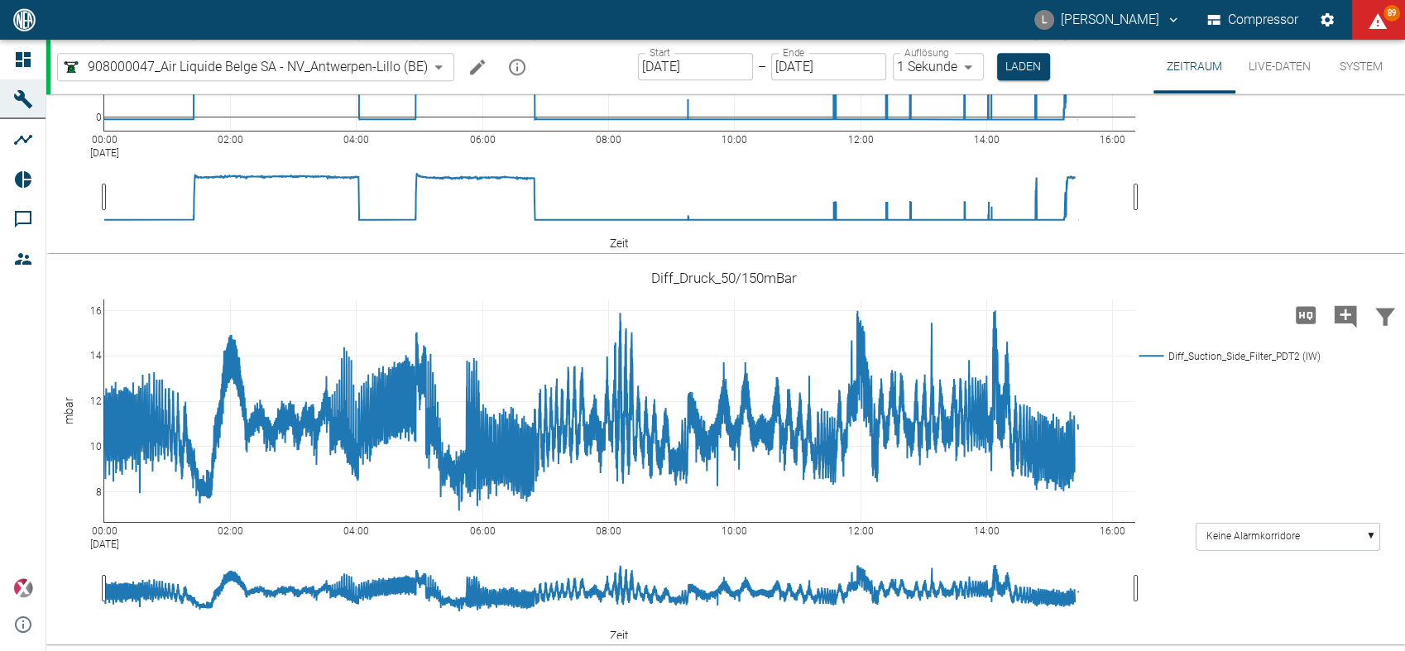
scroll to position [1847, 0]
click at [1154, 247] on div "00:00 [DATE] 02:00 04:00 06:00 08:00 10:00 12:00 14:00 16:00 0 10 20 30 40 50 6…" at bounding box center [723, 61] width 1354 height 372
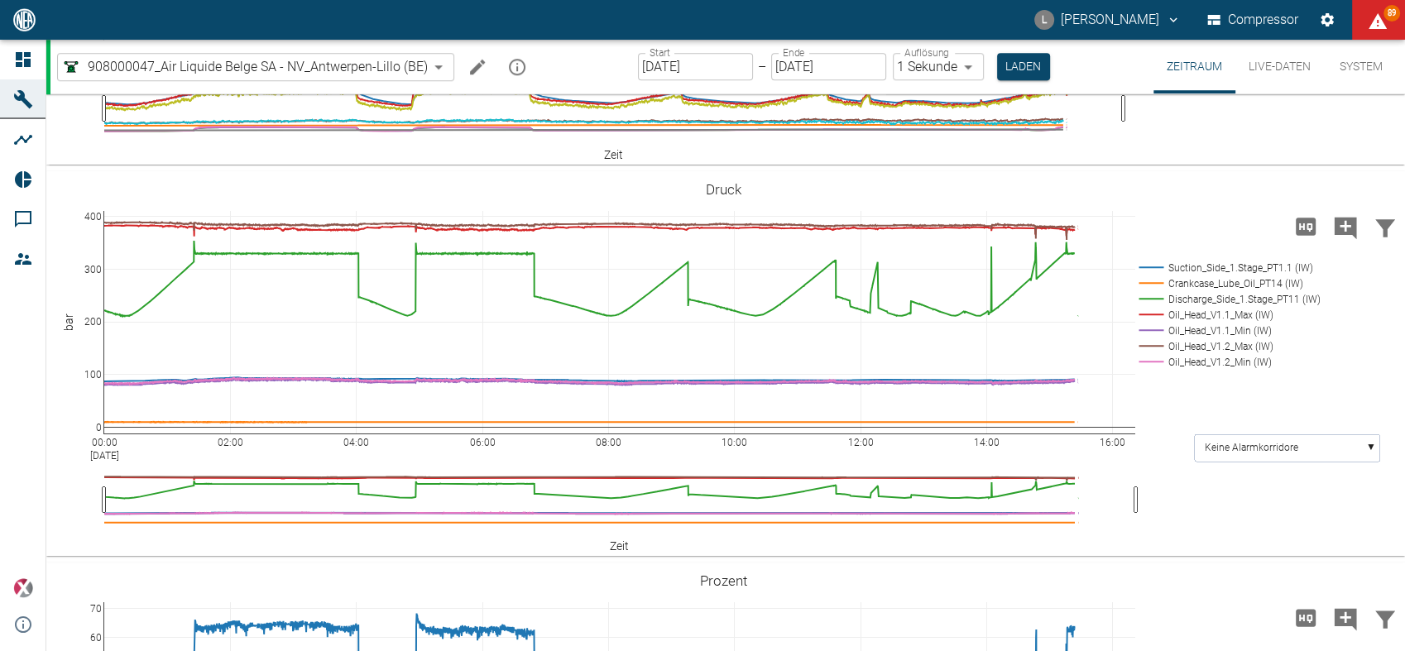
scroll to position [1153, 0]
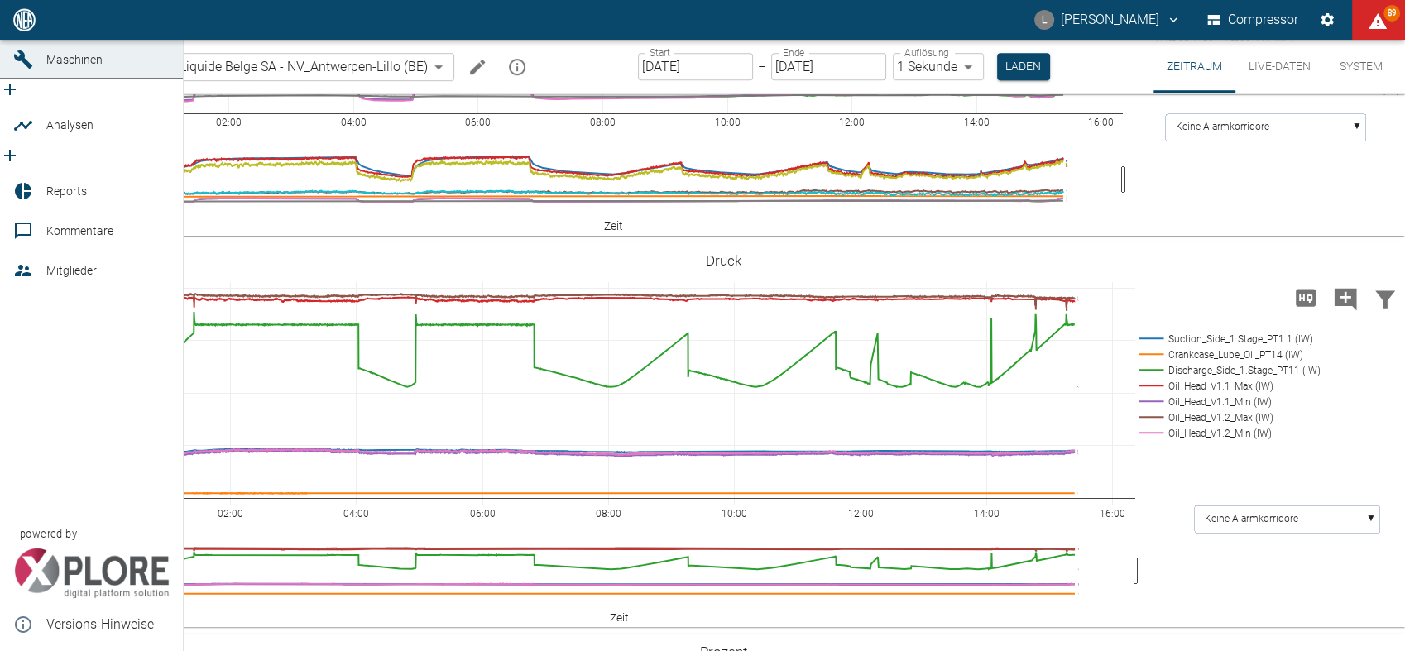
click at [16, 150] on icon "new /analyses/list/0" at bounding box center [10, 156] width 12 height 12
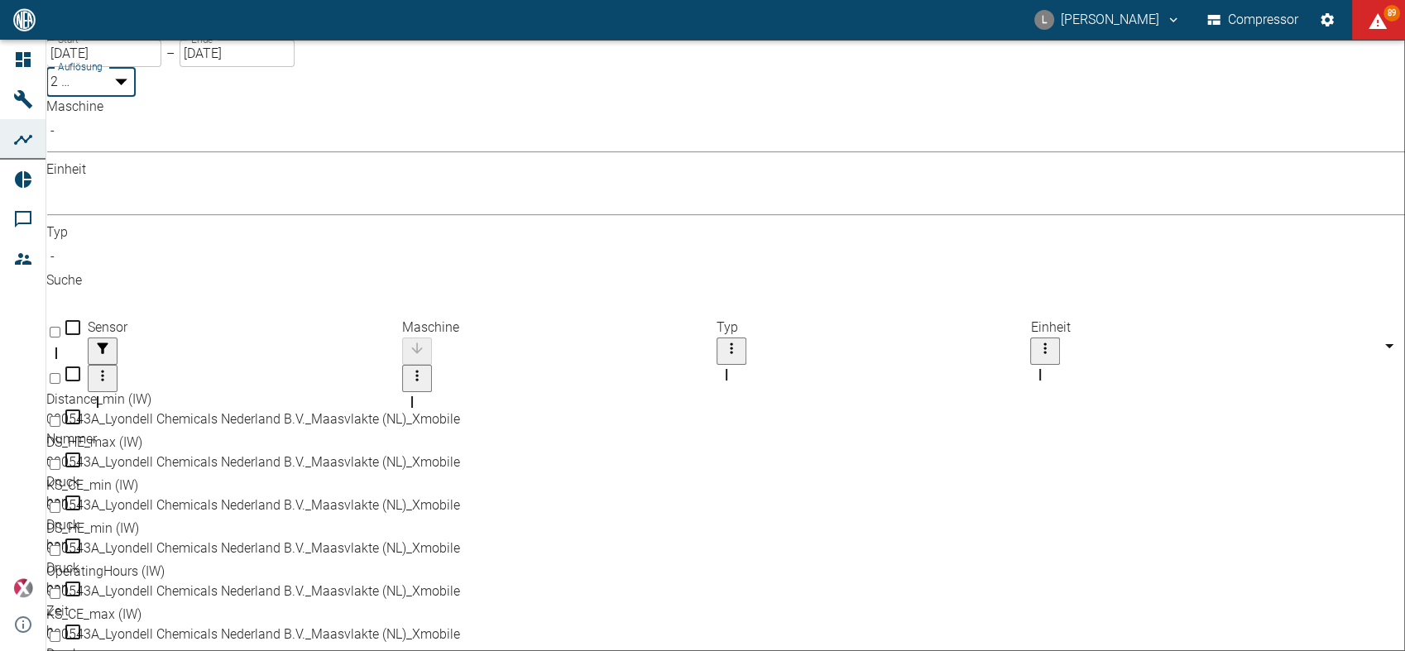
click at [374, 86] on body "L Luca Corigliano Compressor 89 Dashboard Maschinen Analysen Reports Kommentare…" at bounding box center [702, 325] width 1405 height 651
type input "1sec"
click at [261, 152] on body "L Luca Corigliano Compressor 89 Dashboard Maschinen Analysen Reports Kommentare…" at bounding box center [702, 325] width 1405 height 651
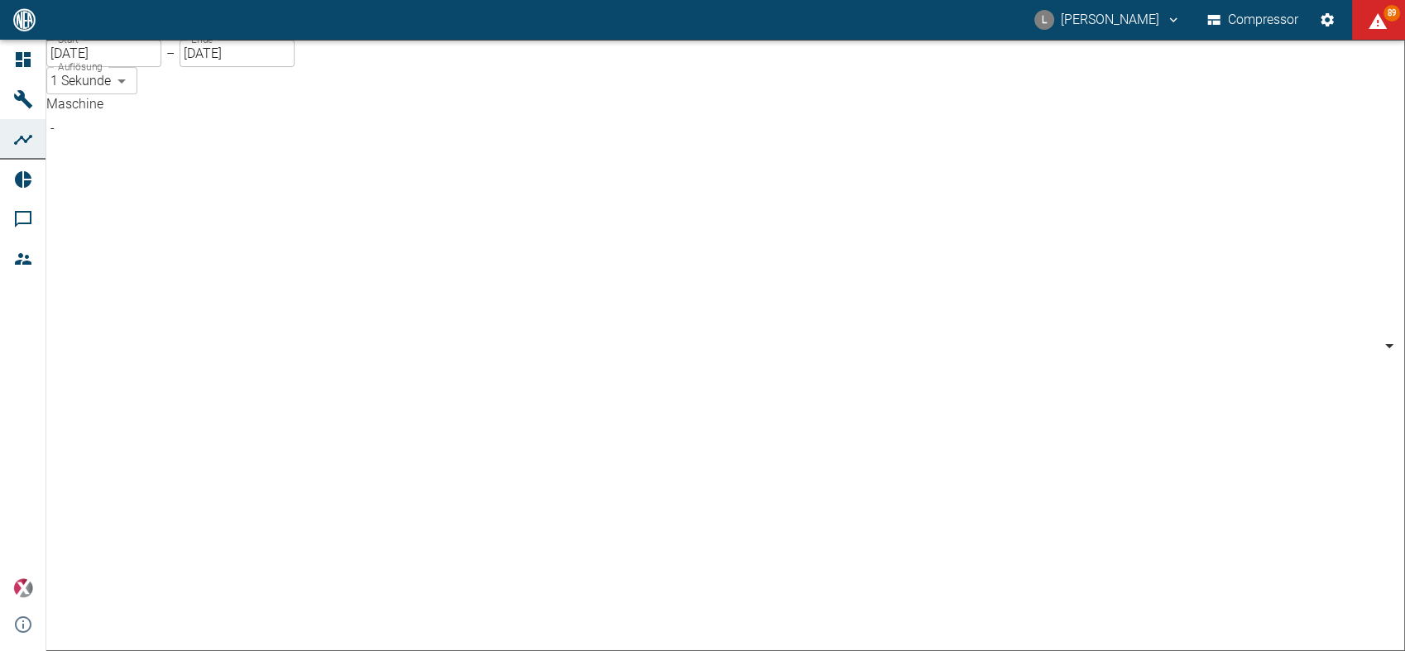
scroll to position [430, 0]
type input "53812aab-fb54-4a57-a574-01c3305aa274"
click at [665, 151] on body "L Luca Corigliano Compressor 89 Dashboard Maschinen Analysen Reports Kommentare…" at bounding box center [702, 325] width 1405 height 651
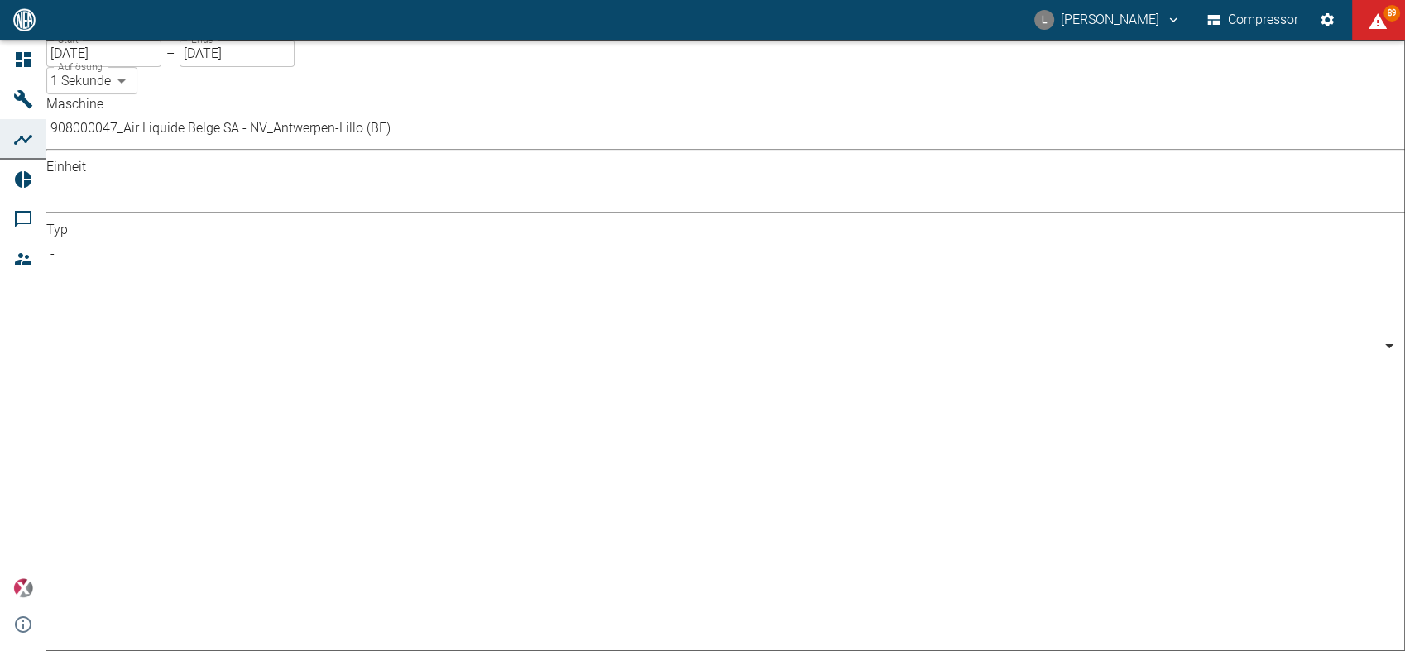
type input "Percentage"
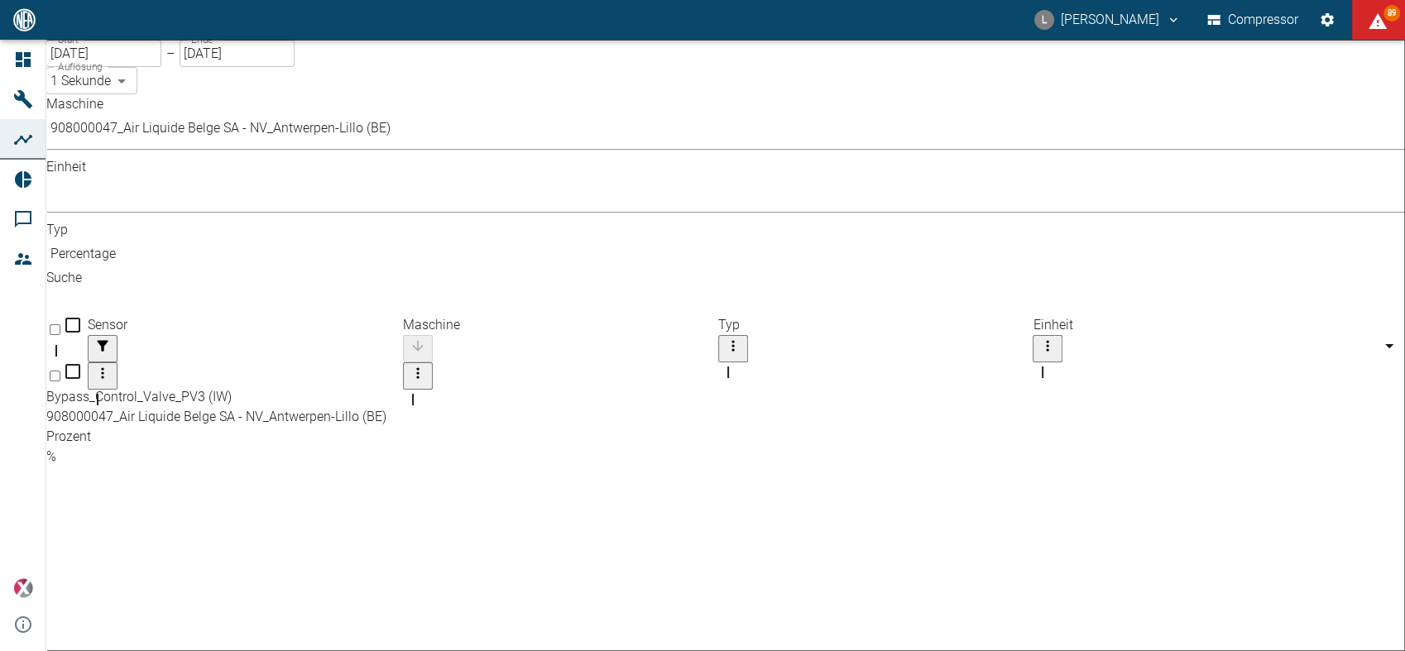
click at [596, 407] on div "908000047_Air Liquide Belge SA - NV_Antwerpen-Lillo (BE)" at bounding box center [696, 417] width 1301 height 20
checkbox input "true"
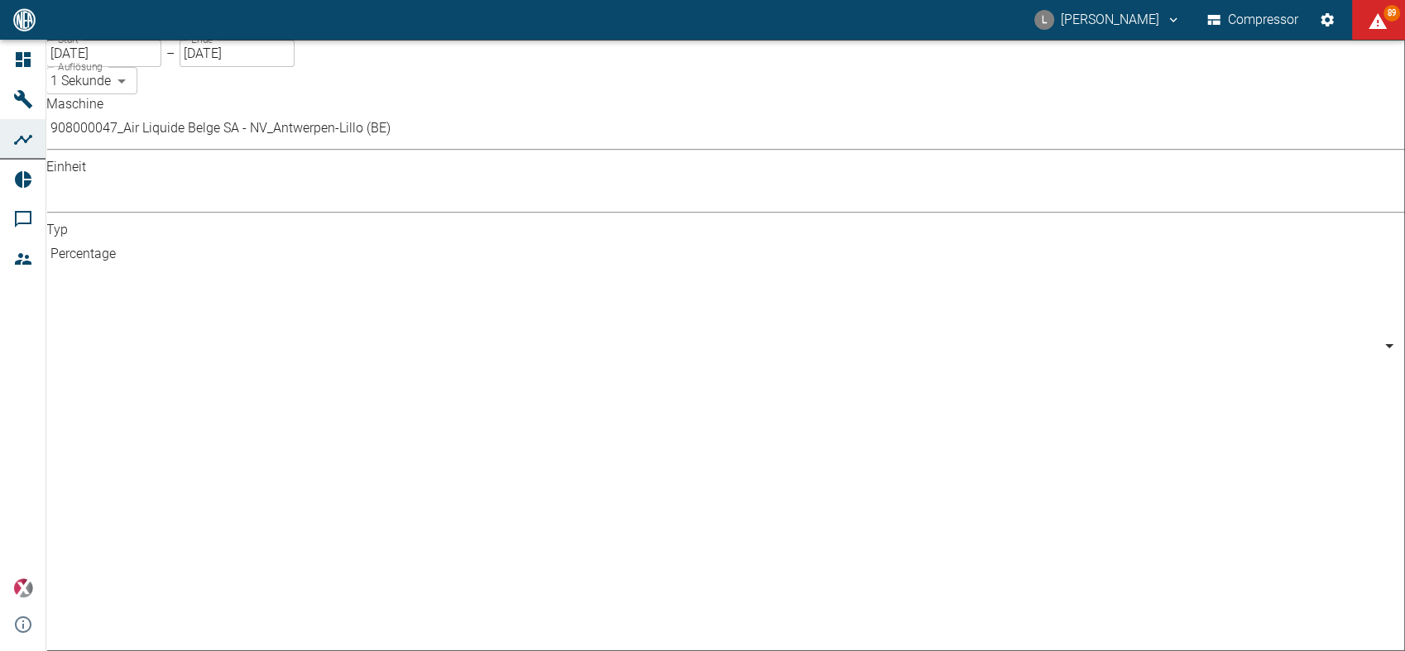
click at [653, 142] on body "L Luca Corigliano Compressor 89 Dashboard Maschinen Analysen Reports Kommentare…" at bounding box center [702, 325] width 1405 height 651
type input "Pressure"
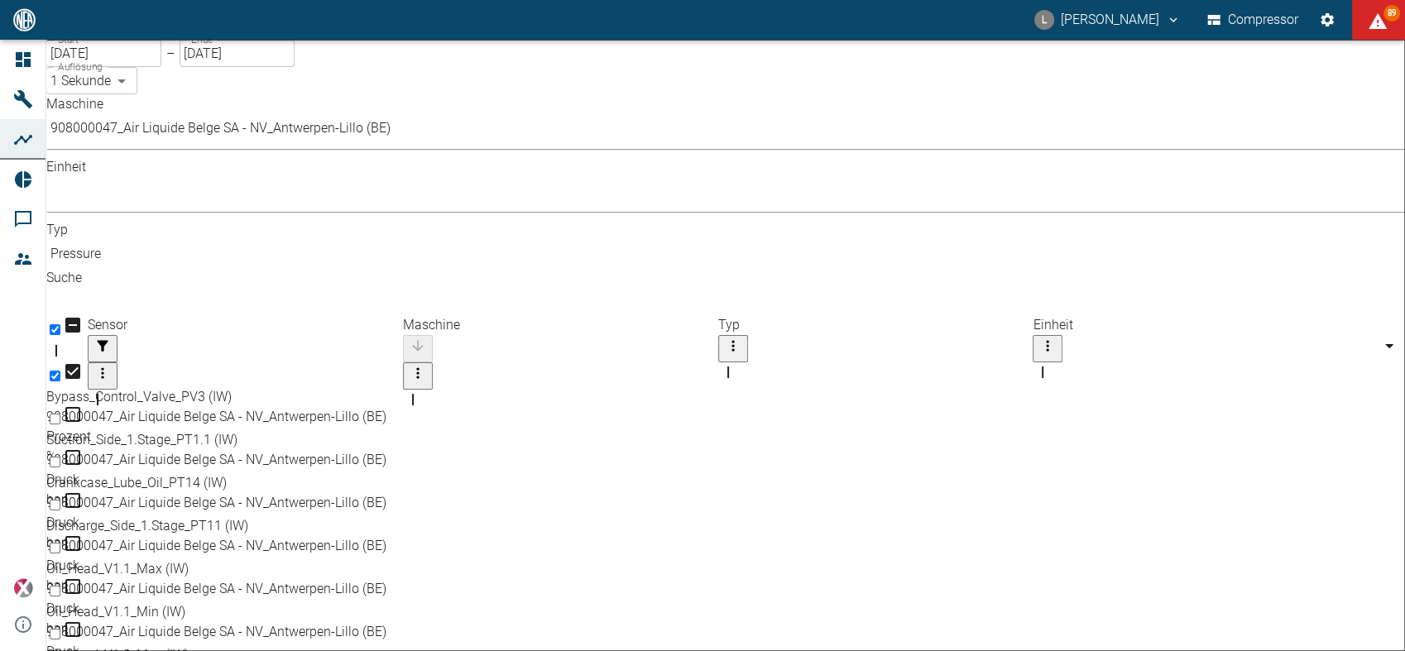
click at [257, 516] on div "Discharge_Side_1.Stage_PT11 (IW)" at bounding box center [696, 526] width 1301 height 20
checkbox input "true"
click at [251, 559] on div "Oil_Head_V1.1_Max (IW)" at bounding box center [696, 569] width 1301 height 20
checkbox input "true"
click at [231, 645] on div "Oil_Head_V1.2_Max (IW)" at bounding box center [696, 655] width 1301 height 20
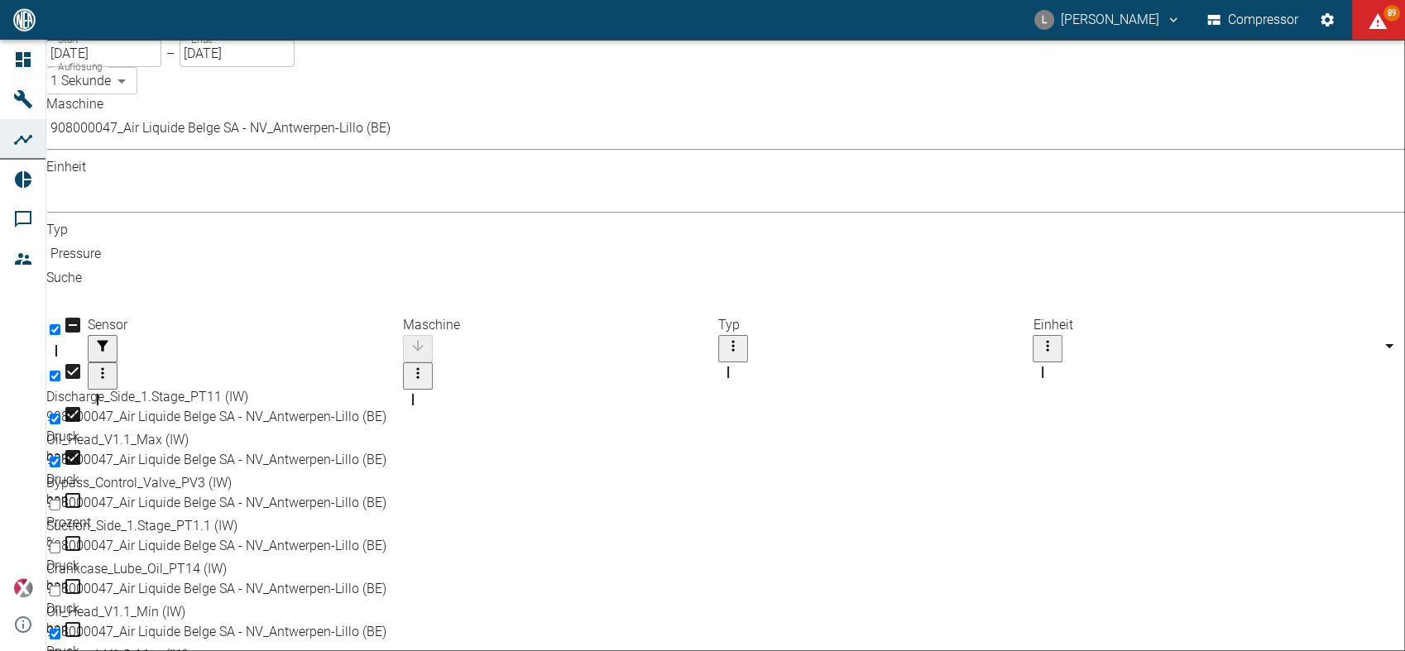
checkbox input "true"
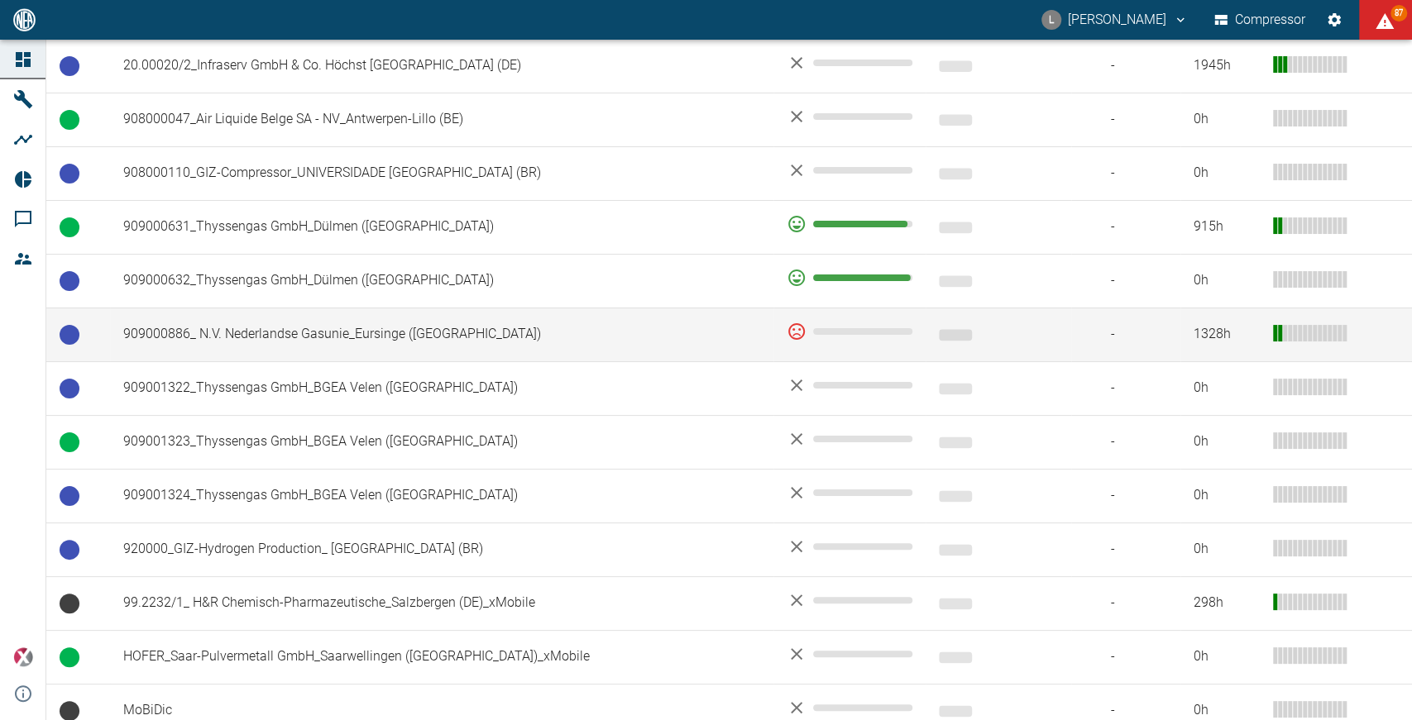
scroll to position [1152, 0]
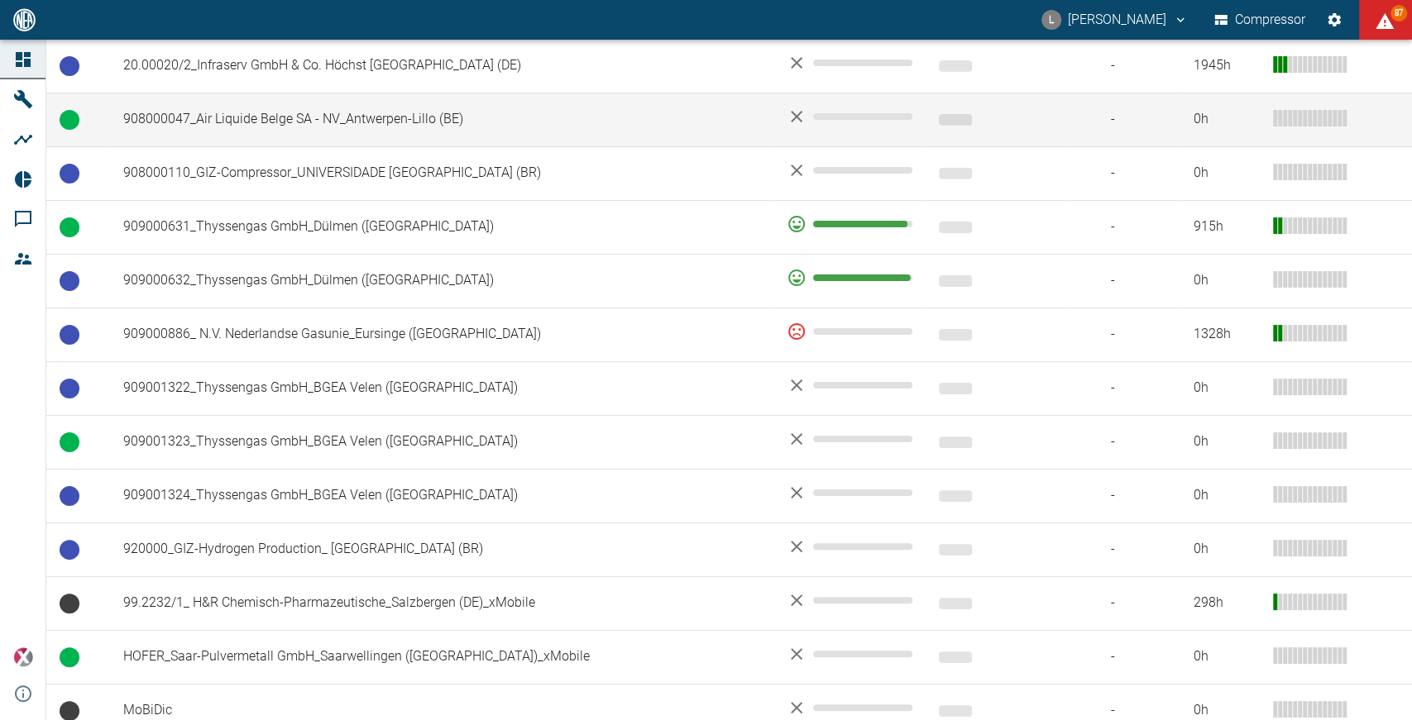
click at [291, 97] on td "908000047_Air Liquide Belge SA - NV_Antwerpen-Lillo (BE)" at bounding box center [441, 120] width 663 height 54
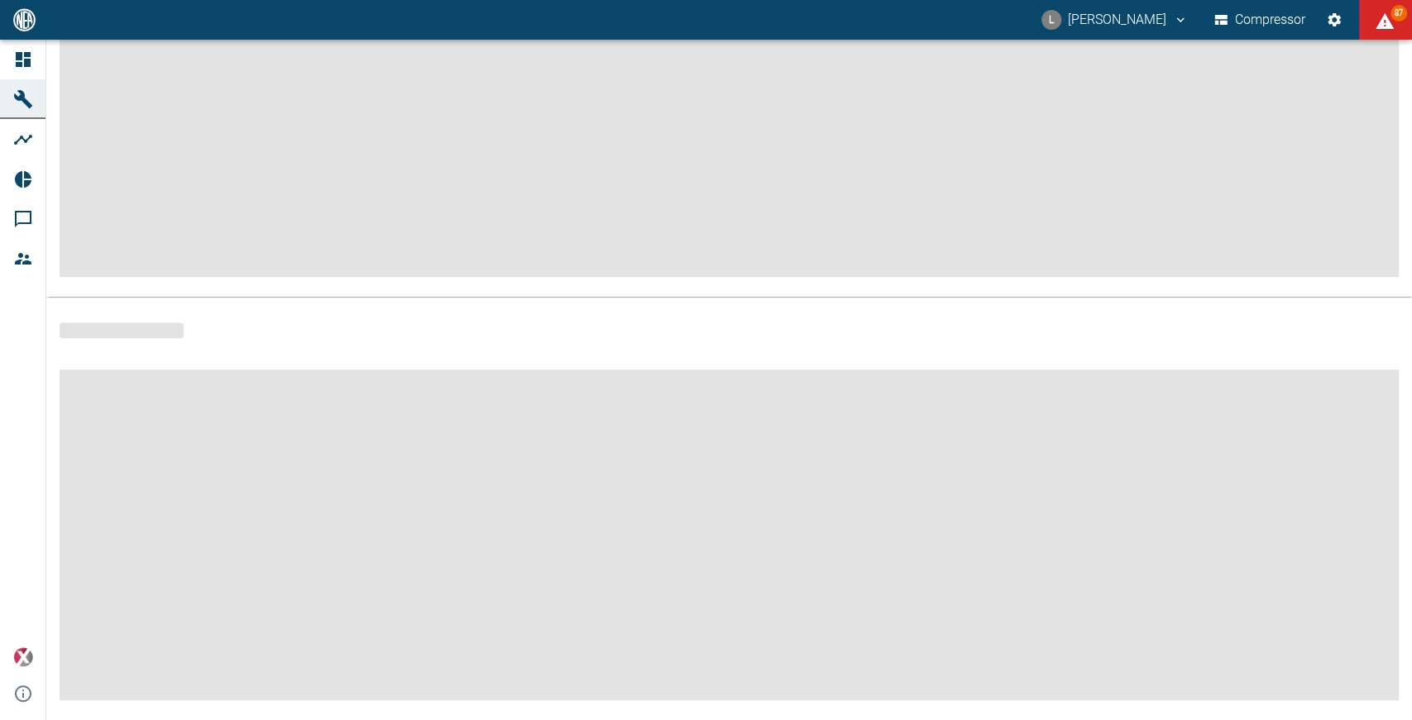
scroll to position [242, 0]
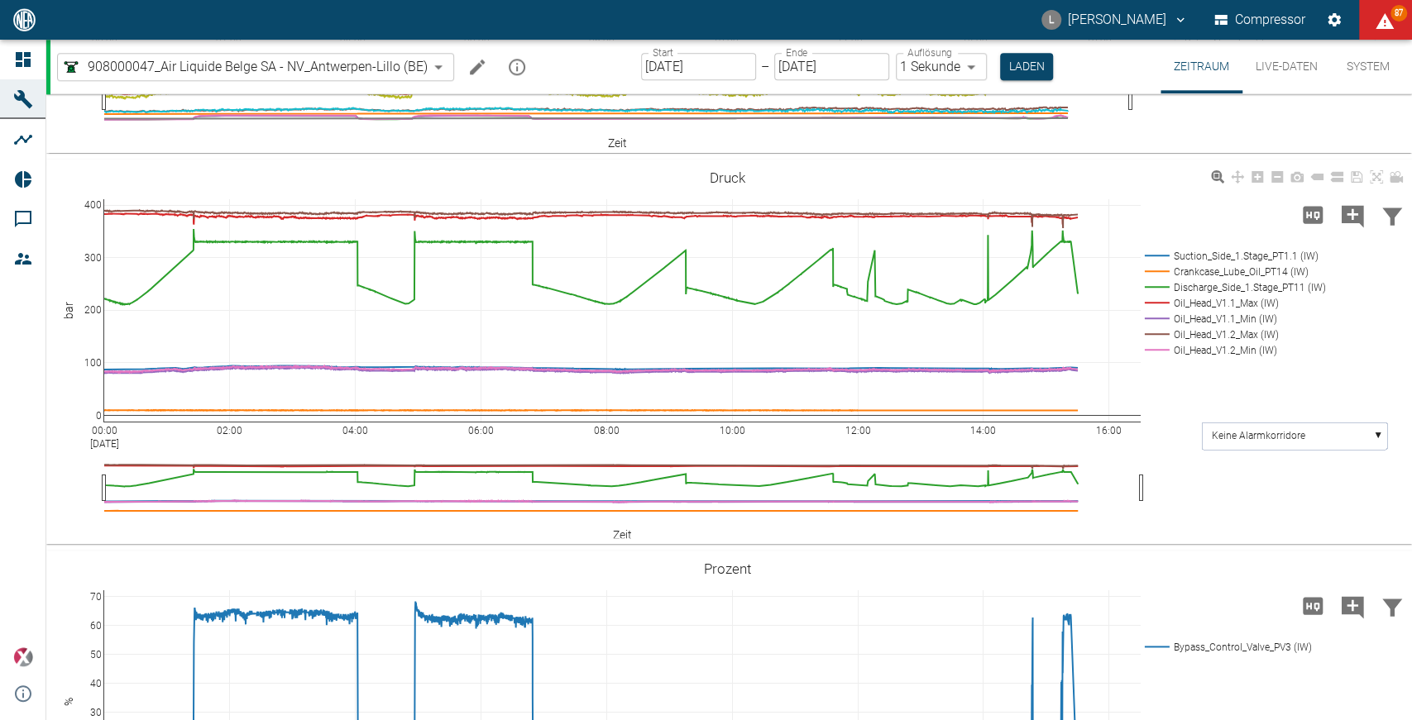
scroll to position [1237, 0]
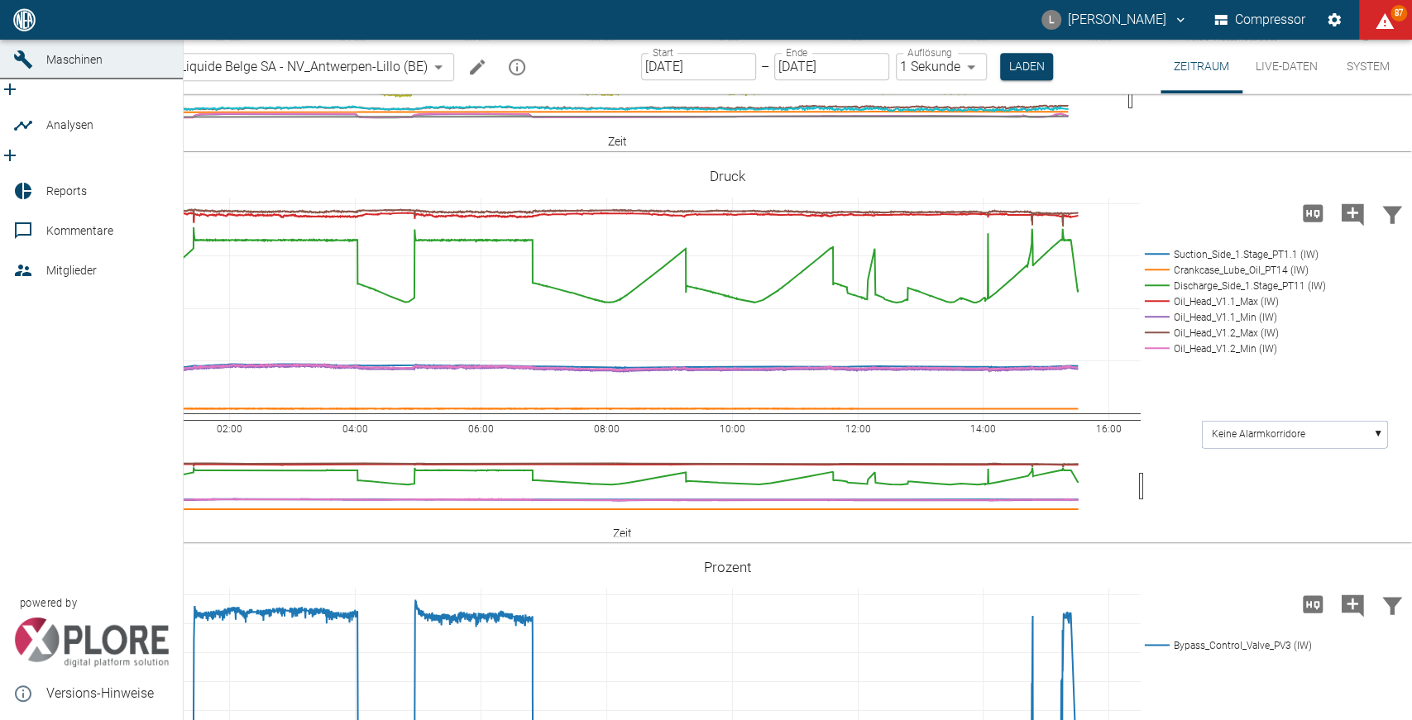
click at [122, 135] on span "Analysen" at bounding box center [107, 125] width 123 height 20
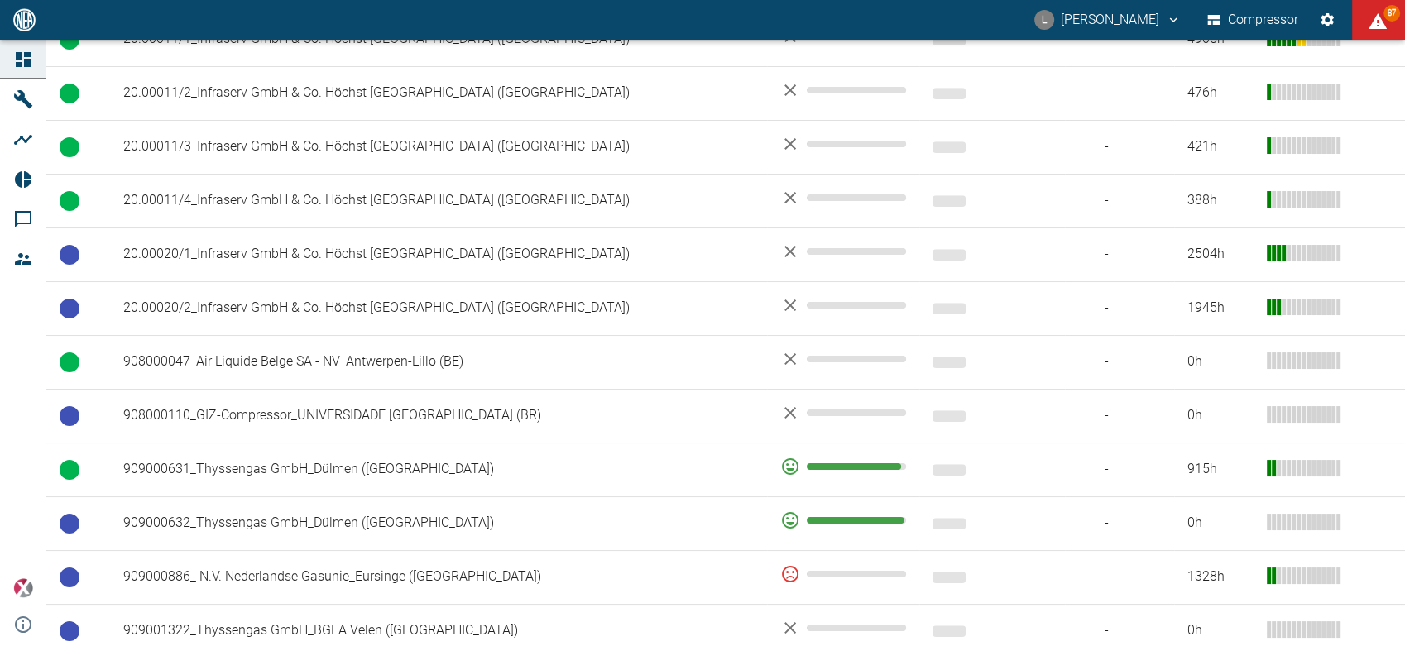
scroll to position [912, 0]
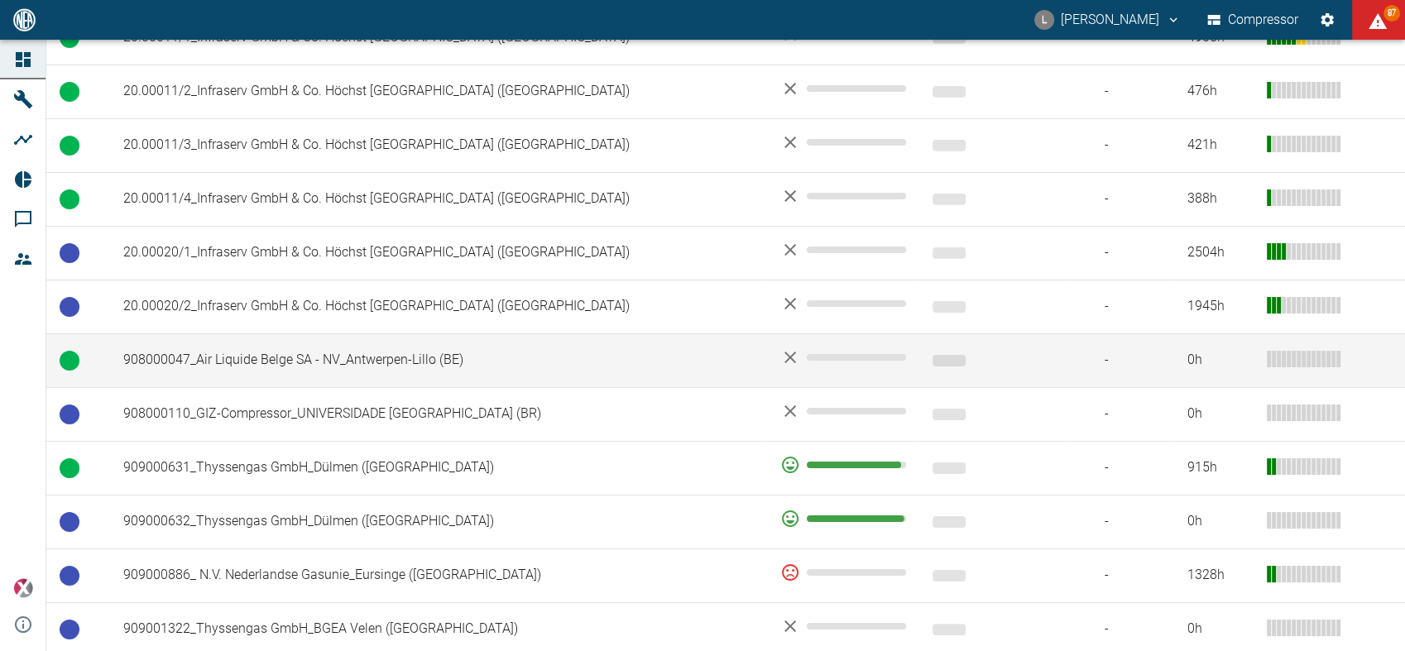
click at [270, 333] on td "908000047_Air Liquide Belge SA - NV_Antwerpen-Lillo (BE)" at bounding box center [438, 360] width 657 height 54
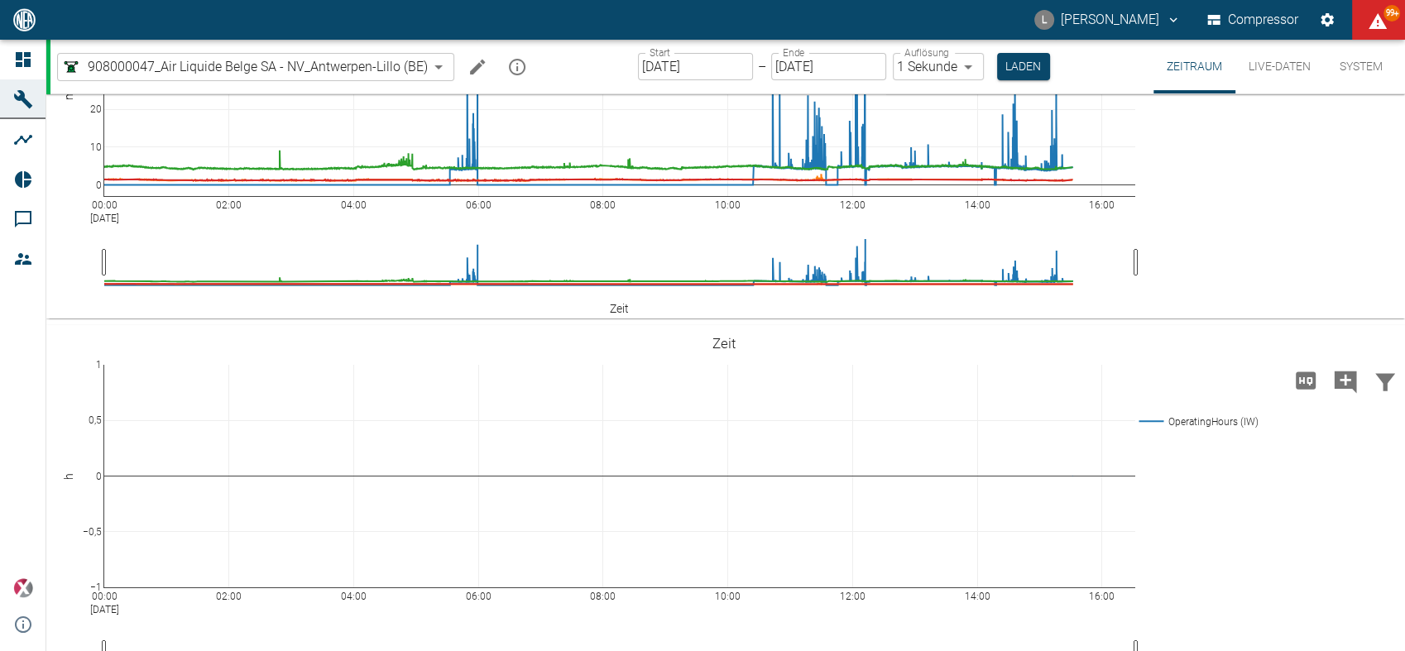
scroll to position [98, 0]
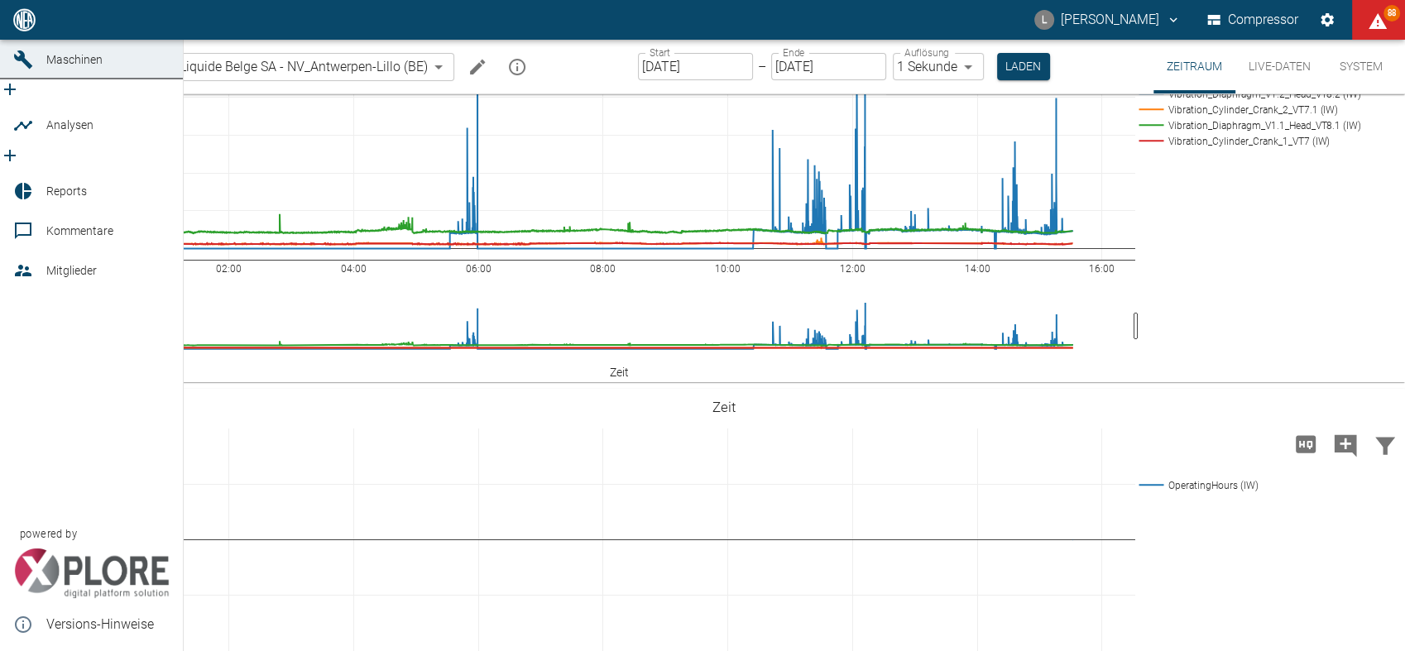
click at [20, 146] on icon "new /analyses/list/0" at bounding box center [10, 156] width 20 height 20
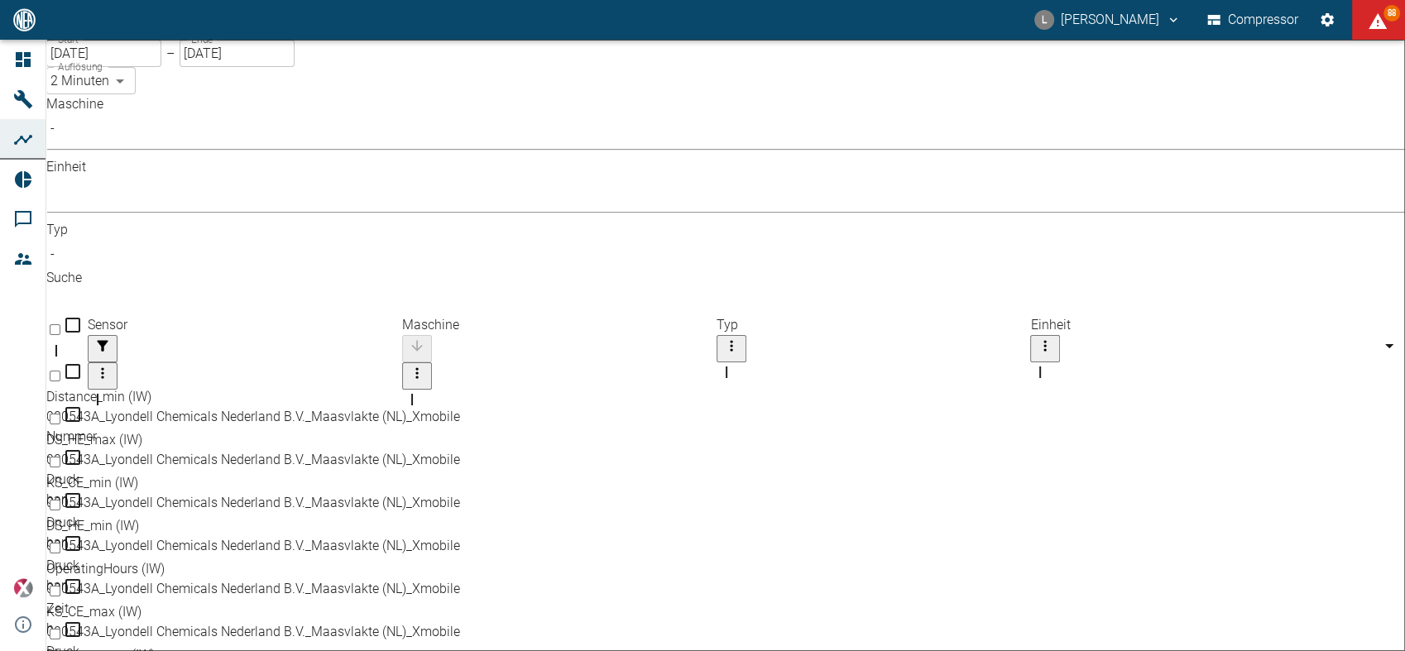
click at [375, 79] on body "L Luca Corigliano Compressor 88 Dashboard Maschinen Analysen Reports Kommentare…" at bounding box center [702, 325] width 1405 height 651
type input "1sec"
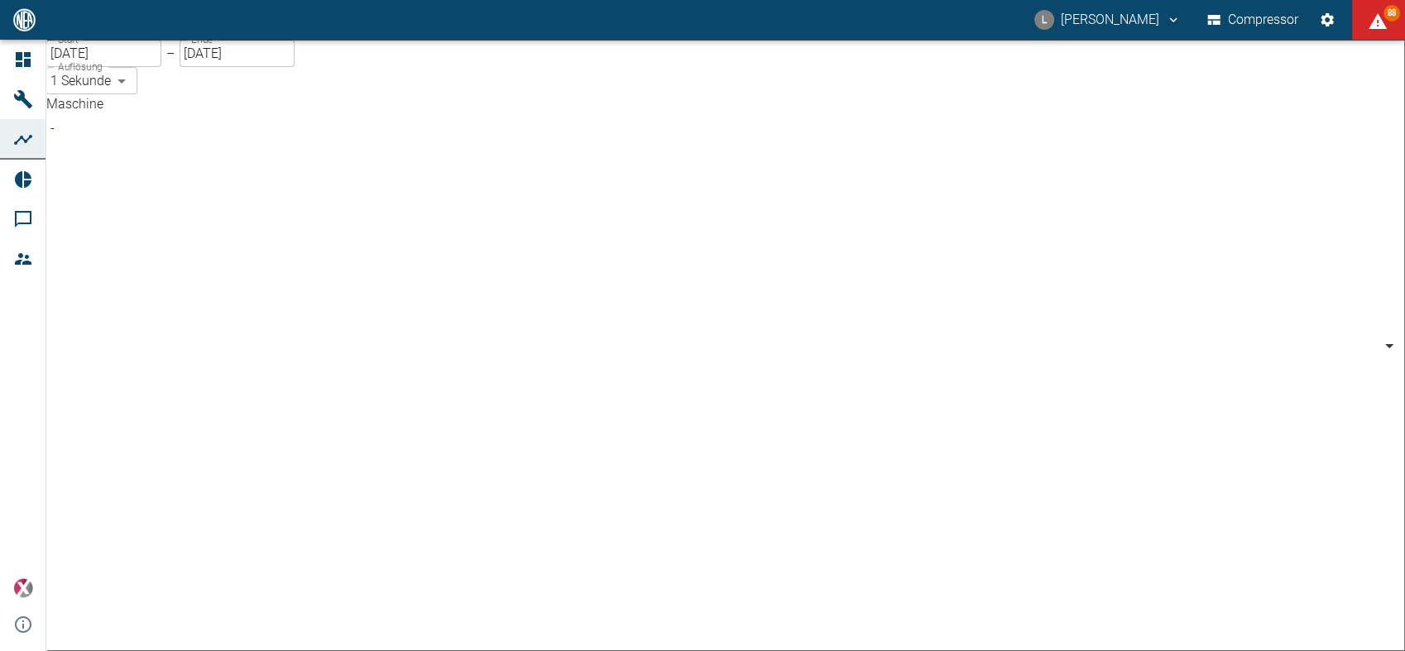
click at [265, 156] on body "L Luca Corigliano Compressor 88 Dashboard Maschinen Analysen Reports Kommentare…" at bounding box center [702, 325] width 1405 height 651
type input "53812aab-fb54-4a57-a574-01c3305aa274"
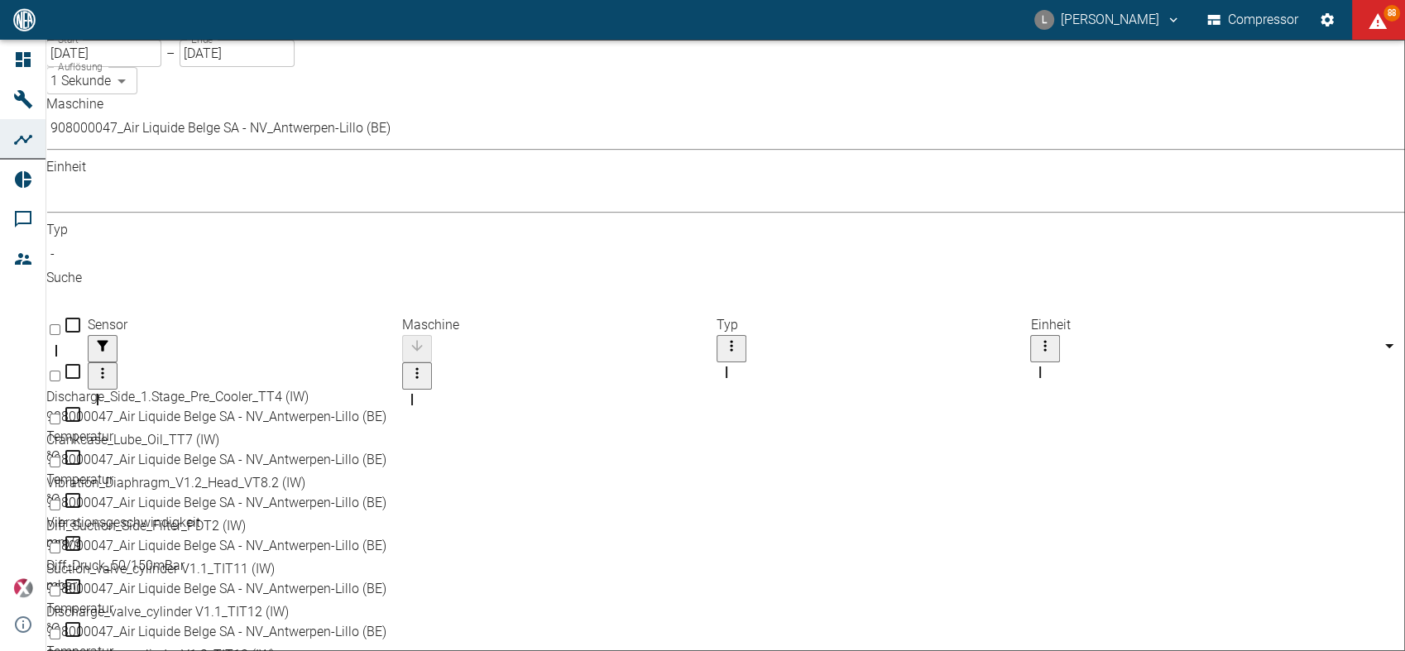
click at [654, 136] on body "L Luca Corigliano Compressor 88 Dashboard Maschinen Analysen Reports Kommentare…" at bounding box center [702, 325] width 1405 height 651
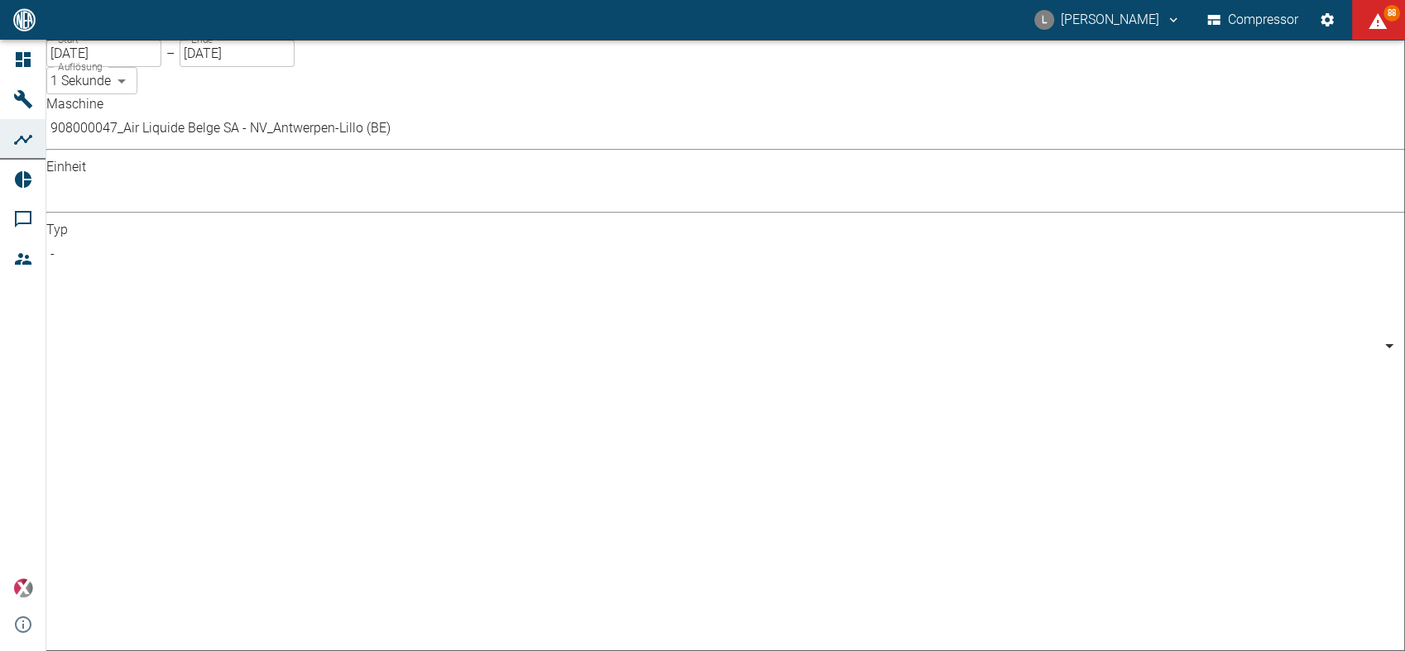
type input "Pressure"
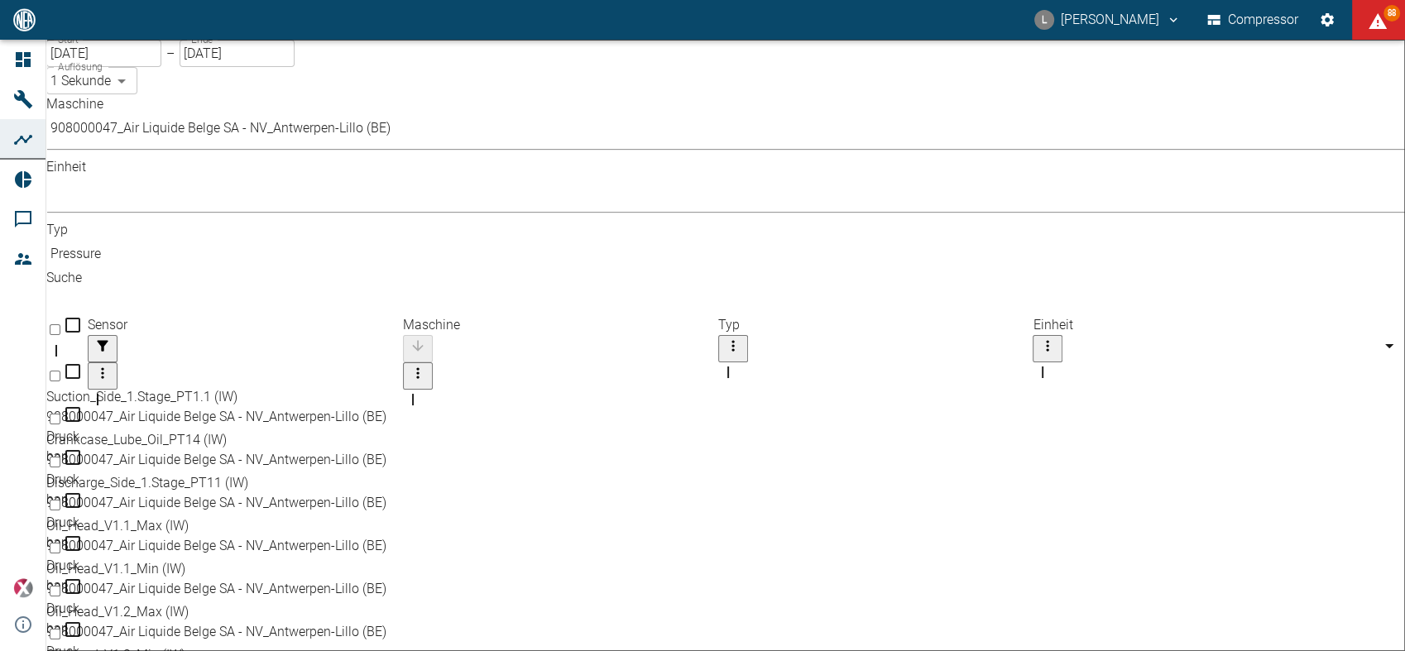
click at [268, 516] on div "Oil_Head_V1.1_Max (IW)" at bounding box center [696, 526] width 1301 height 20
checkbox input "true"
click at [265, 602] on div "Oil_Head_V1.2_Max (IW)" at bounding box center [696, 612] width 1301 height 20
checkbox input "true"
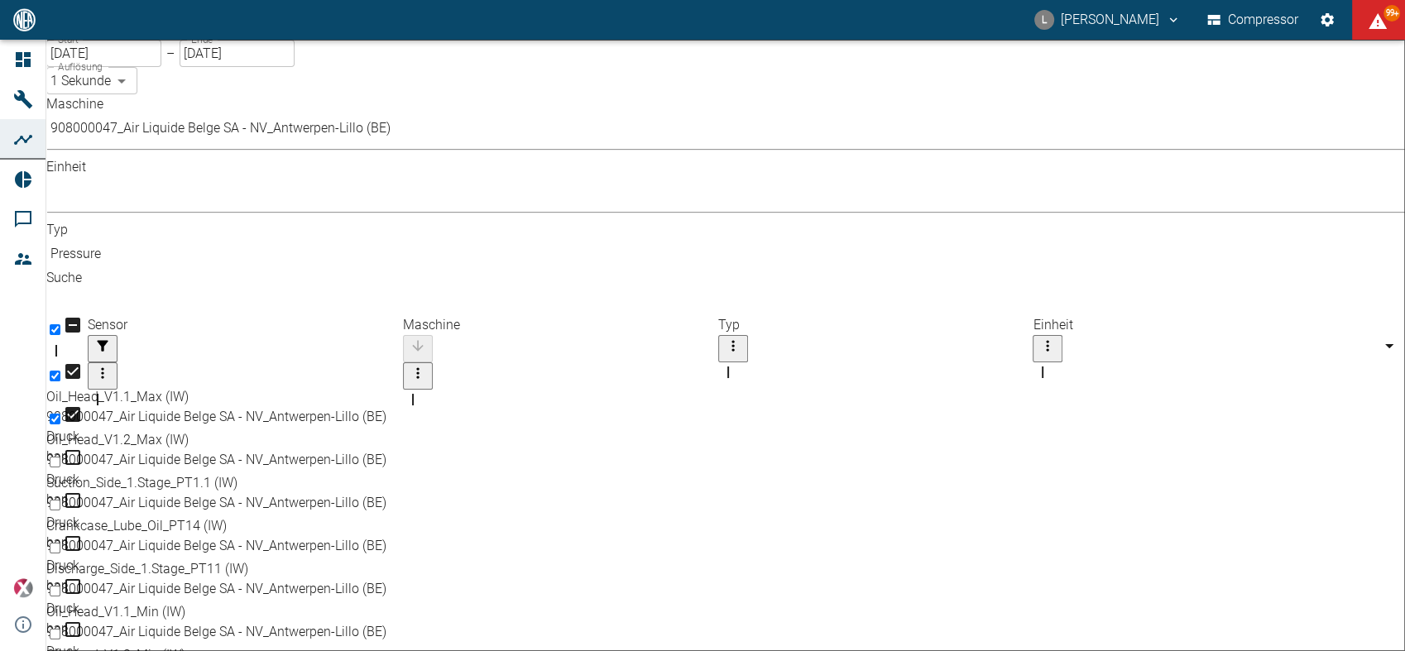
click at [265, 602] on div "Oil_Head_V1.1_Min (IW)" at bounding box center [696, 612] width 1301 height 20
click at [325, 430] on div "Oil_Head_V1.1_Min (IW)" at bounding box center [696, 440] width 1301 height 20
checkbox input "false"
click at [299, 559] on div "Discharge_Side_1.Stage_PT11 (IW)" at bounding box center [696, 569] width 1301 height 20
checkbox input "true"
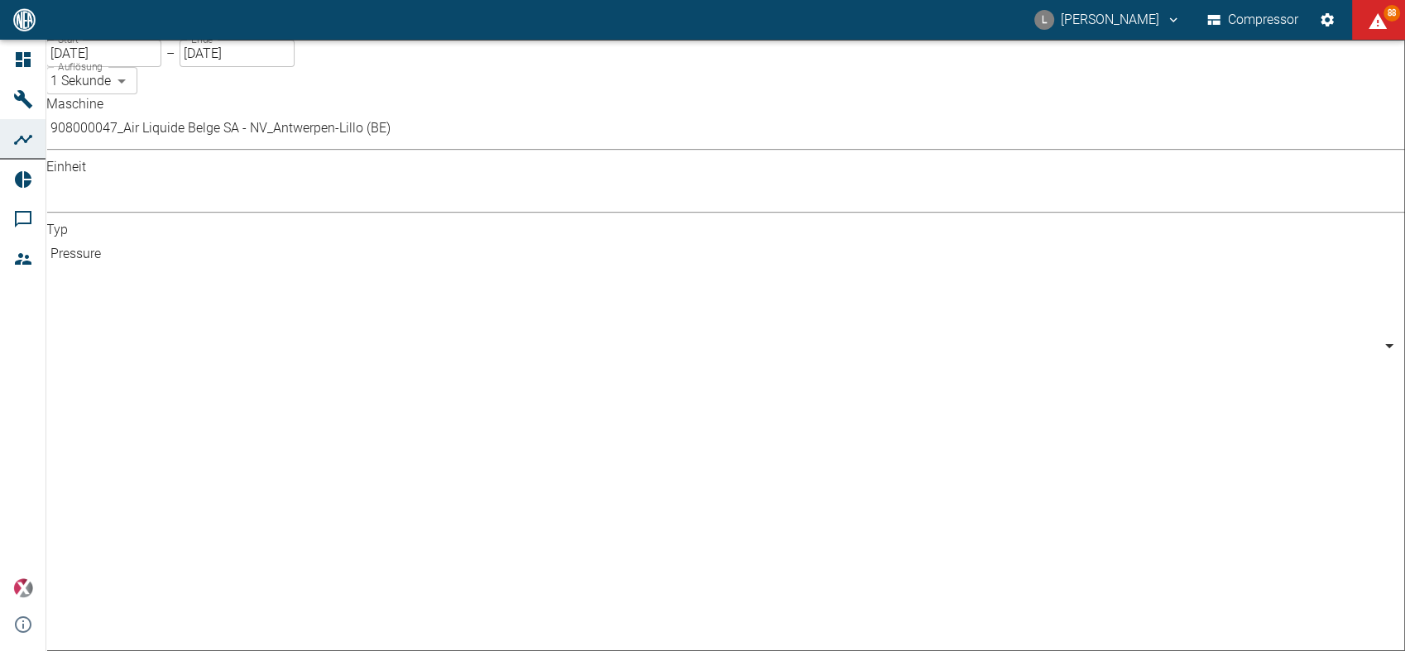
click at [571, 152] on body "L Luca Corigliano Compressor 88 Dashboard Maschinen Analysen Reports Kommentare…" at bounding box center [702, 325] width 1405 height 651
type input "Percentage"
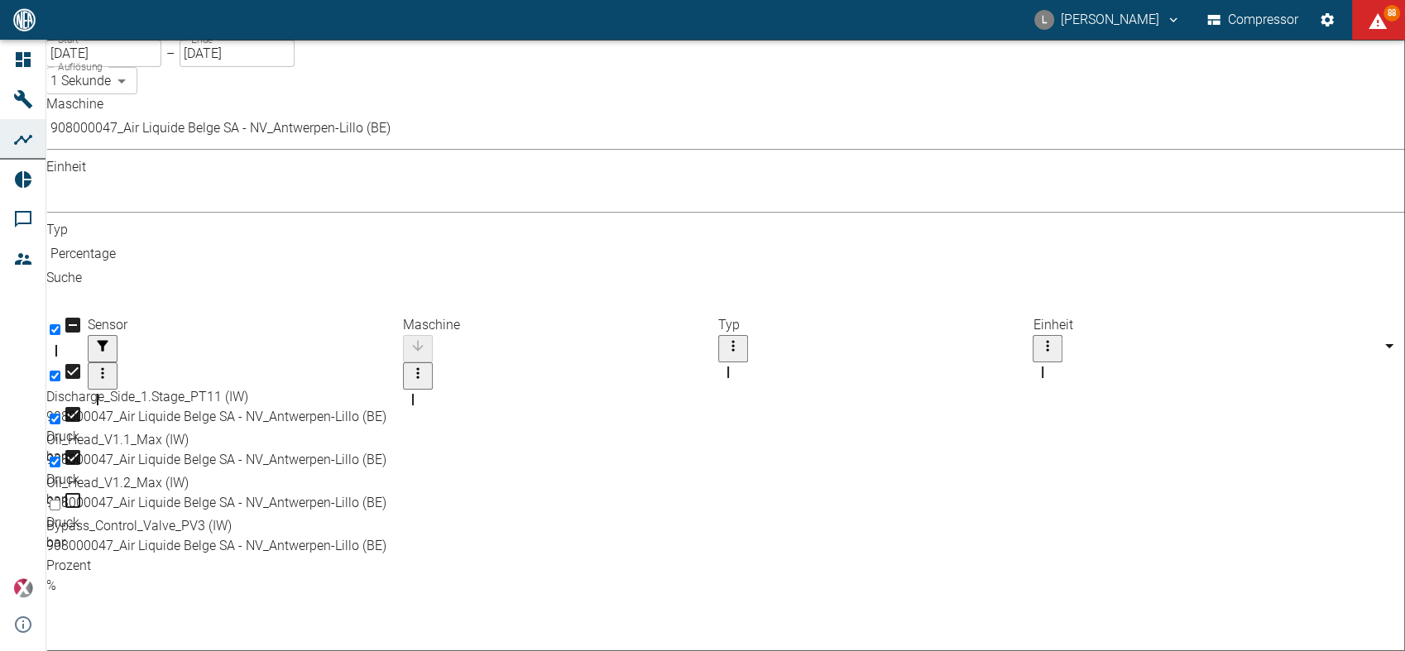
click at [586, 536] on div "908000047_Air Liquide Belge SA - NV_Antwerpen-Lillo (BE)" at bounding box center [696, 546] width 1301 height 20
checkbox input "true"
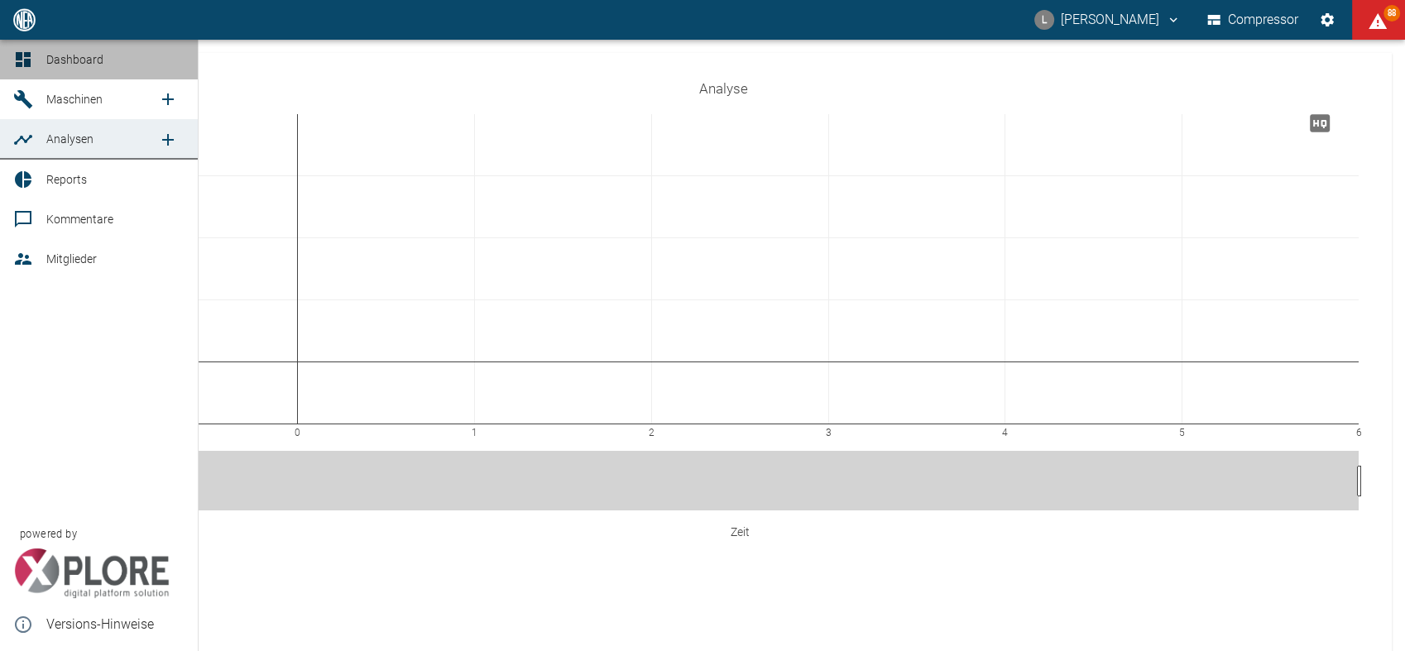
click at [17, 60] on icon at bounding box center [23, 60] width 20 height 20
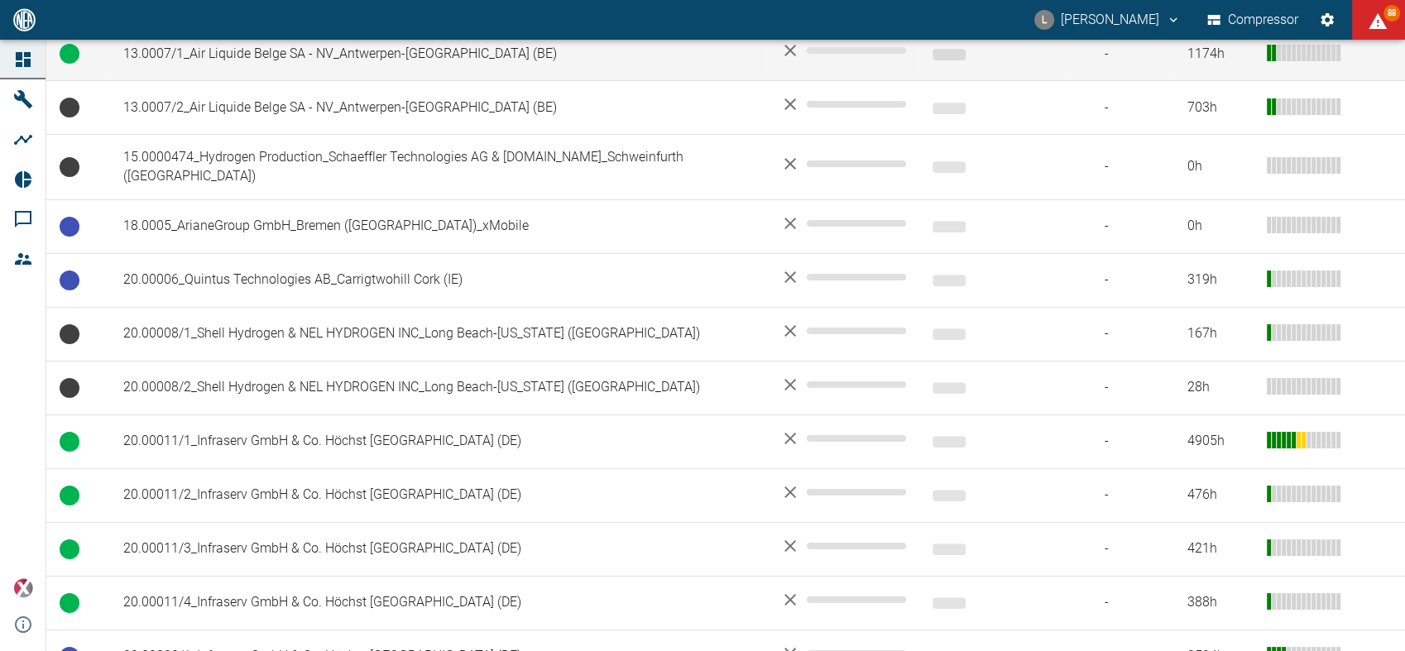
scroll to position [786, 0]
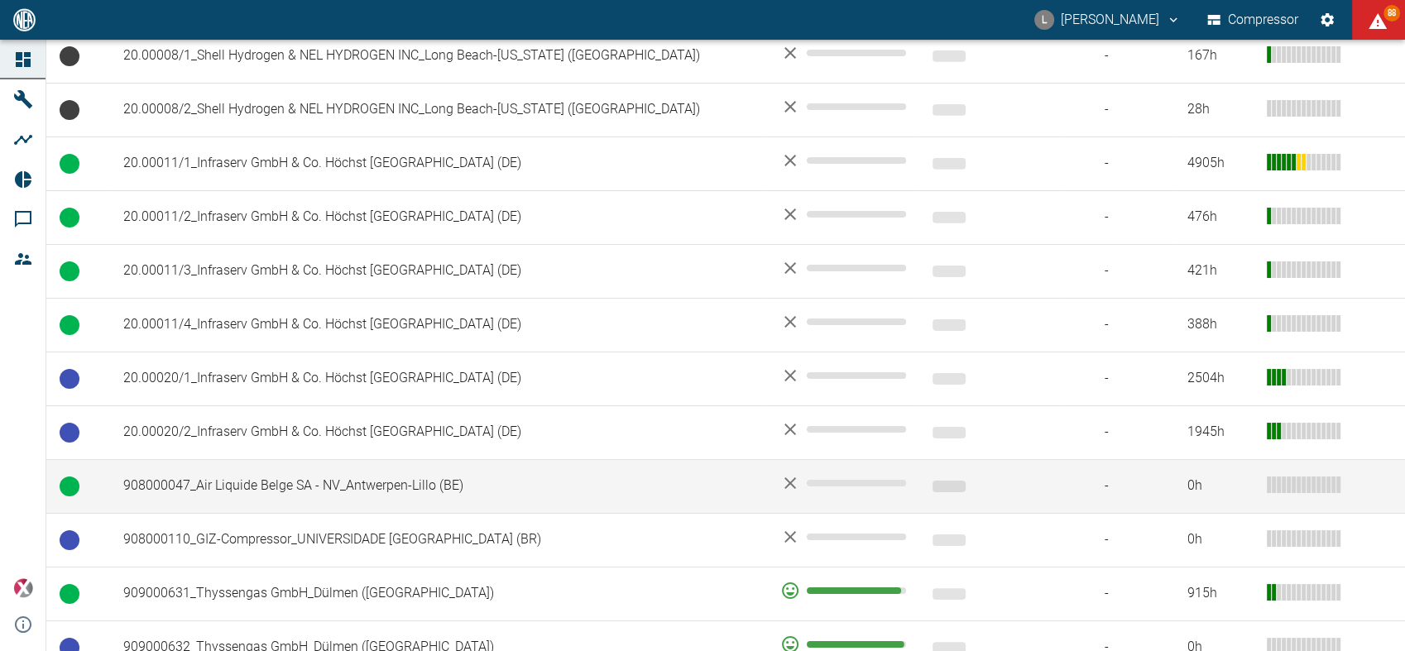
click at [314, 462] on td "908000047_Air Liquide Belge SA - NV_Antwerpen-Lillo (BE)" at bounding box center [438, 486] width 657 height 54
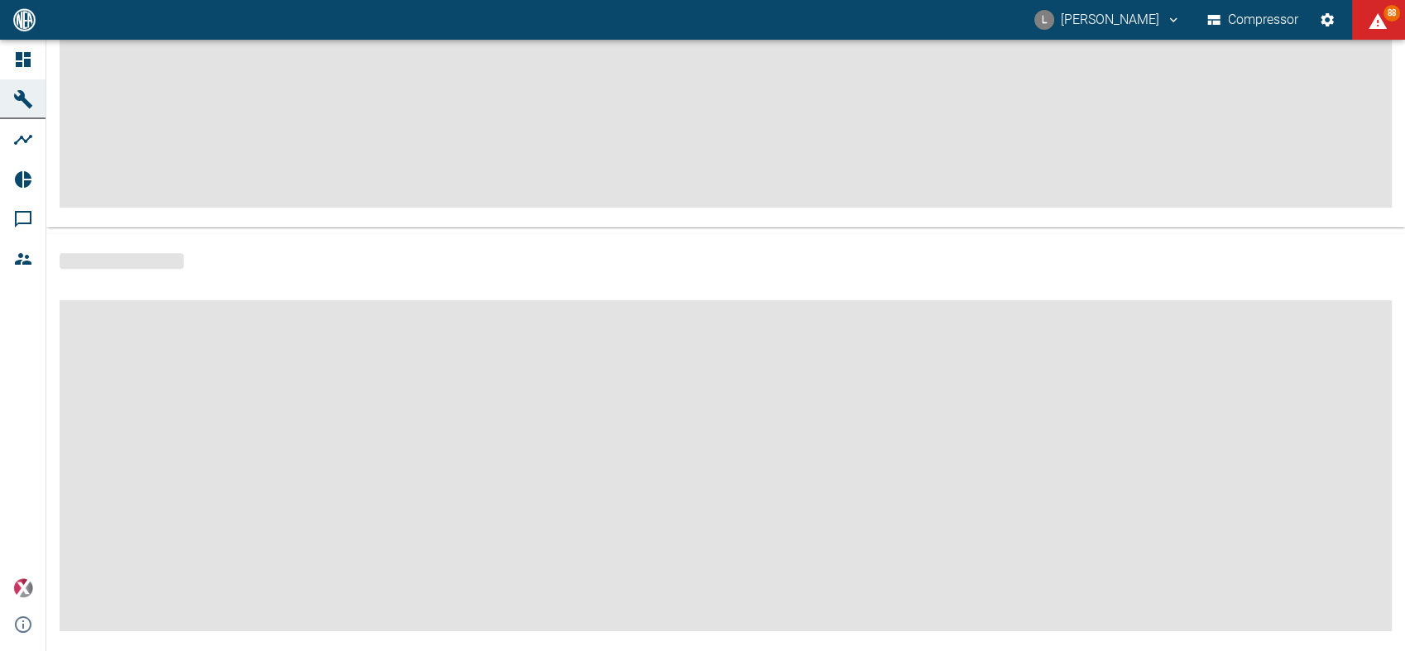
scroll to position [312, 0]
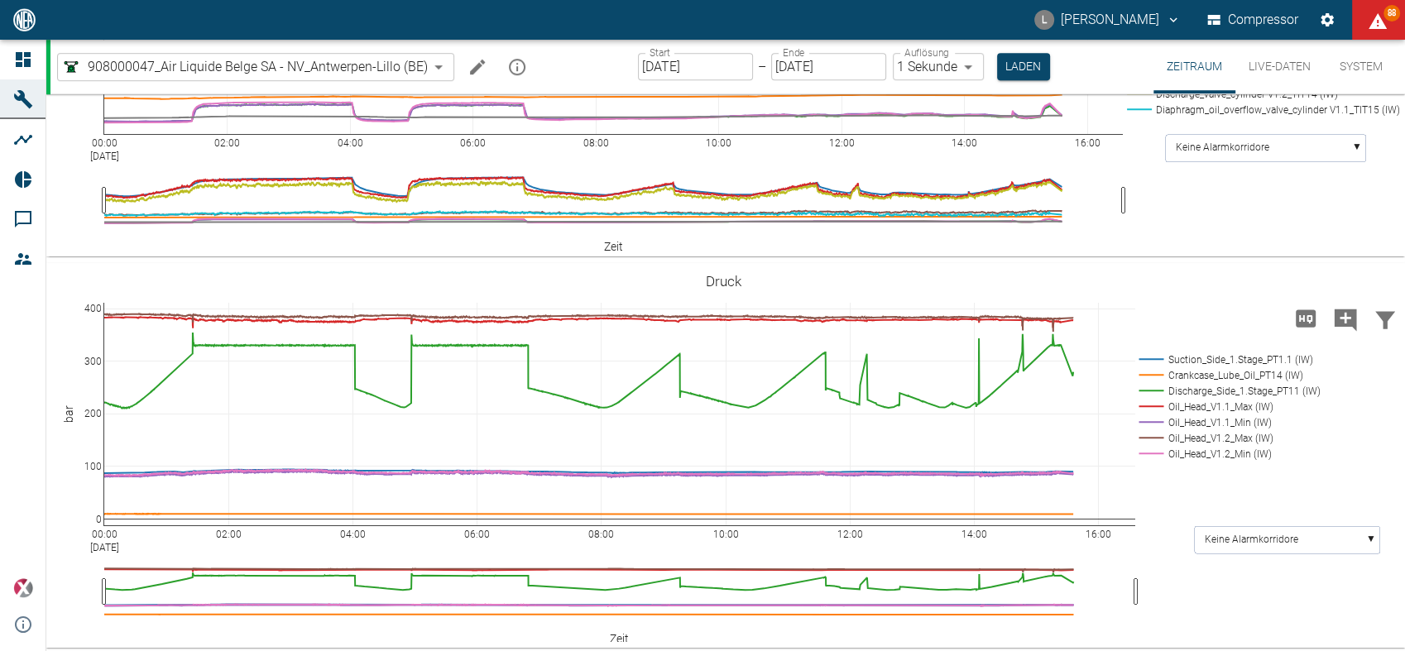
scroll to position [1309, 0]
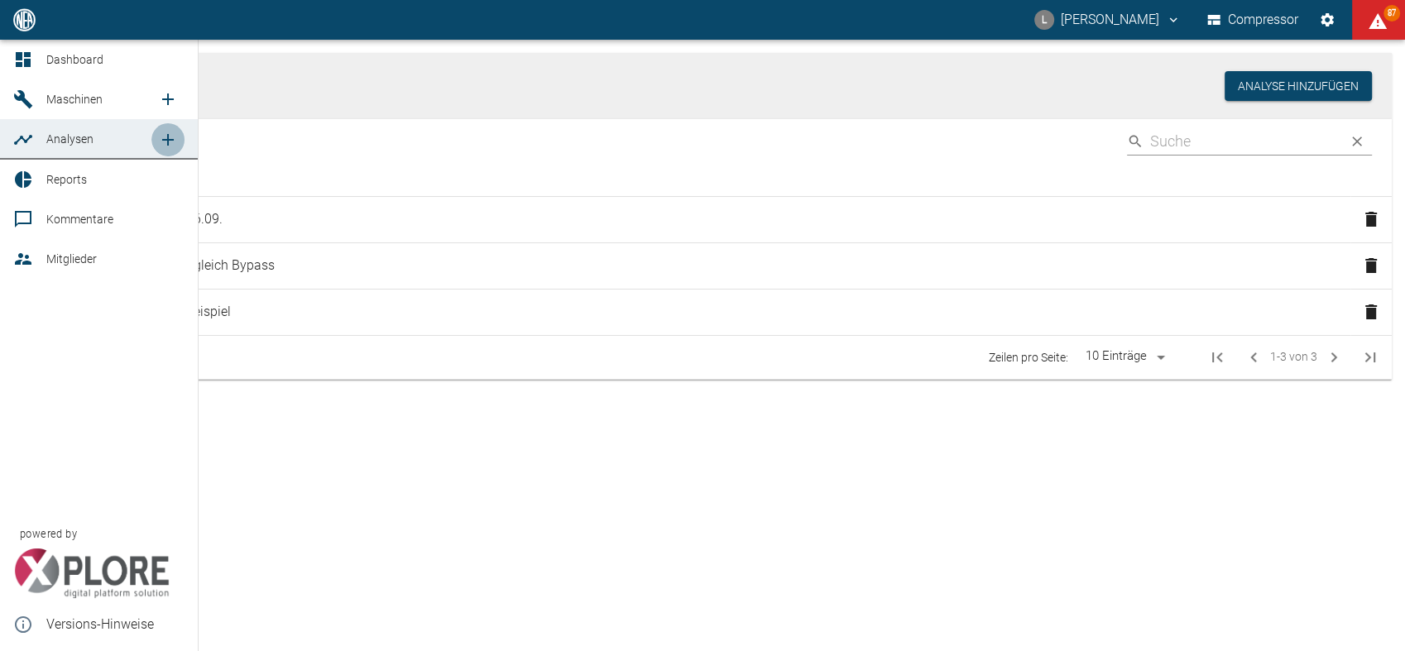
click at [170, 142] on icon "new /analyses/list/0" at bounding box center [168, 140] width 20 height 20
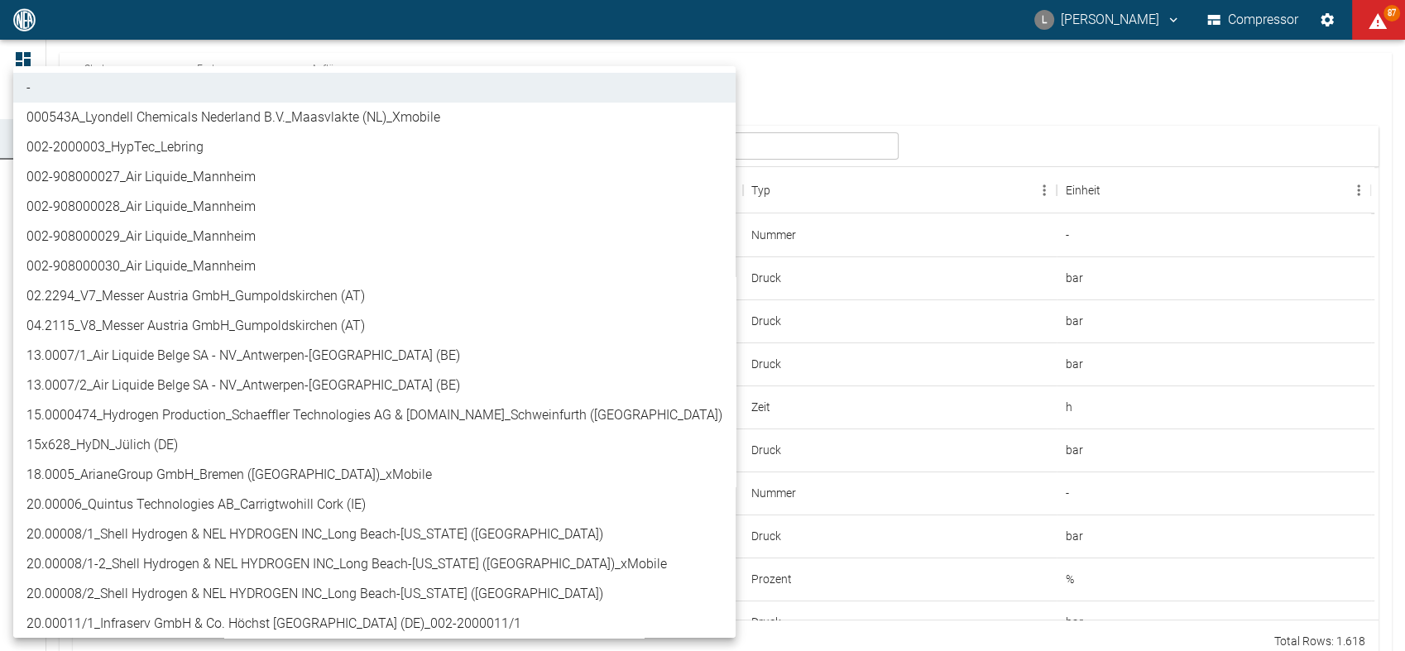
click at [265, 152] on body "L [PERSON_NAME] Compressor 87 Dashboard Maschinen Analysen Reports Kommentare M…" at bounding box center [702, 325] width 1405 height 651
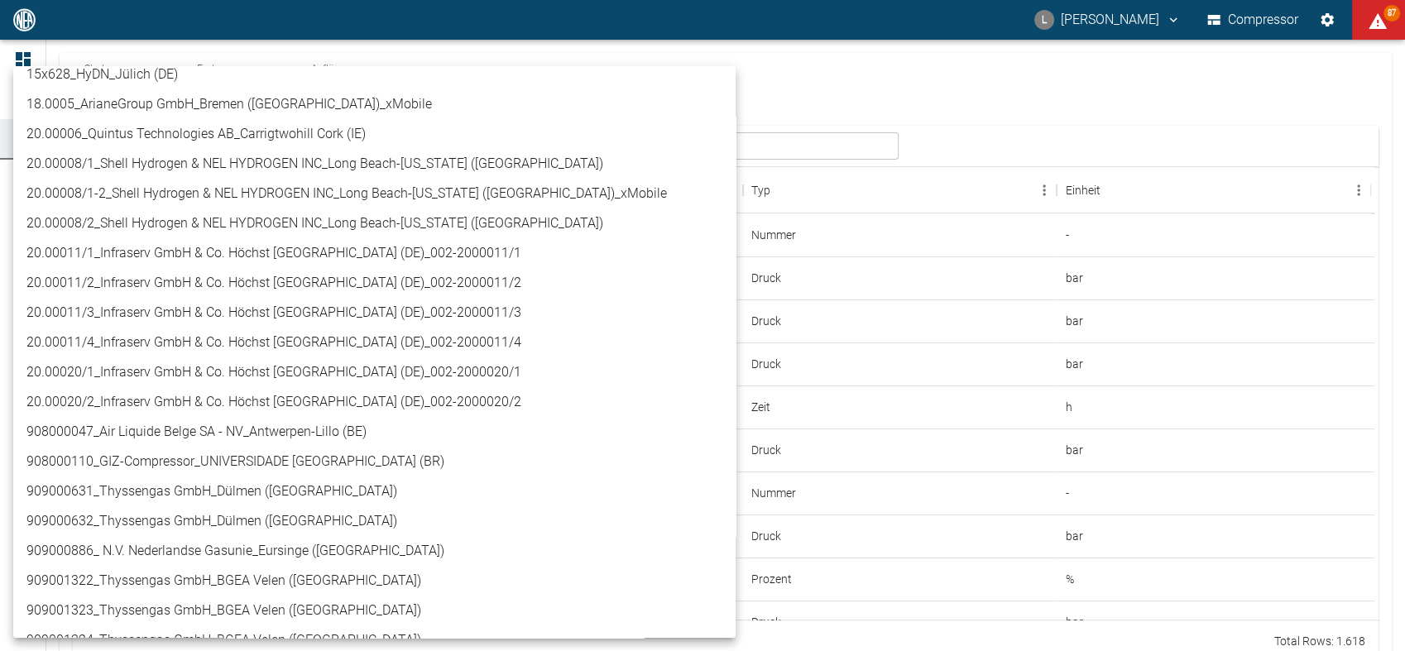
scroll to position [371, 0]
click at [264, 424] on li "908000047_Air Liquide Belge SA - NV_Antwerpen-Lillo (BE)" at bounding box center [374, 432] width 722 height 30
type input "53812aab-fb54-4a57-a574-01c3305aa274"
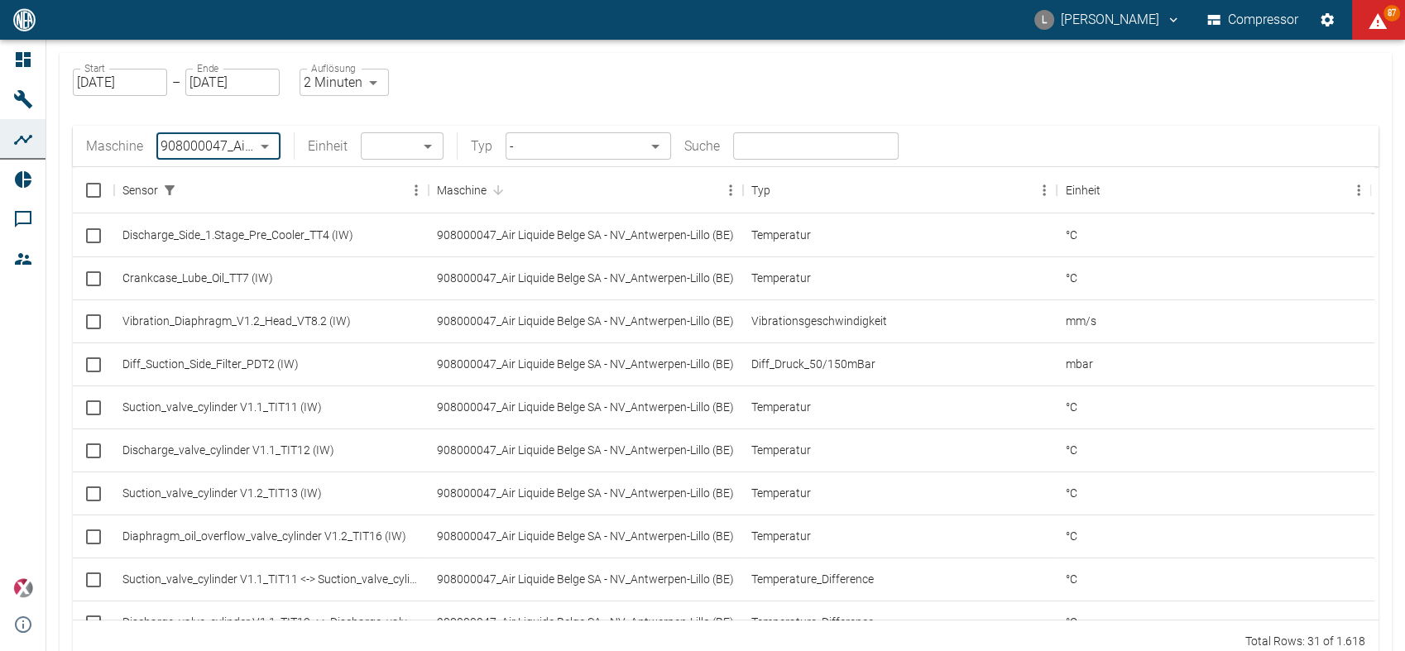
click at [657, 142] on body "L [PERSON_NAME] Compressor 87 Dashboard Maschinen Analysen Reports Kommentare M…" at bounding box center [702, 325] width 1405 height 651
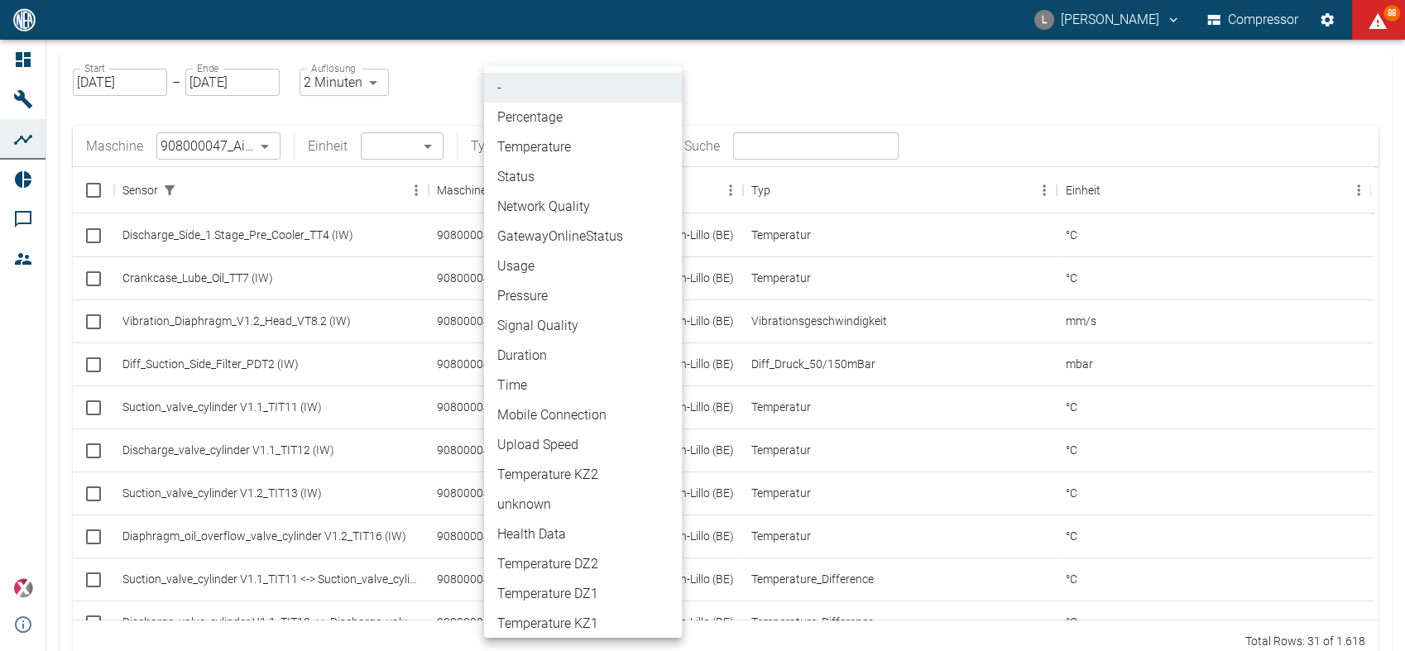
click at [579, 122] on li "Percentage" at bounding box center [583, 118] width 198 height 30
type input "Percentage"
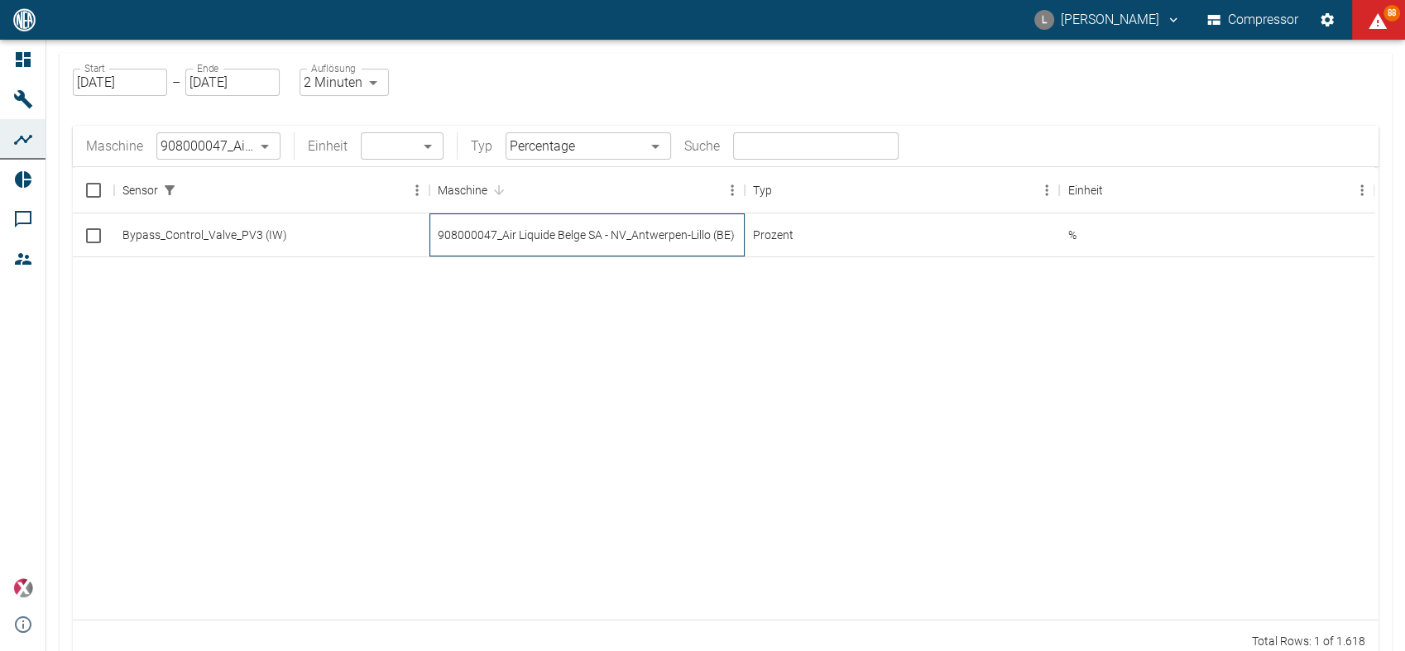
click at [593, 238] on div "908000047_Air Liquide Belge SA - NV_Antwerpen-Lillo (BE)" at bounding box center [586, 234] width 315 height 43
checkbox input "true"
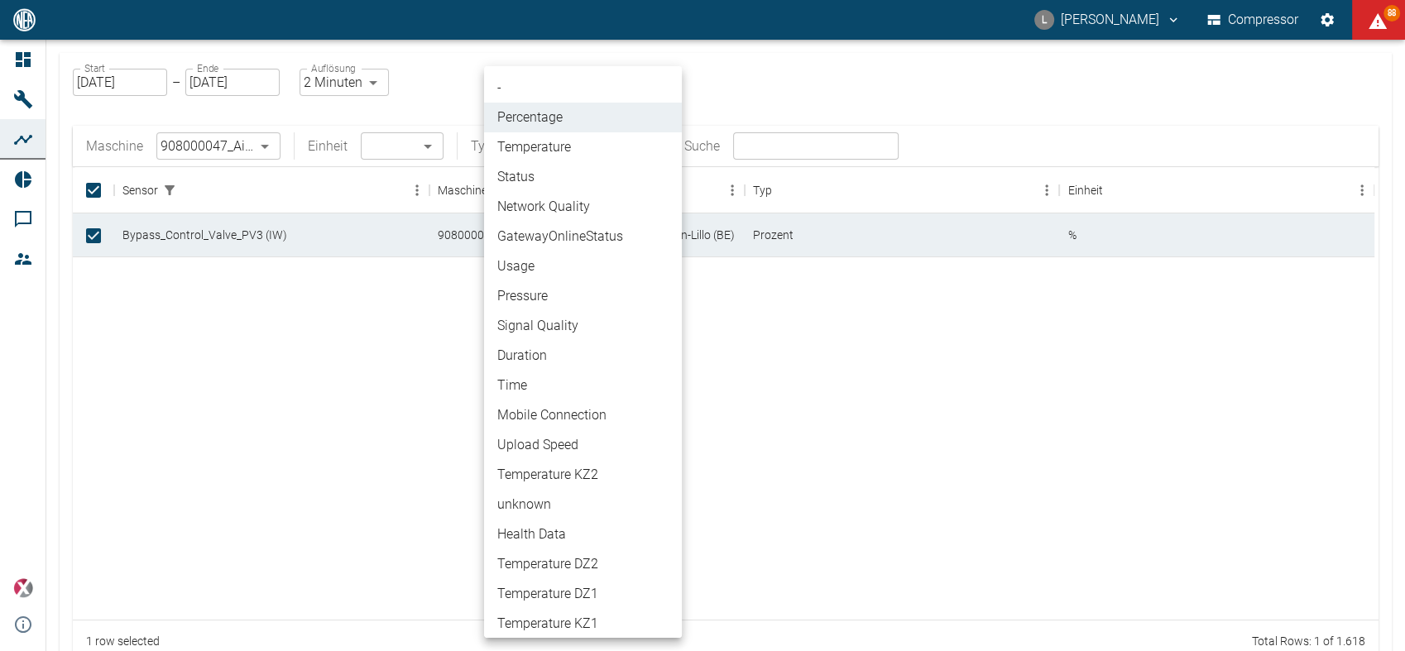
click at [655, 147] on body "L [PERSON_NAME] Compressor 88 Dashboard Maschinen Analysen Reports Kommentare M…" at bounding box center [702, 325] width 1405 height 651
click at [590, 300] on li "Pressure" at bounding box center [583, 296] width 198 height 30
type input "Pressure"
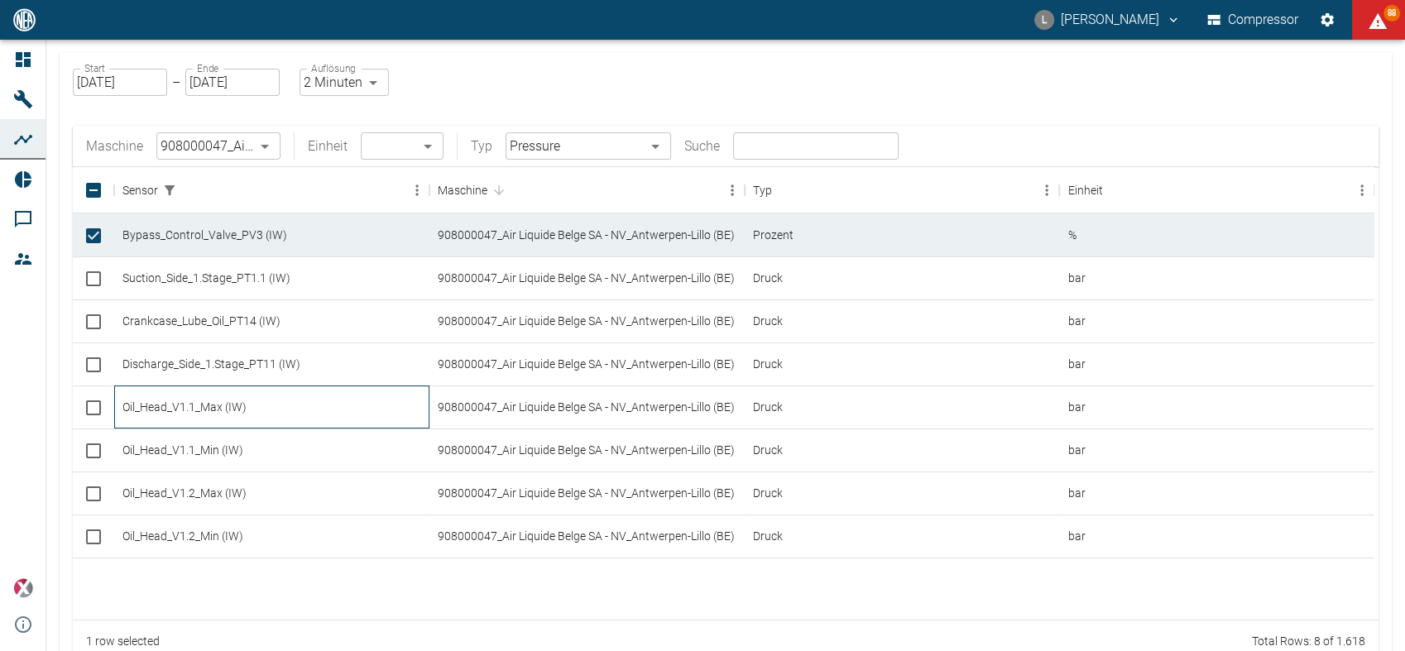
click at [255, 409] on div "Oil_Head_V1.1_Max (IW)" at bounding box center [271, 406] width 315 height 43
checkbox input "true"
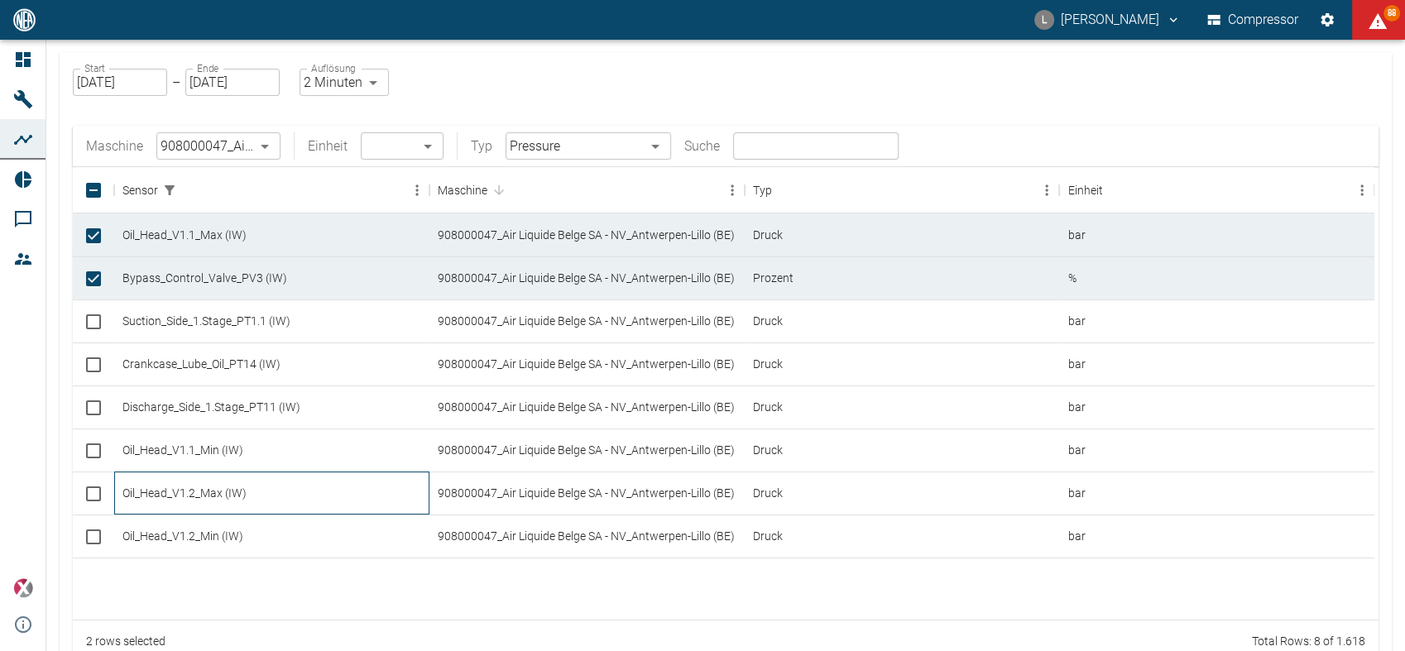
click at [260, 490] on div "Oil_Head_V1.2_Max (IW)" at bounding box center [271, 492] width 315 height 43
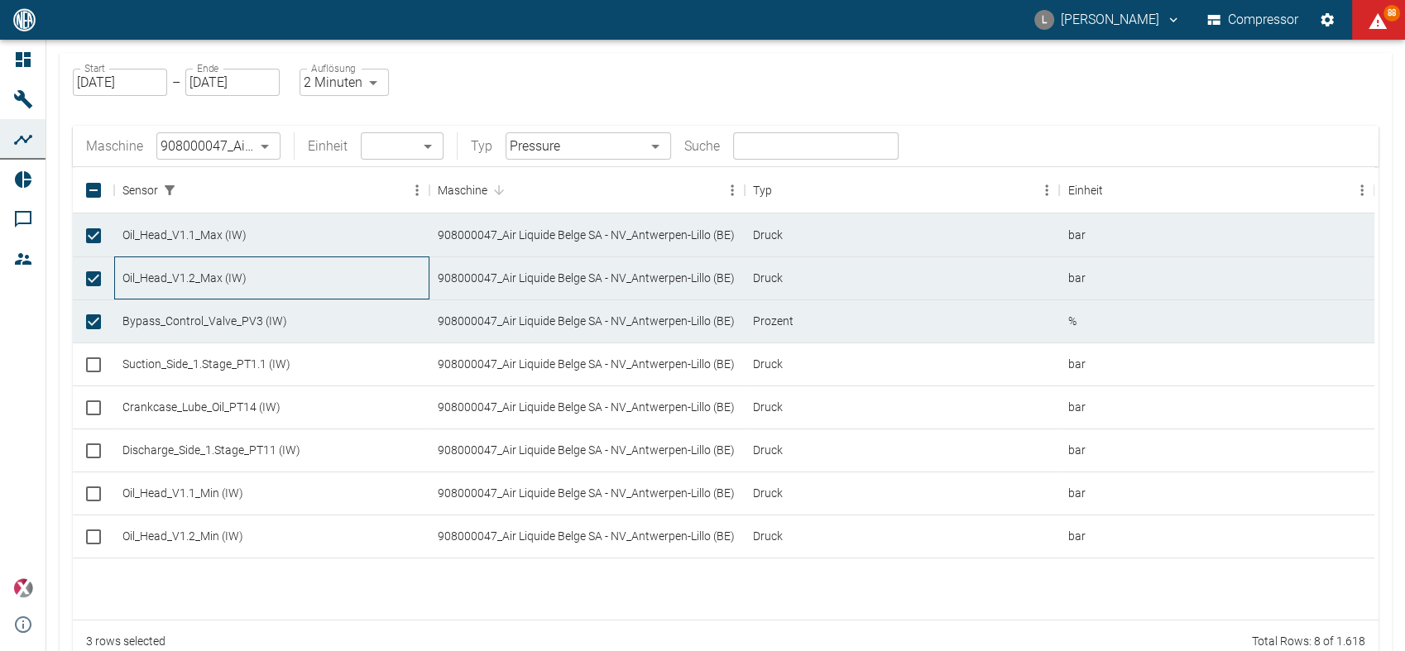
checkbox input "true"
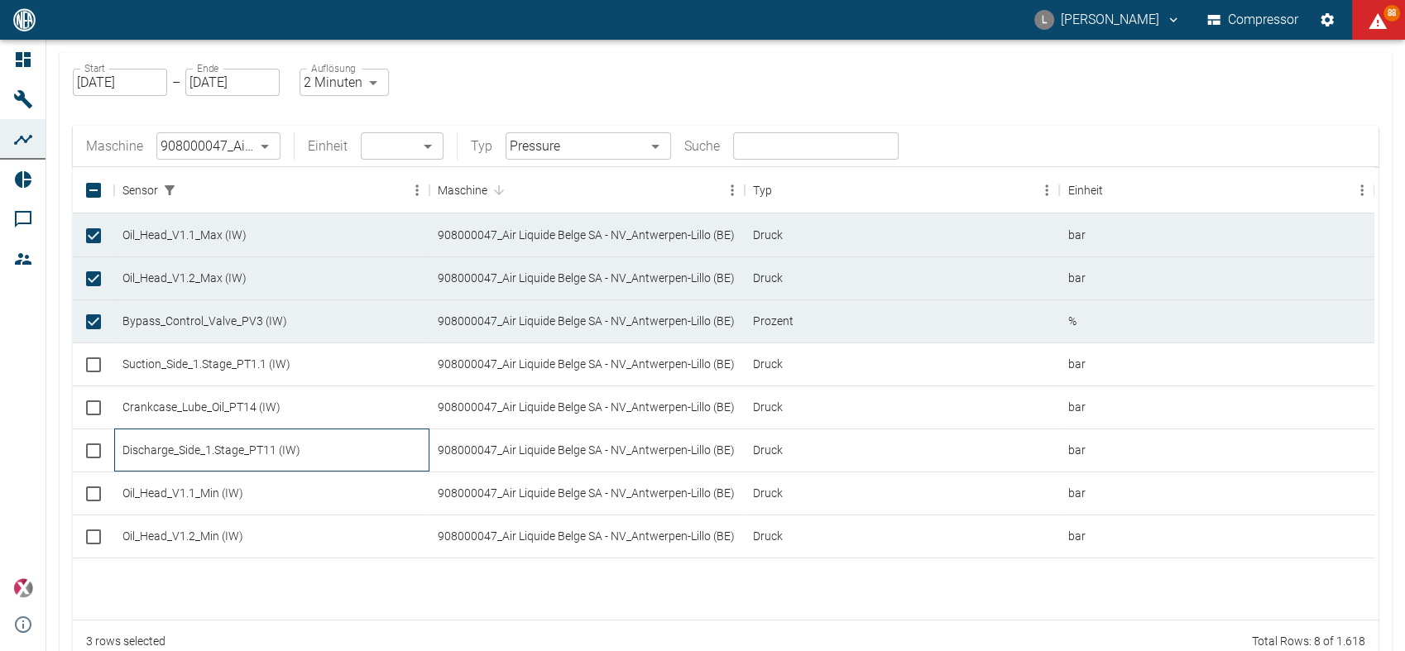
click at [300, 445] on div "Discharge_Side_1.Stage_PT11 (IW)" at bounding box center [271, 449] width 315 height 43
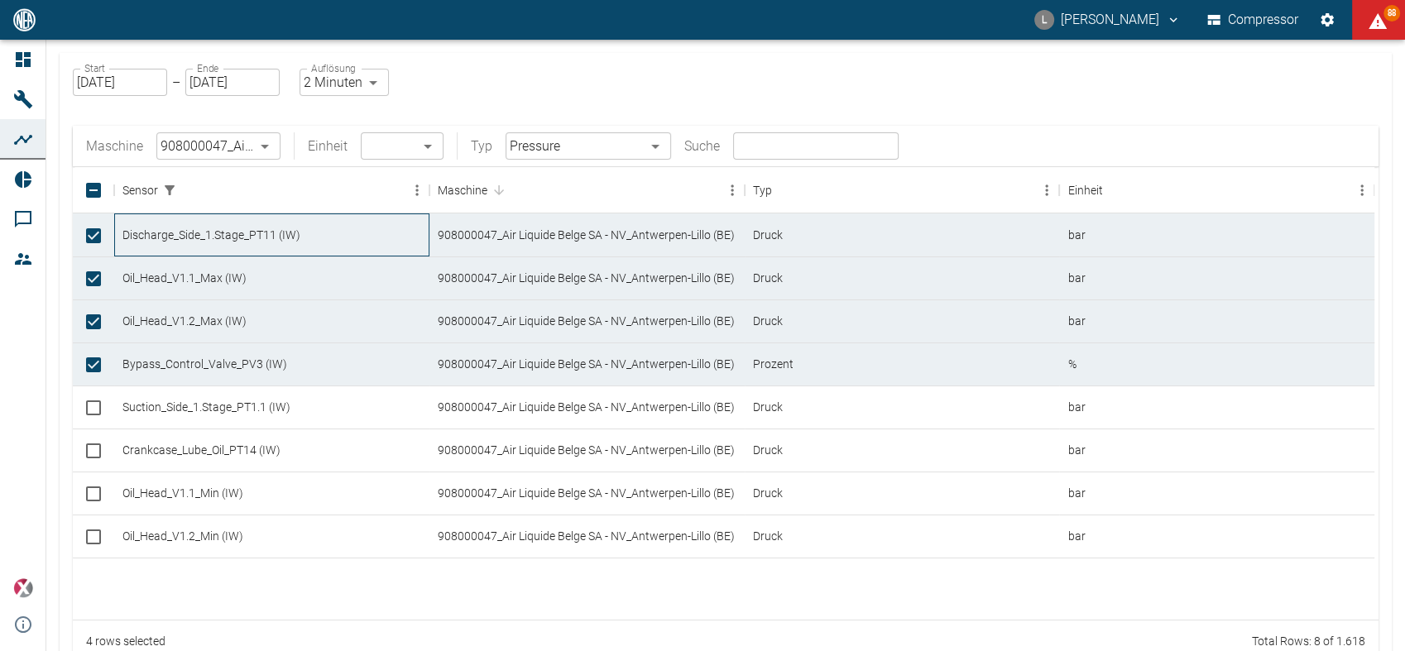
checkbox input "true"
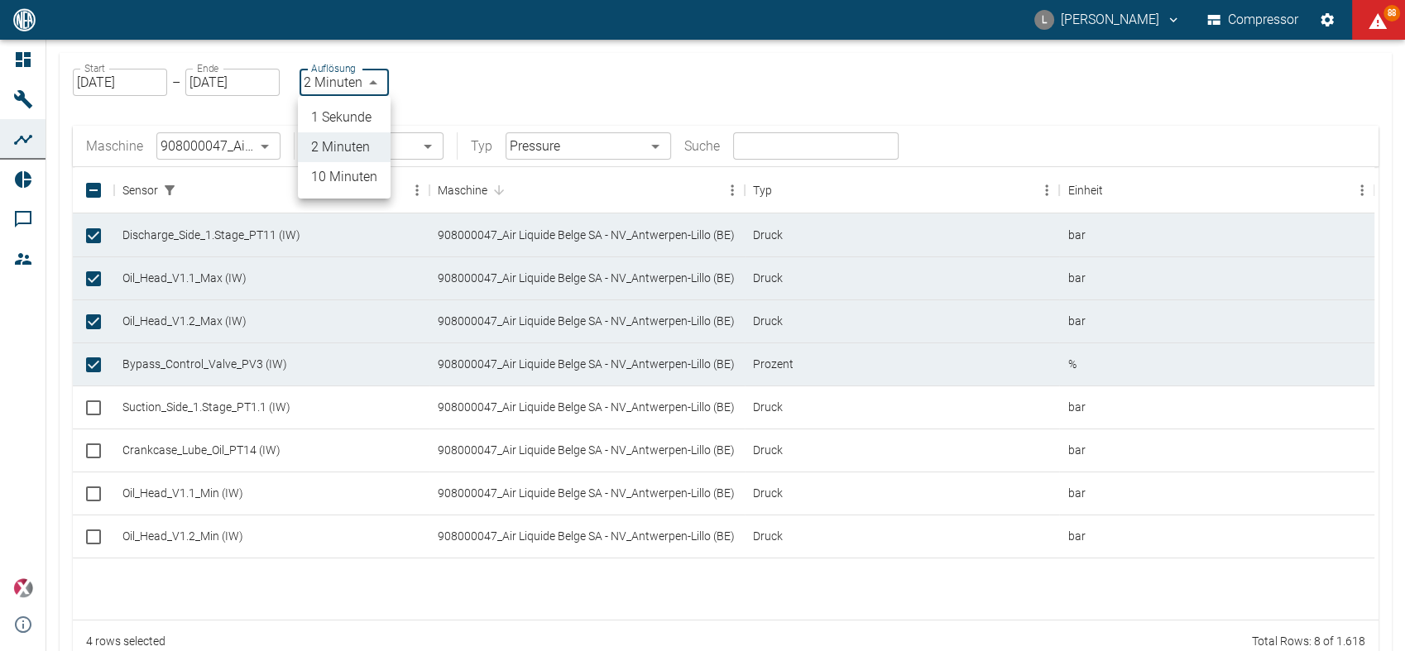
click at [373, 89] on body "L [PERSON_NAME] Compressor 88 Dashboard Maschinen Analysen Reports Kommentare M…" at bounding box center [702, 325] width 1405 height 651
click at [348, 124] on li "1 Sekunde" at bounding box center [344, 118] width 93 height 30
type input "1sec"
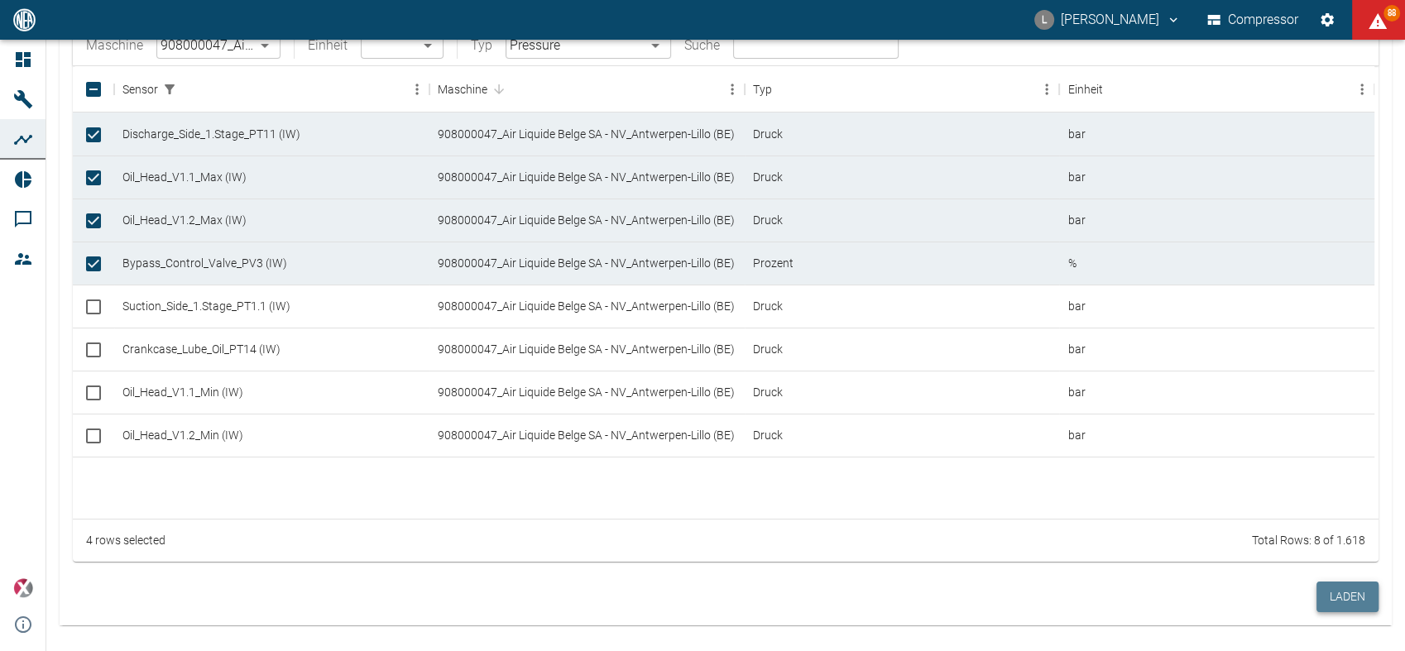
click at [1335, 595] on button "Laden" at bounding box center [1347, 596] width 62 height 31
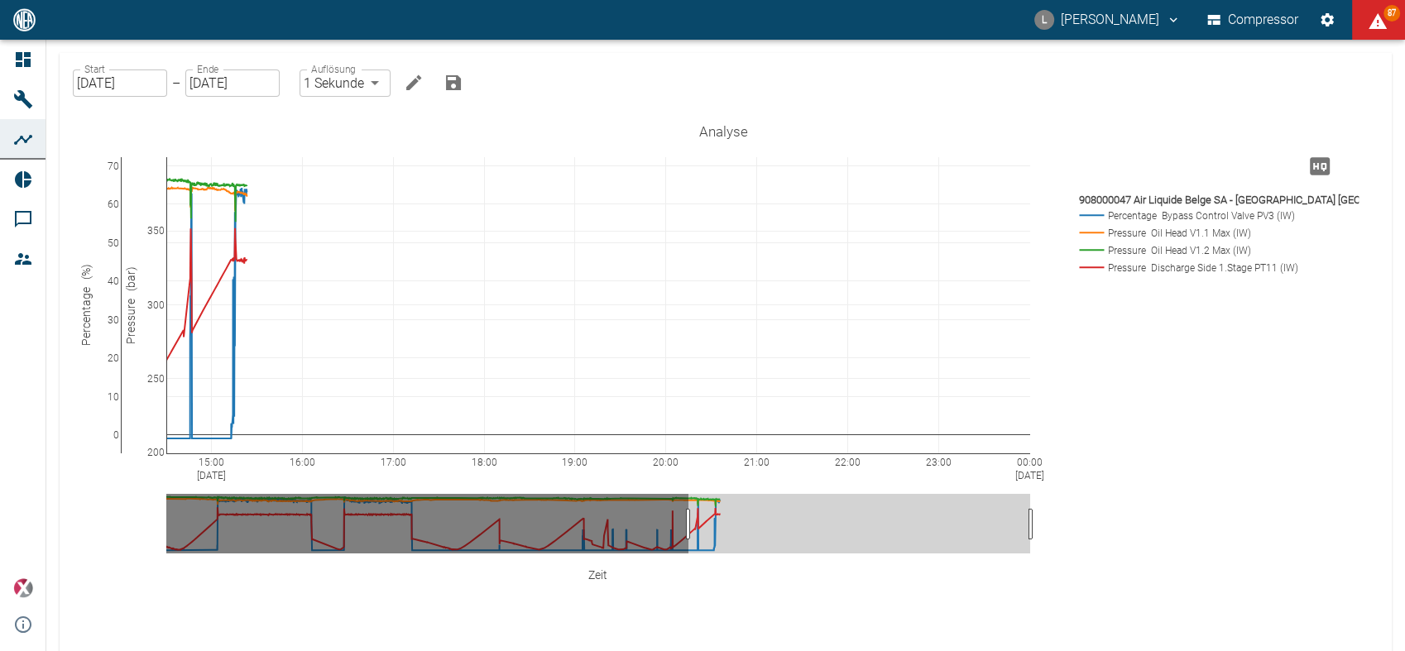
drag, startPoint x: 165, startPoint y: 537, endPoint x: 687, endPoint y: 509, distance: 522.7
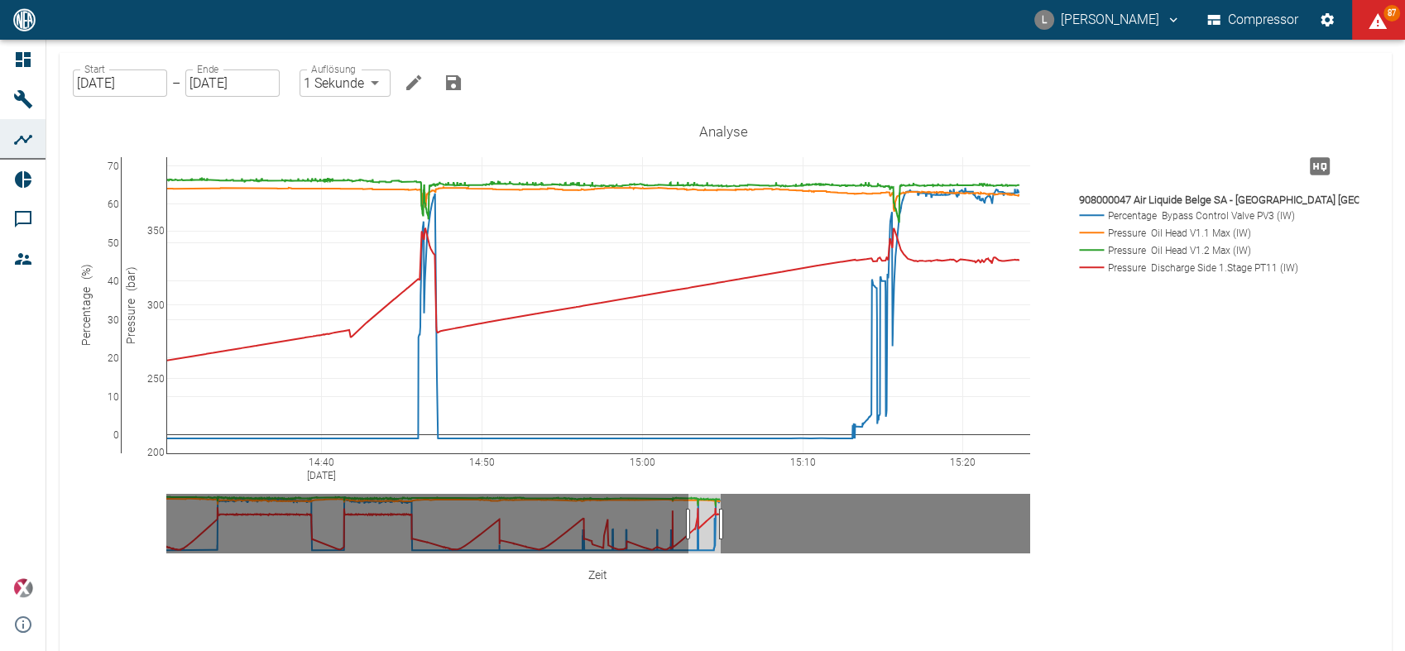
drag, startPoint x: 1030, startPoint y: 519, endPoint x: 720, endPoint y: 519, distance: 309.4
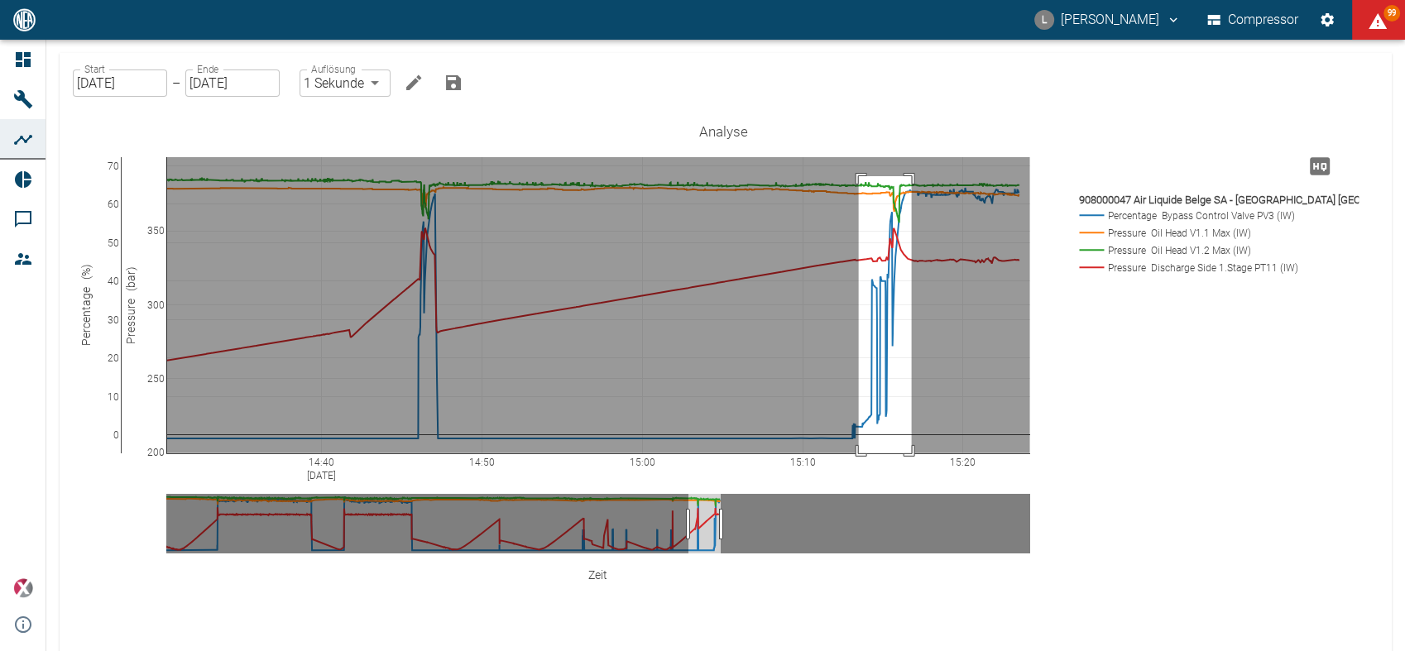
drag, startPoint x: 859, startPoint y: 176, endPoint x: 912, endPoint y: 465, distance: 293.6
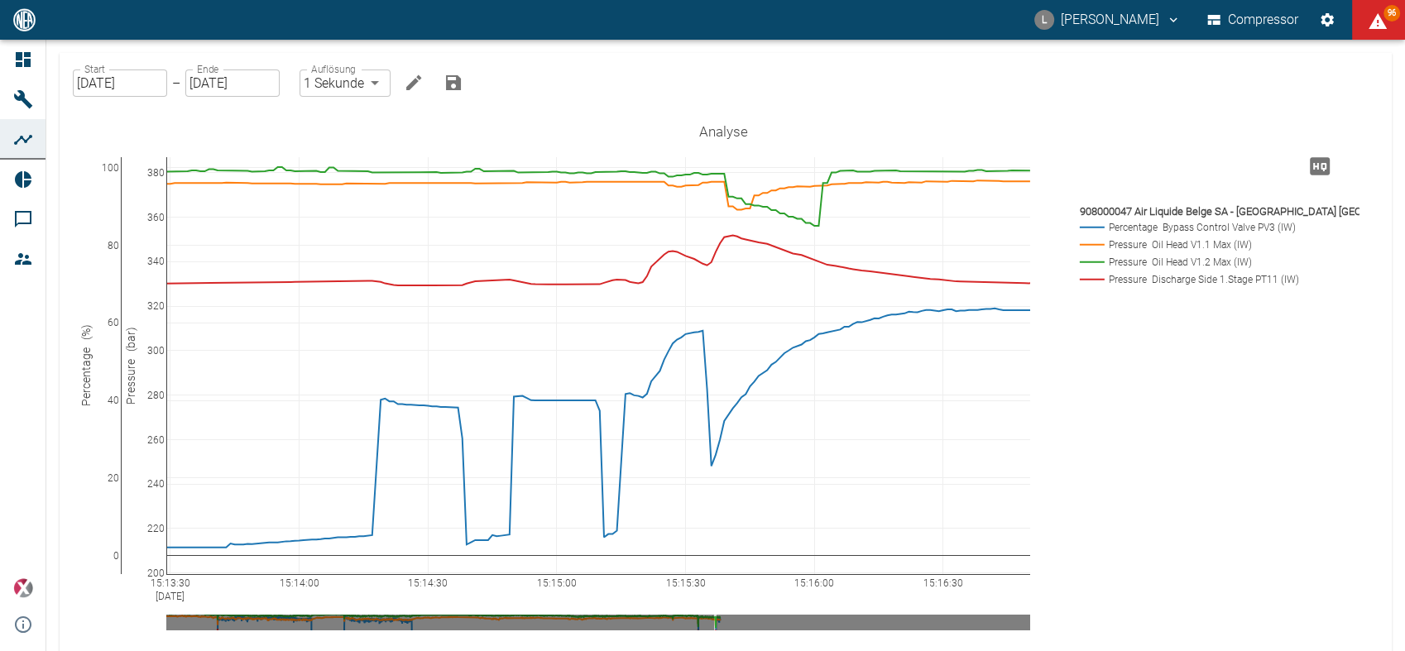
drag, startPoint x: 119, startPoint y: 158, endPoint x: 108, endPoint y: 295, distance: 137.8
click at [1339, 126] on icon at bounding box center [1335, 126] width 13 height 13
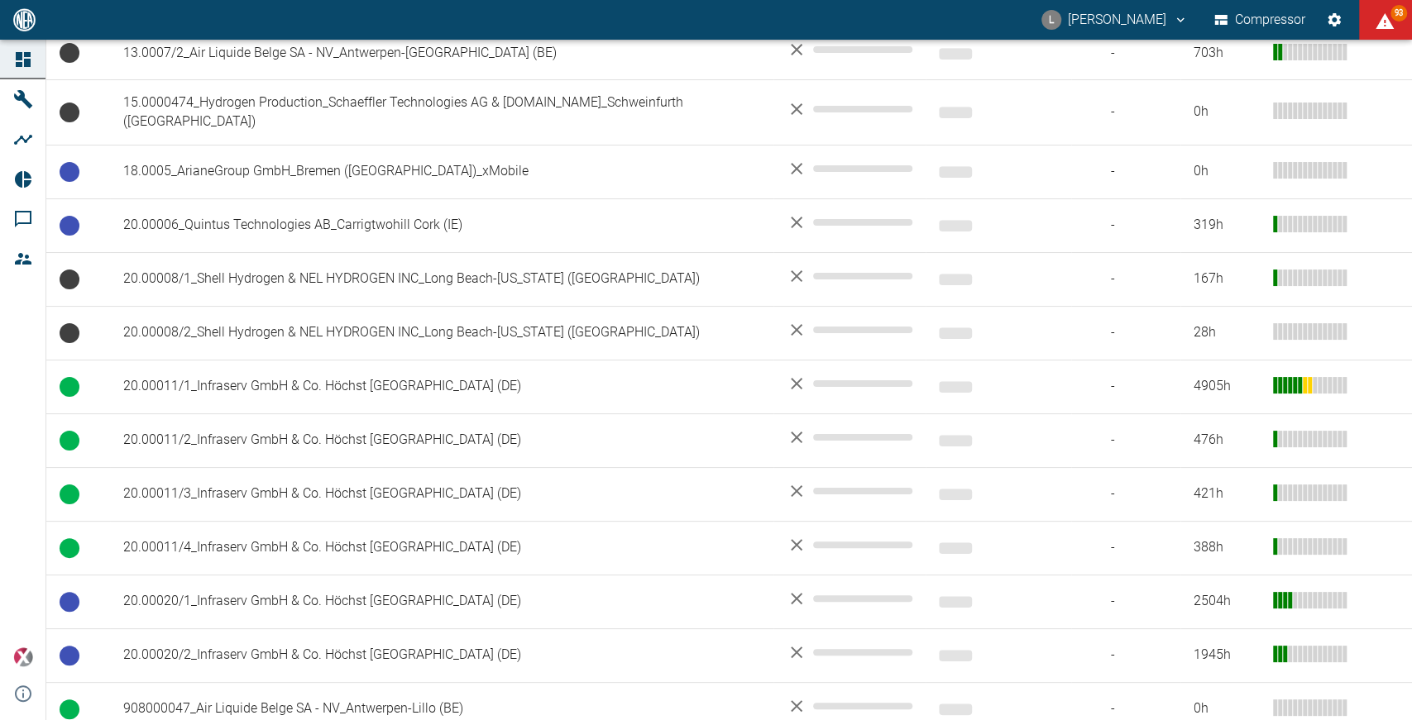
scroll to position [566, 0]
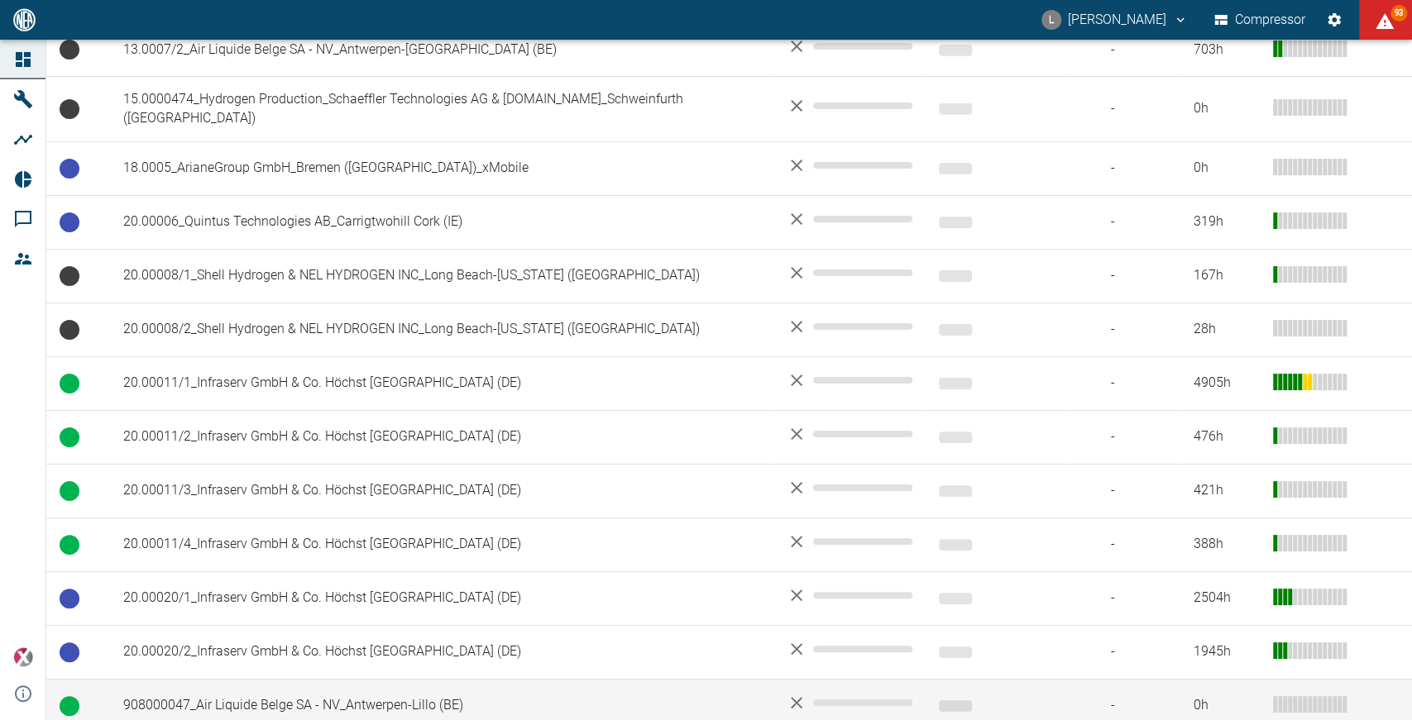
click at [294, 679] on td "908000047_Air Liquide Belge SA - NV_Antwerpen-Lillo (BE)" at bounding box center [441, 706] width 663 height 54
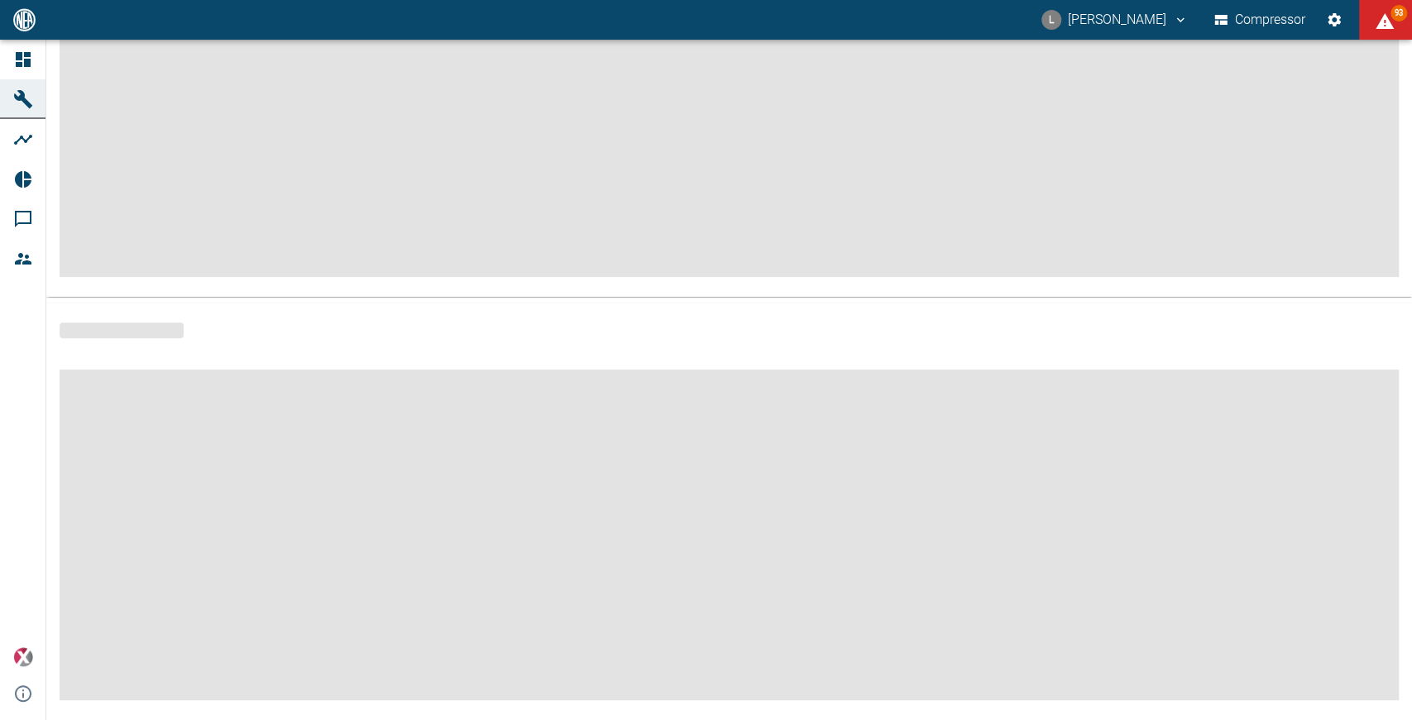
scroll to position [242, 0]
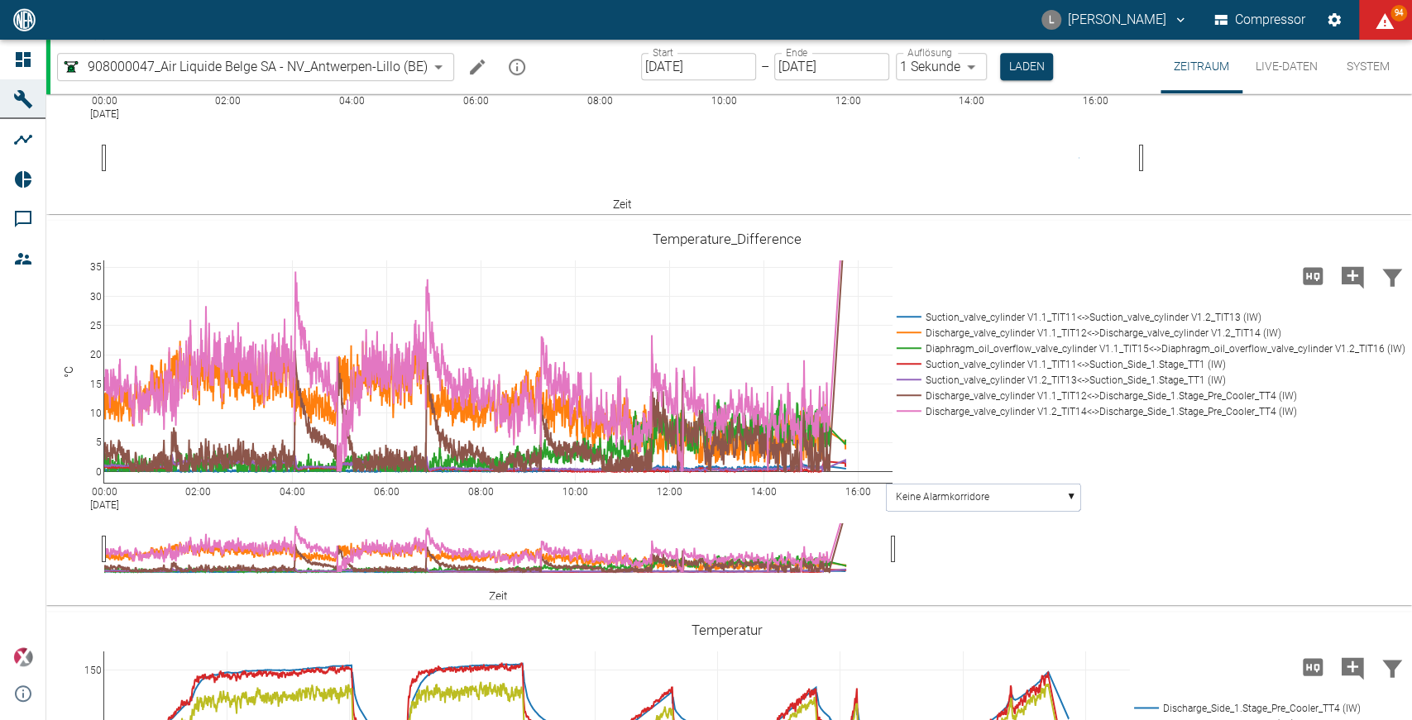
scroll to position [960, 0]
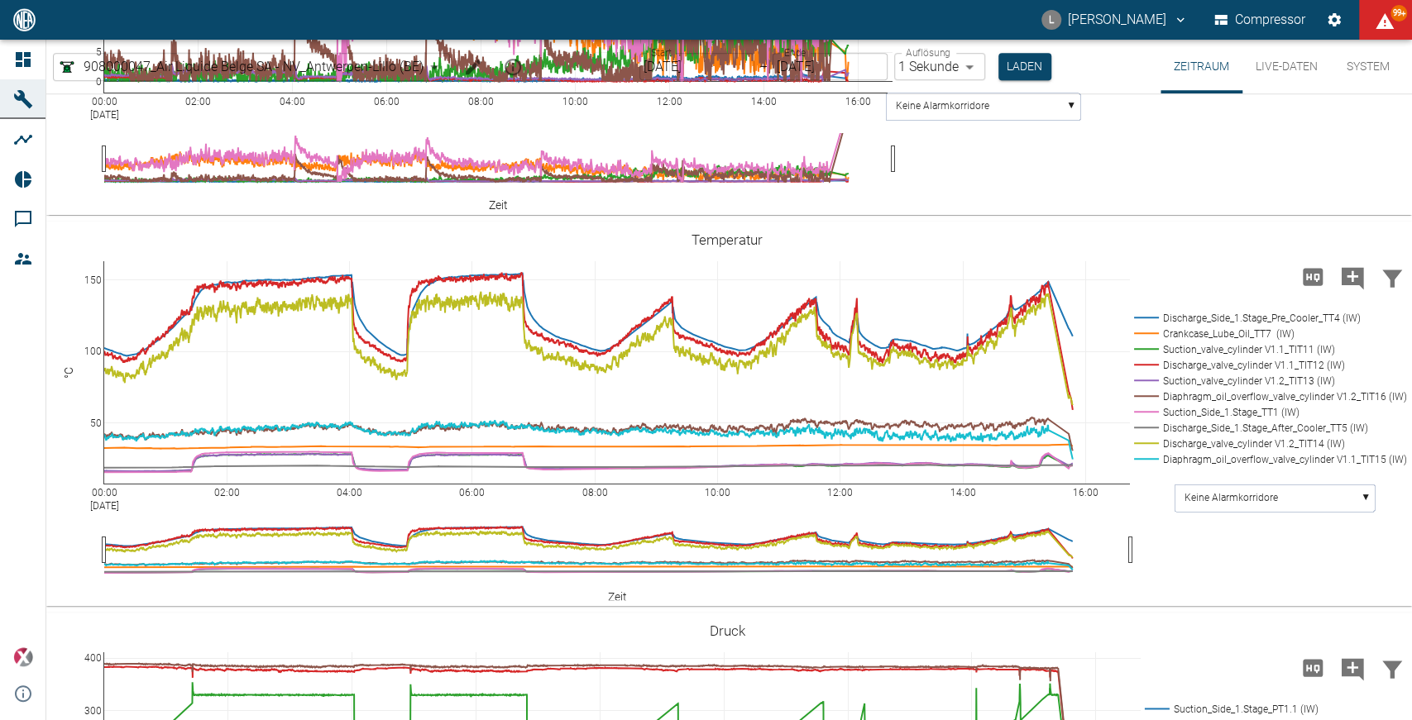
click at [1220, 382] on div "00:00 [DATE] 02:00 04:00 06:00 08:00 10:00 12:00 14:00 16:00 50 100 150 Dischar…" at bounding box center [727, 414] width 1362 height 372
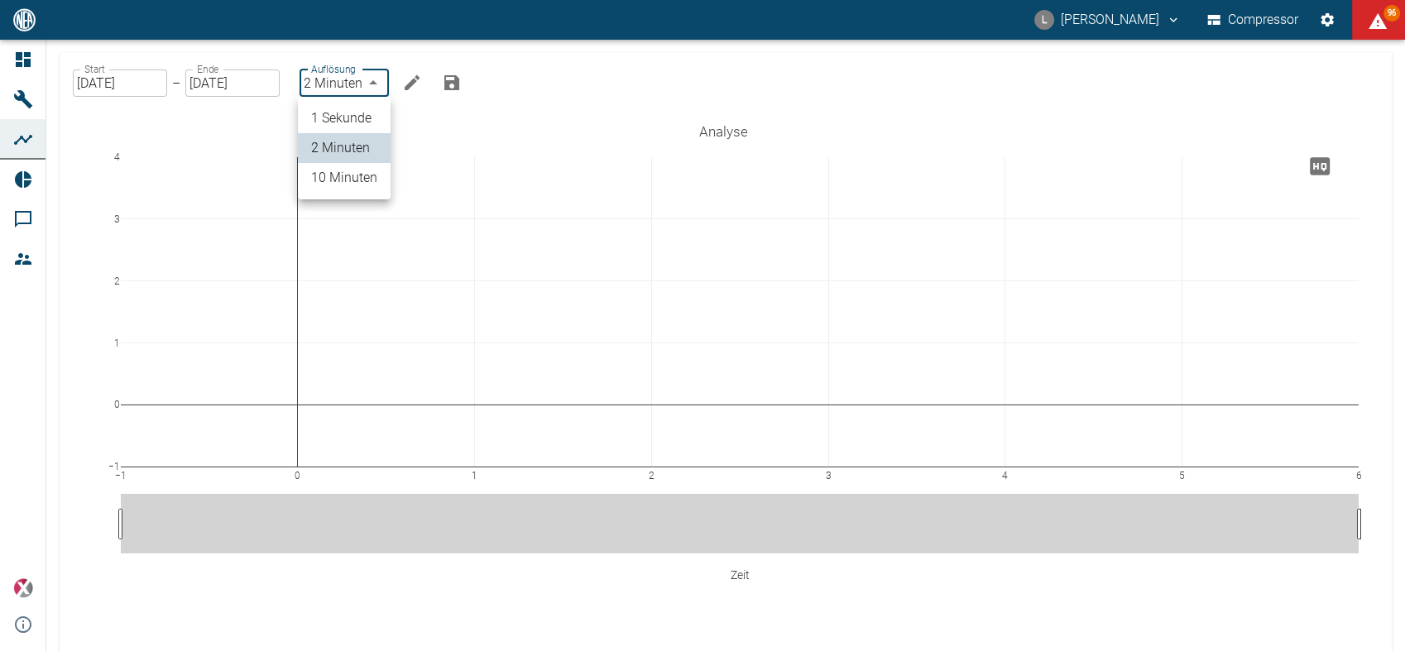
click at [377, 79] on body "L Luca Corigliano Compressor 96 Dashboard Maschinen Analysen Reports Kommentare…" at bounding box center [702, 325] width 1405 height 651
click at [365, 108] on li "1 Sekunde" at bounding box center [344, 118] width 93 height 30
type input "1sec"
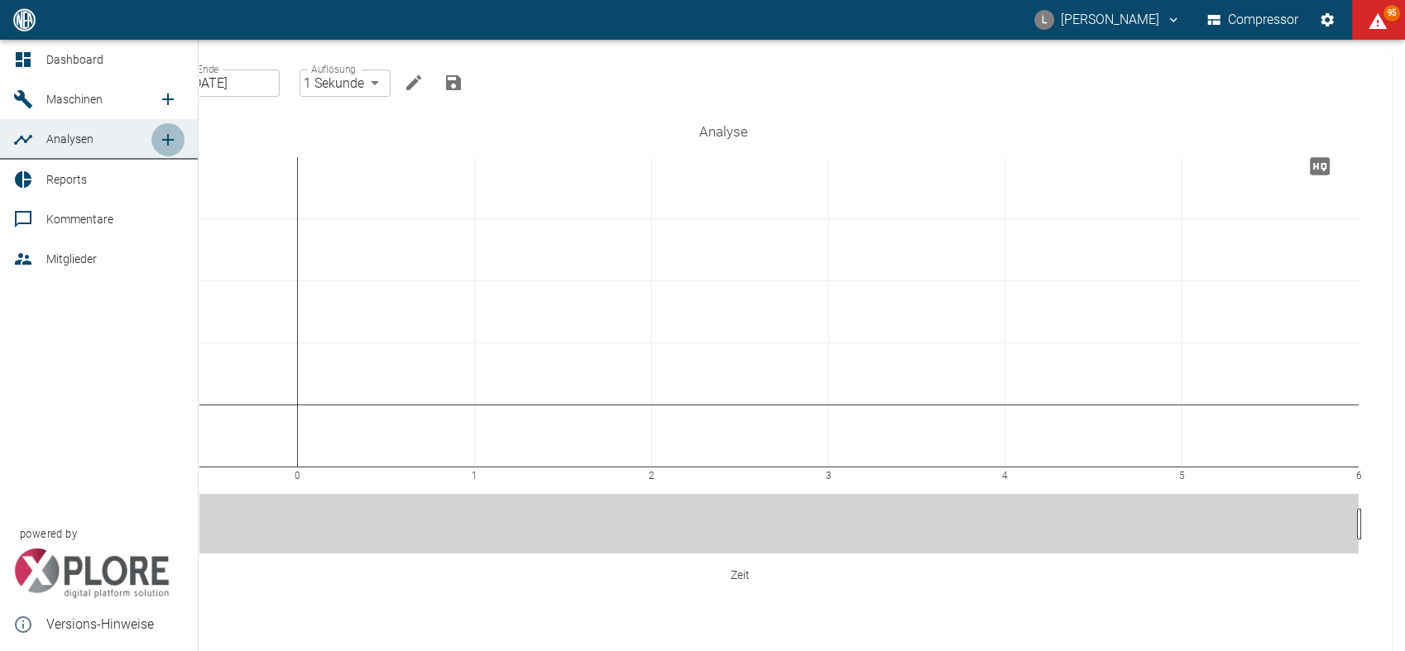
click at [167, 138] on icon "new /analyses/list/0" at bounding box center [168, 140] width 12 height 12
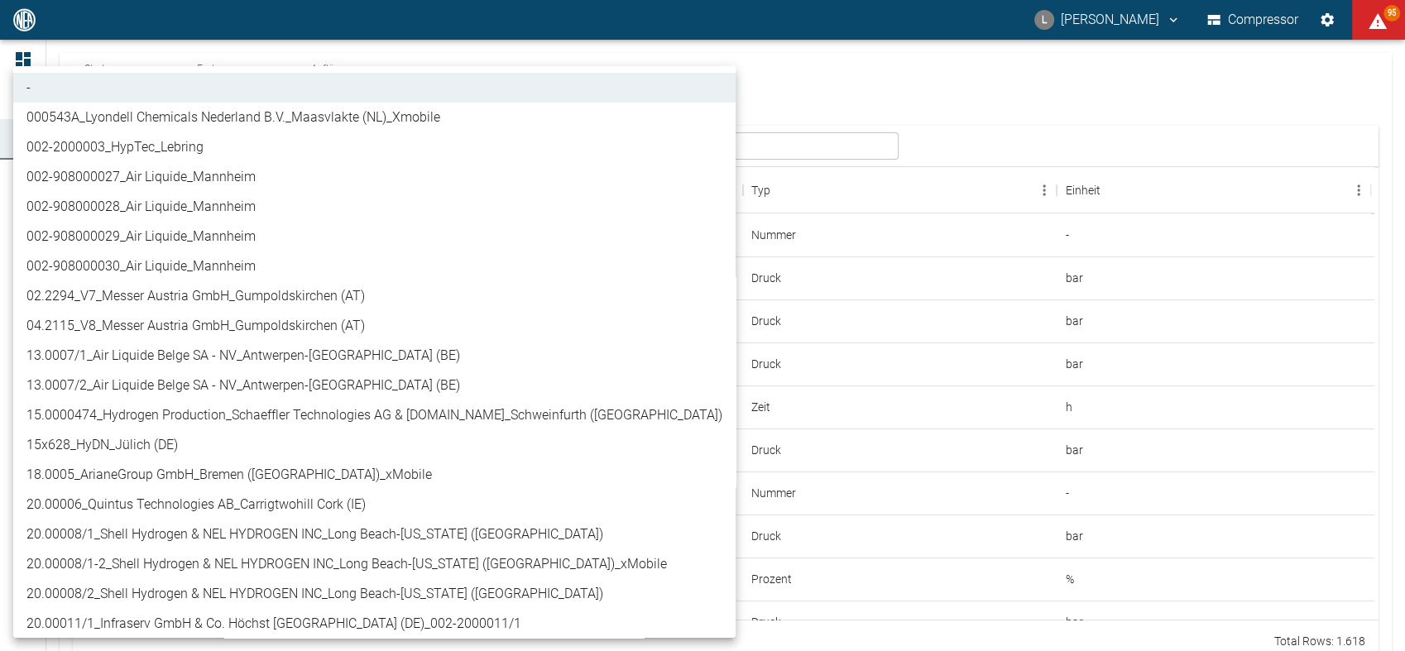
click at [271, 146] on body "L Luca Corigliano Compressor 95 Dashboard Maschinen Analysen Reports Kommentare…" at bounding box center [702, 325] width 1405 height 651
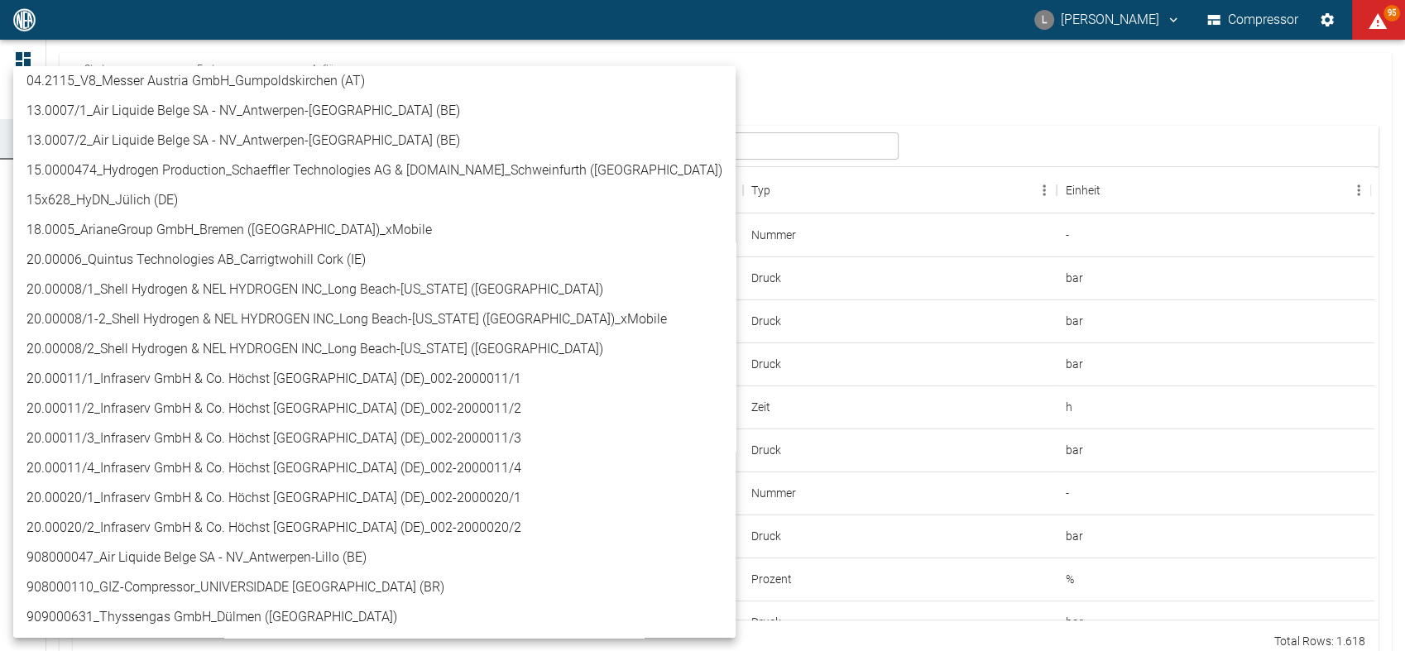
scroll to position [245, 0]
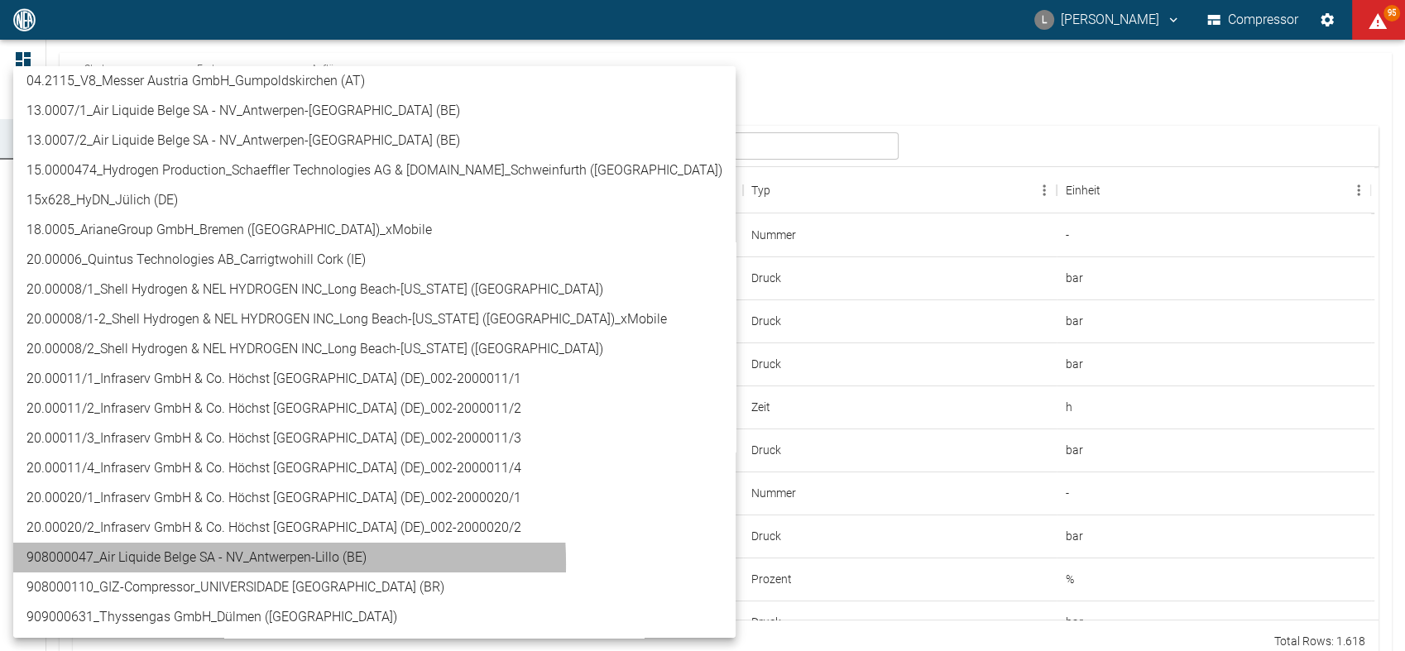
click at [178, 563] on li "908000047_Air Liquide Belge SA - NV_Antwerpen-Lillo (BE)" at bounding box center [374, 558] width 722 height 30
type input "53812aab-fb54-4a57-a574-01c3305aa274"
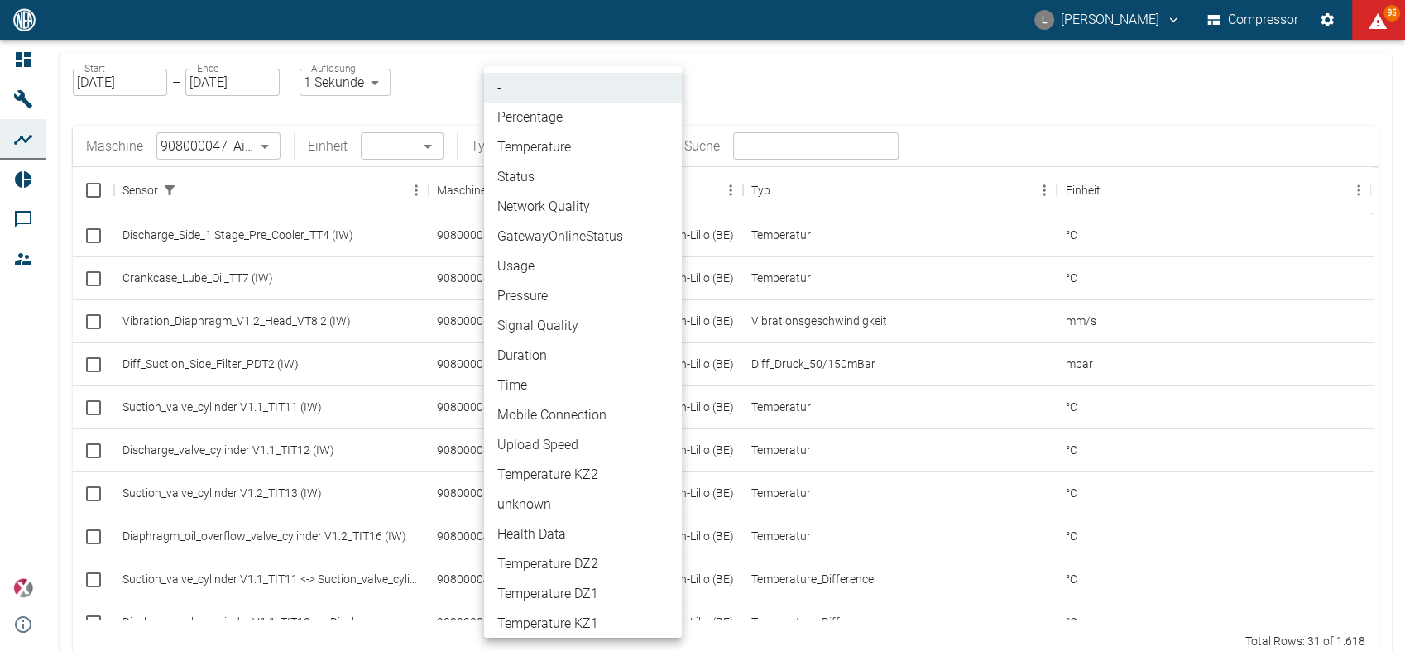
click at [650, 152] on body "L Luca Corigliano Compressor 95 Dashboard Maschinen Analysen Reports Kommentare…" at bounding box center [702, 325] width 1405 height 651
click at [608, 126] on li "Percentage" at bounding box center [583, 118] width 198 height 30
type input "Percentage"
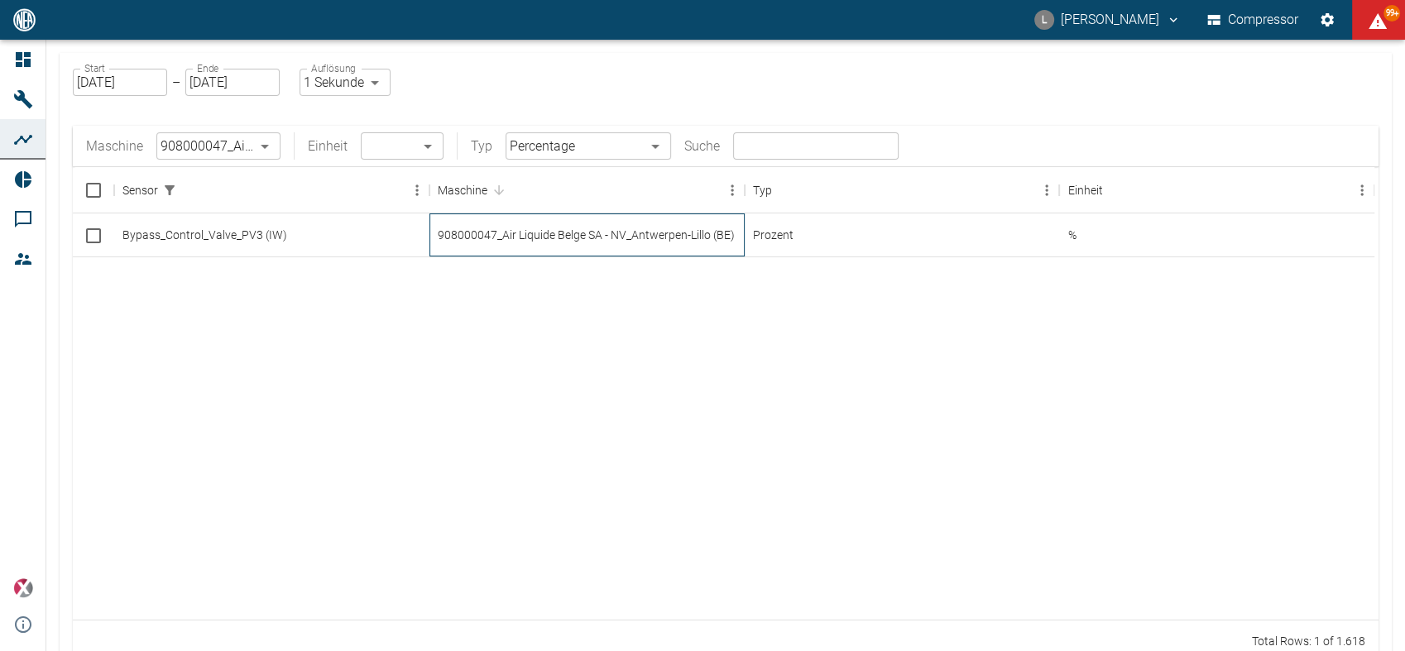
click at [525, 222] on div "908000047_Air Liquide Belge SA - NV_Antwerpen-Lillo (BE)" at bounding box center [586, 234] width 315 height 43
checkbox input "true"
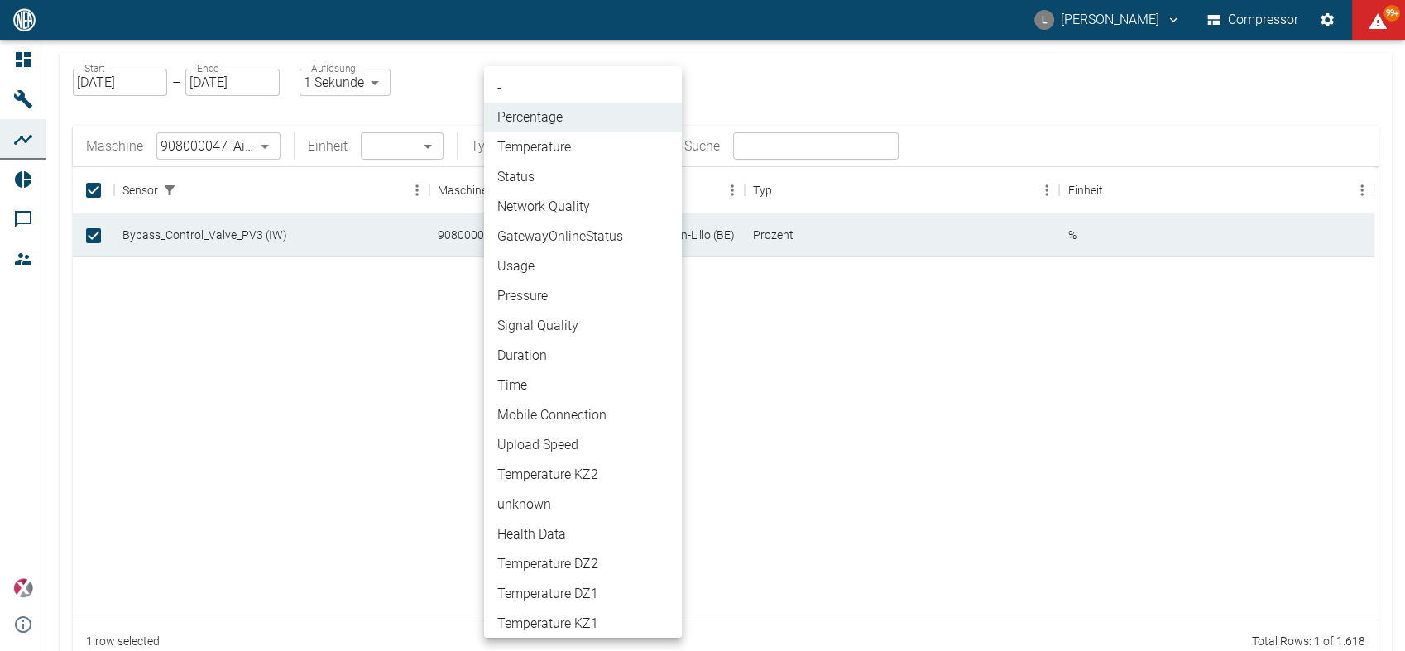
click at [611, 139] on body "L Luca Corigliano Compressor 99+ Dashboard Maschinen Analysen Reports Kommentar…" at bounding box center [702, 325] width 1405 height 651
click at [562, 287] on li "Pressure" at bounding box center [583, 296] width 198 height 30
type input "Pressure"
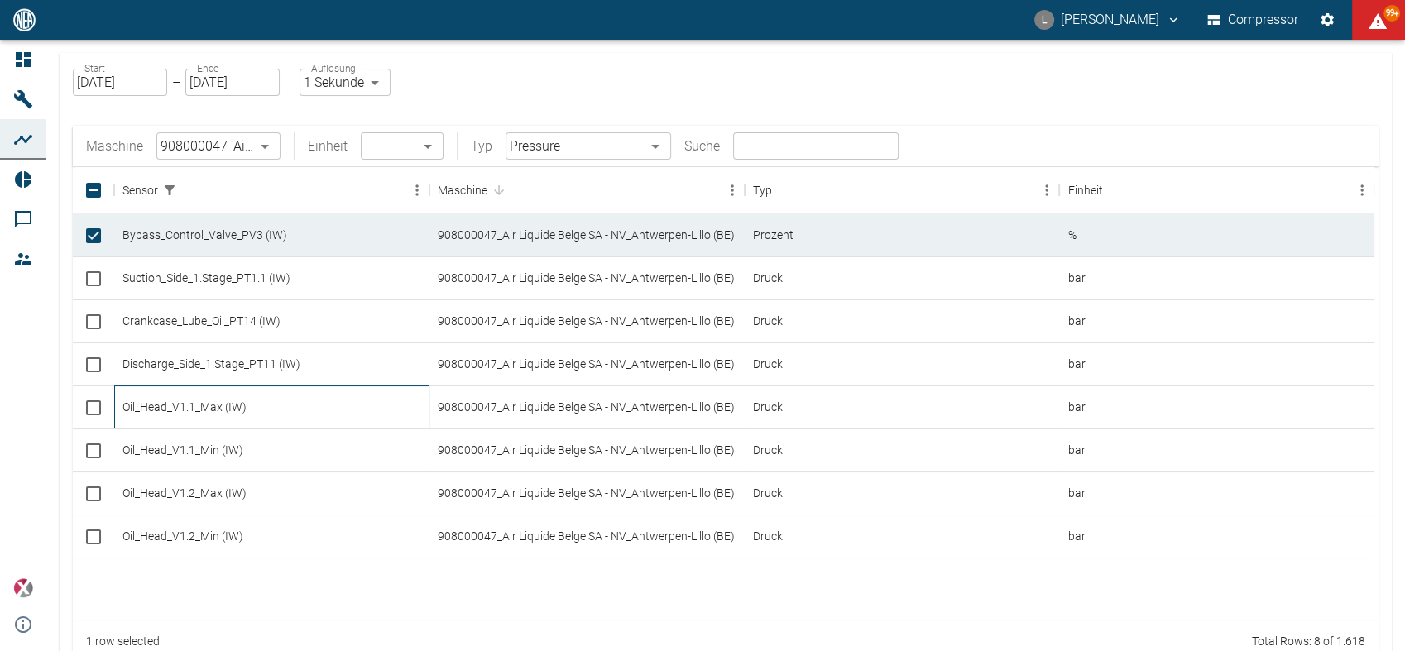
click at [240, 411] on div "Oil_Head_V1.1_Max (IW)" at bounding box center [271, 406] width 315 height 43
checkbox input "true"
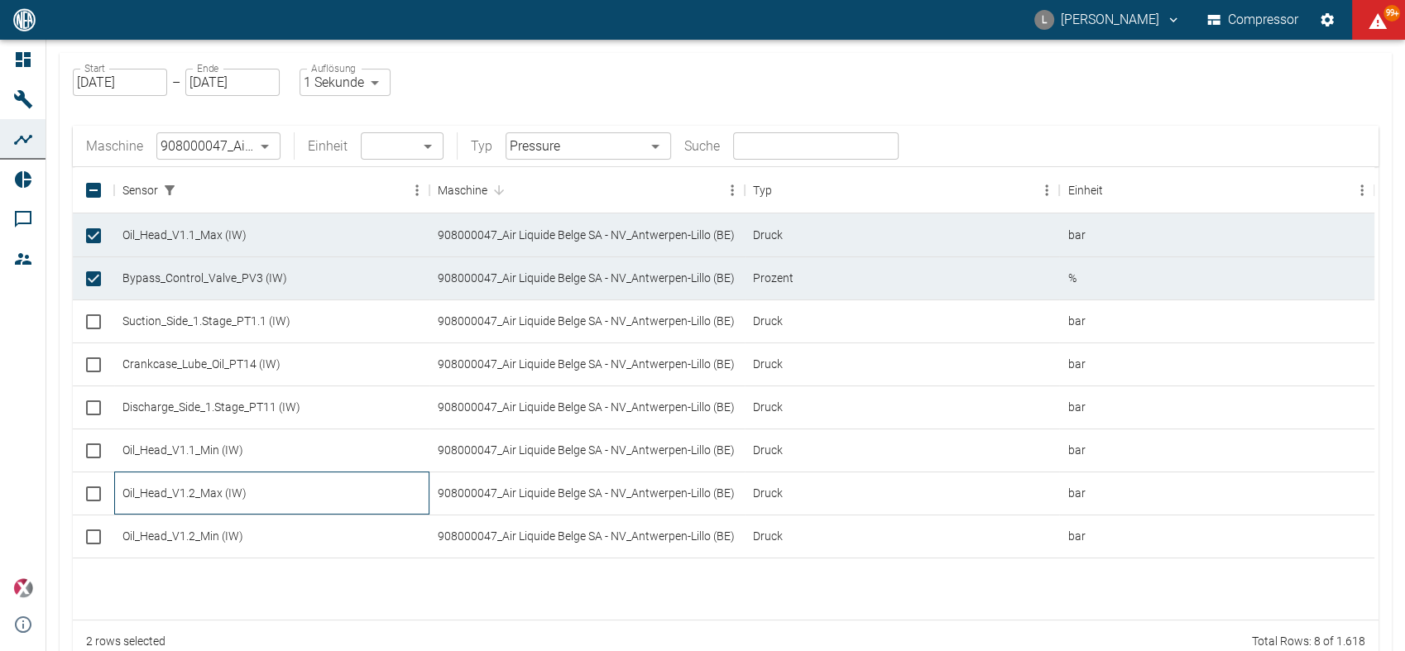
click at [227, 486] on div "Oil_Head_V1.2_Max (IW)" at bounding box center [271, 492] width 315 height 43
checkbox input "true"
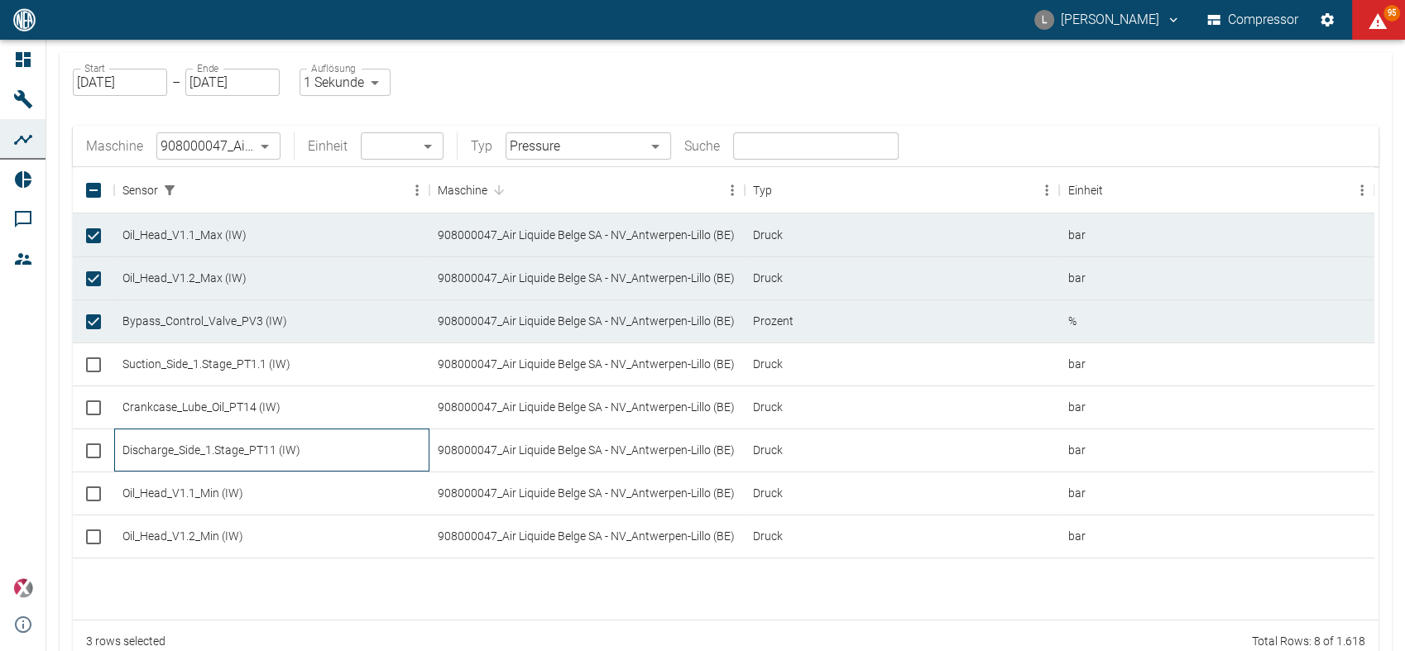
click at [298, 443] on div "Discharge_Side_1.Stage_PT11 (IW)" at bounding box center [271, 449] width 315 height 43
checkbox input "true"
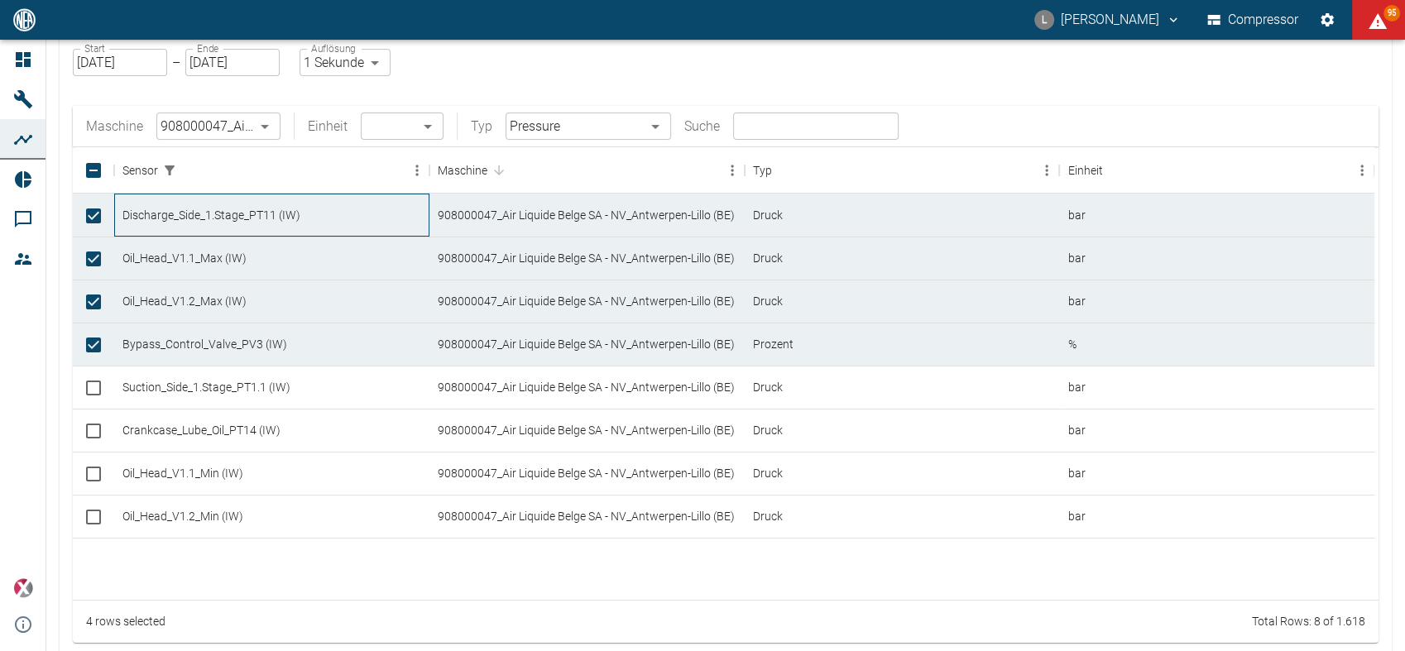
scroll to position [17, 0]
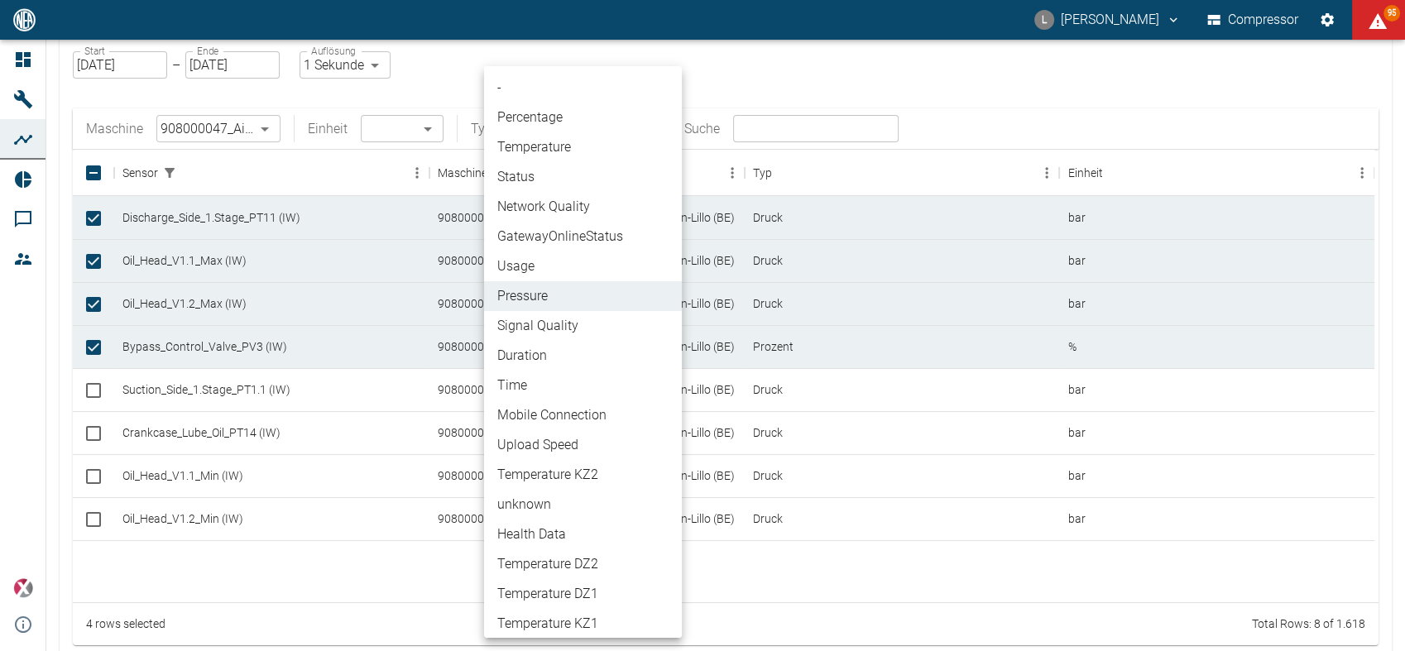
click at [642, 139] on body "L Luca Corigliano Compressor 95 Dashboard Maschinen Analysen Reports Kommentare…" at bounding box center [702, 325] width 1405 height 651
click at [602, 117] on li "Percentage" at bounding box center [583, 118] width 198 height 30
type input "Percentage"
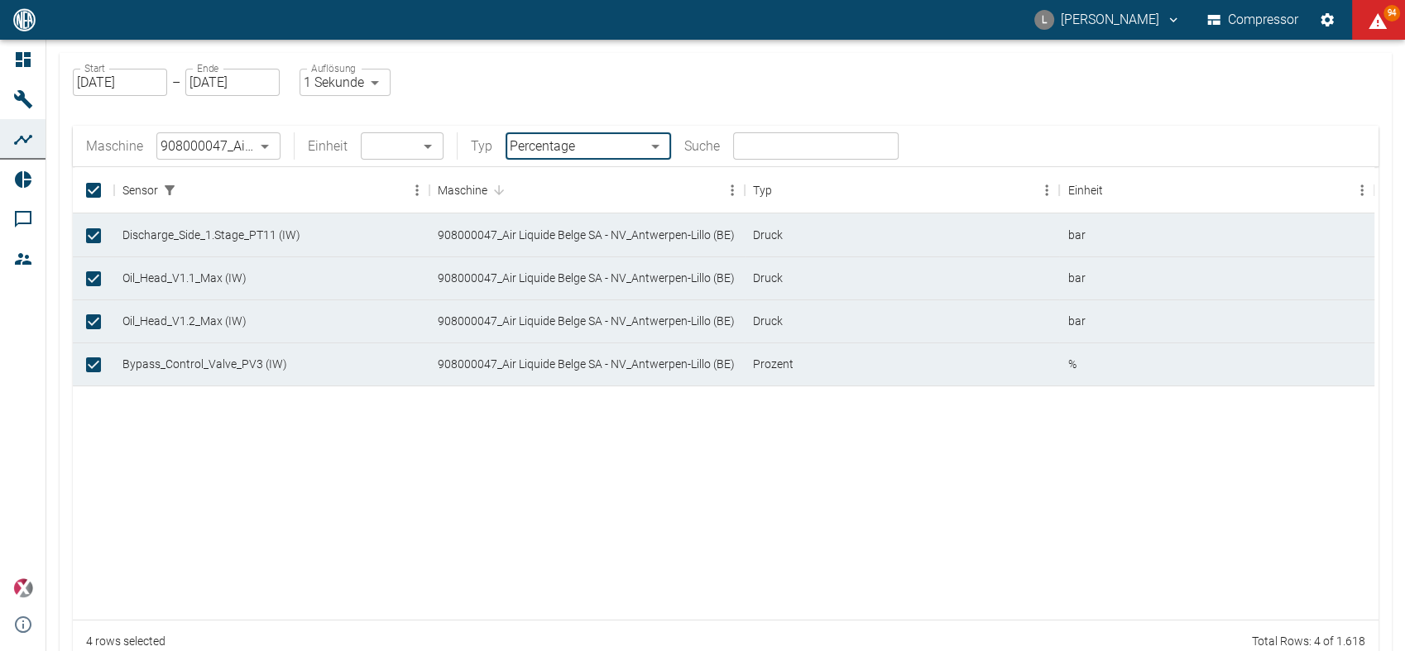
scroll to position [101, 0]
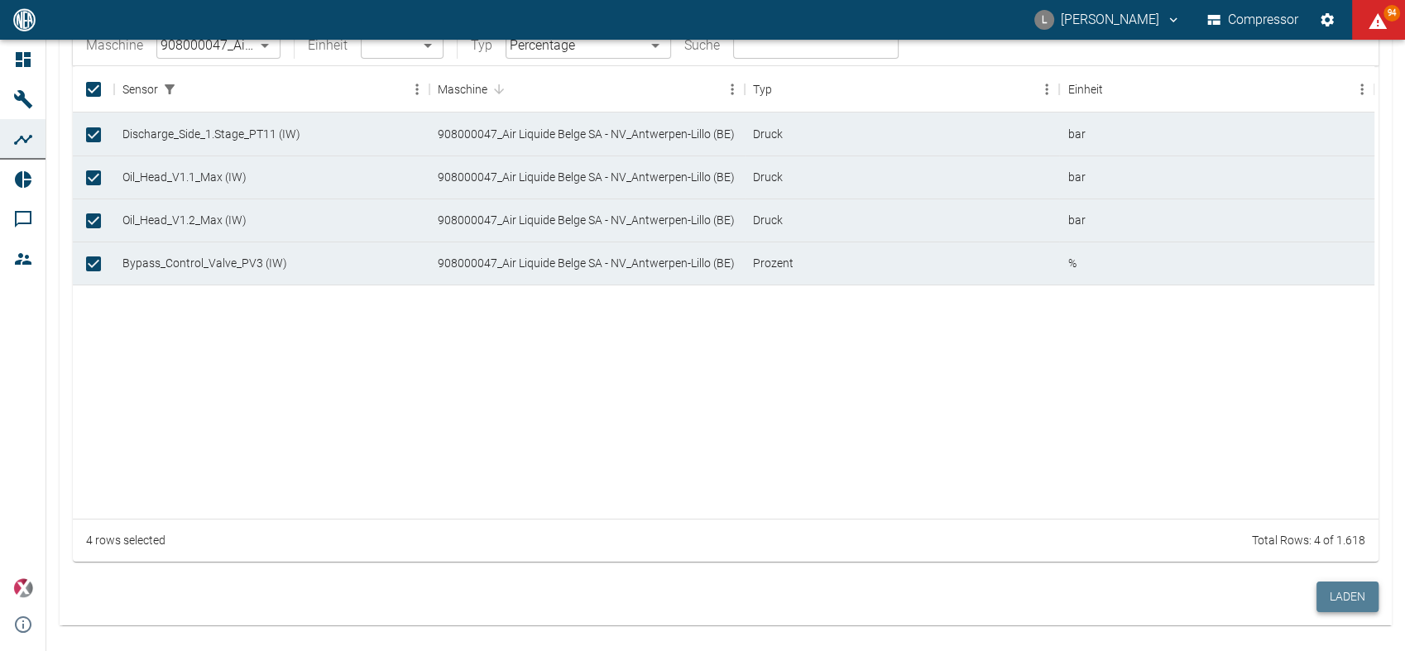
click at [1338, 593] on button "Laden" at bounding box center [1347, 596] width 62 height 31
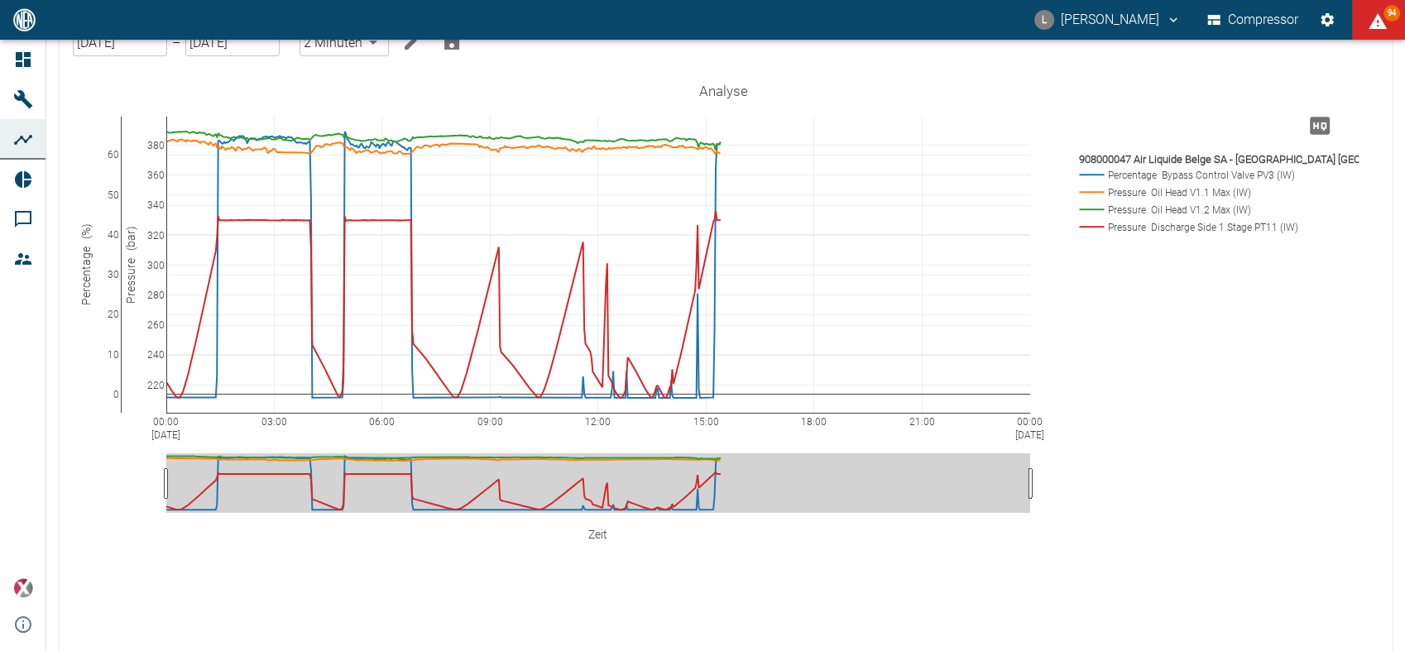
scroll to position [40, 0]
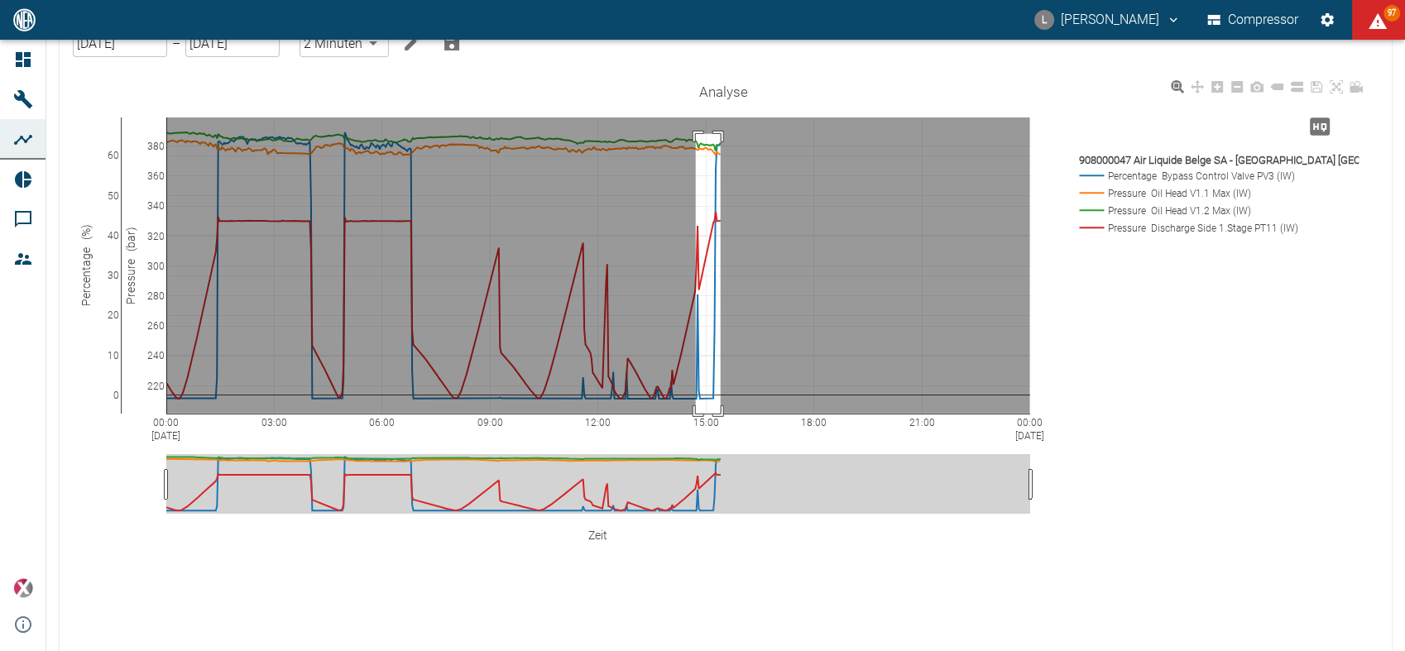
drag, startPoint x: 696, startPoint y: 133, endPoint x: 720, endPoint y: 427, distance: 294.7
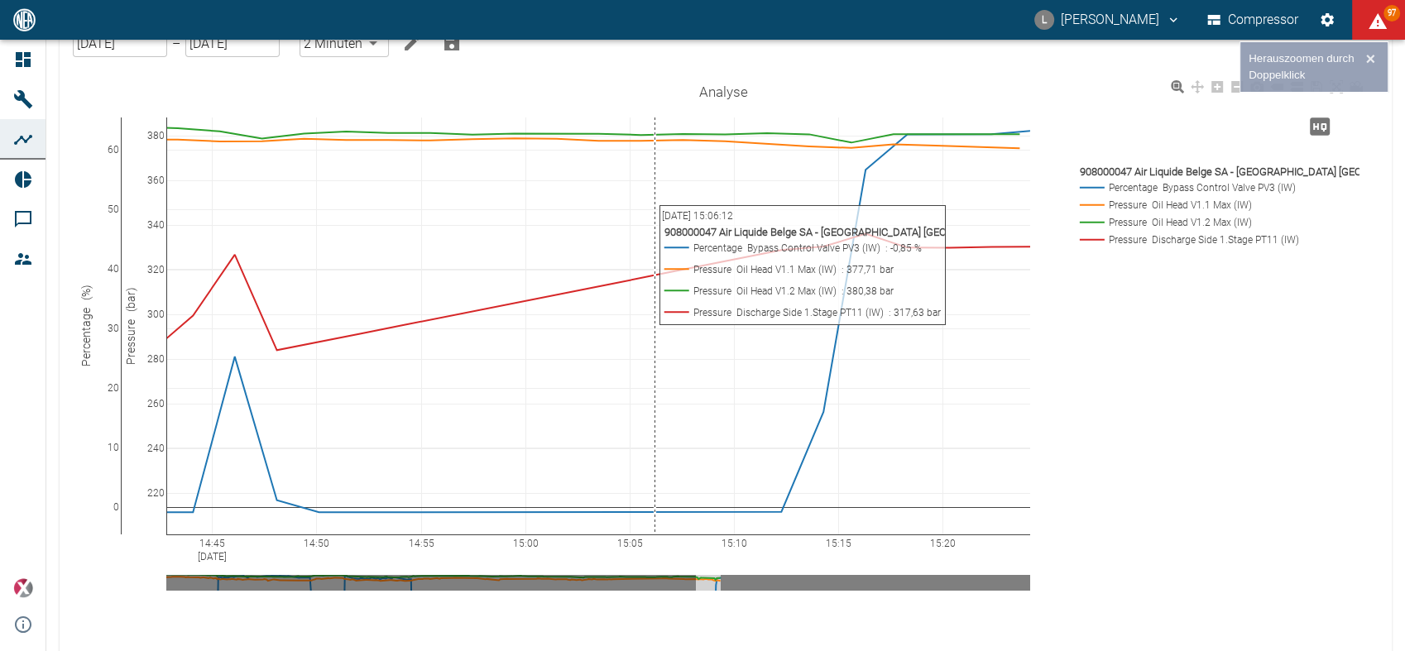
scroll to position [0, 0]
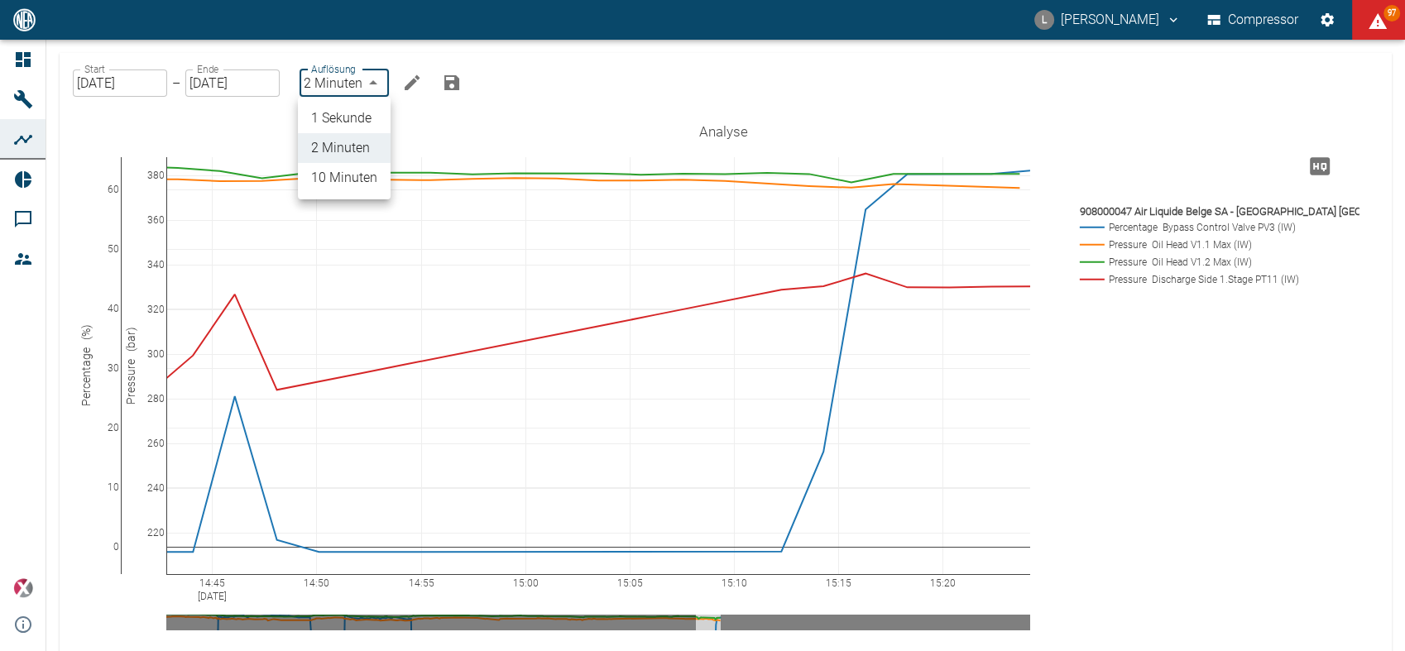
click at [366, 76] on body "L Luca Corigliano Compressor 97 Dashboard Maschinen Analysen Reports Kommentare…" at bounding box center [702, 325] width 1405 height 651
click at [363, 111] on li "1 Sekunde" at bounding box center [344, 118] width 93 height 30
type input "1sec"
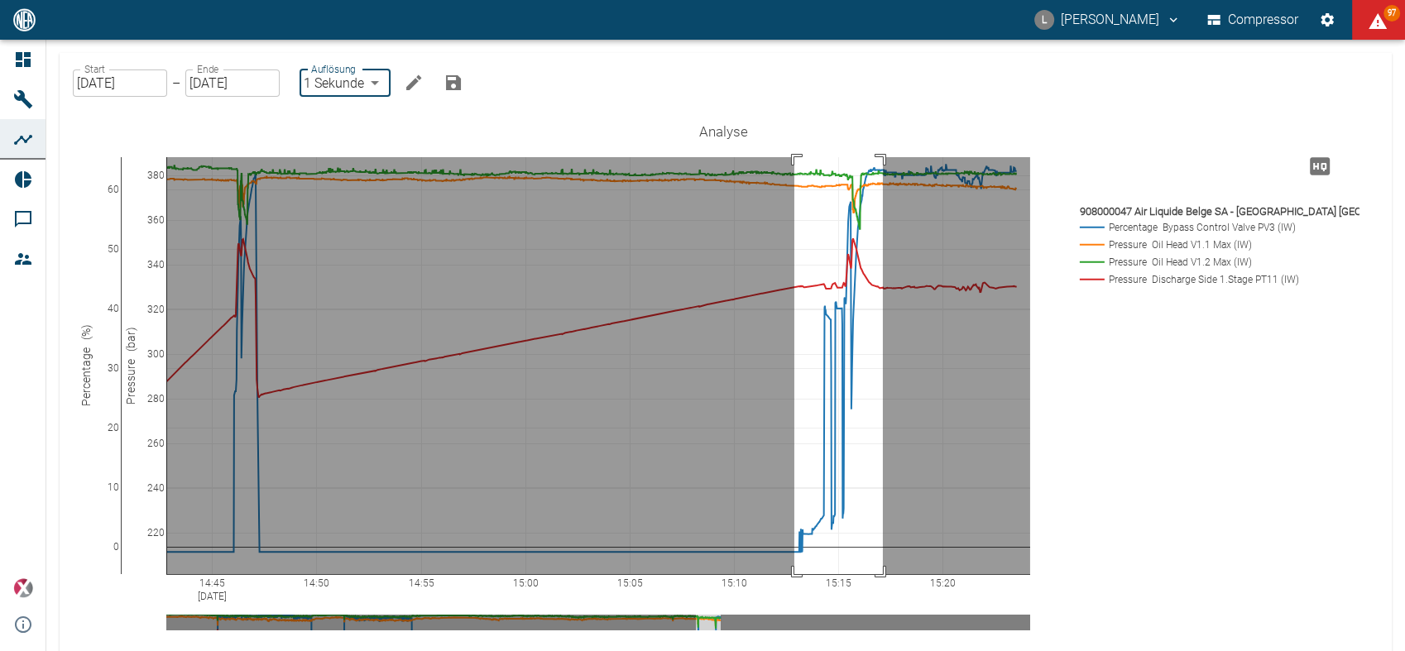
drag, startPoint x: 794, startPoint y: 157, endPoint x: 883, endPoint y: 591, distance: 442.4
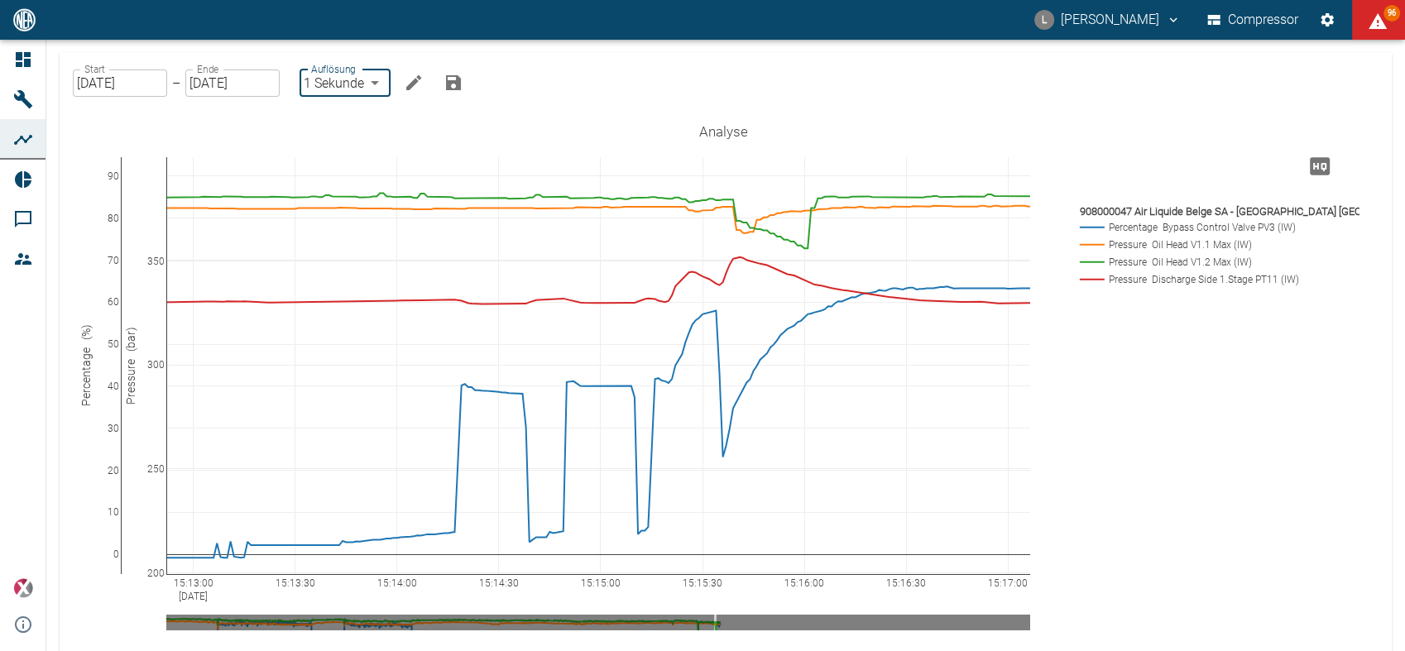
drag, startPoint x: 117, startPoint y: 160, endPoint x: 105, endPoint y: 253, distance: 94.3
click at [1337, 127] on icon at bounding box center [1335, 126] width 13 height 13
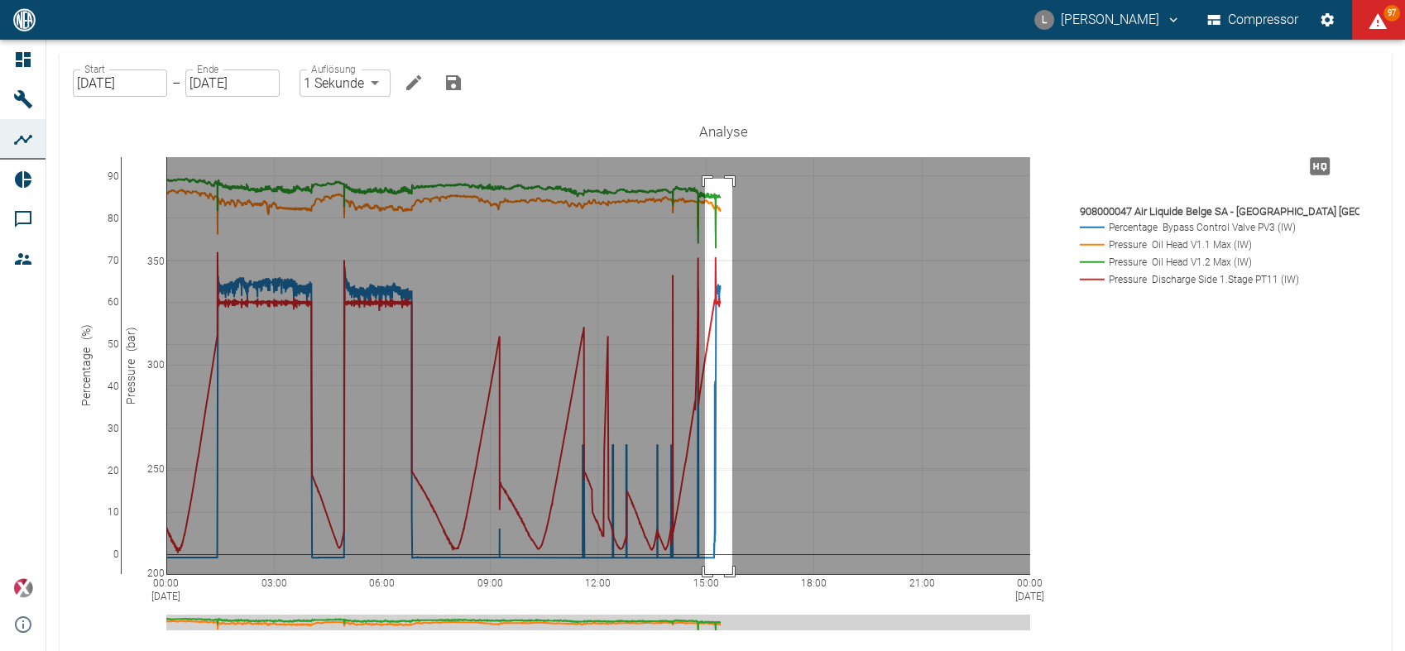
drag, startPoint x: 705, startPoint y: 179, endPoint x: 732, endPoint y: 581, distance: 402.9
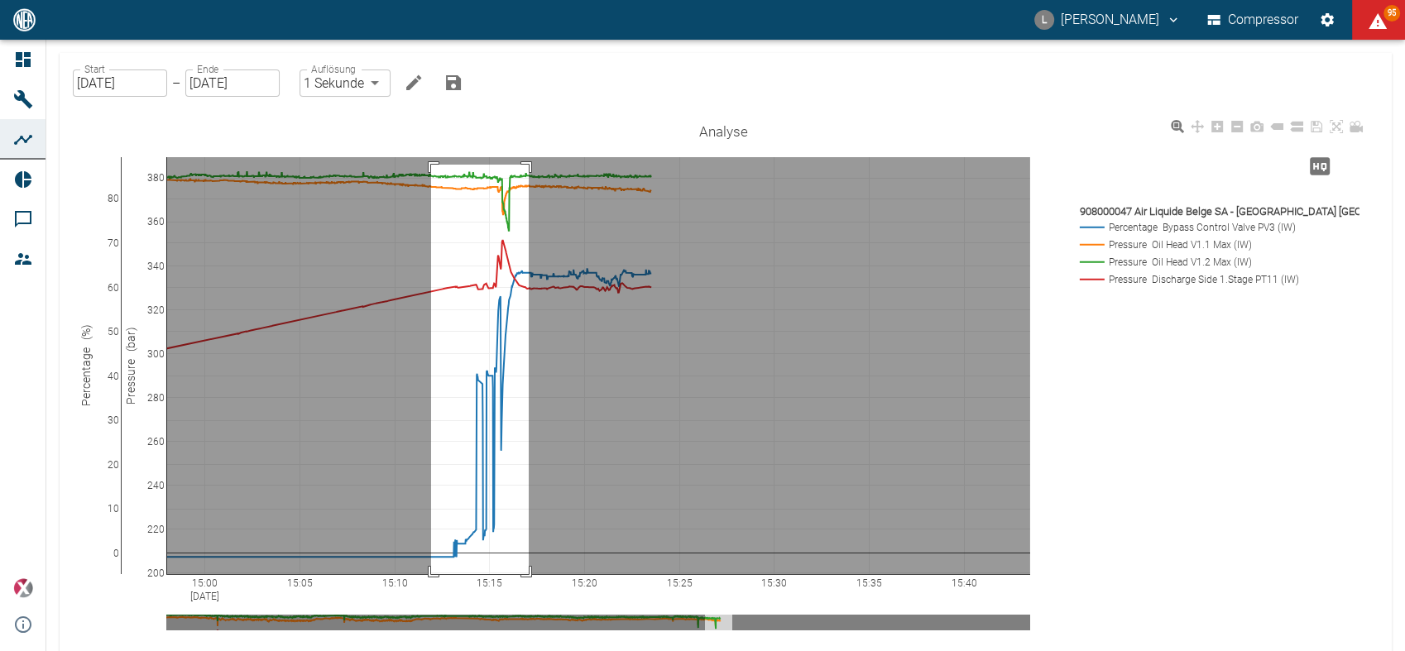
drag, startPoint x: 431, startPoint y: 165, endPoint x: 530, endPoint y: 591, distance: 438.2
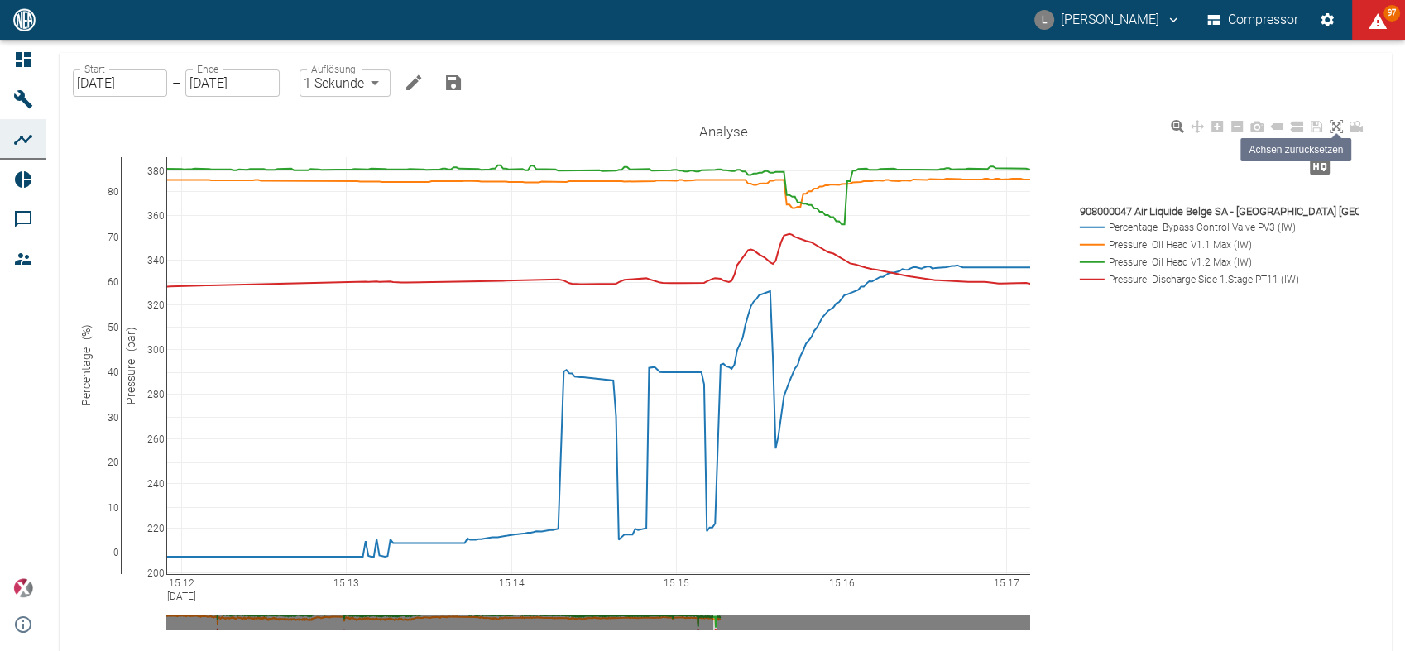
click at [1335, 126] on icon at bounding box center [1335, 126] width 13 height 13
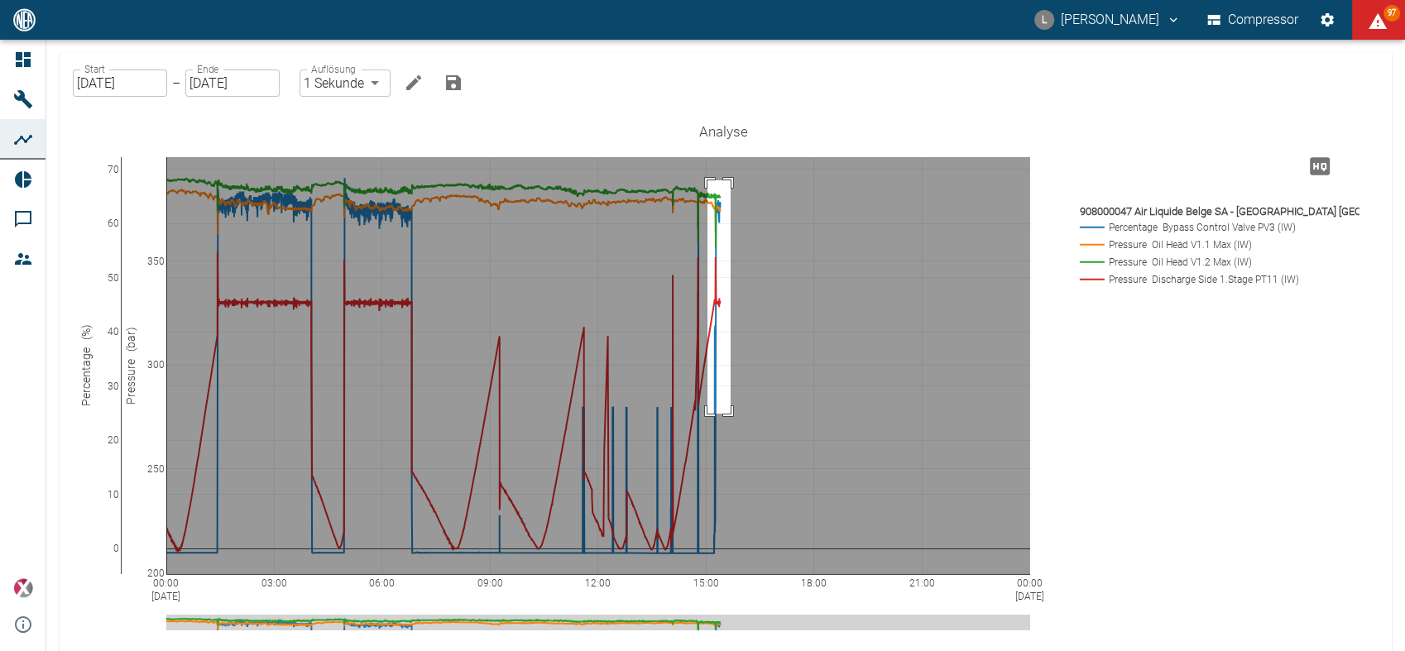
drag, startPoint x: 707, startPoint y: 180, endPoint x: 730, endPoint y: 414, distance: 234.4
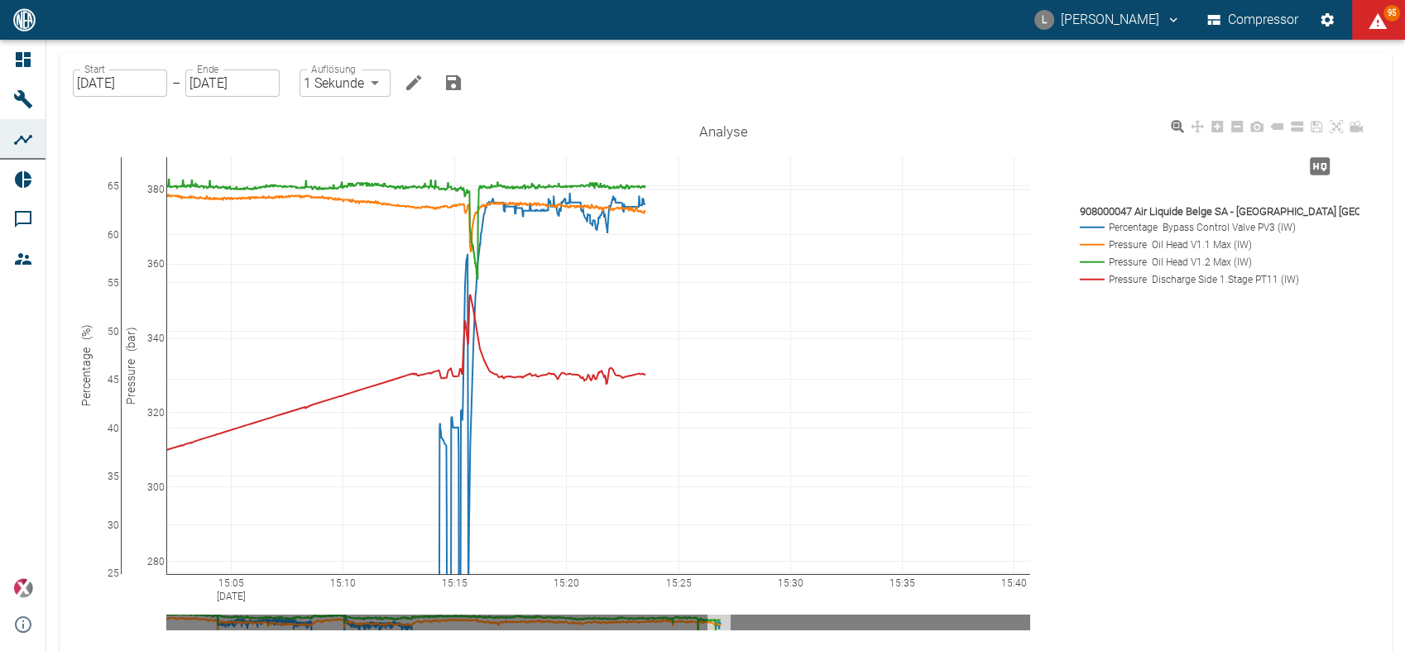
click at [1205, 459] on div "15:05 Sep 16, 2025 15:10 15:15 15:20 15:25 15:30 15:35 15:40 25 30 35 40 45 50 …" at bounding box center [723, 447] width 1288 height 662
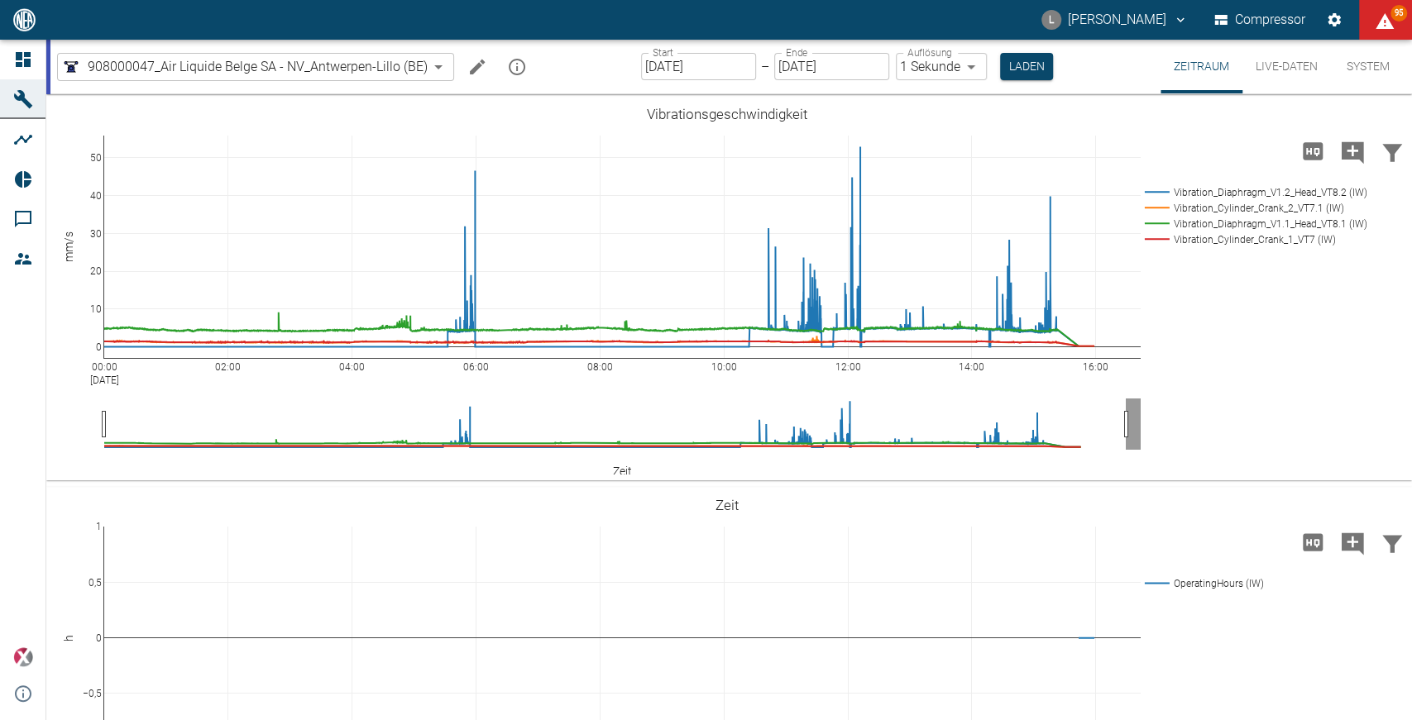
scroll to position [1500, 0]
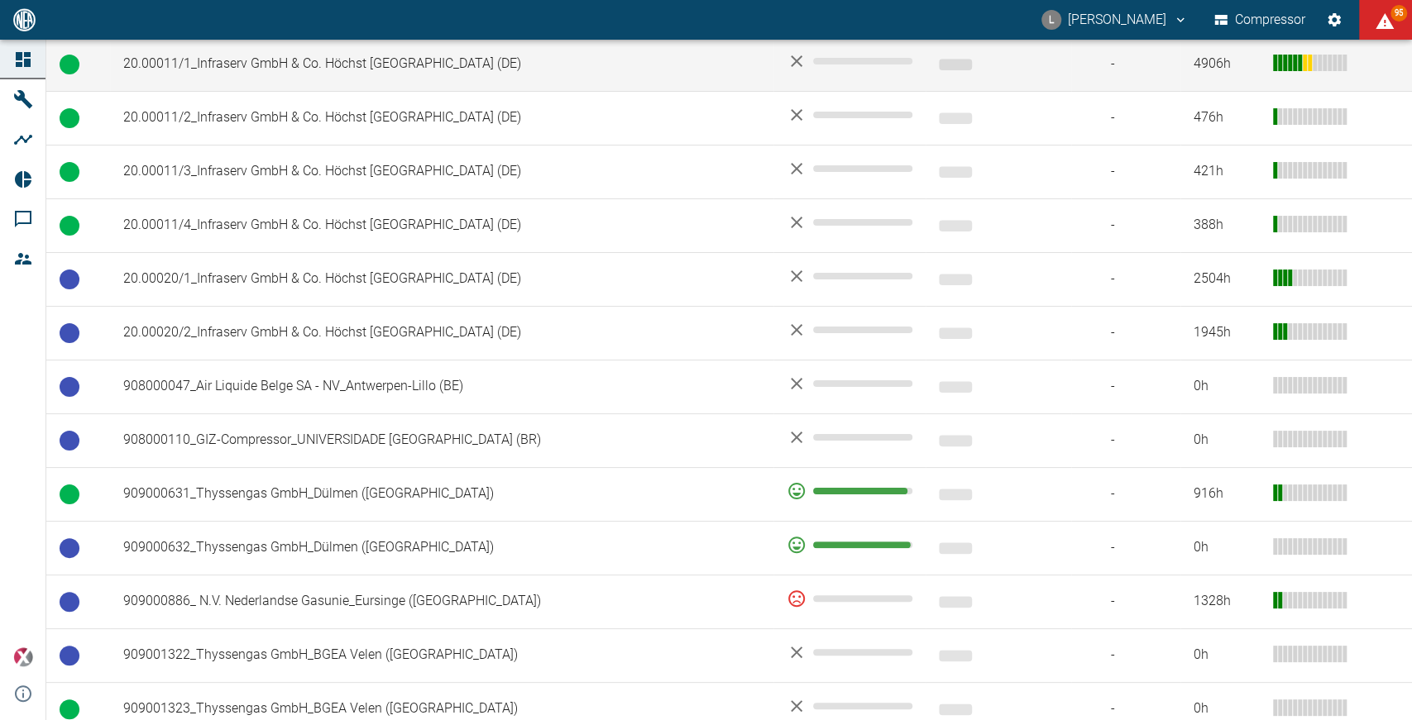
scroll to position [907, 0]
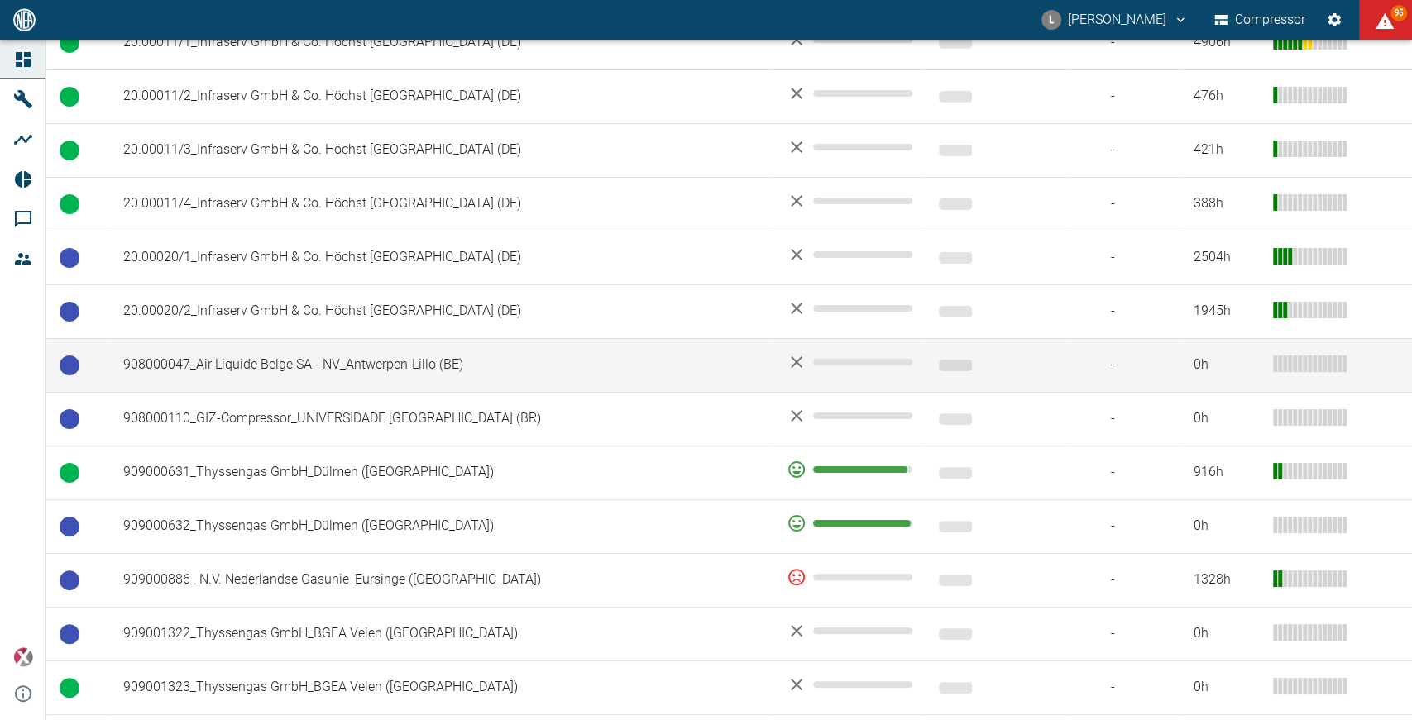
click at [371, 342] on td "908000047_Air Liquide Belge SA - NV_Antwerpen-Lillo (BE)" at bounding box center [441, 365] width 663 height 54
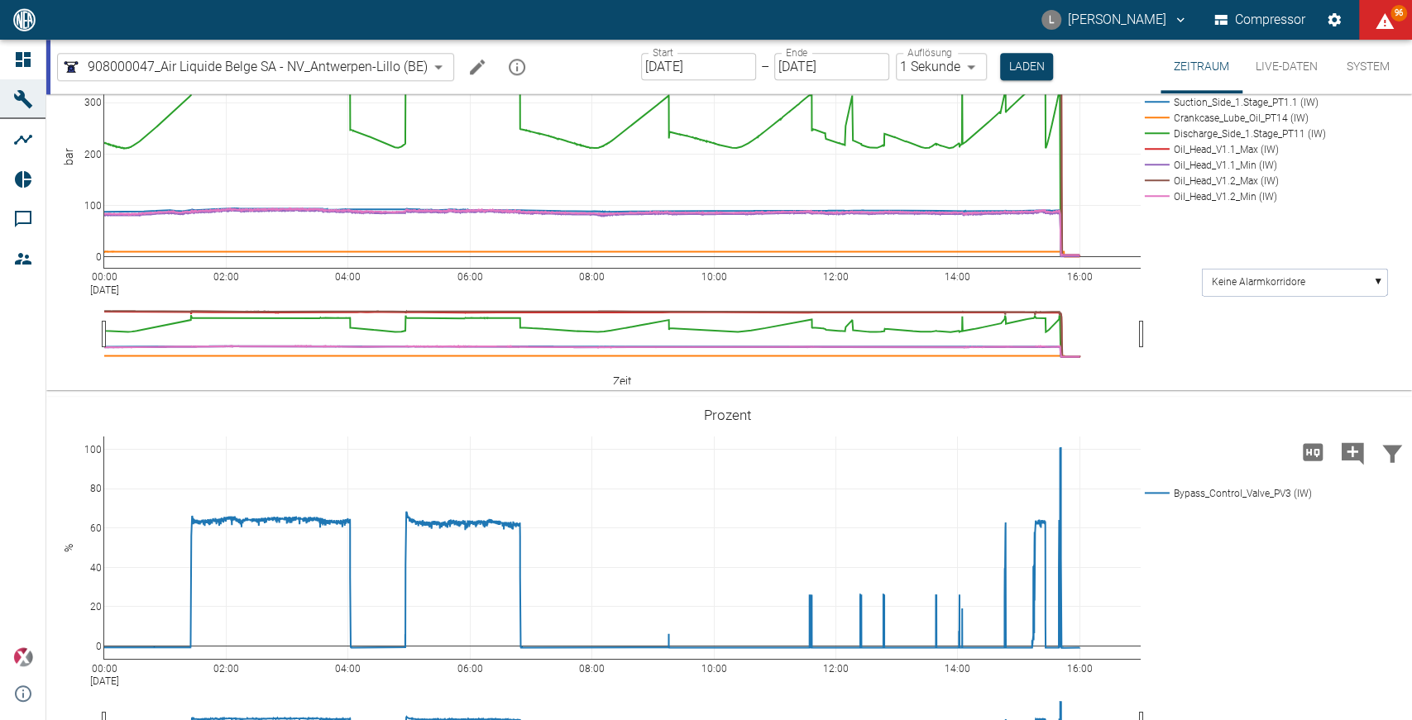
scroll to position [1304, 0]
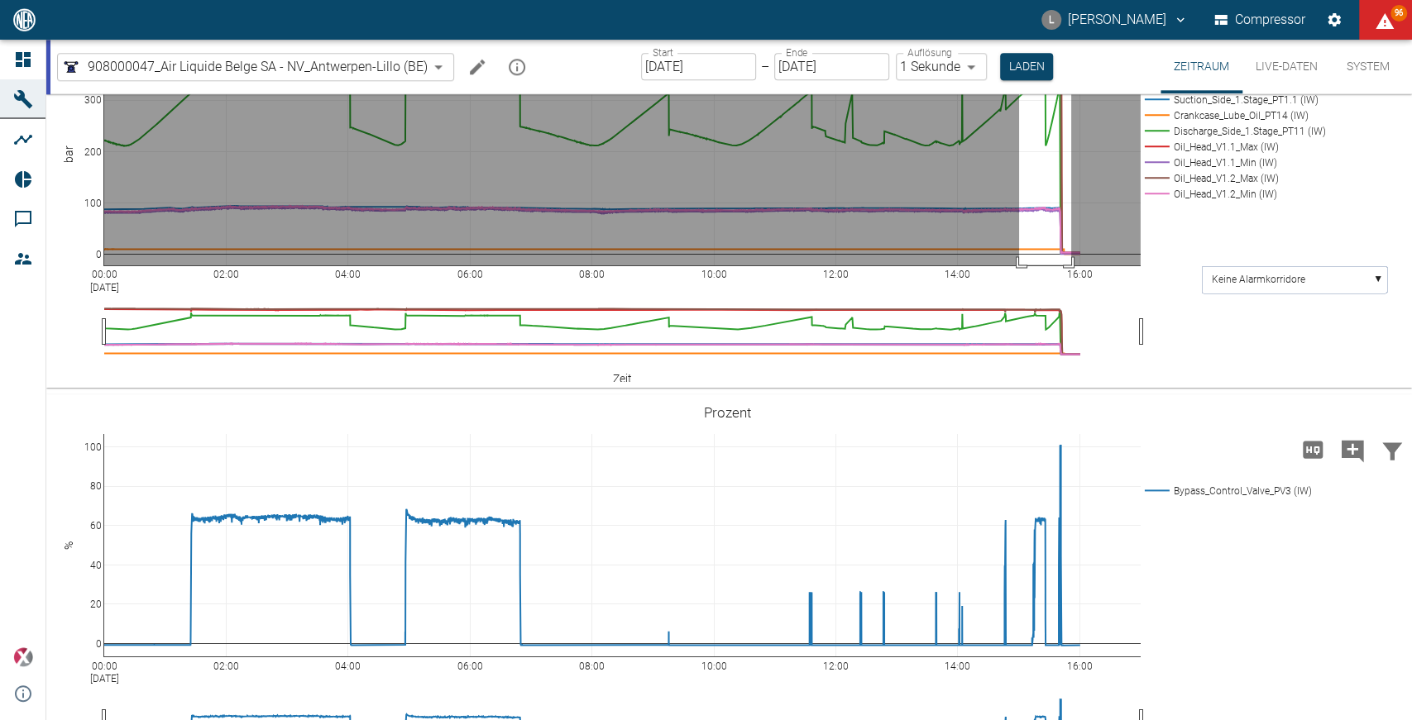
drag, startPoint x: 1019, startPoint y: 406, endPoint x: 1071, endPoint y: 619, distance: 218.9
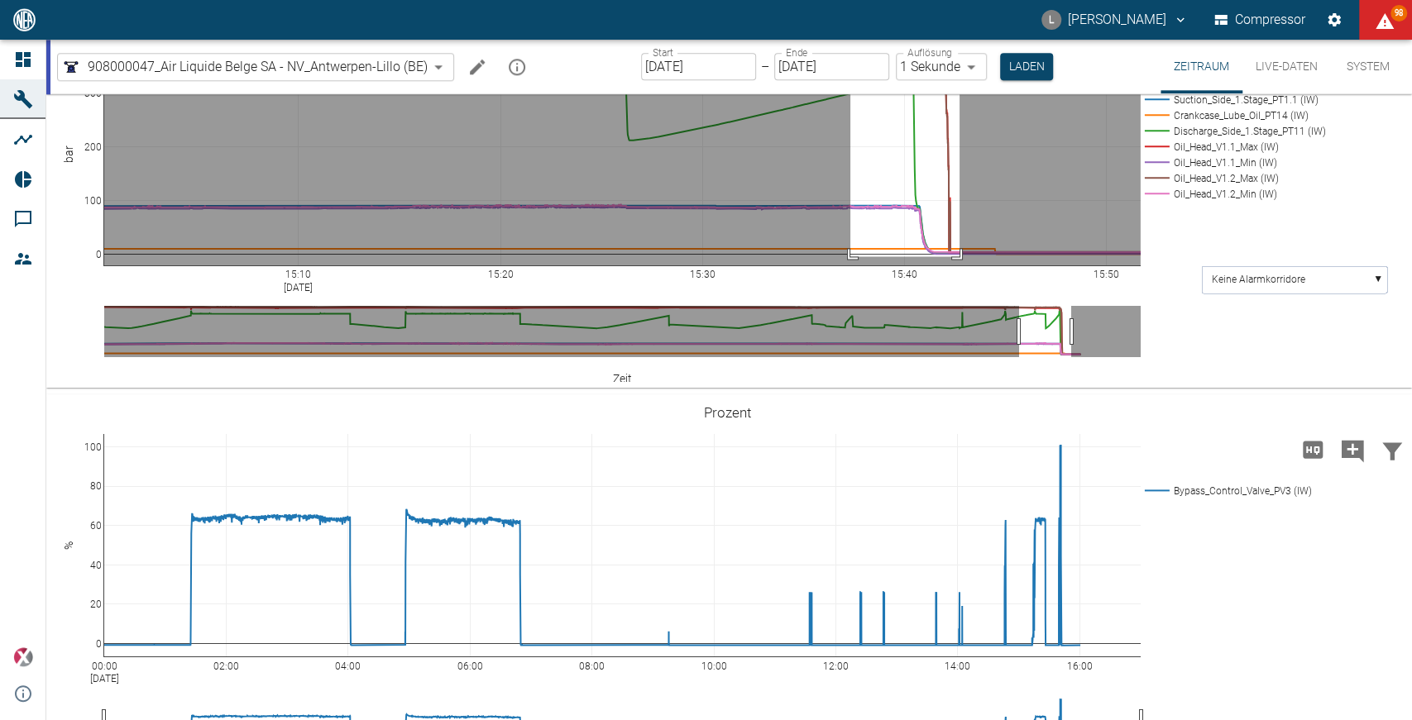
drag, startPoint x: 850, startPoint y: 398, endPoint x: 960, endPoint y: 610, distance: 239.0
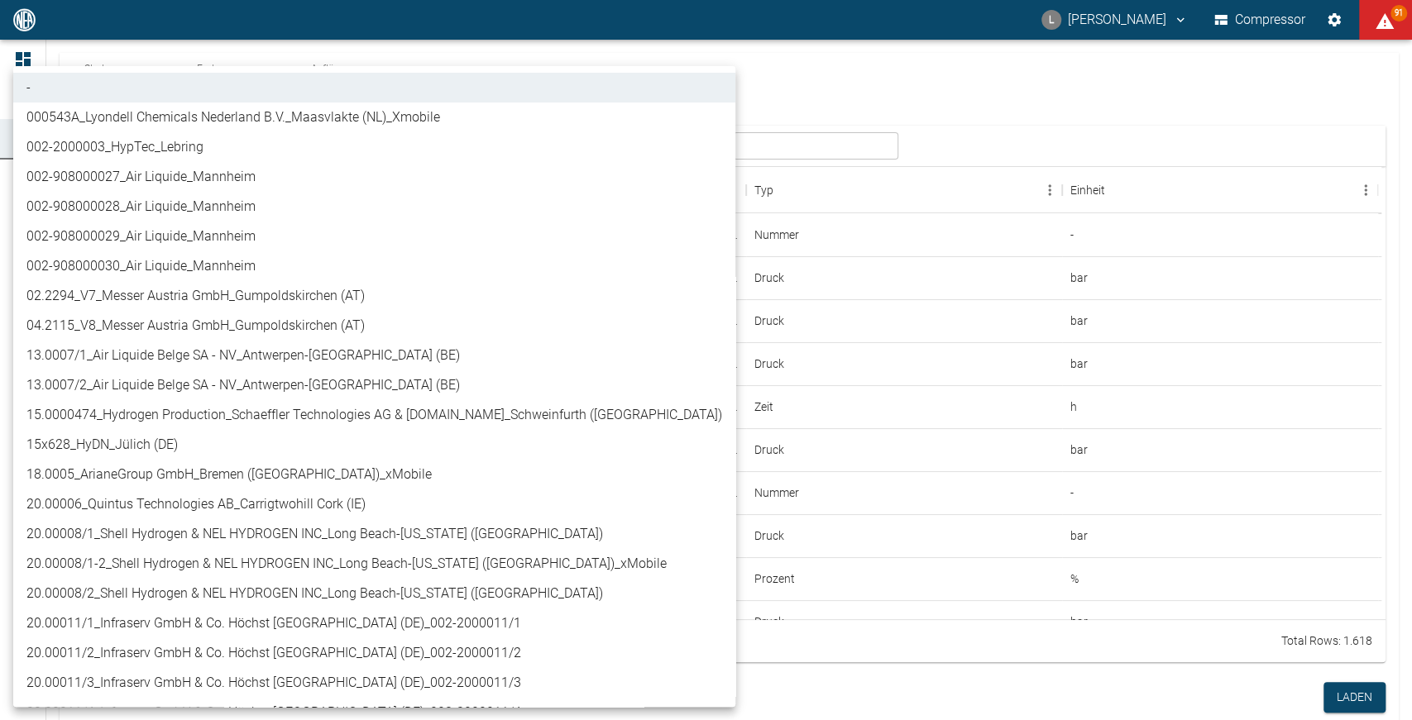
scroll to position [489, 0]
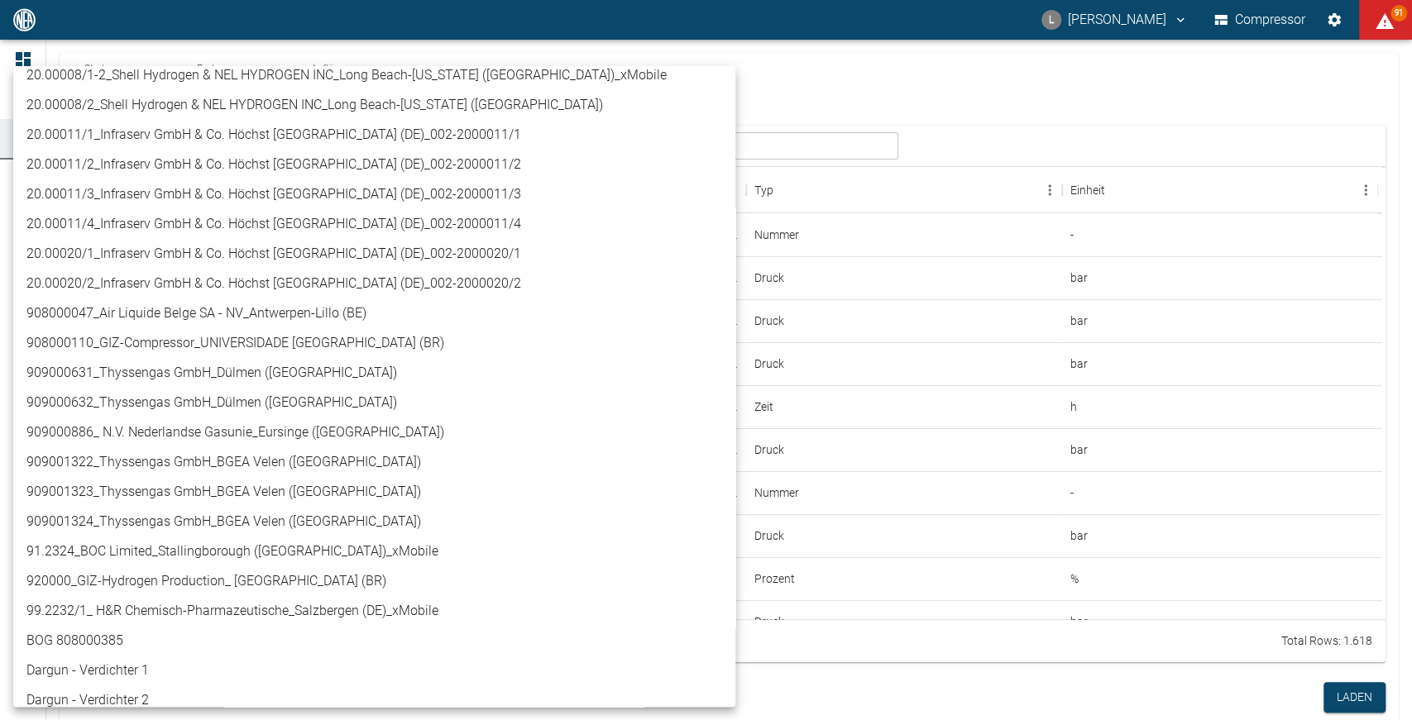
click at [260, 319] on li "908000047_Air Liquide Belge SA - NV_Antwerpen-Lillo (BE)" at bounding box center [374, 314] width 722 height 30
type input "53812aab-fb54-4a57-a574-01c3305aa274"
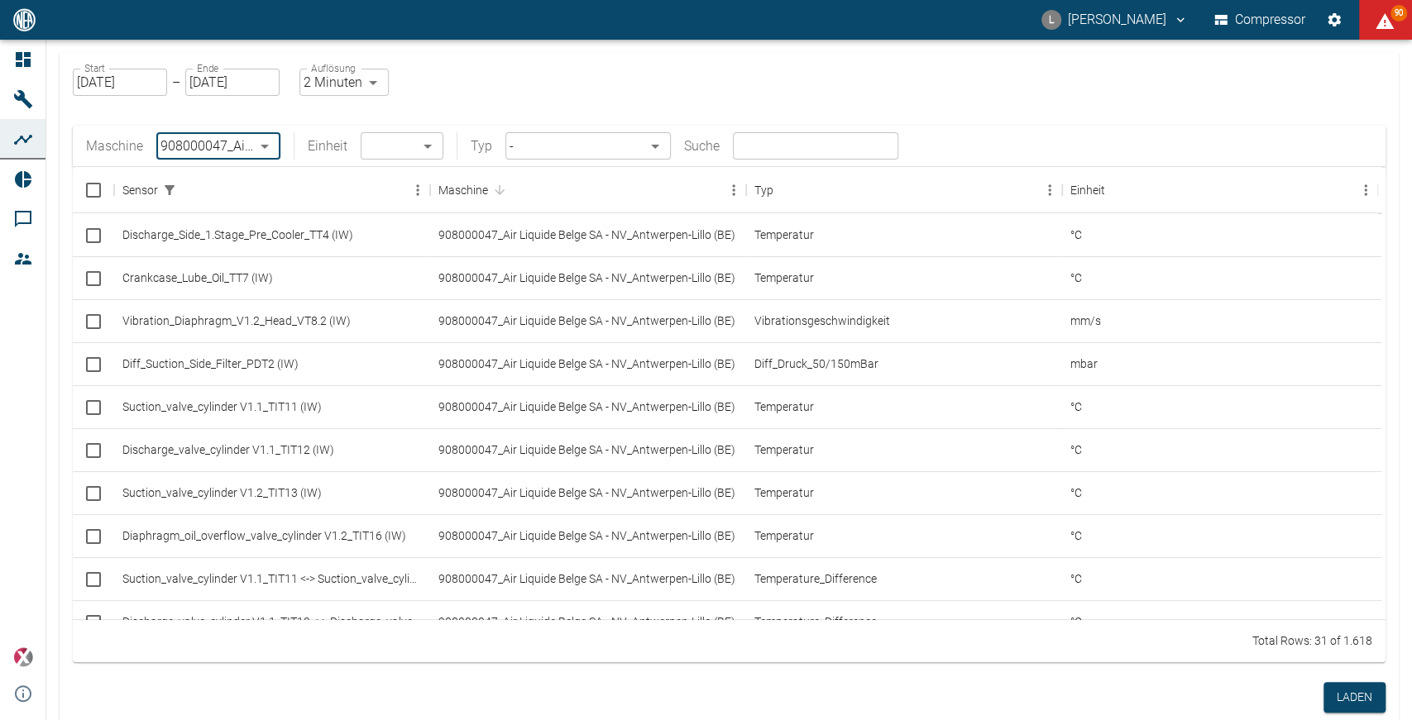
click at [658, 136] on body "L Luca Corigliano Compressor 90 Dashboard Maschinen Analysen Reports Kommentare…" at bounding box center [706, 360] width 1412 height 720
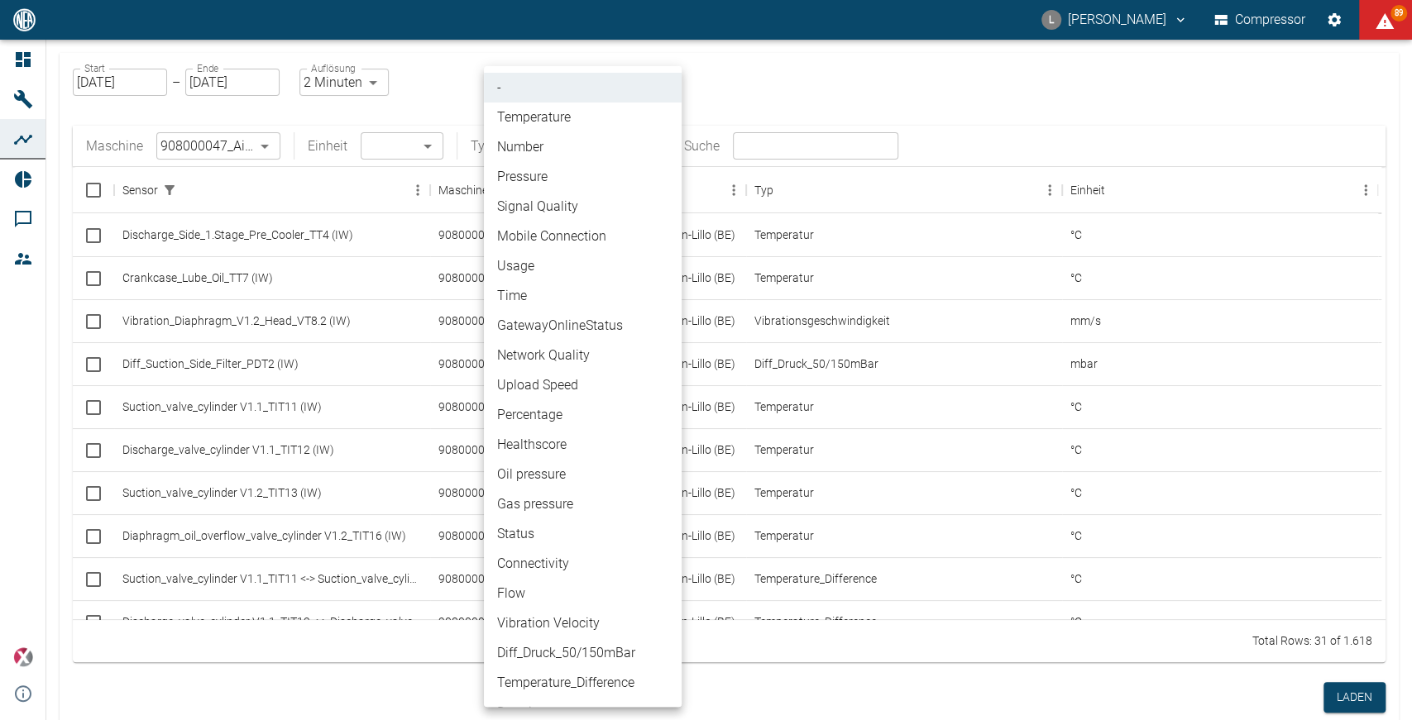
click at [605, 120] on li "Temperature" at bounding box center [583, 118] width 198 height 30
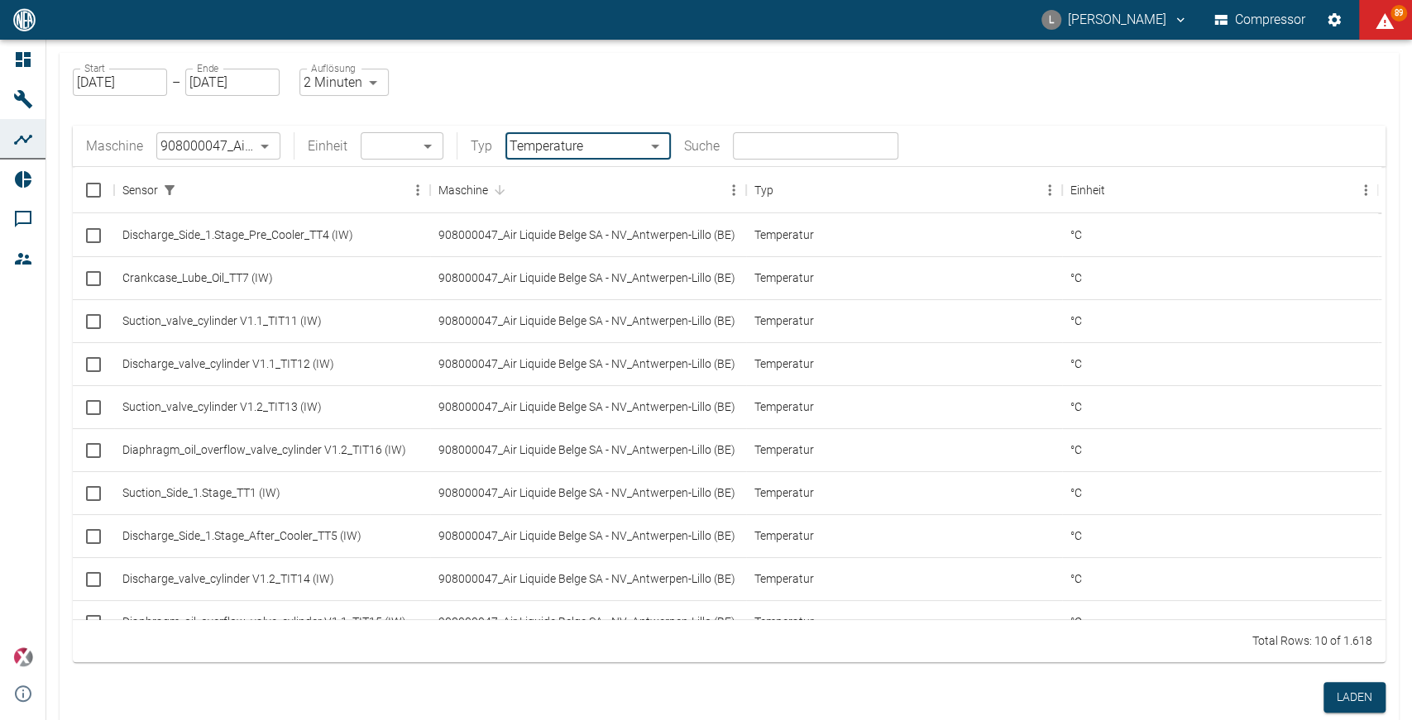
click at [639, 152] on body "L Luca Corigliano Compressor 89 Dashboard Maschinen Analysen Reports Kommentare…" at bounding box center [706, 360] width 1412 height 720
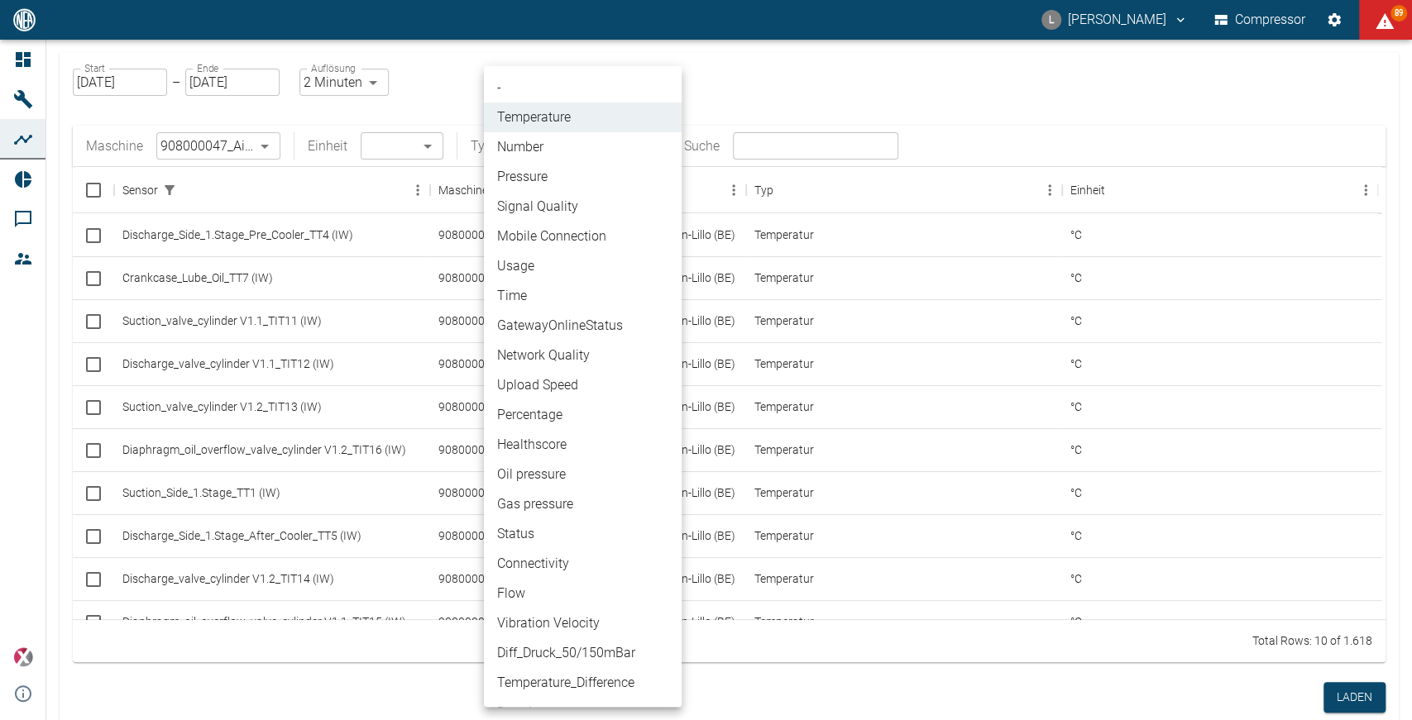
click at [610, 172] on li "Pressure" at bounding box center [583, 177] width 198 height 30
type input "Pressure"
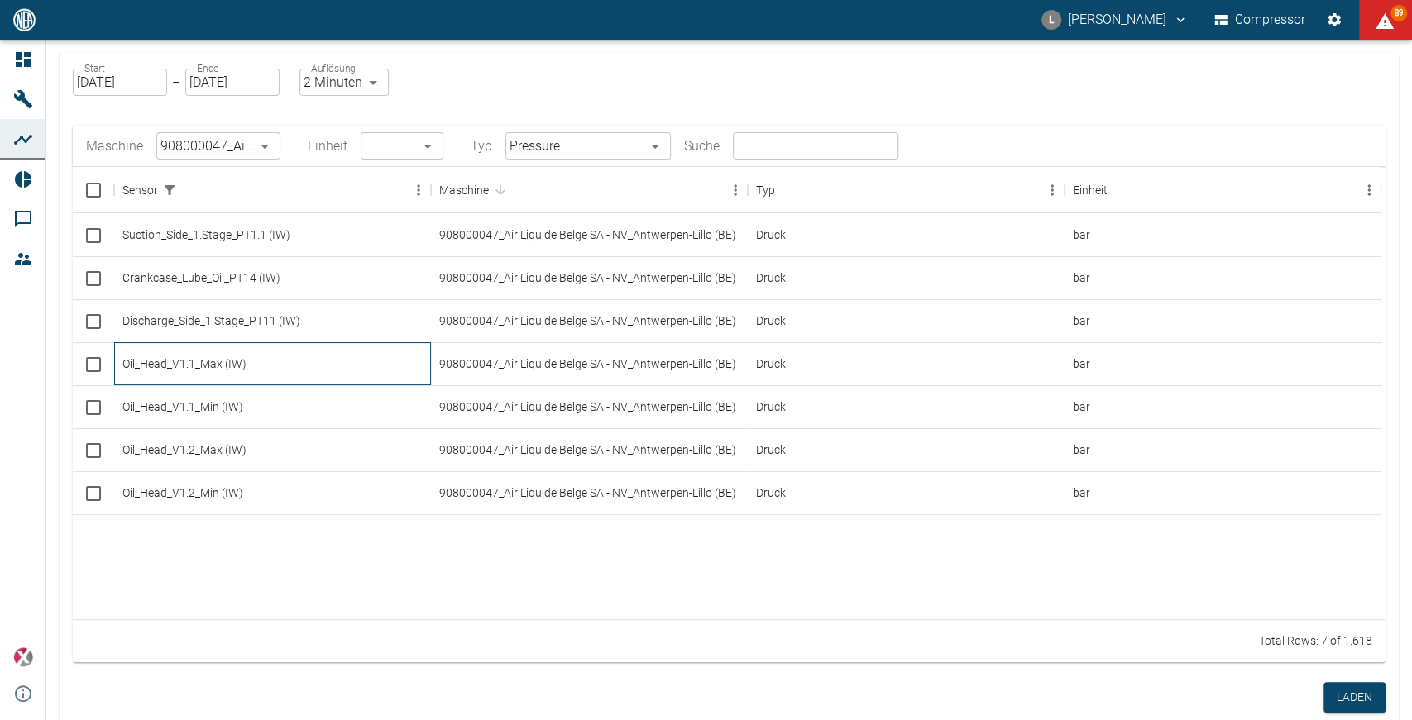
click at [183, 362] on div "Oil_Head_V1.1_Max (IW)" at bounding box center [272, 363] width 317 height 43
checkbox input "true"
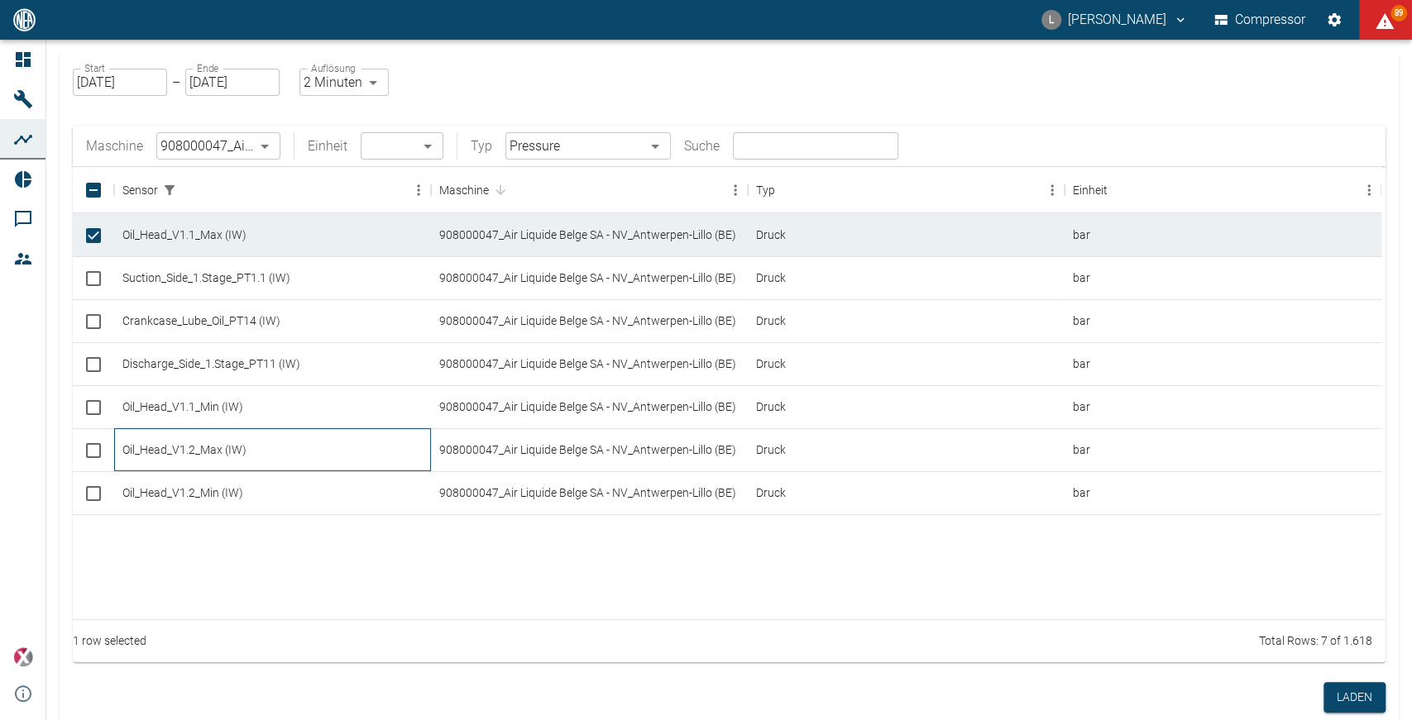
click at [192, 455] on div "Oil_Head_V1.2_Max (IW)" at bounding box center [272, 449] width 317 height 43
checkbox input "true"
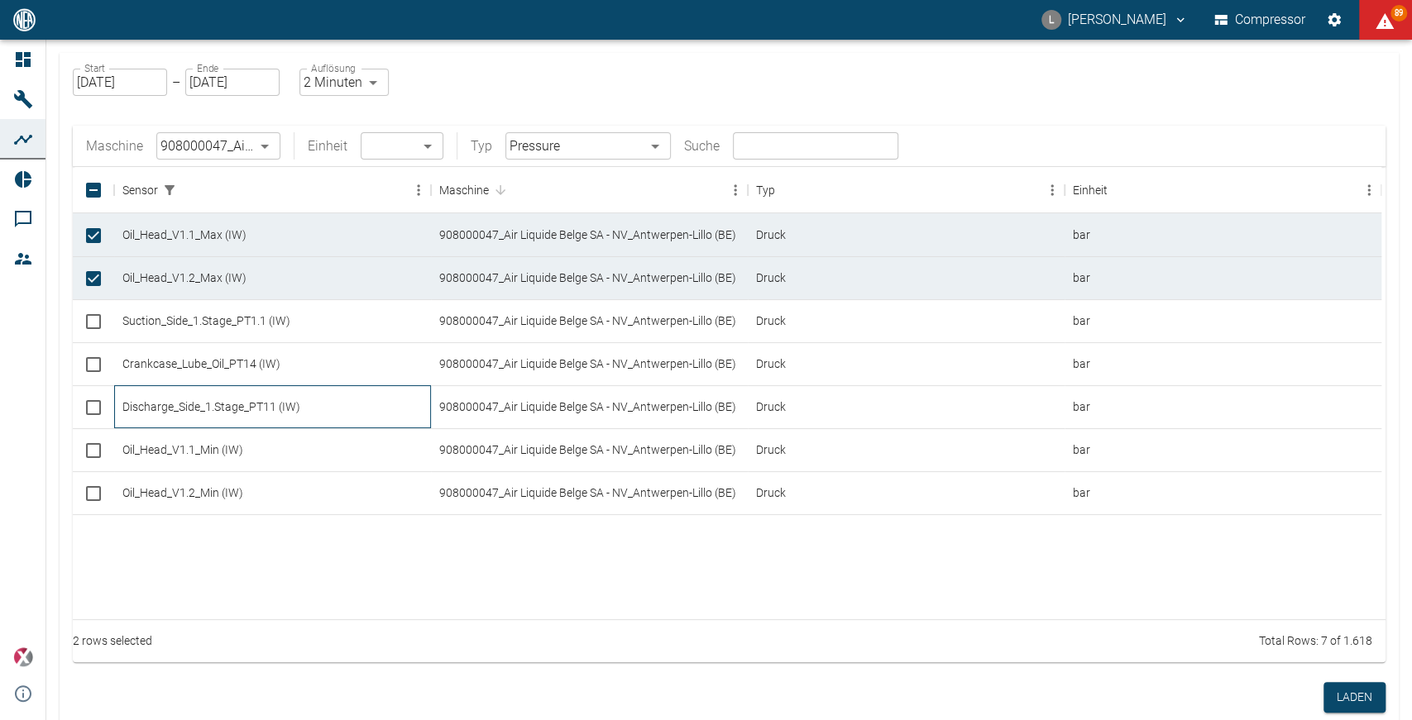
click at [274, 404] on div "Discharge_Side_1.Stage_PT11 (IW)" at bounding box center [272, 406] width 317 height 43
checkbox input "true"
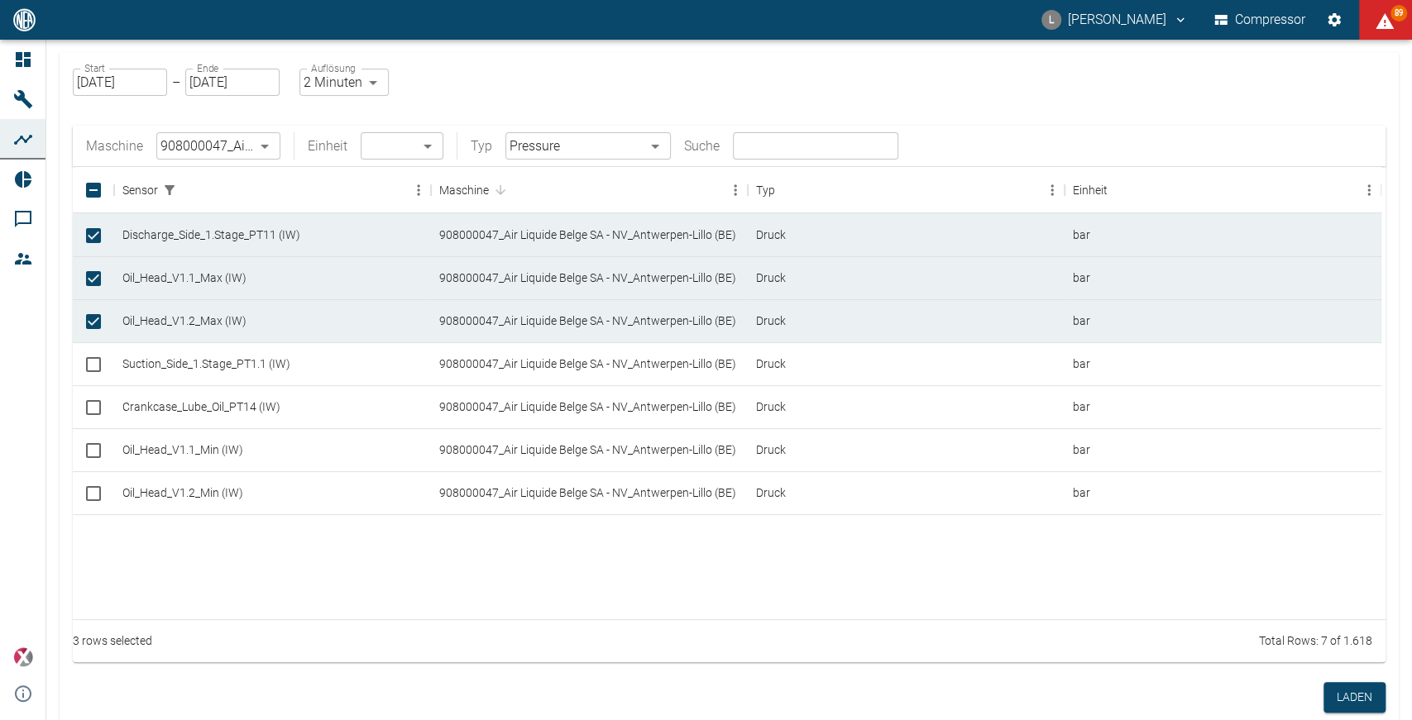
click at [658, 137] on body "L Luca Corigliano Compressor 89 Dashboard Maschinen Analysen Reports Kommentare…" at bounding box center [706, 360] width 1412 height 720
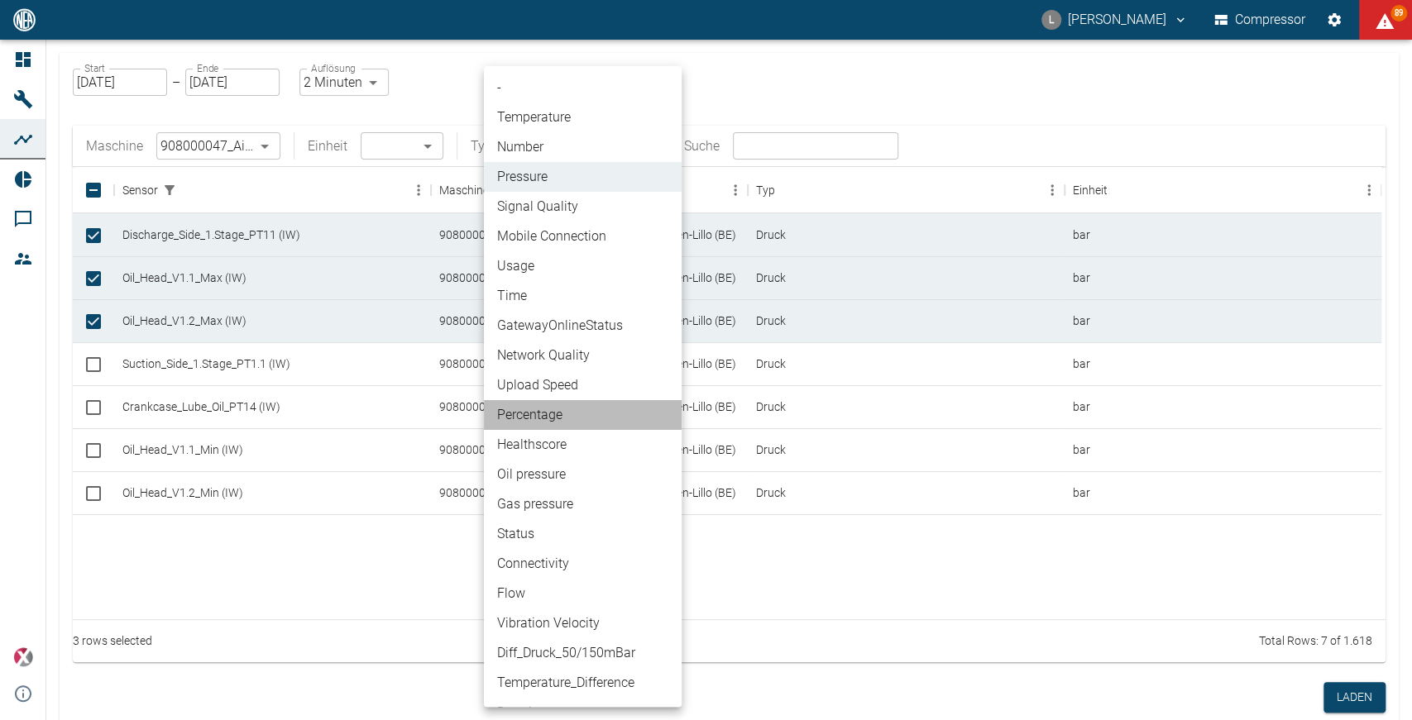
click at [569, 414] on li "Percentage" at bounding box center [583, 415] width 198 height 30
type input "Percentage"
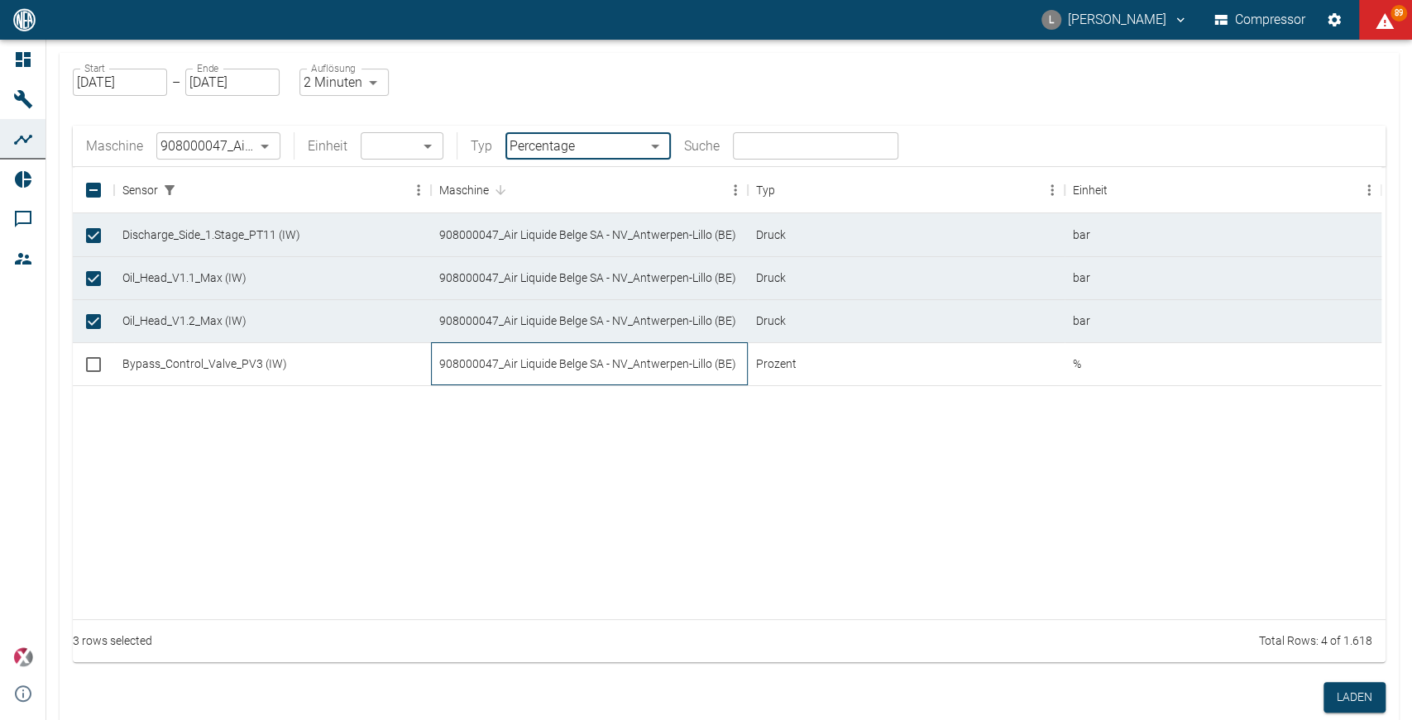
click at [580, 363] on div "908000047_Air Liquide Belge SA - NV_Antwerpen-Lillo (BE)" at bounding box center [589, 363] width 317 height 43
checkbox input "true"
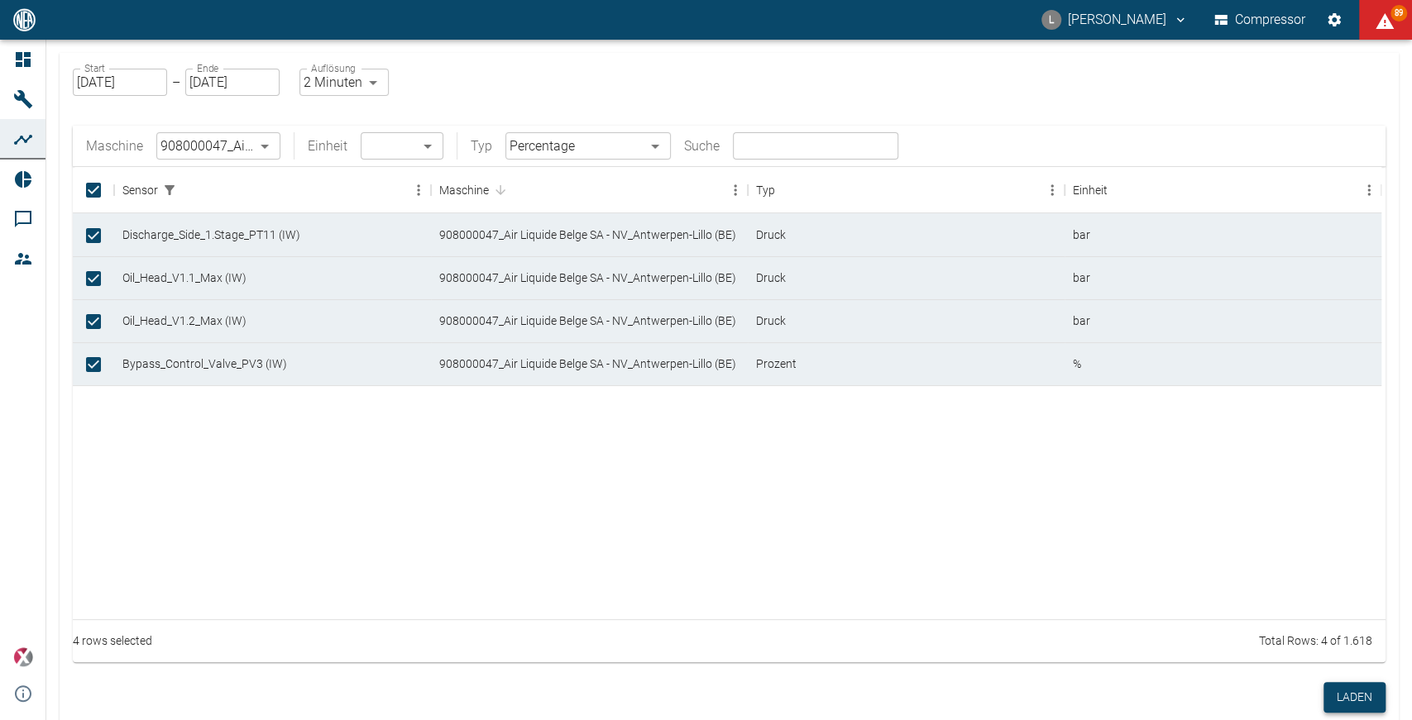
click at [1342, 692] on button "Laden" at bounding box center [1354, 697] width 62 height 31
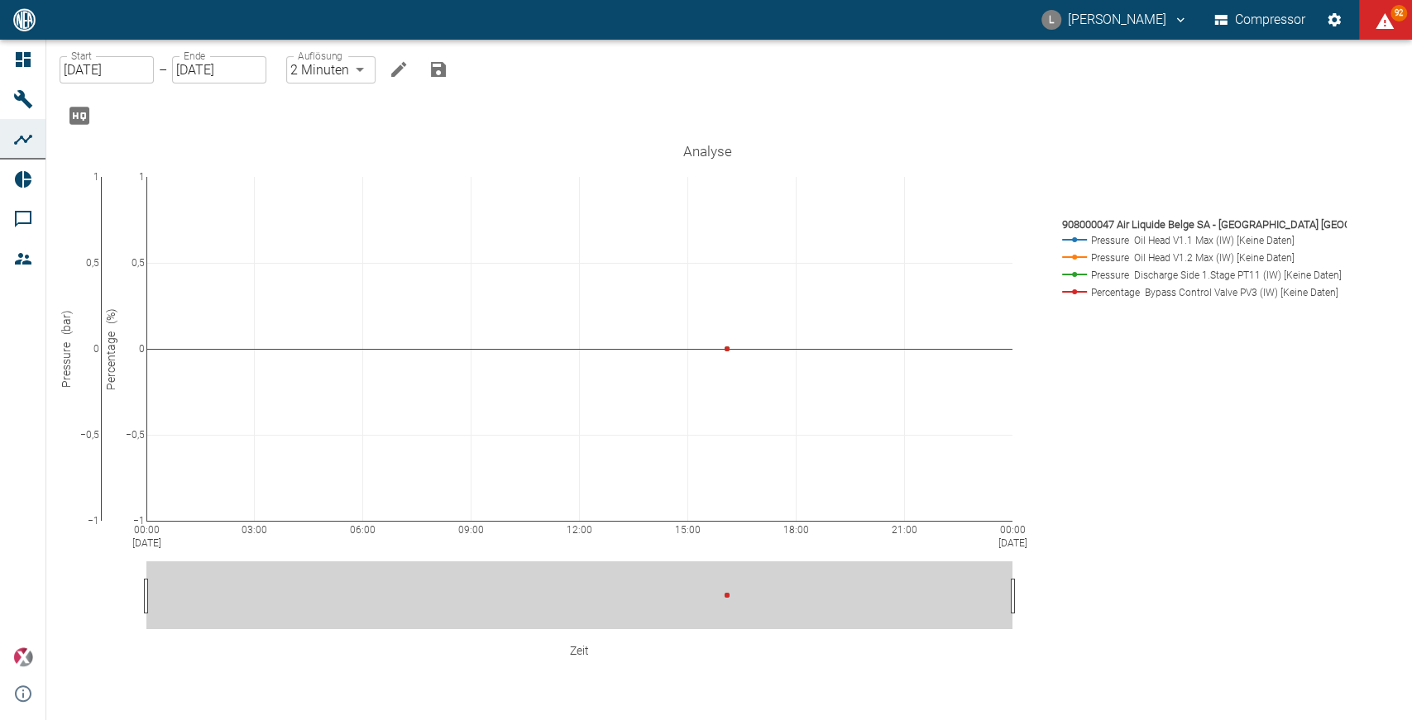
click at [371, 81] on body "L Luca Corigliano Compressor 92 Dashboard Maschinen Analysen Reports Kommentare…" at bounding box center [706, 360] width 1412 height 720
click at [364, 118] on li "1 Sekunde" at bounding box center [344, 118] width 93 height 30
type input "1sec"
click at [410, 79] on icon "Bearbeiten" at bounding box center [400, 70] width 20 height 20
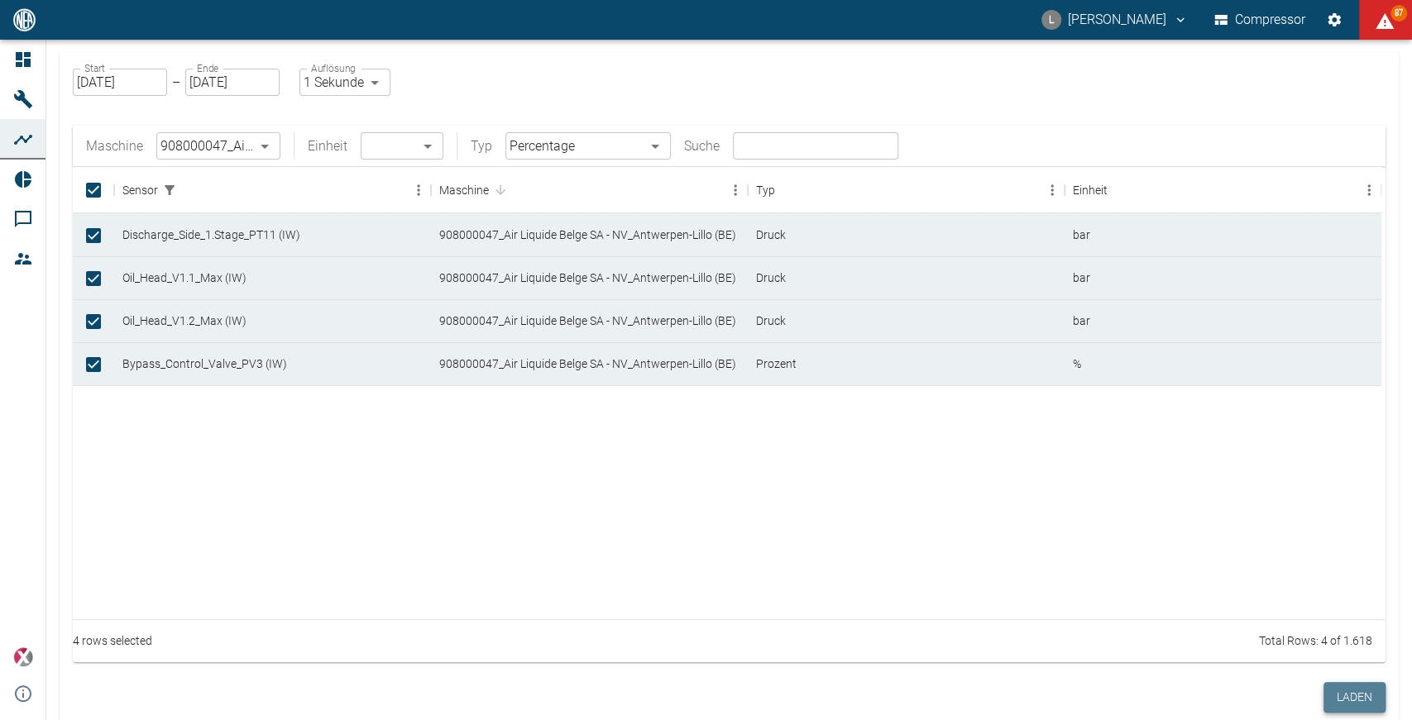
click at [1347, 692] on button "Laden" at bounding box center [1354, 697] width 62 height 31
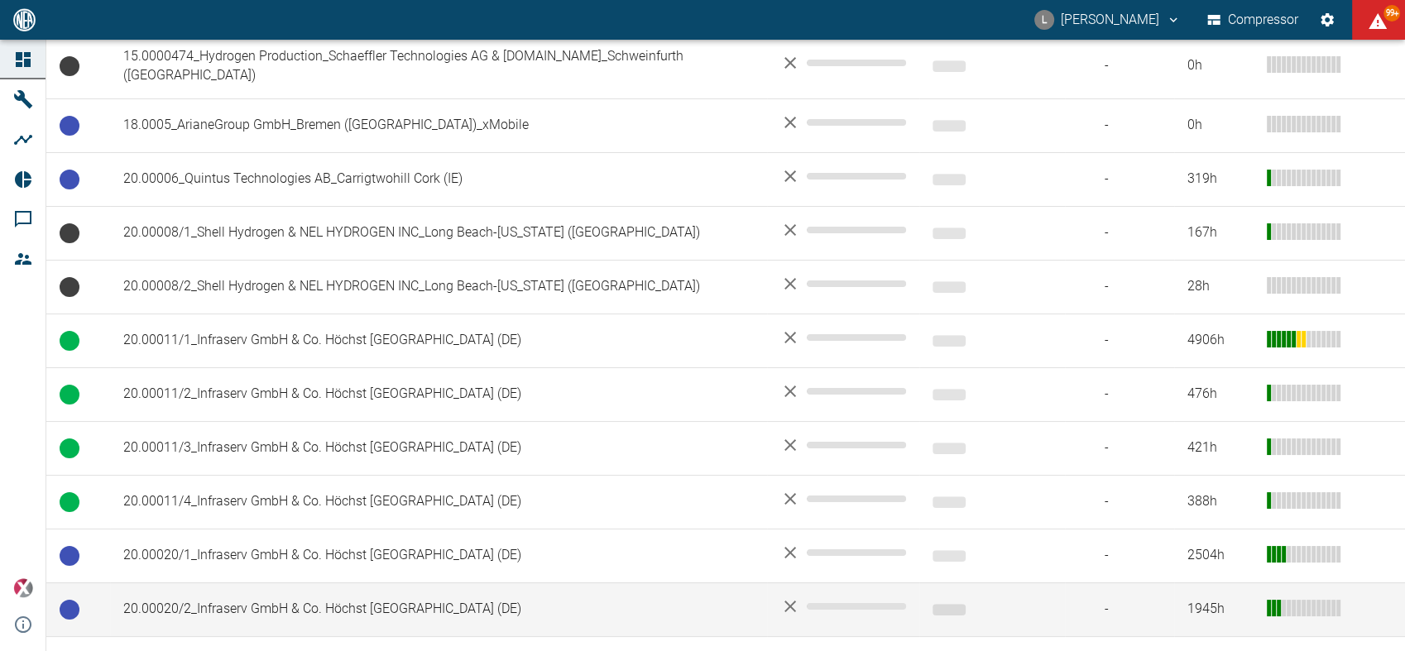
scroll to position [646, 0]
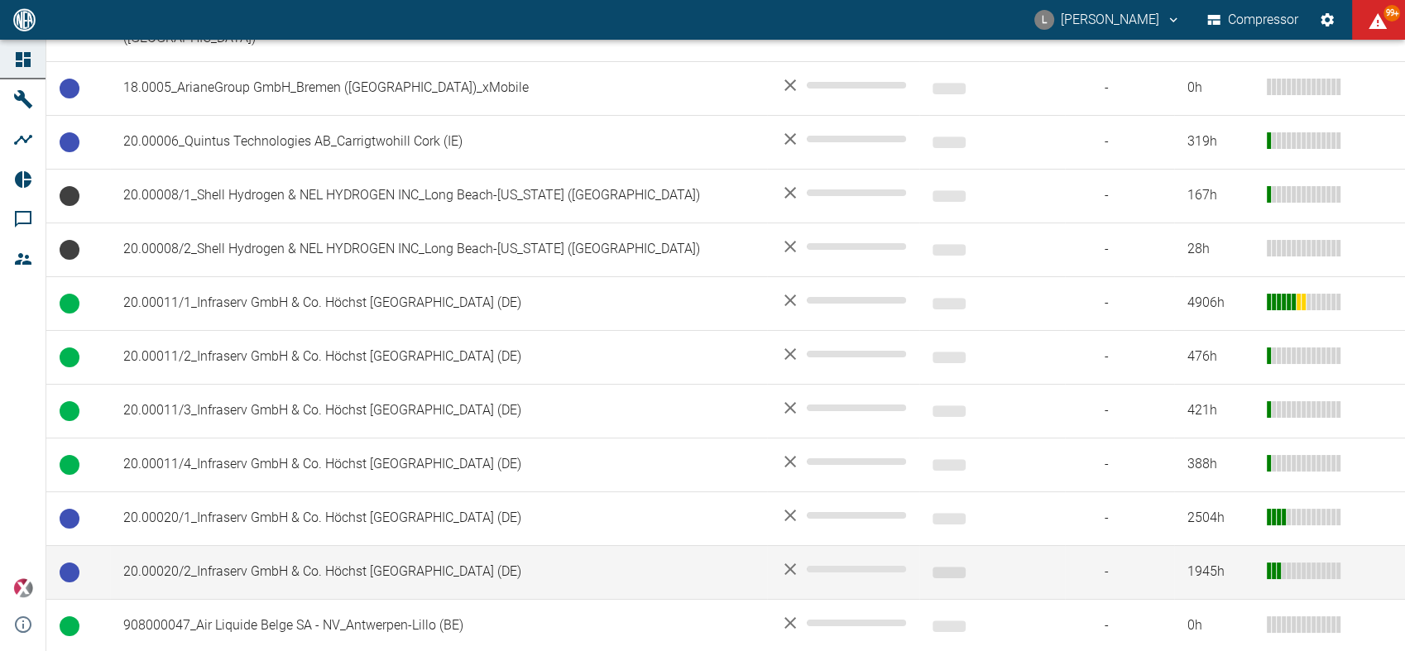
click at [278, 545] on td "20.00020/2_Infraserv GmbH & Co. Höchst [GEOGRAPHIC_DATA] (DE)" at bounding box center [438, 572] width 657 height 54
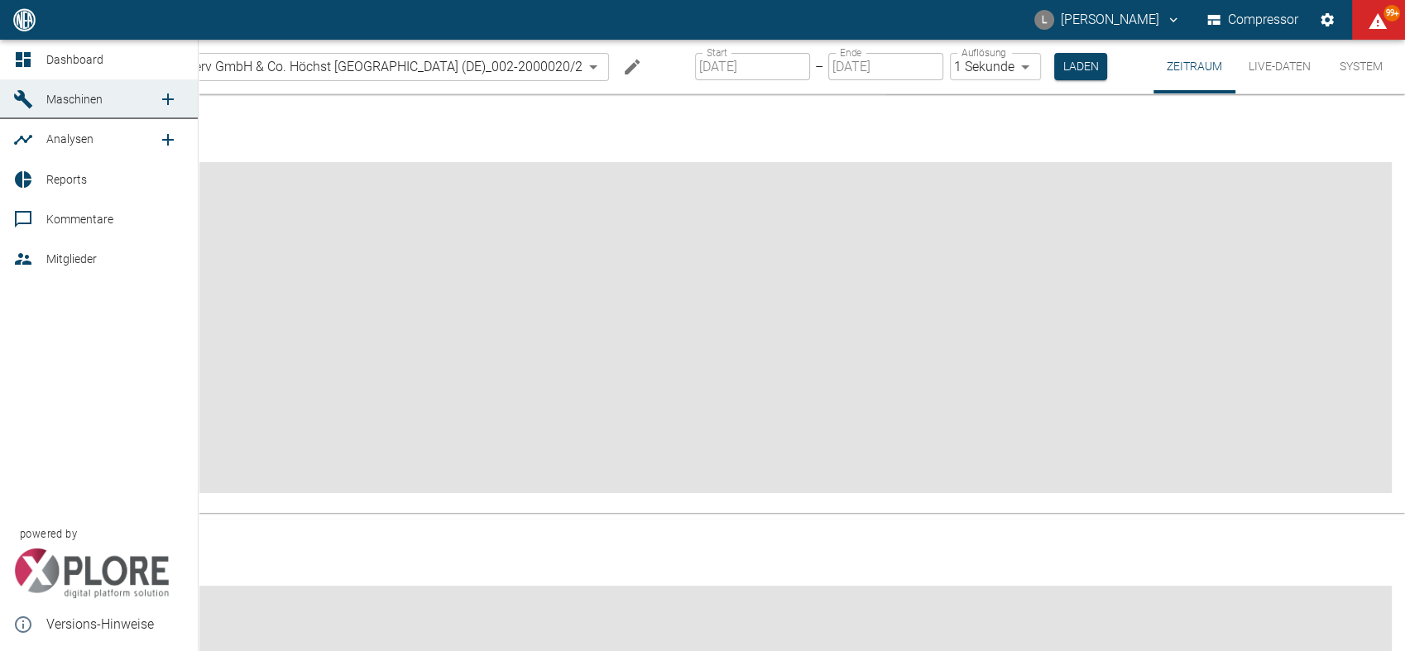
click at [19, 50] on icon at bounding box center [23, 60] width 20 height 20
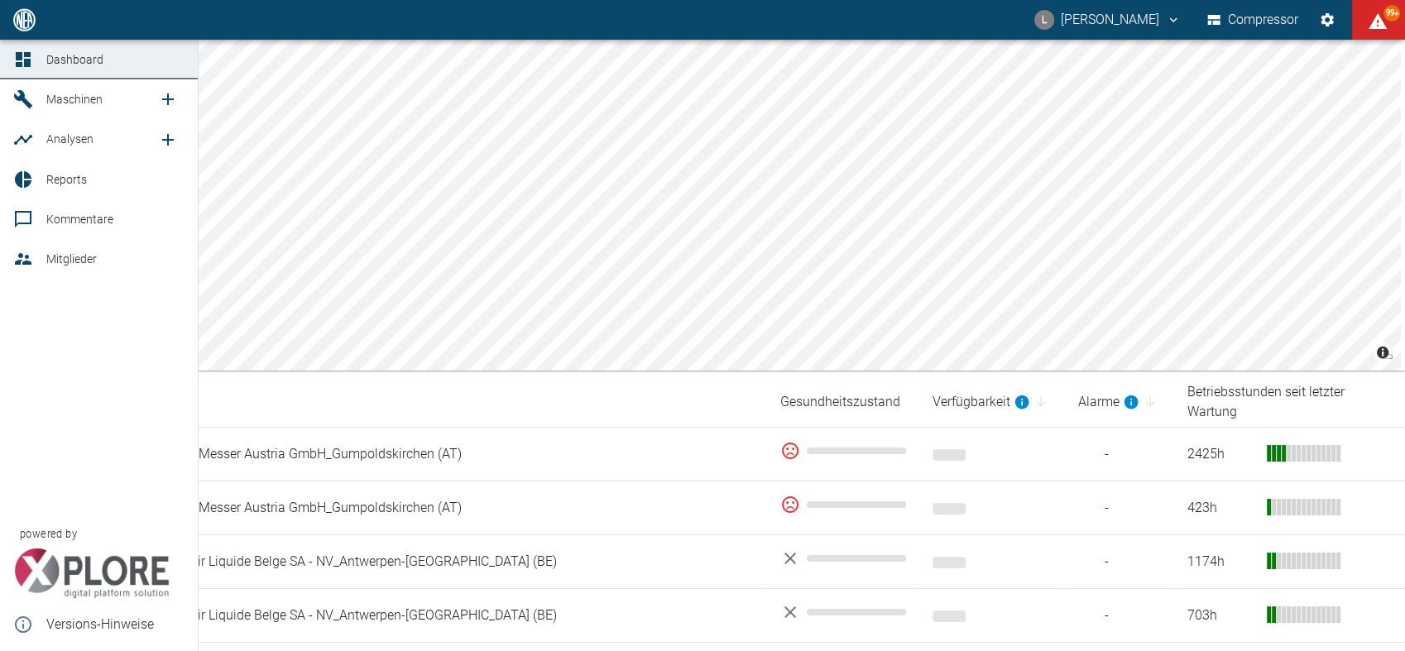
click at [172, 139] on icon "new /analyses/list/0" at bounding box center [168, 140] width 12 height 12
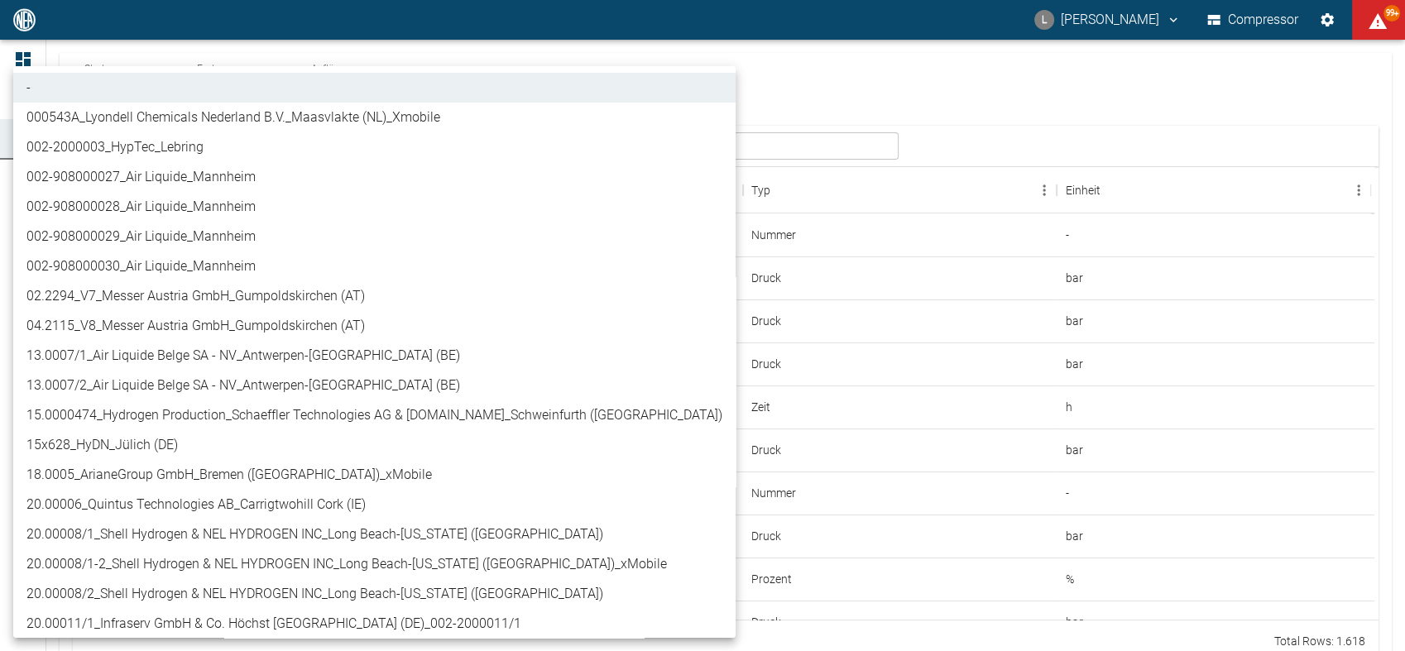
click at [270, 146] on body "L [PERSON_NAME] Compressor 99+ Dashboard Maschinen Analysen Reports Kommentare …" at bounding box center [702, 325] width 1405 height 651
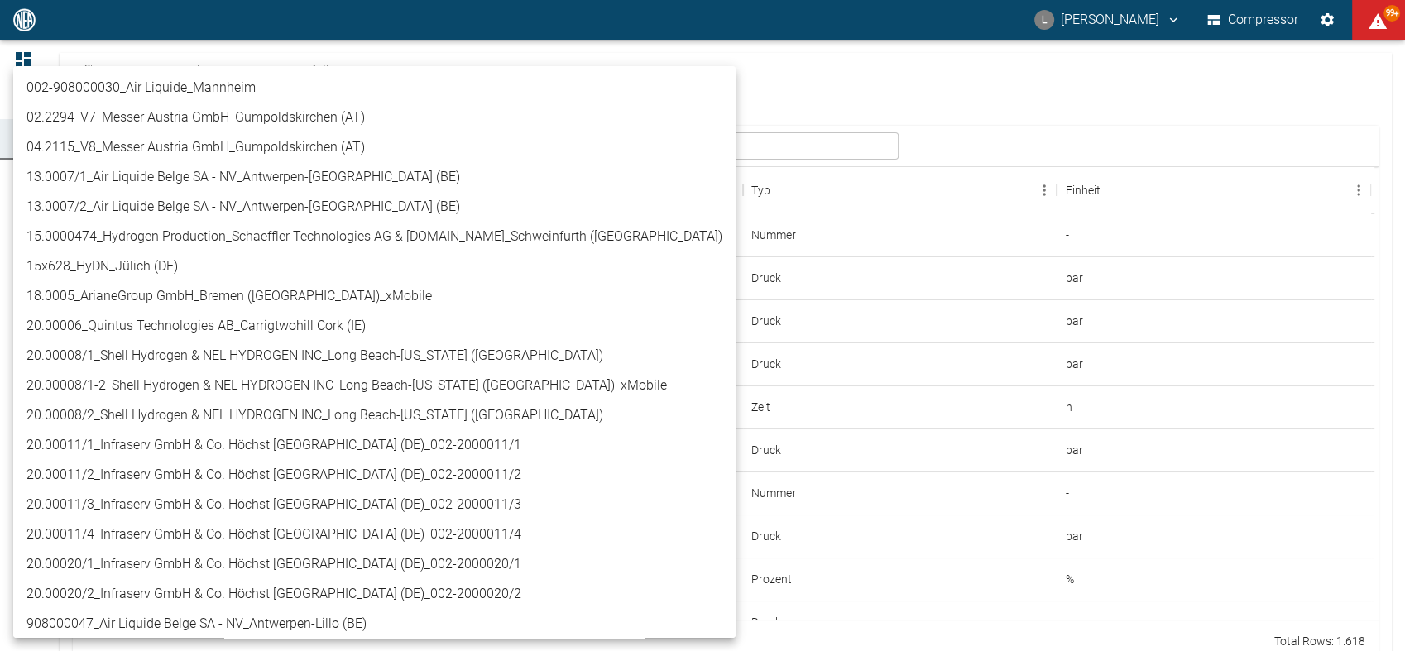
scroll to position [179, 0]
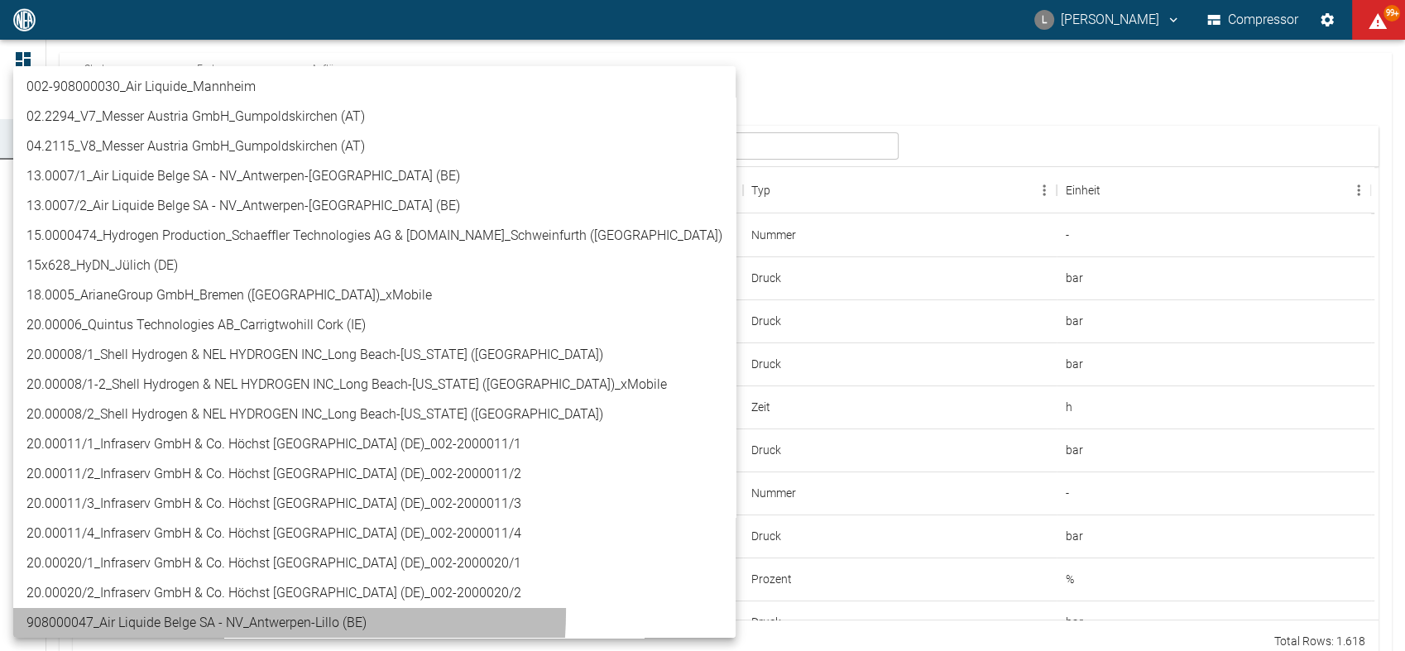
click at [185, 610] on li "908000047_Air Liquide Belge SA - NV_Antwerpen-Lillo (BE)" at bounding box center [374, 623] width 722 height 30
type input "53812aab-fb54-4a57-a574-01c3305aa274"
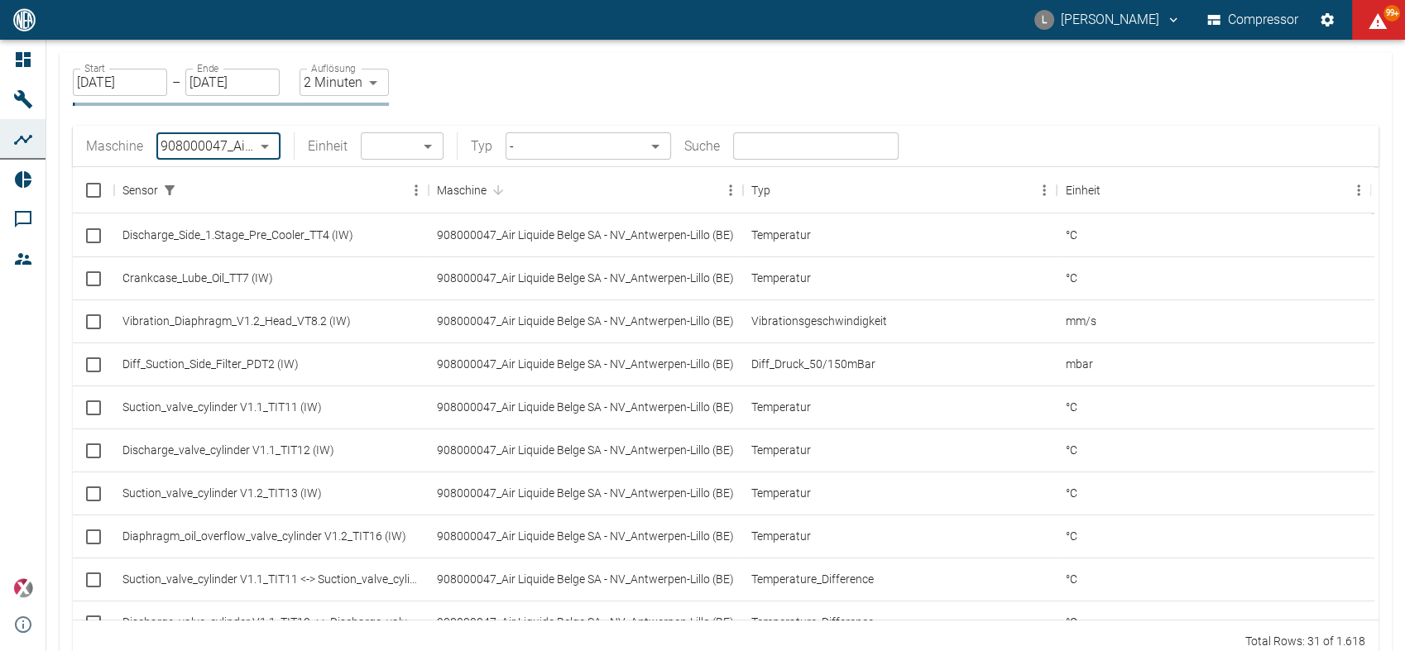
click at [631, 154] on body "L [PERSON_NAME] Compressor 99+ Dashboard Maschinen Analysen Reports Kommentare …" at bounding box center [702, 325] width 1405 height 651
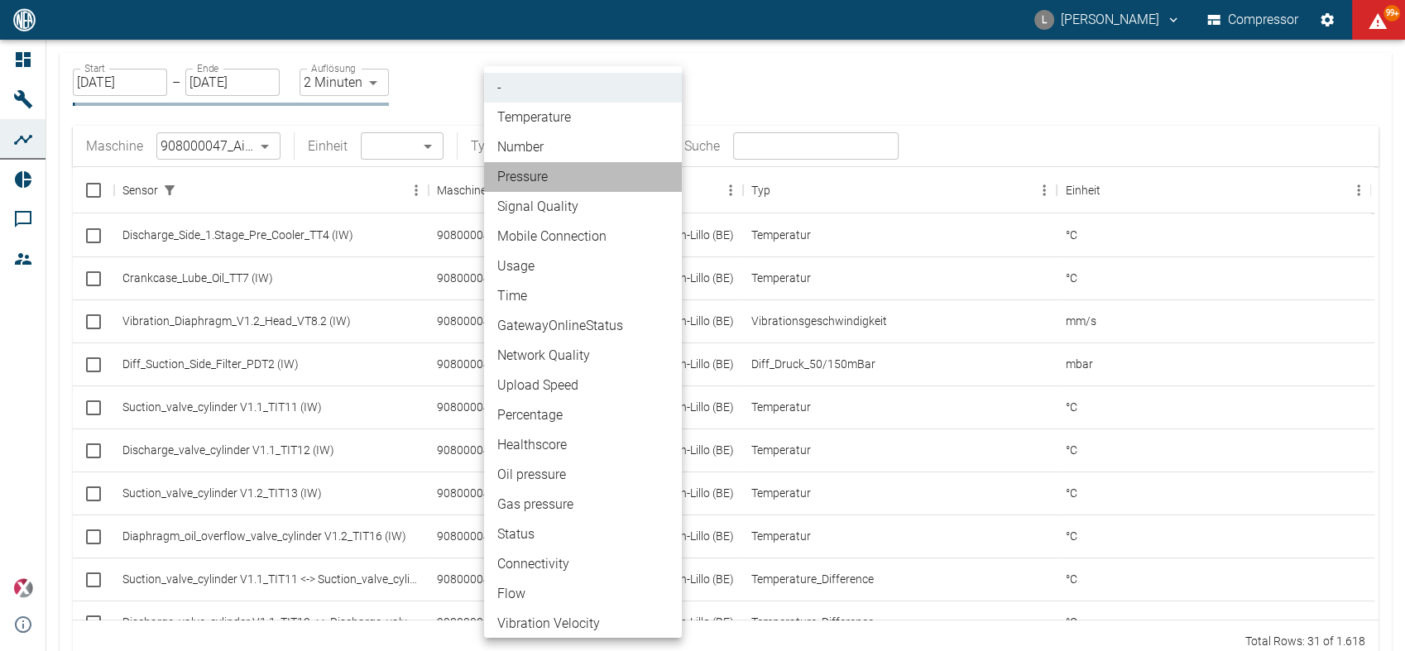
click at [581, 165] on li "Pressure" at bounding box center [583, 177] width 198 height 30
type input "Pressure"
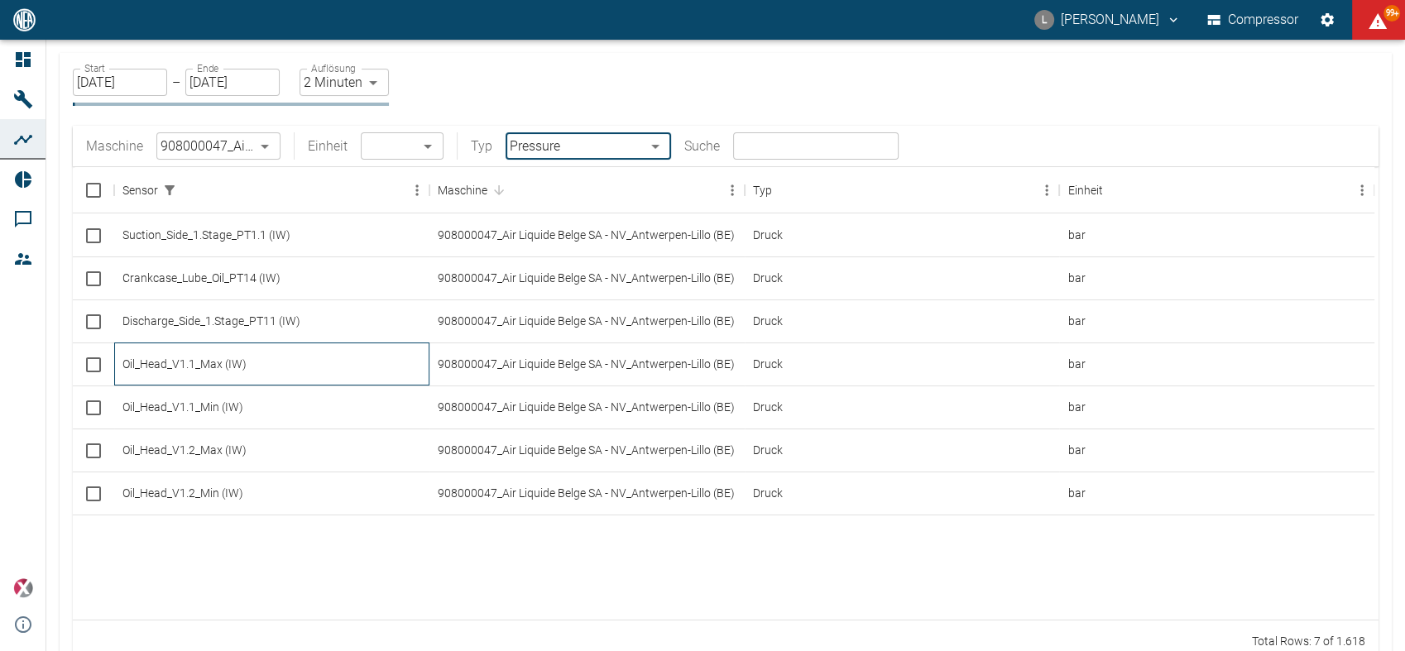
click at [245, 371] on div "Oil_Head_V1.1_Max (IW)" at bounding box center [271, 363] width 315 height 43
checkbox input "true"
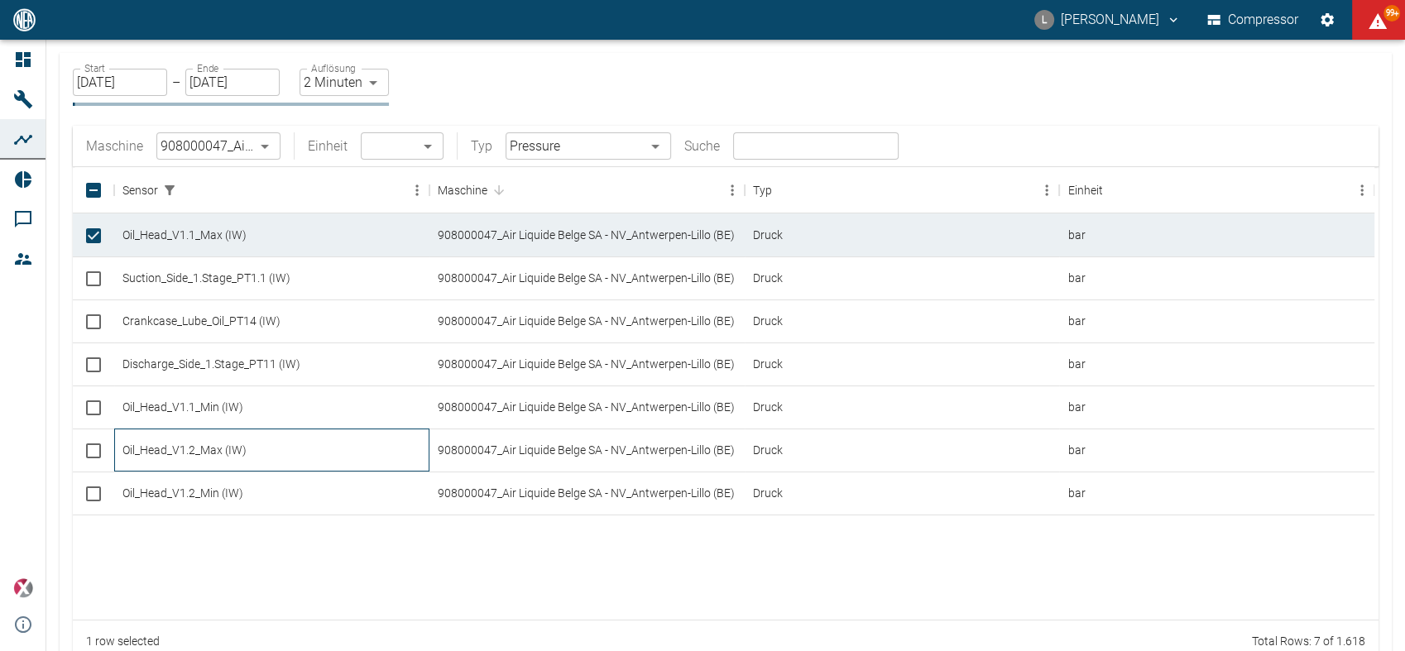
click at [225, 445] on div "Oil_Head_V1.2_Max (IW)" at bounding box center [271, 449] width 315 height 43
checkbox input "true"
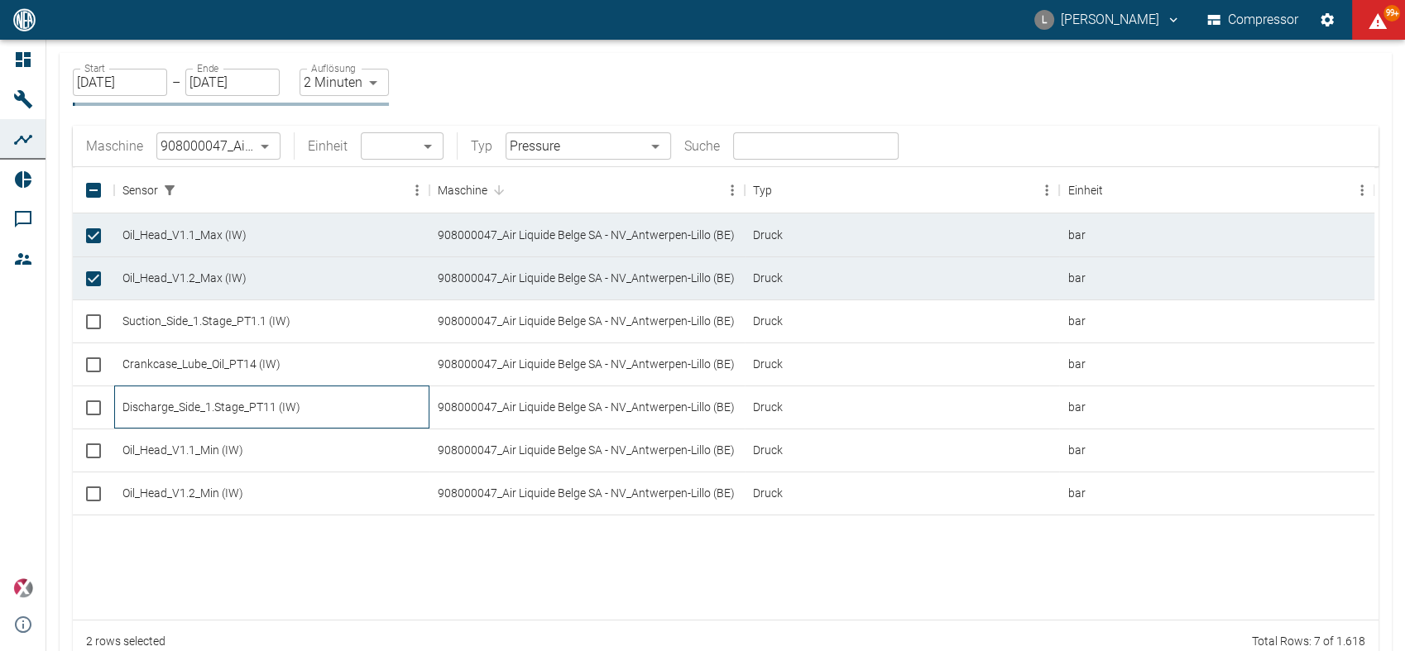
click at [266, 393] on div "Discharge_Side_1.Stage_PT11 (IW)" at bounding box center [271, 406] width 315 height 43
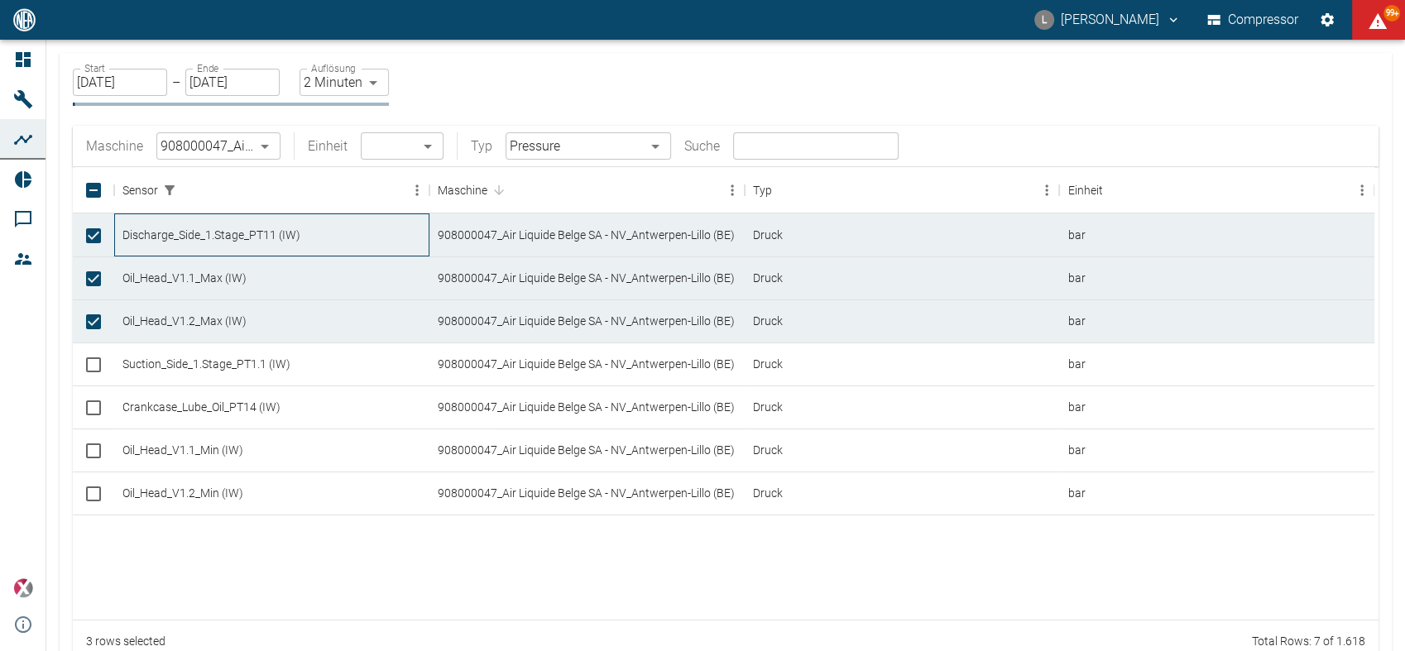
checkbox input "true"
click at [643, 136] on body "L [PERSON_NAME] Compressor 99+ Dashboard Maschinen Analysen Reports Kommentare …" at bounding box center [702, 325] width 1405 height 651
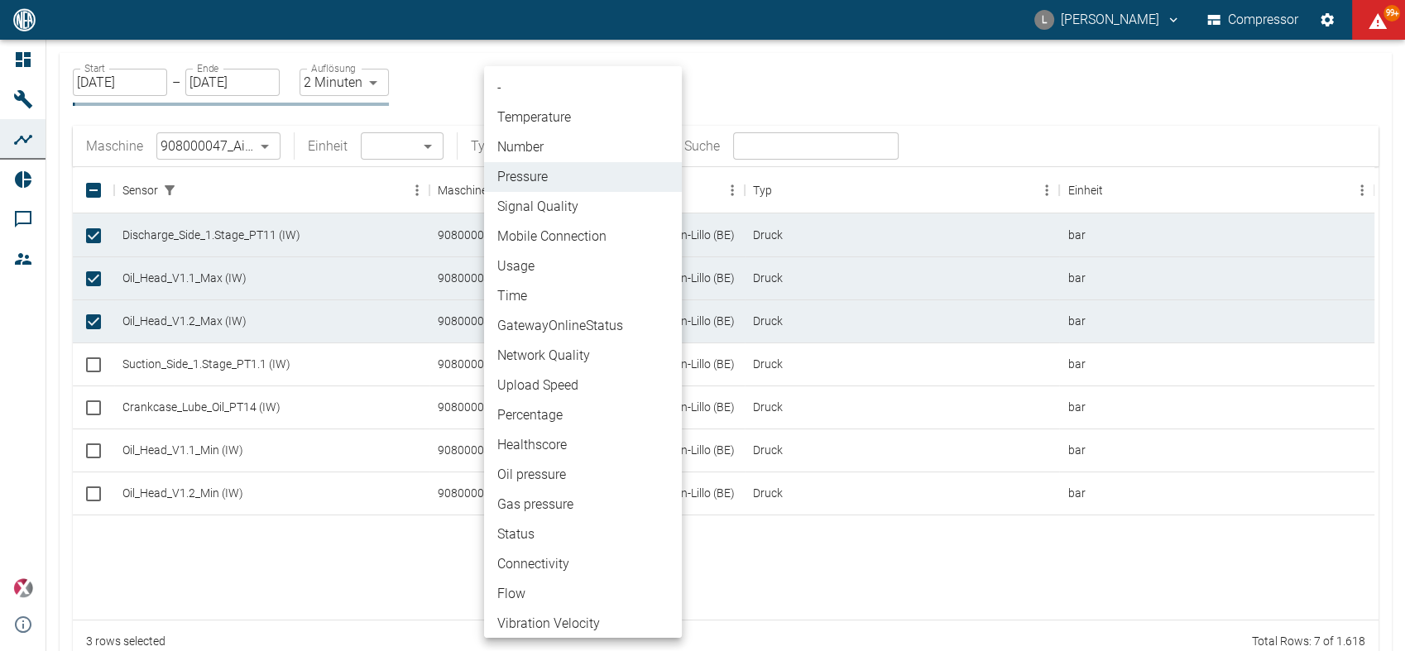
click at [544, 414] on li "Percentage" at bounding box center [583, 415] width 198 height 30
type input "Percentage"
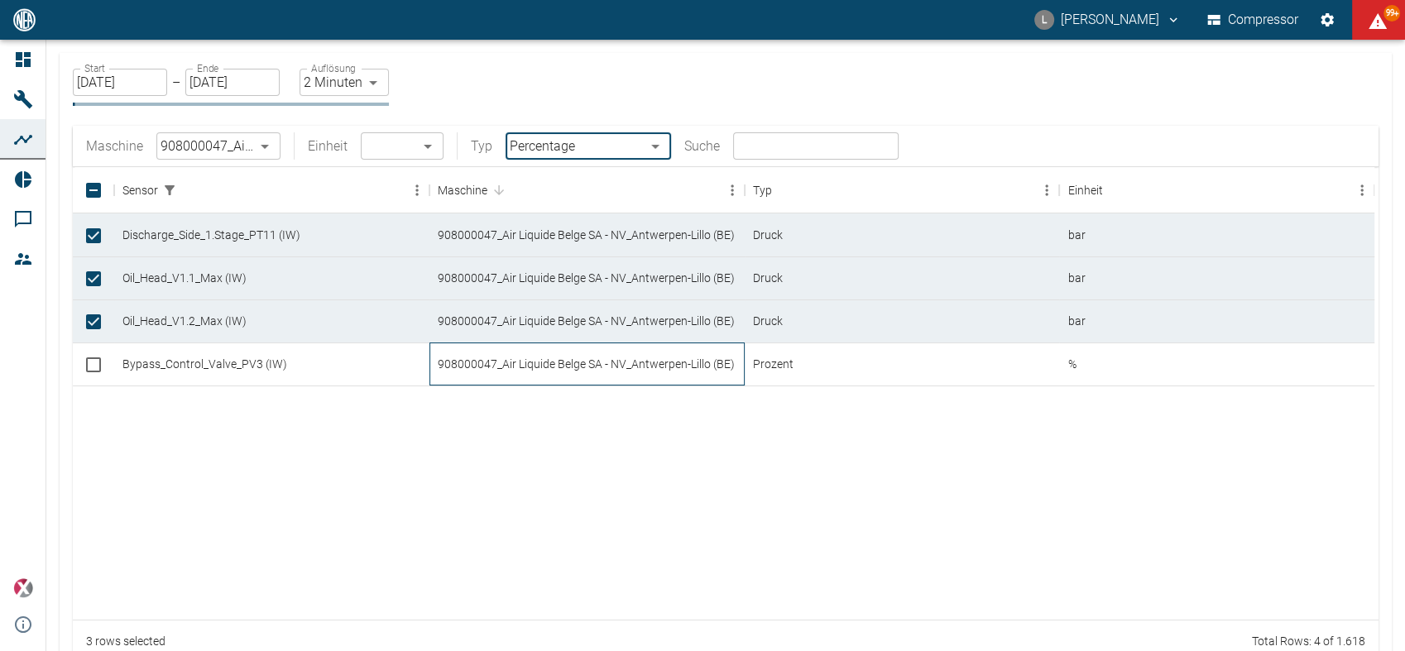
click at [533, 371] on div "908000047_Air Liquide Belge SA - NV_Antwerpen-Lillo (BE)" at bounding box center [586, 363] width 315 height 43
checkbox input "true"
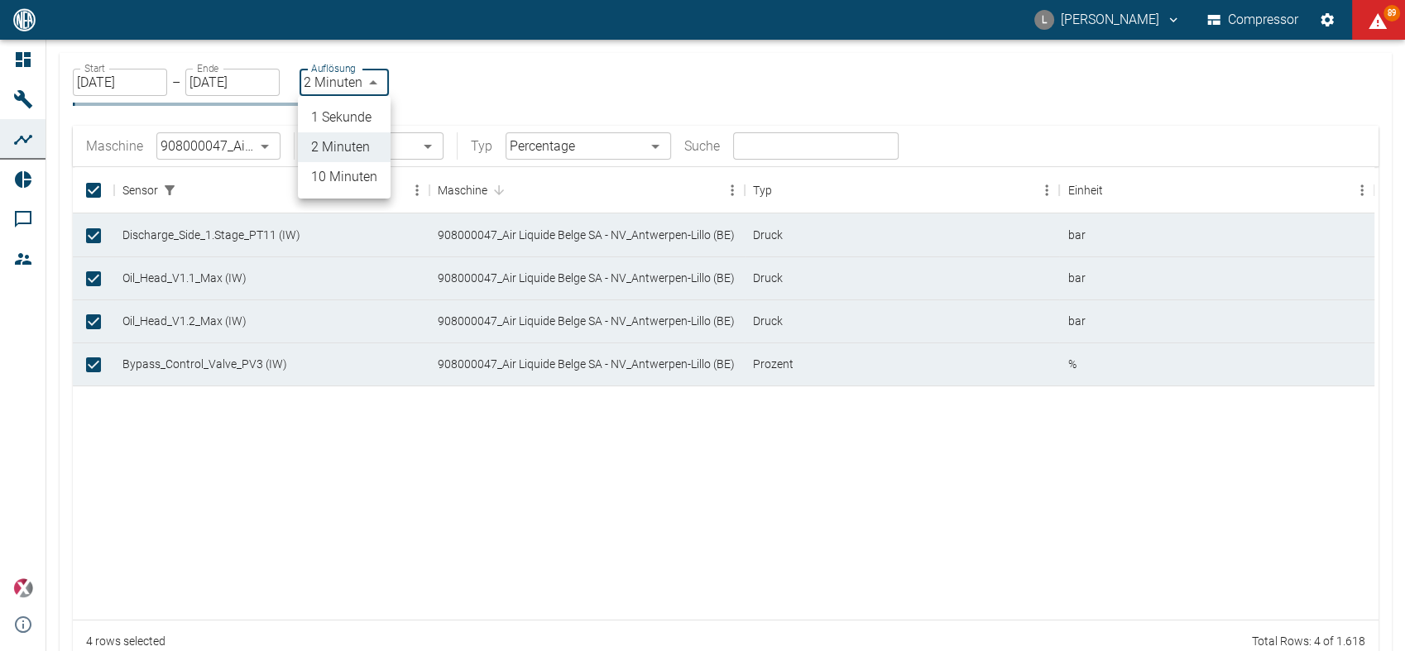
click at [371, 74] on body "L [PERSON_NAME] Compressor 89 Dashboard Maschinen Analysen Reports Kommentare M…" at bounding box center [702, 325] width 1405 height 651
click at [358, 108] on li "1 Sekunde" at bounding box center [344, 118] width 93 height 30
type input "1sec"
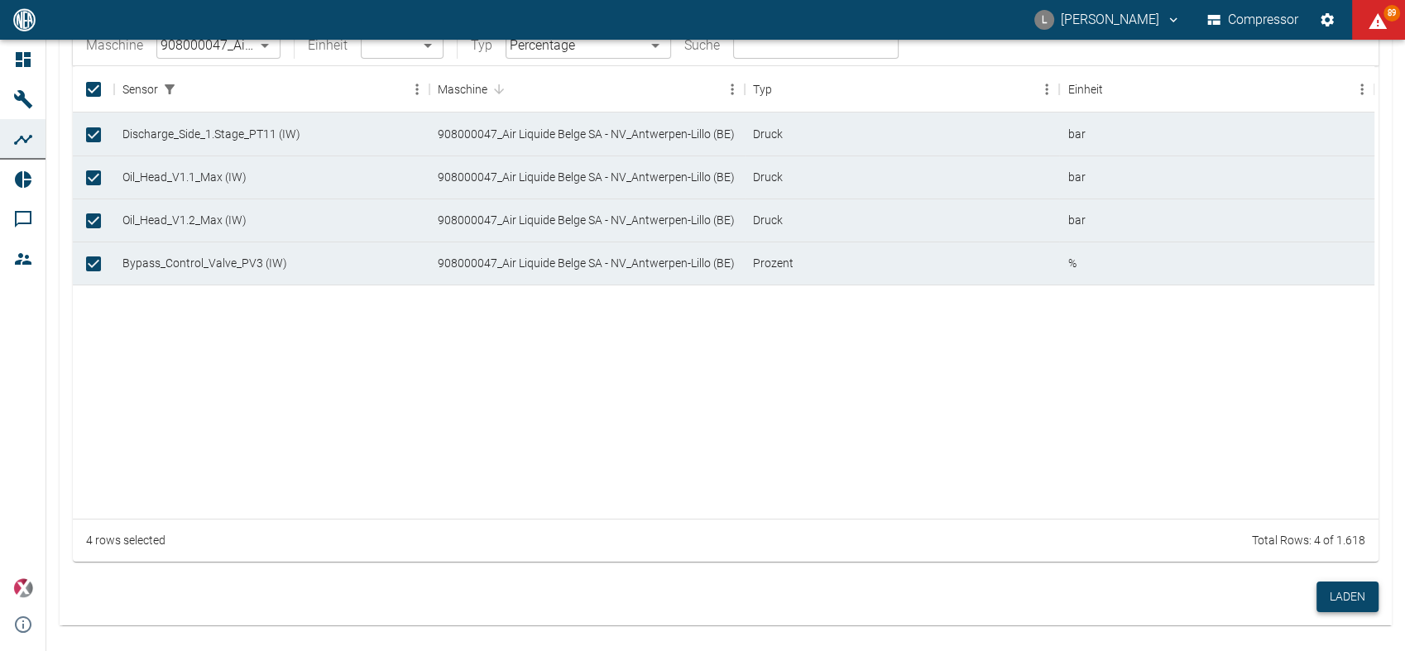
click at [1346, 591] on button "Laden" at bounding box center [1347, 596] width 62 height 31
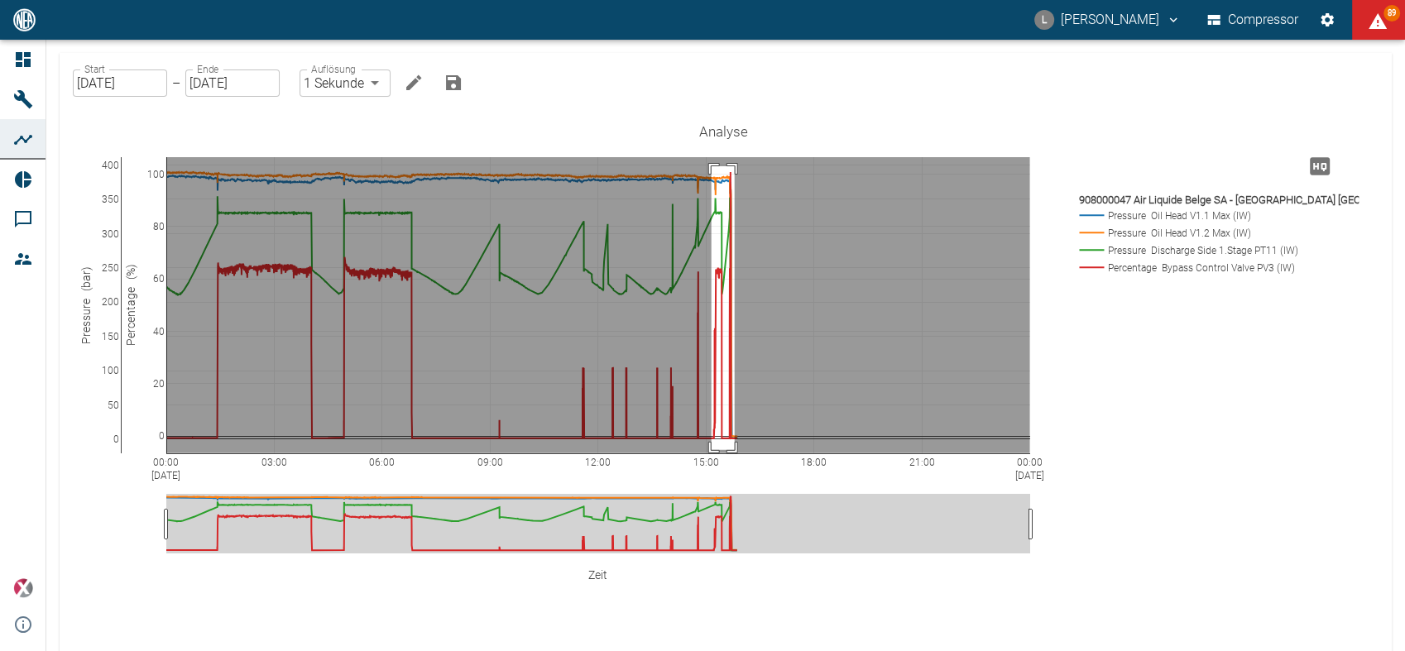
drag, startPoint x: 711, startPoint y: 166, endPoint x: 735, endPoint y: 450, distance: 284.7
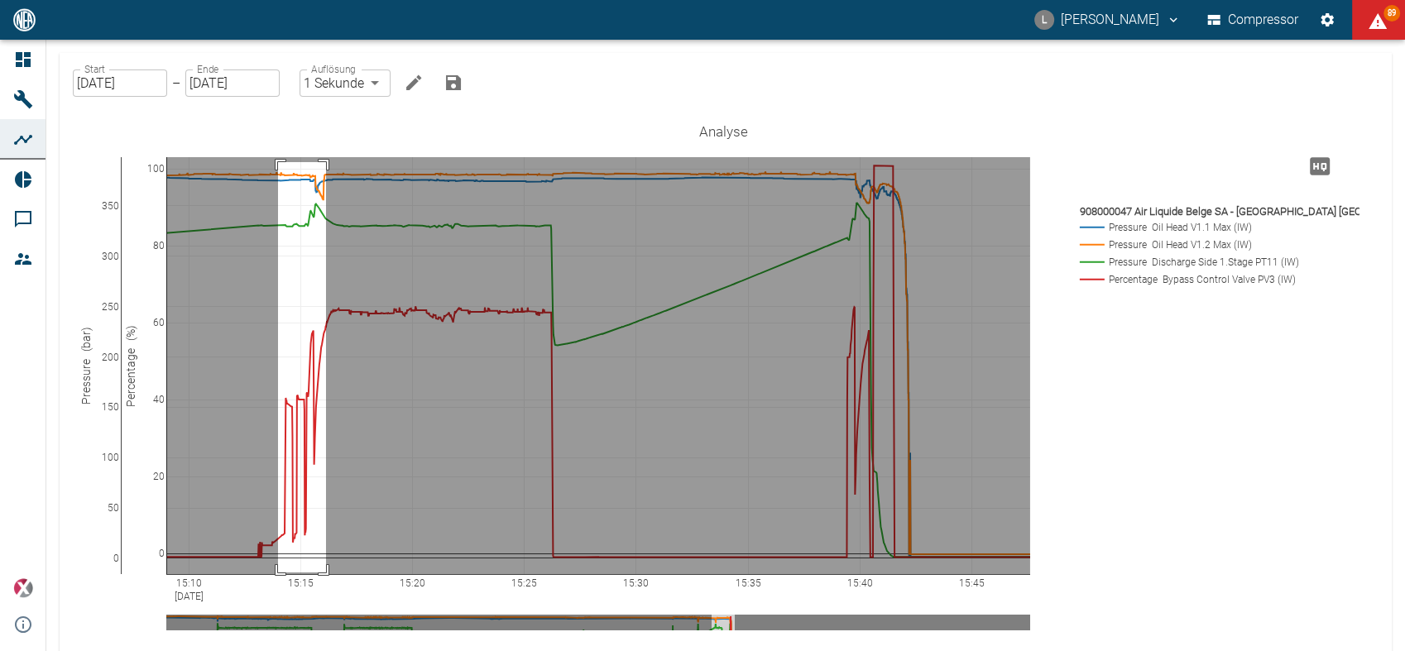
drag, startPoint x: 278, startPoint y: 162, endPoint x: 326, endPoint y: 572, distance: 413.1
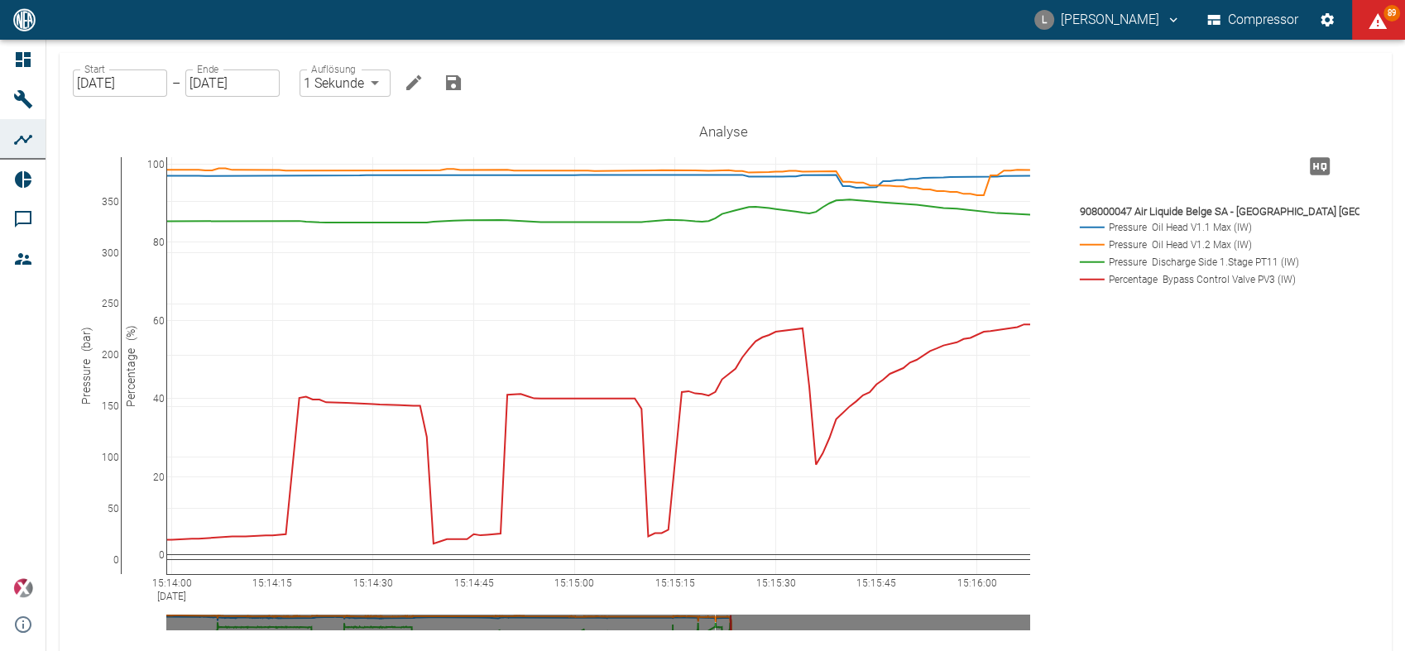
drag, startPoint x: 116, startPoint y: 159, endPoint x: 127, endPoint y: 161, distance: 11.0
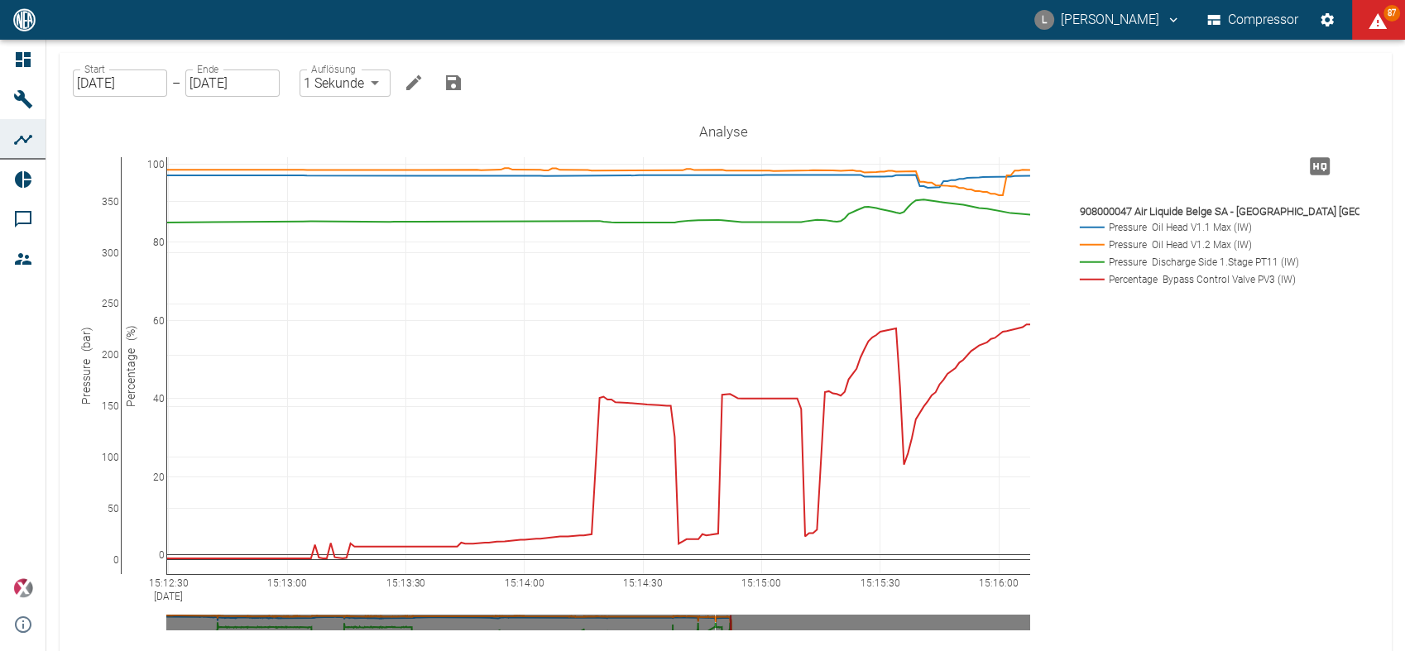
drag, startPoint x: 168, startPoint y: 578, endPoint x: 522, endPoint y: 548, distance: 355.3
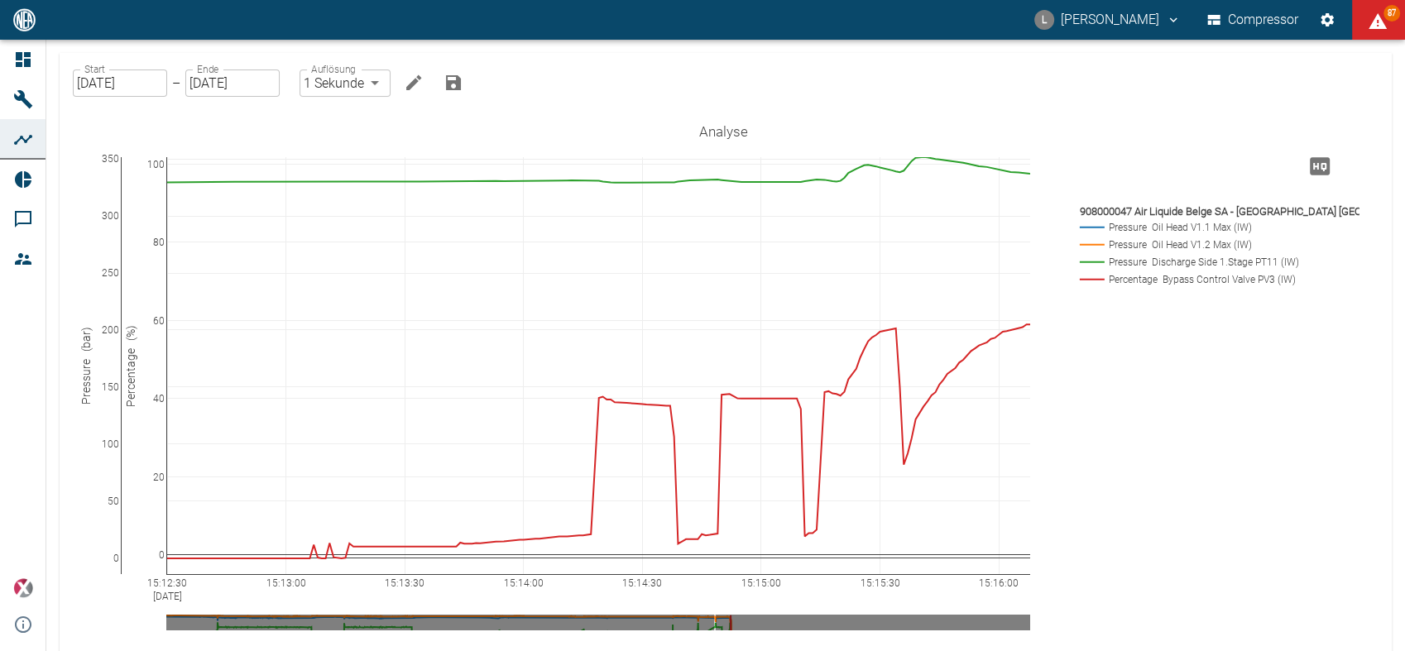
drag, startPoint x: 117, startPoint y: 160, endPoint x: 126, endPoint y: 126, distance: 35.9
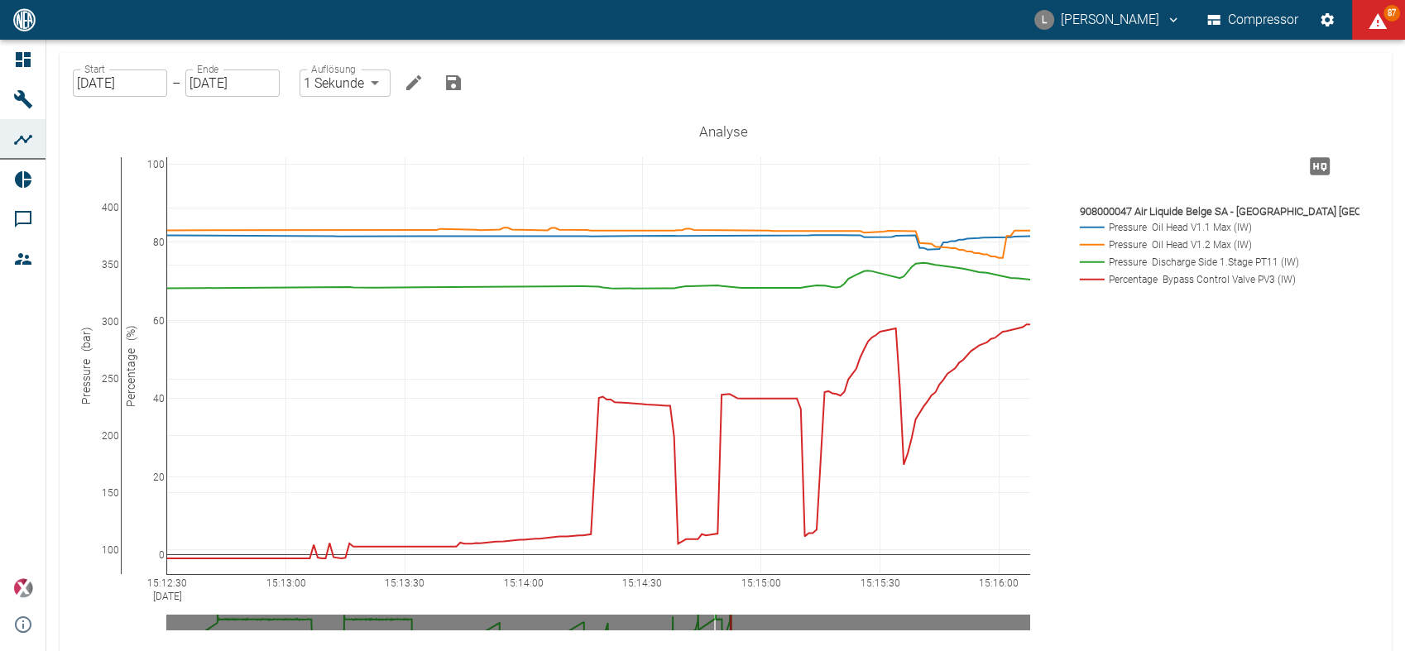
drag, startPoint x: 114, startPoint y: 293, endPoint x: 119, endPoint y: 399, distance: 106.0
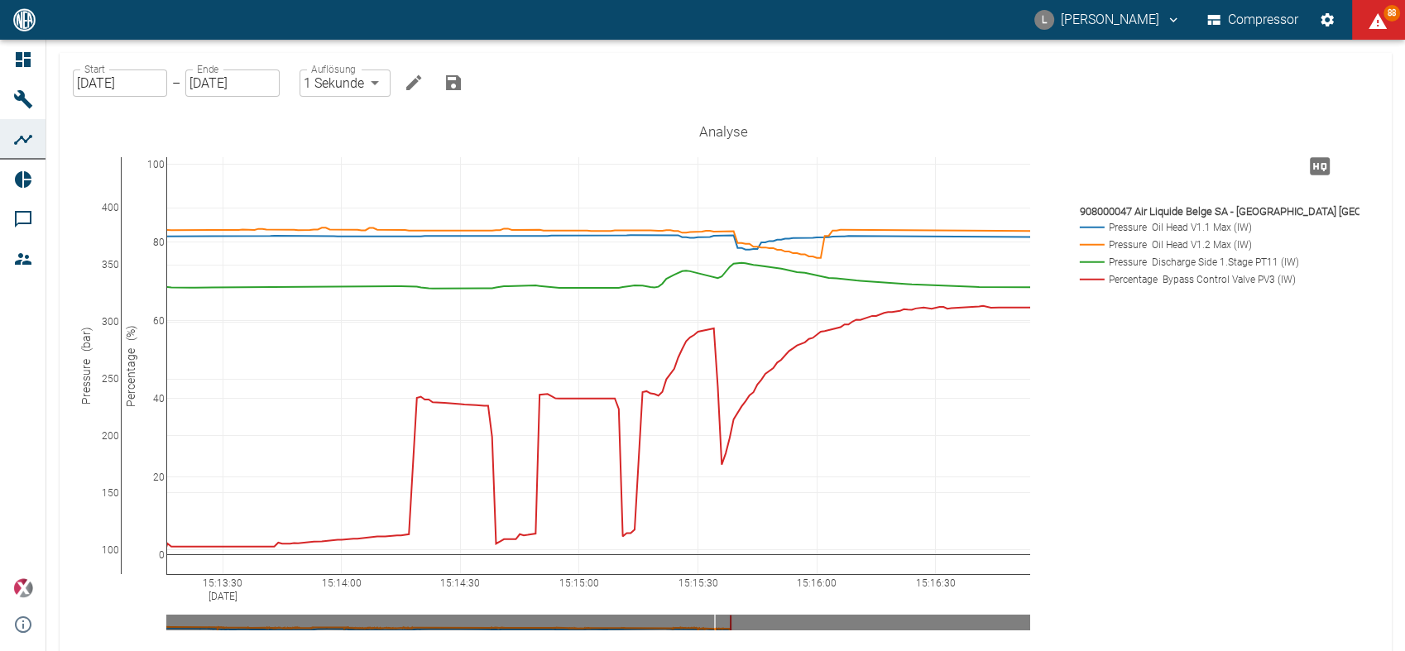
drag, startPoint x: 617, startPoint y: 581, endPoint x: 436, endPoint y: 583, distance: 181.2
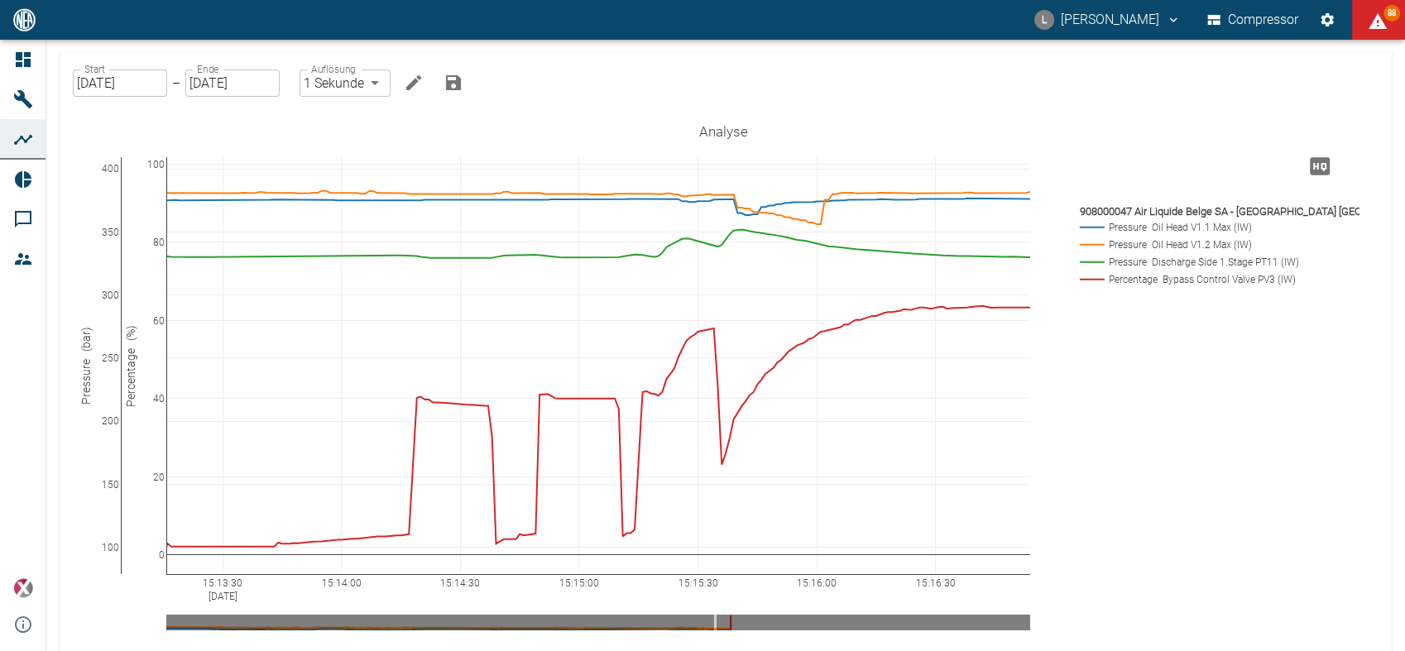
drag, startPoint x: 112, startPoint y: 158, endPoint x: 119, endPoint y: 125, distance: 33.7
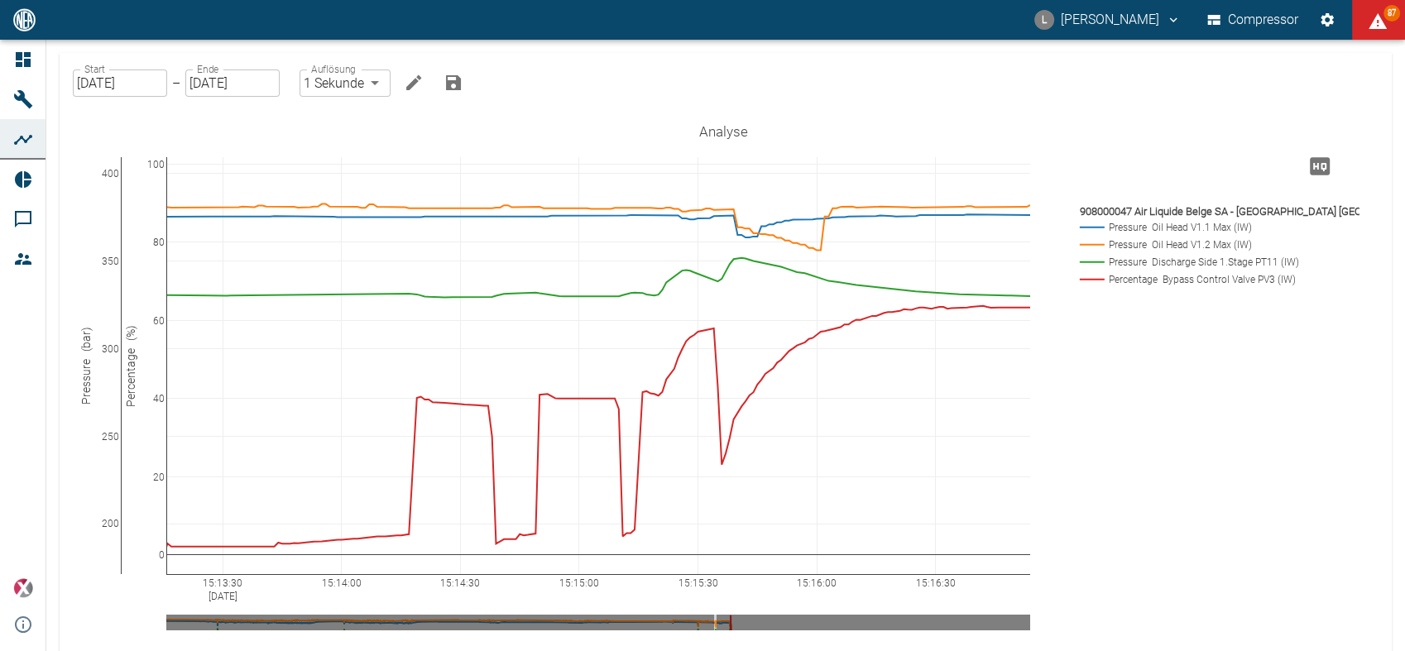
drag, startPoint x: 115, startPoint y: 566, endPoint x: 108, endPoint y: 639, distance: 73.9
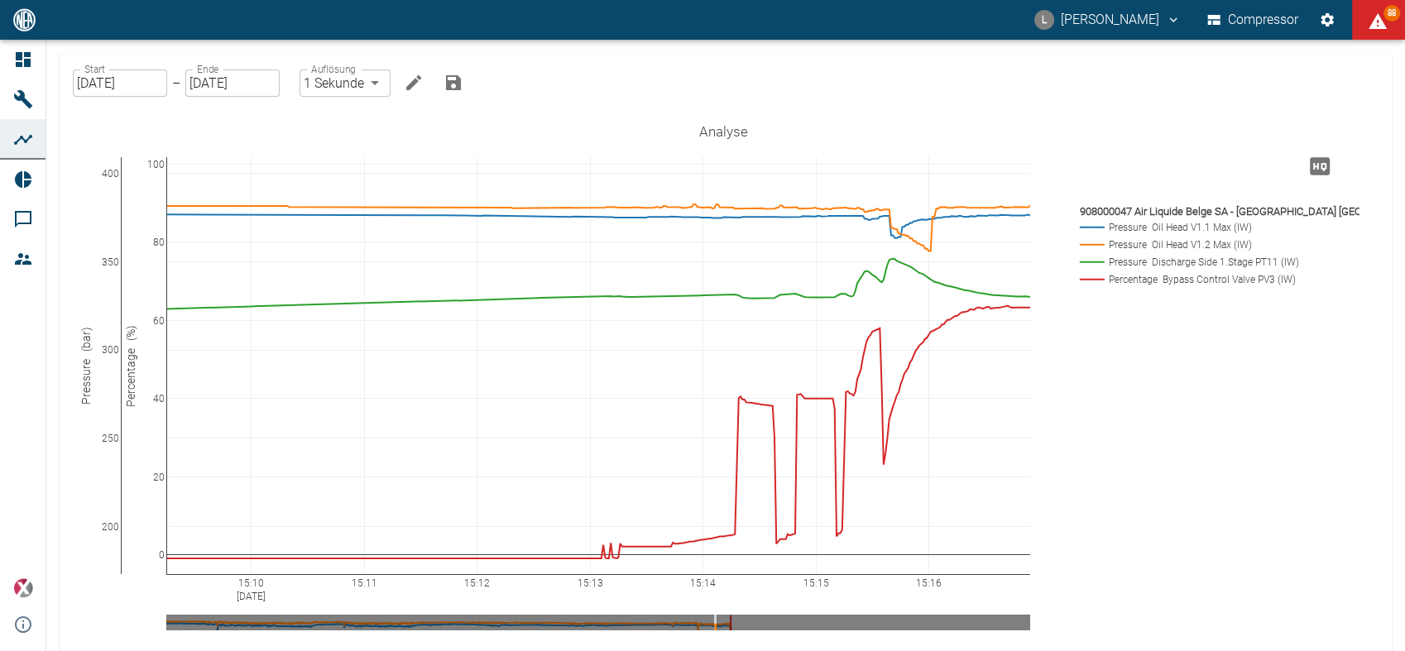
drag, startPoint x: 174, startPoint y: 582, endPoint x: 626, endPoint y: 606, distance: 453.1
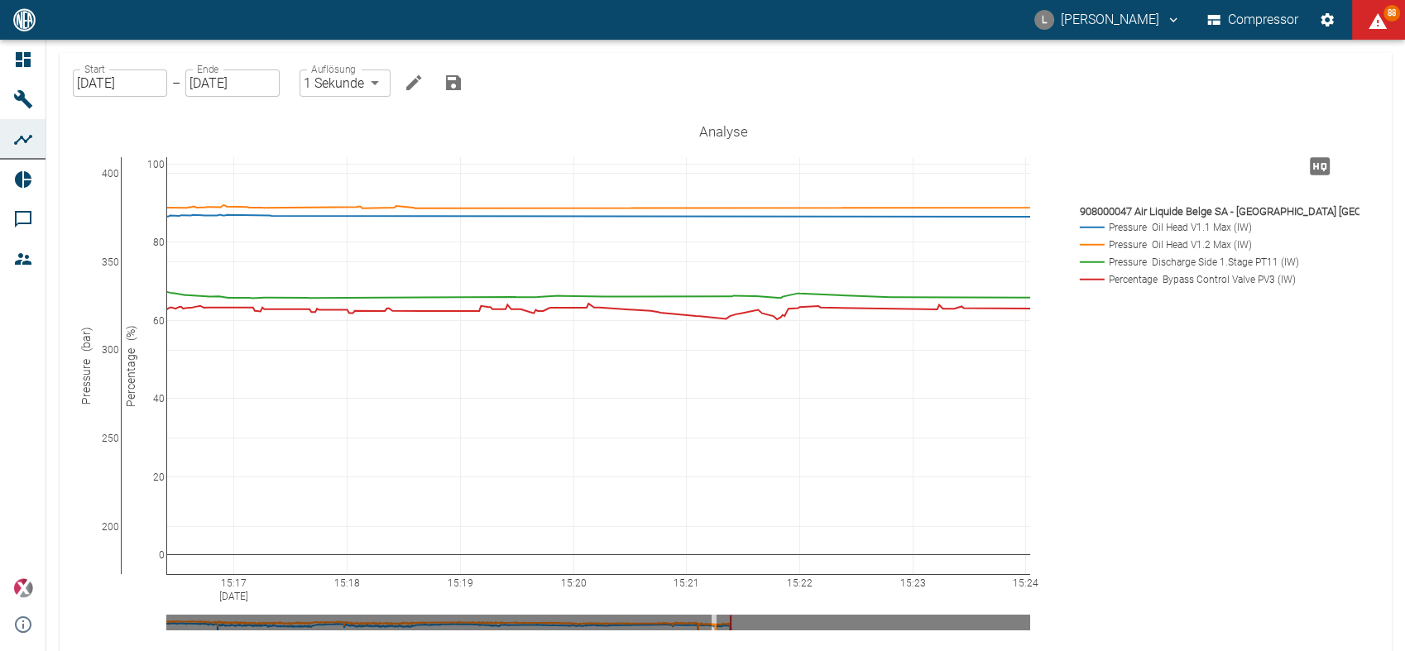
drag, startPoint x: 871, startPoint y: 589, endPoint x: 44, endPoint y: 499, distance: 832.1
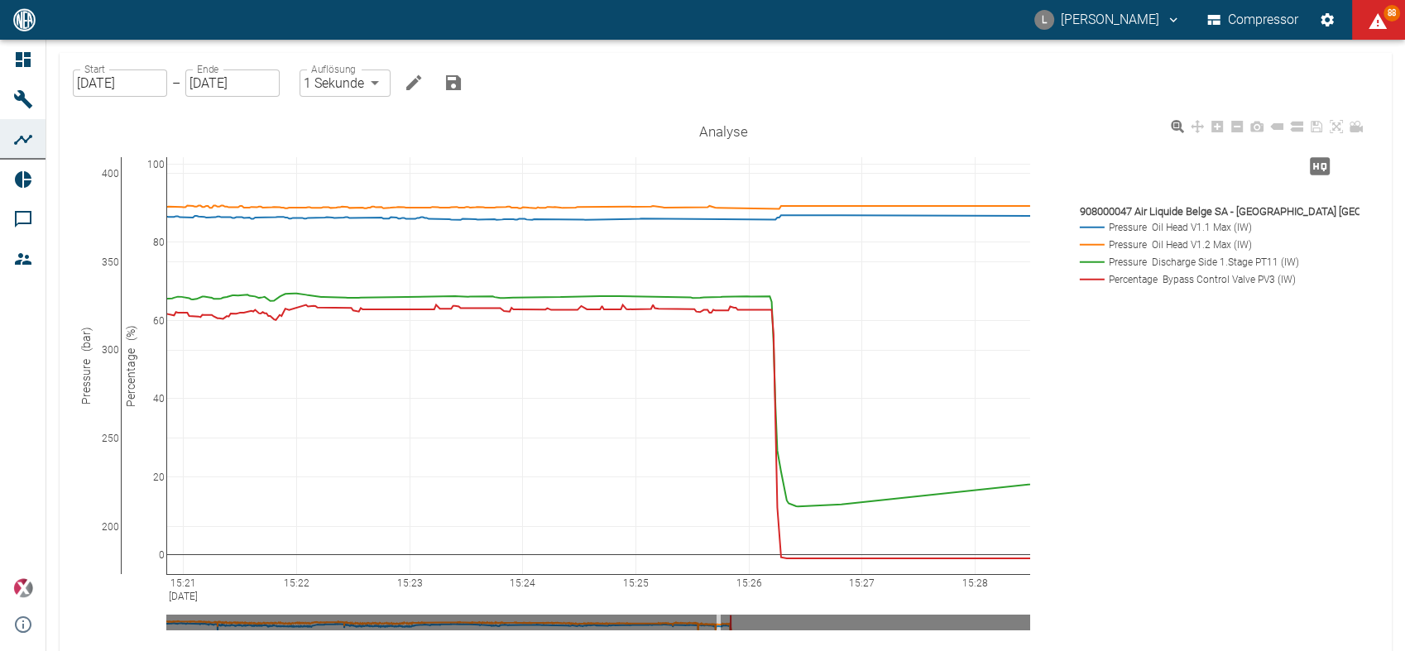
drag, startPoint x: 860, startPoint y: 577, endPoint x: 365, endPoint y: 577, distance: 495.5
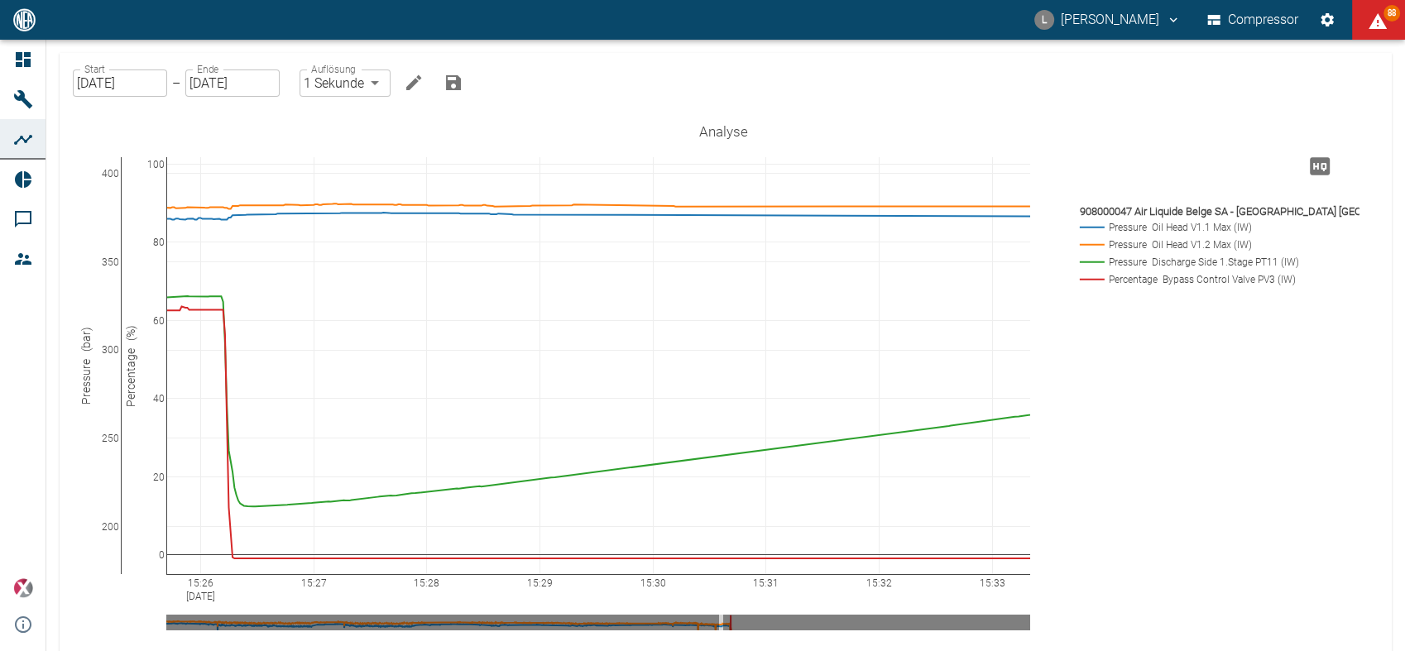
drag, startPoint x: 832, startPoint y: 581, endPoint x: 296, endPoint y: 540, distance: 537.6
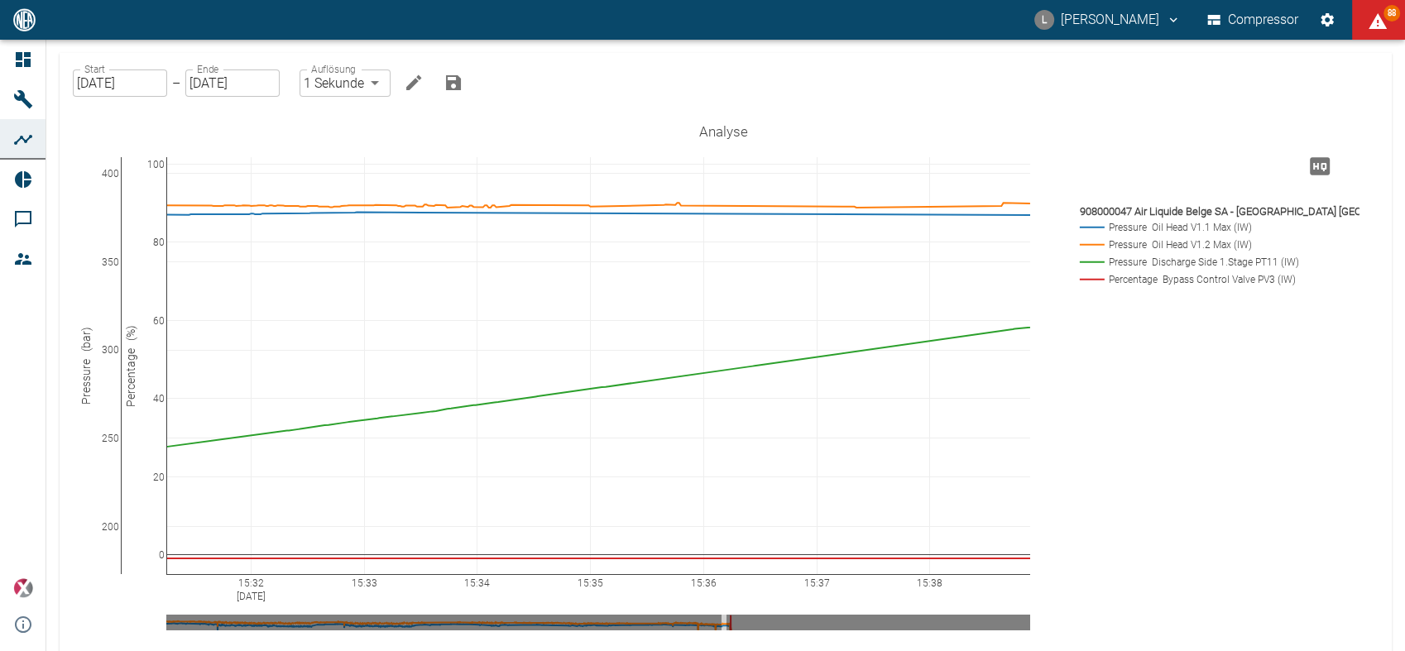
drag, startPoint x: 904, startPoint y: 577, endPoint x: 272, endPoint y: 584, distance: 632.0
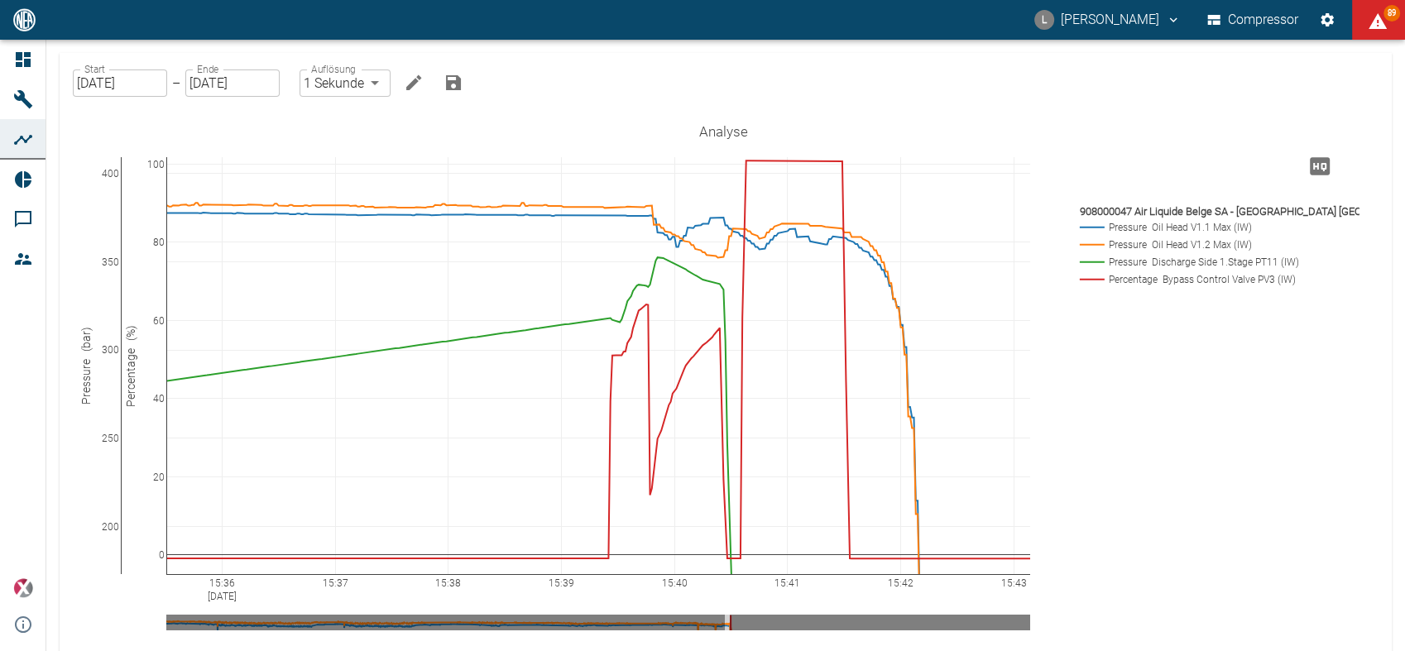
drag, startPoint x: 841, startPoint y: 580, endPoint x: 365, endPoint y: 553, distance: 477.2
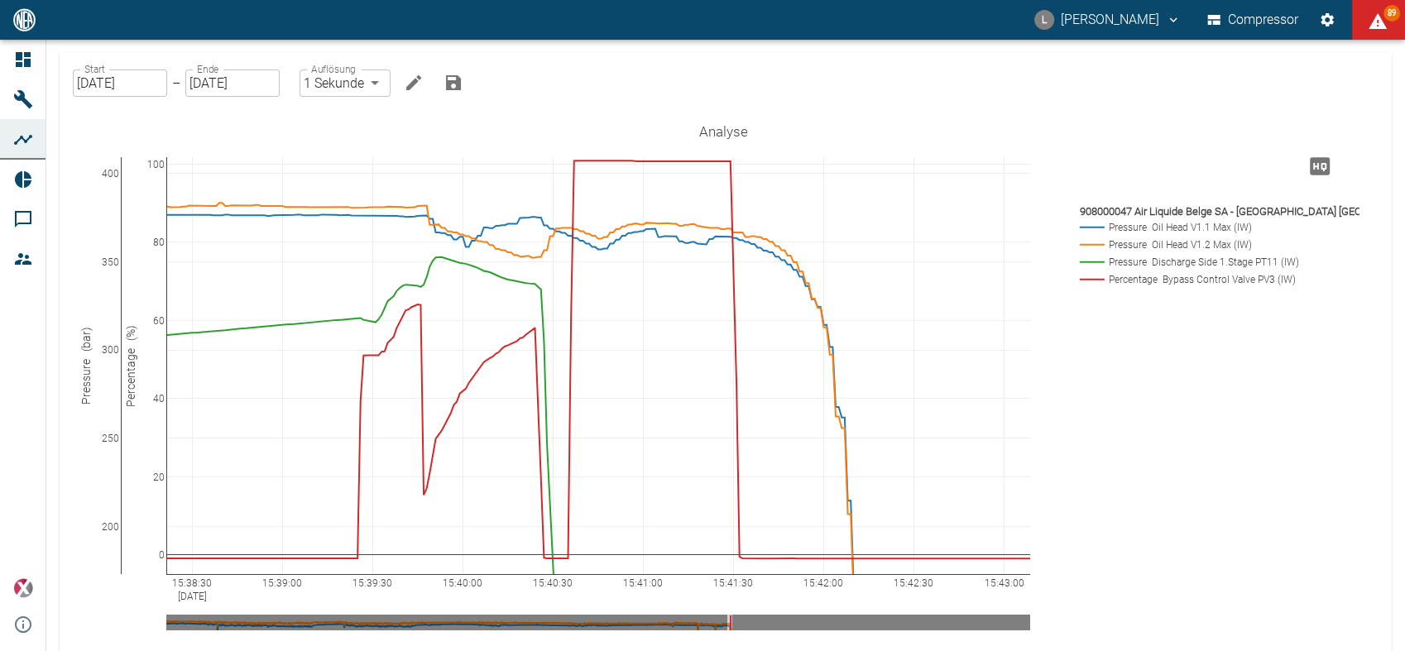
drag, startPoint x: 172, startPoint y: 581, endPoint x: -4, endPoint y: 569, distance: 176.6
click at [0, 569] on html "L [PERSON_NAME] Compressor 89 Dashboard Maschinen Analysen Reports Kommentare M…" at bounding box center [702, 325] width 1405 height 651
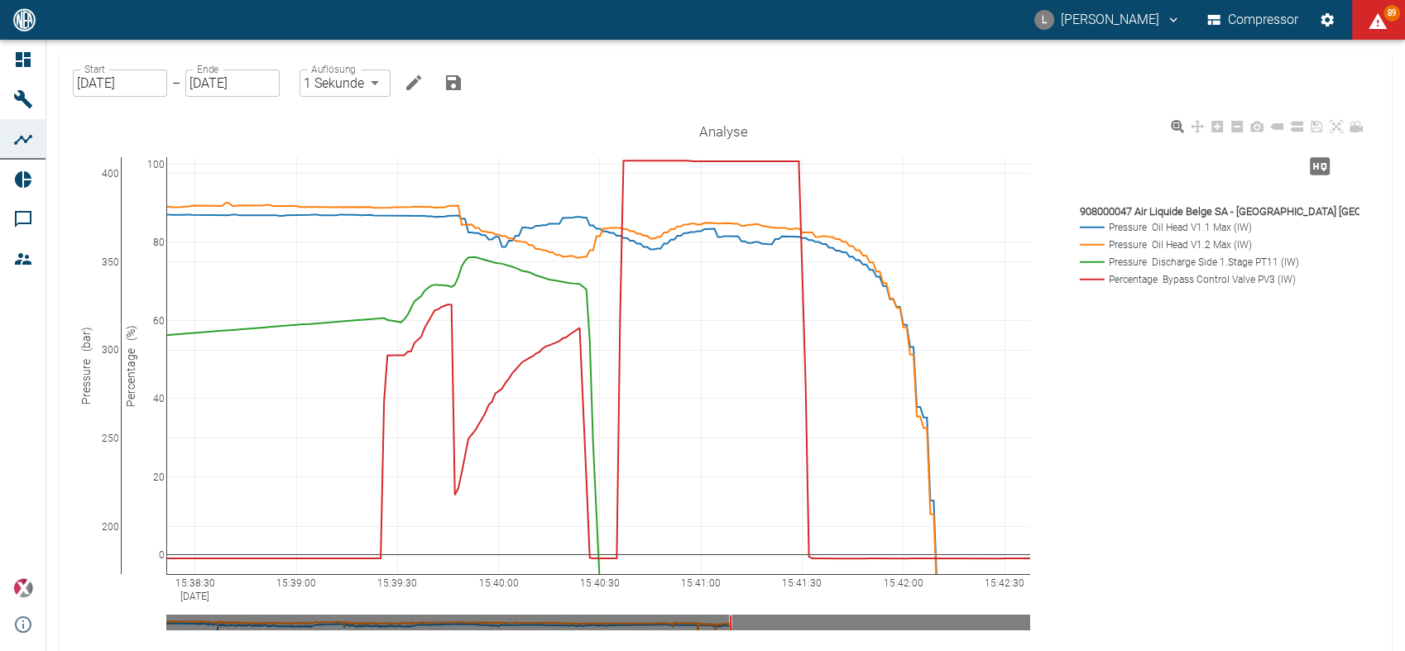
drag, startPoint x: 1022, startPoint y: 580, endPoint x: 1098, endPoint y: 578, distance: 76.1
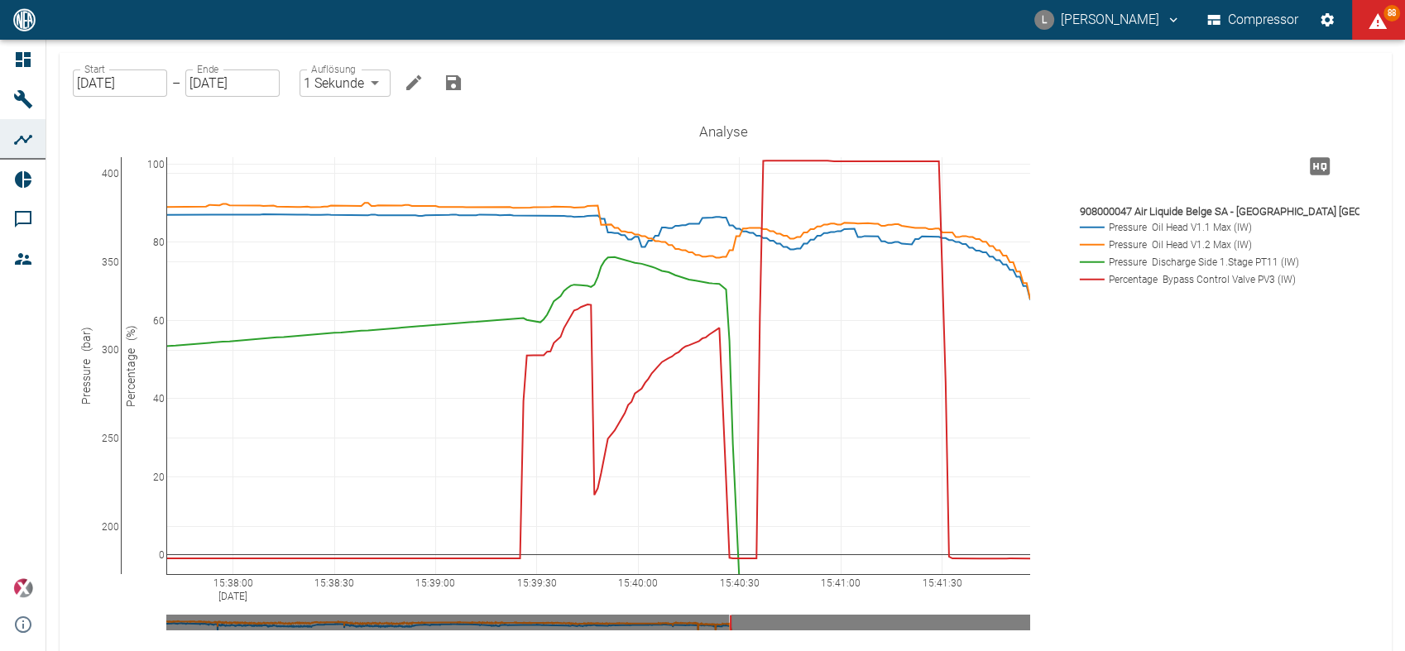
drag, startPoint x: 543, startPoint y: 581, endPoint x: 682, endPoint y: 558, distance: 140.9
